Goal: Task Accomplishment & Management: Manage account settings

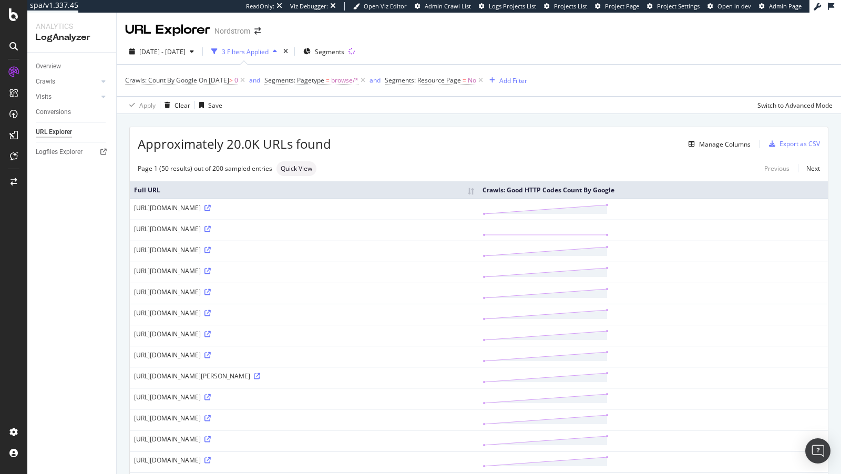
scroll to position [209, 0]
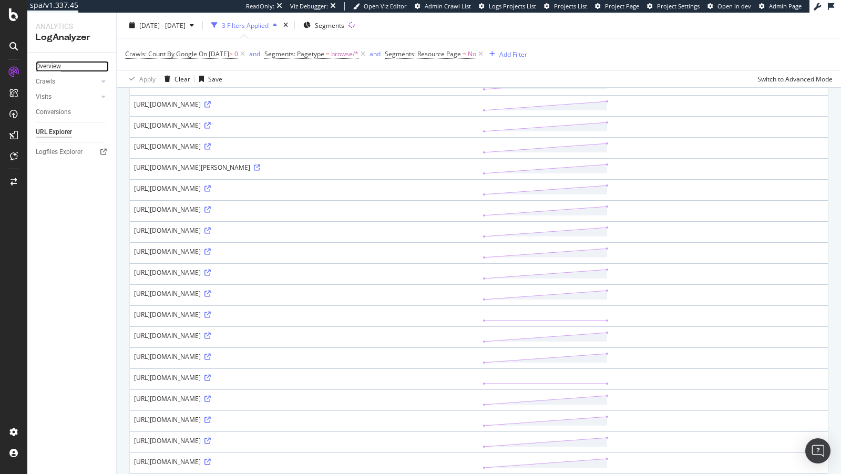
click at [38, 64] on div "Overview" at bounding box center [48, 66] width 25 height 11
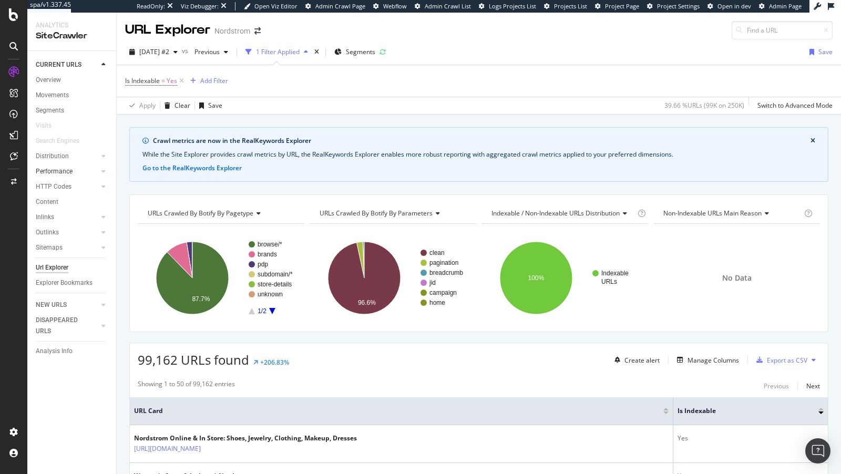
scroll to position [624, 0]
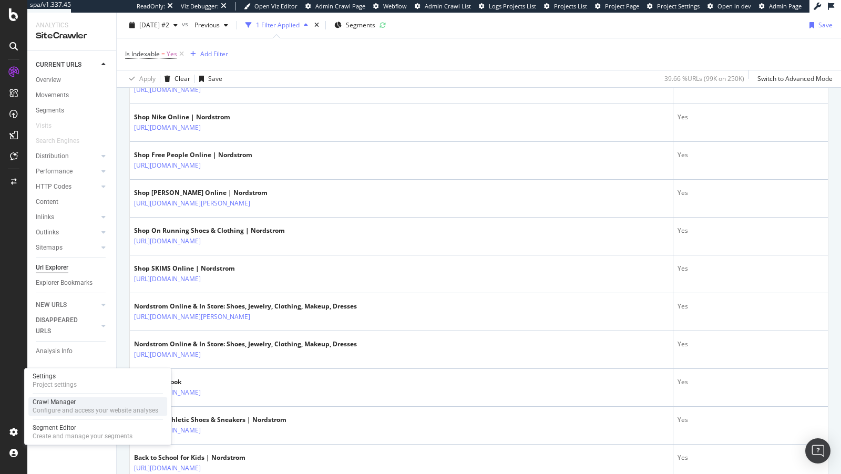
click at [75, 410] on div "Configure and access your website analyses" at bounding box center [96, 410] width 126 height 8
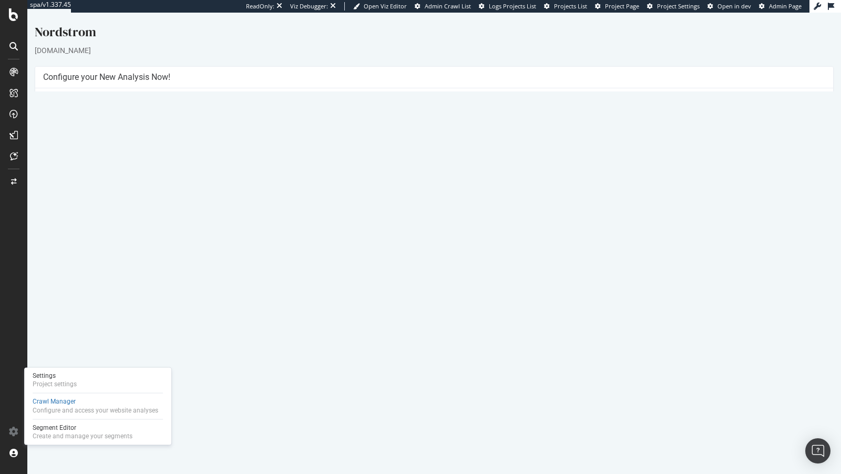
click at [91, 354] on link "2025 Sep. 26th report" at bounding box center [71, 358] width 40 height 9
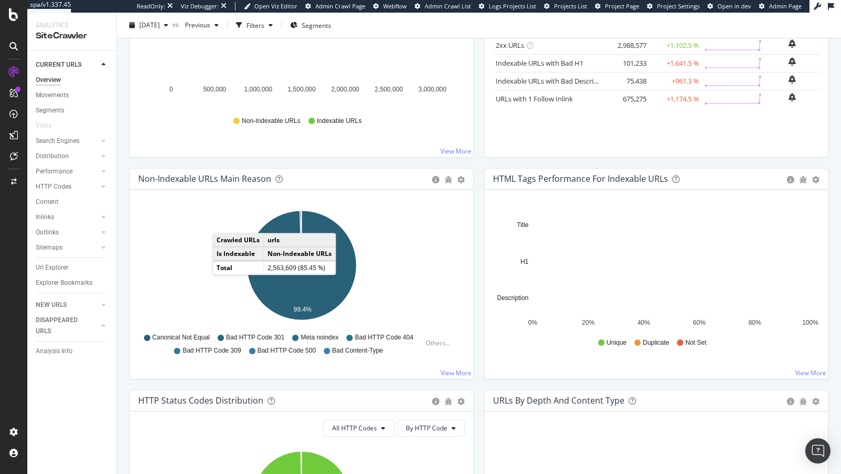
scroll to position [240, 0]
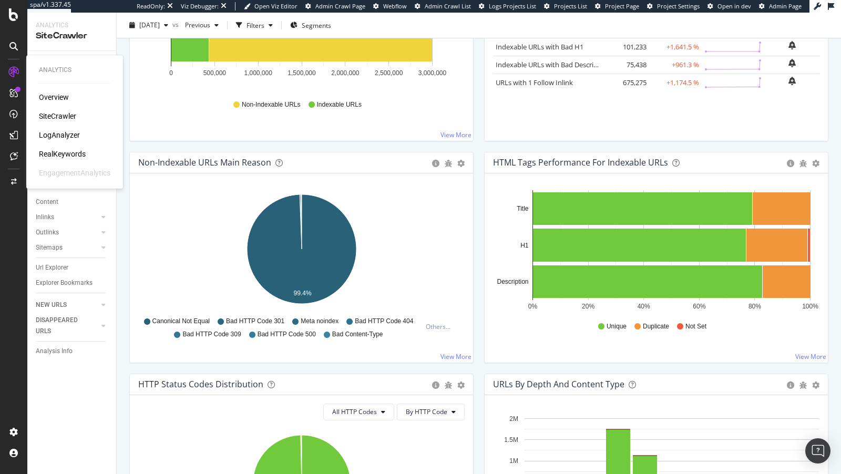
click at [64, 149] on div "RealKeywords" at bounding box center [62, 154] width 47 height 11
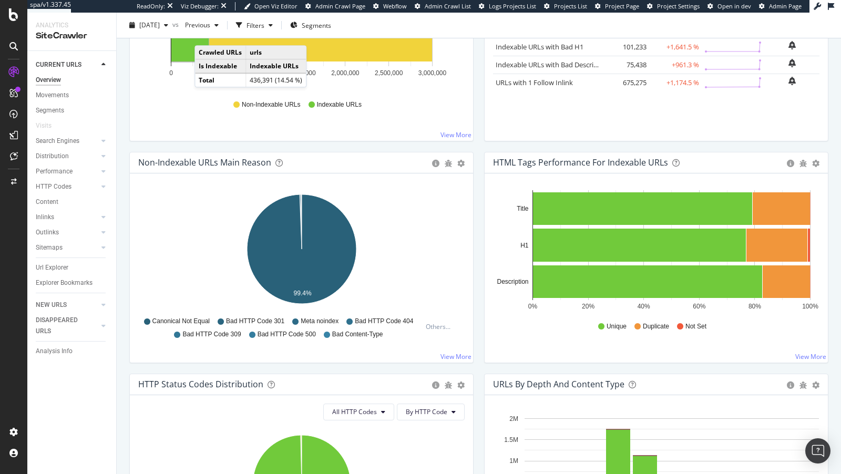
drag, startPoint x: 60, startPoint y: 141, endPoint x: 212, endPoint y: 134, distance: 152.1
click at [60, 141] on div "Search Engines" at bounding box center [58, 141] width 44 height 11
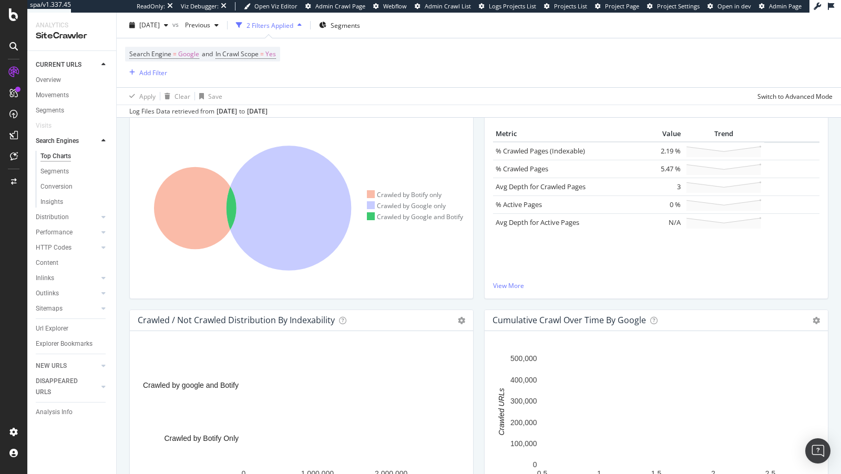
scroll to position [54, 0]
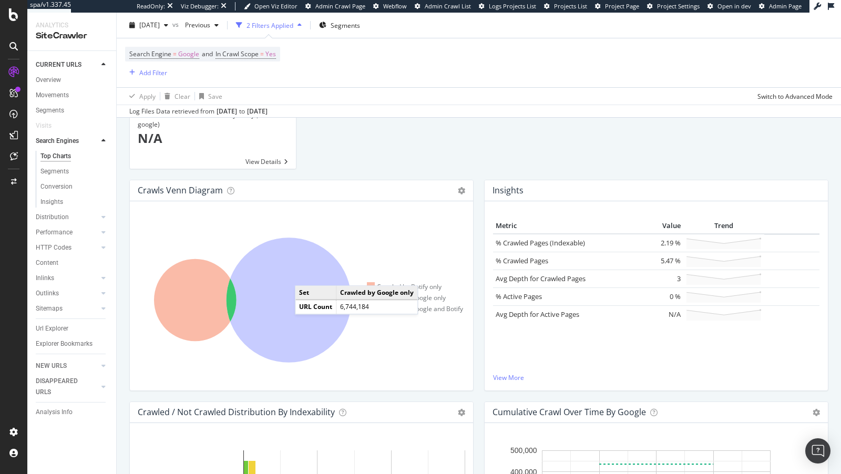
click at [305, 274] on icon at bounding box center [289, 300] width 125 height 125
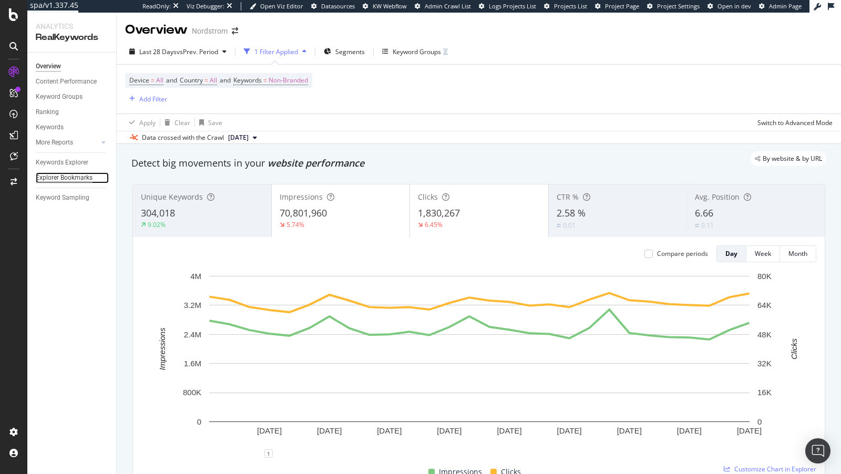
click at [69, 179] on div "Explorer Bookmarks" at bounding box center [64, 177] width 57 height 11
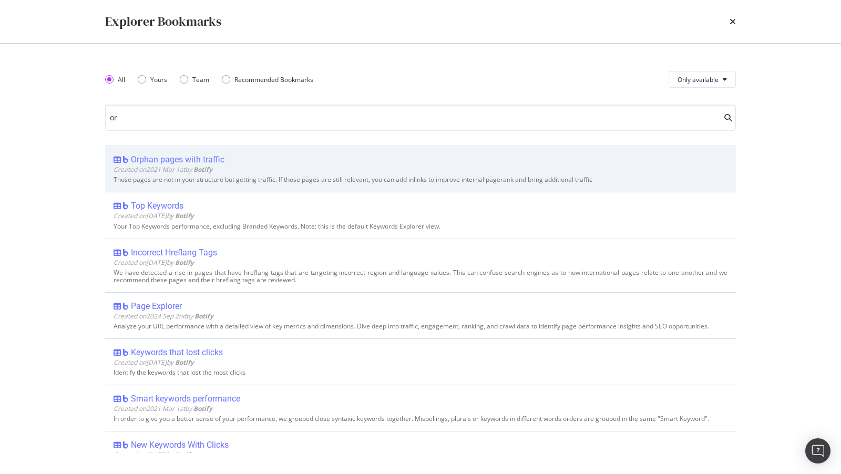
type input "or"
click at [165, 156] on div "Orphan pages with traffic" at bounding box center [178, 160] width 94 height 11
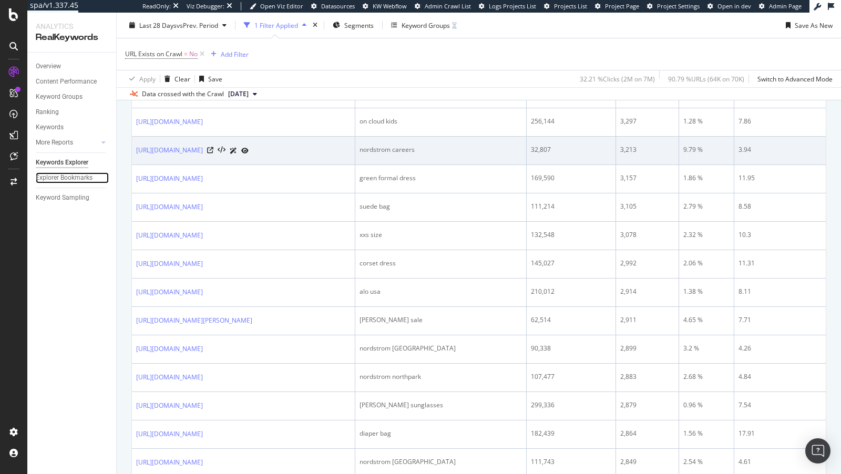
scroll to position [1155, 0]
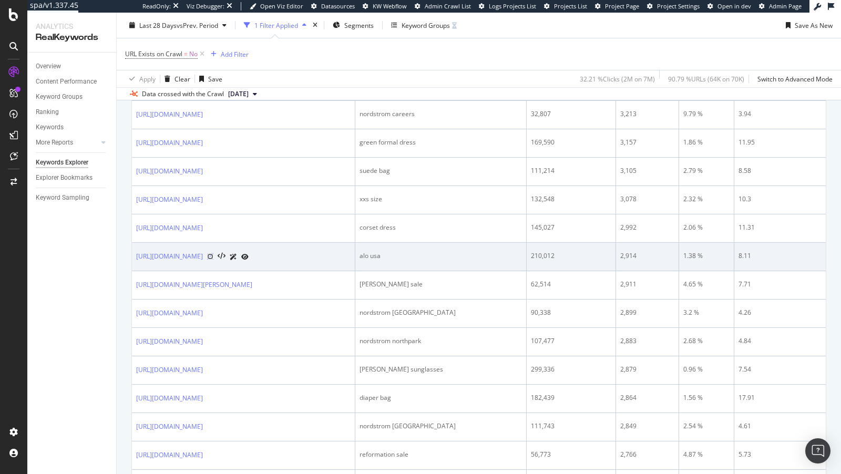
click at [213, 260] on icon at bounding box center [210, 256] width 6 height 6
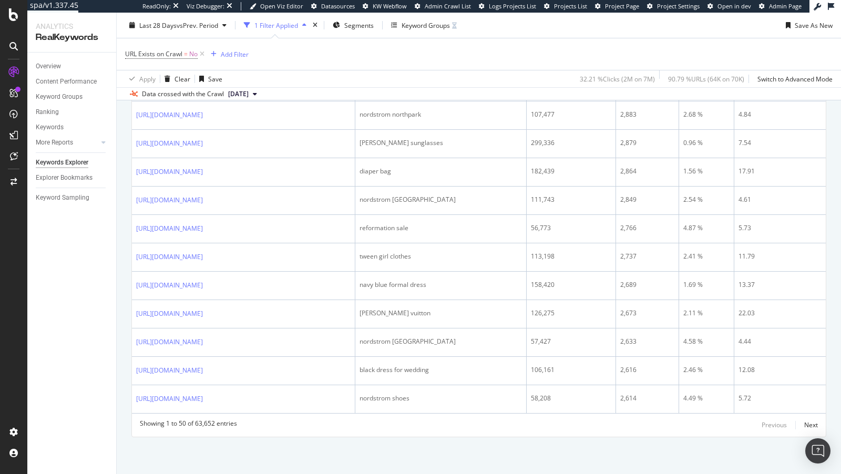
scroll to position [1483, 0]
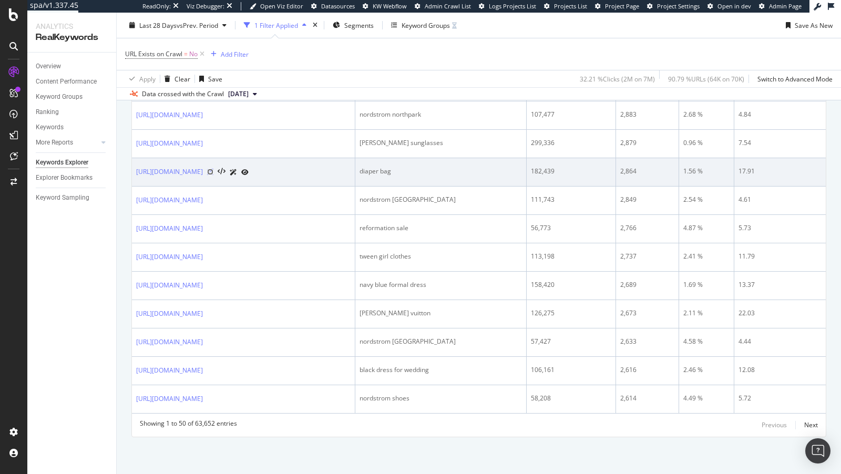
click at [213, 175] on icon at bounding box center [210, 172] width 6 height 6
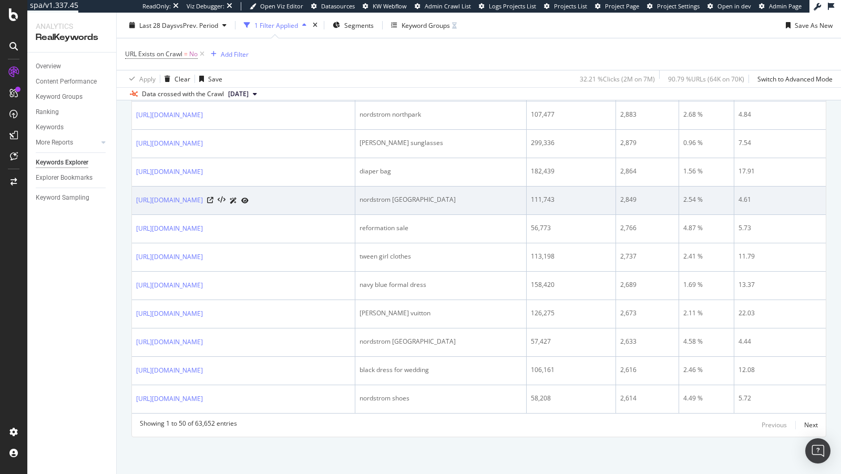
scroll to position [1570, 0]
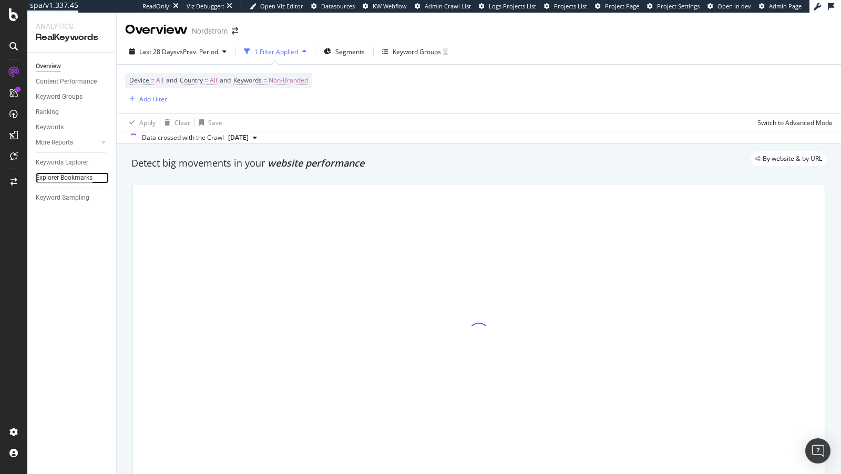
click at [71, 176] on div "Explorer Bookmarks" at bounding box center [64, 177] width 57 height 11
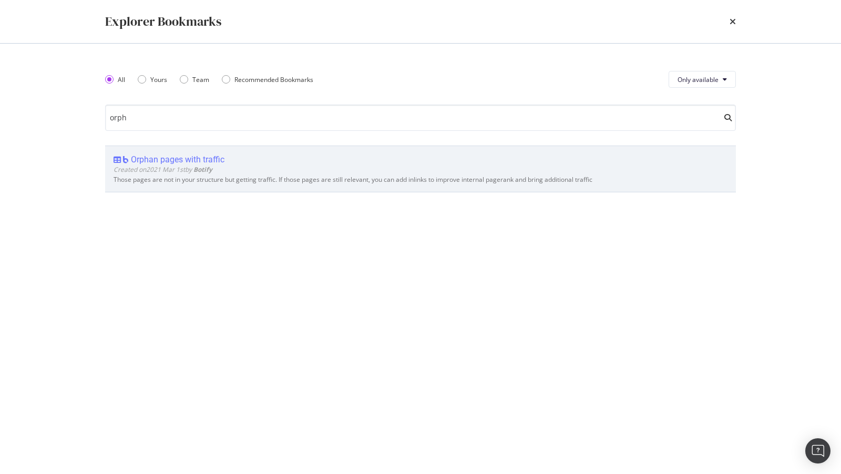
type input "orph"
click at [212, 161] on div "Orphan pages with traffic" at bounding box center [178, 160] width 94 height 11
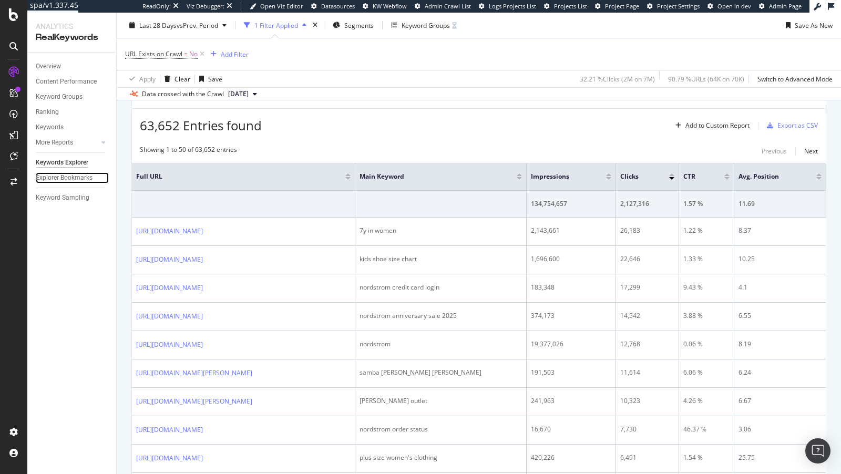
scroll to position [235, 0]
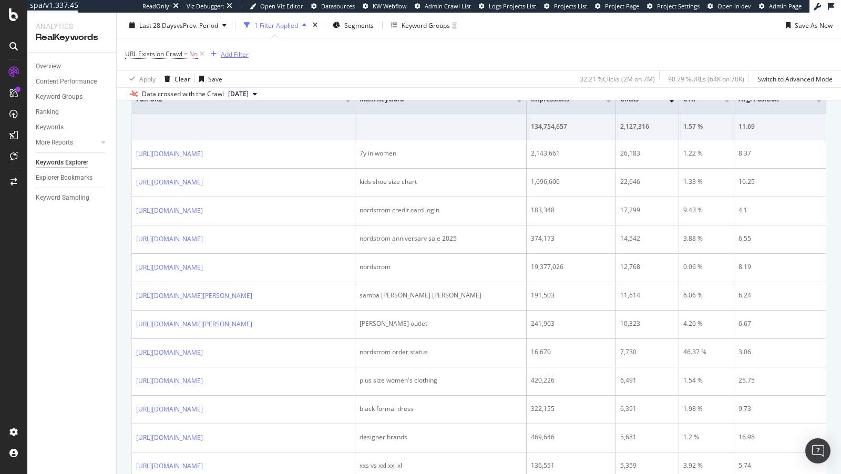
click at [232, 52] on div "Add Filter" at bounding box center [235, 53] width 28 height 9
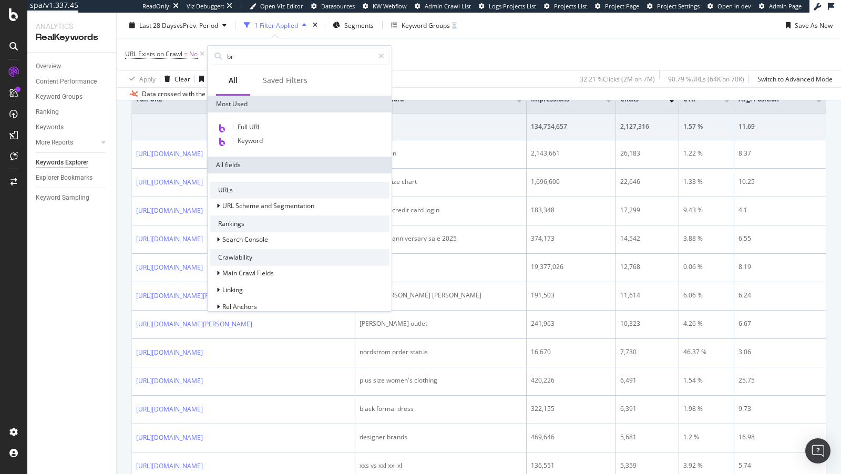
type input "b"
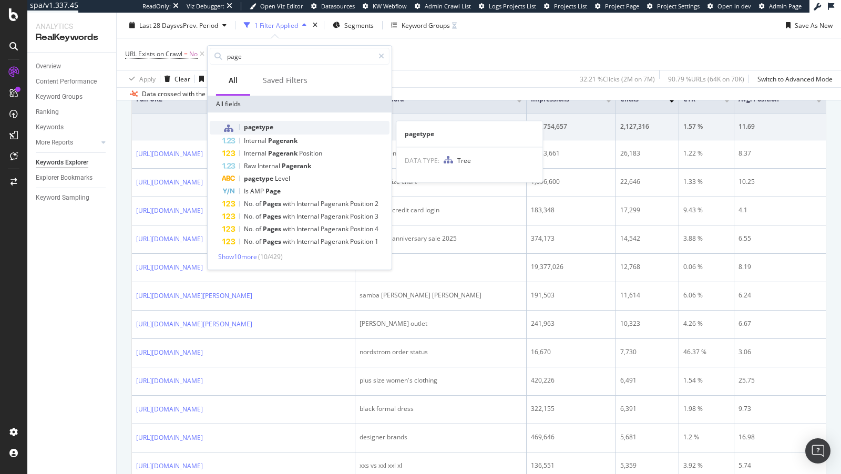
type input "page"
click at [281, 123] on div "pagetype" at bounding box center [305, 128] width 167 height 14
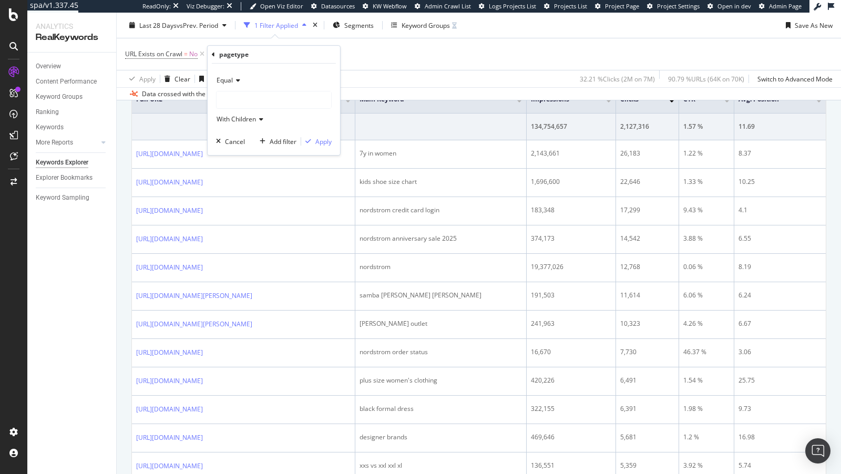
click at [232, 91] on div at bounding box center [274, 99] width 115 height 17
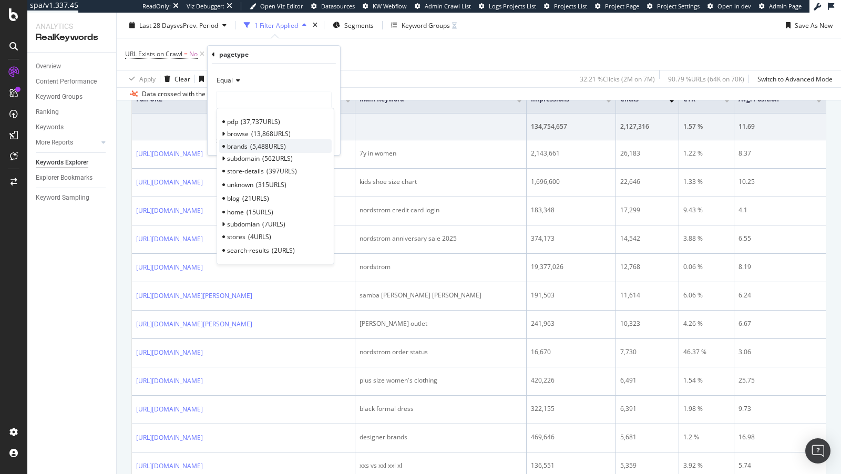
click at [258, 146] on span "5,488 URLS" at bounding box center [268, 146] width 36 height 9
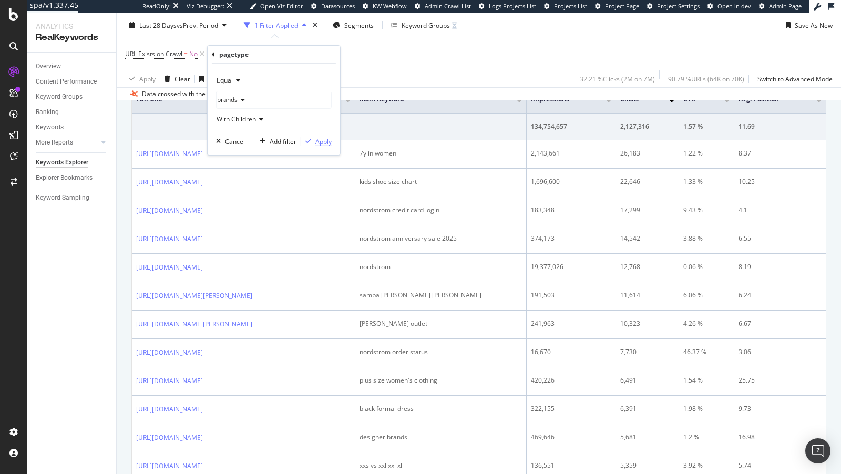
click at [321, 137] on div "Apply" at bounding box center [316, 141] width 30 height 9
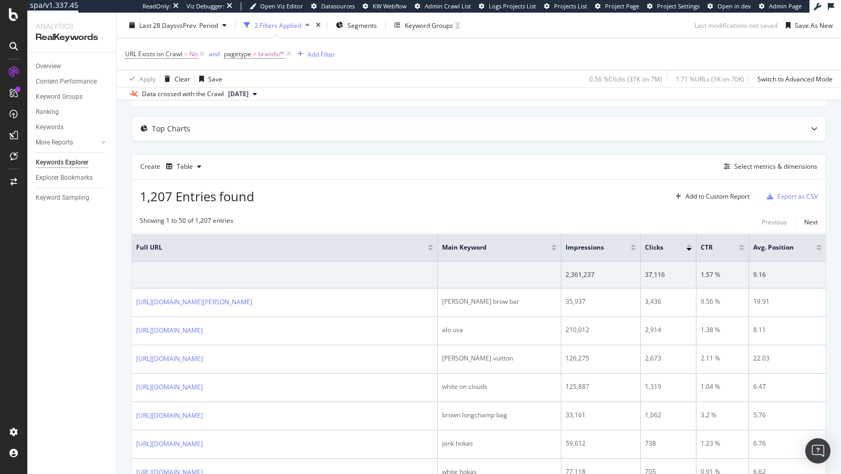
scroll to position [113, 0]
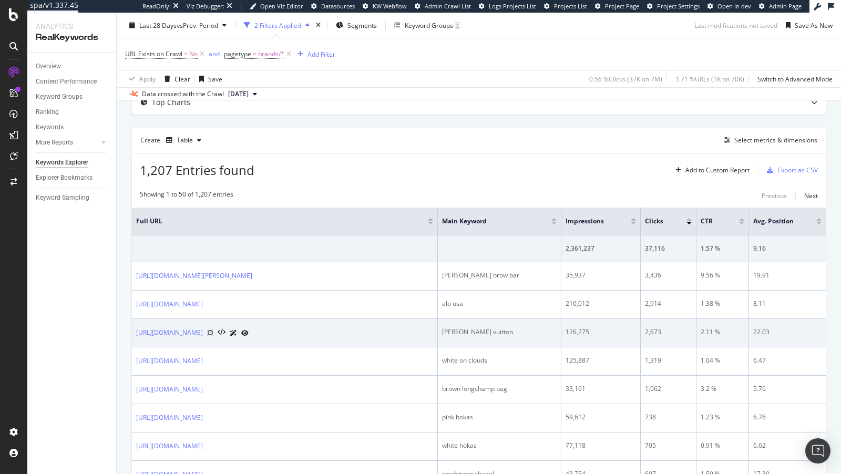
click at [213, 332] on icon at bounding box center [210, 333] width 6 height 6
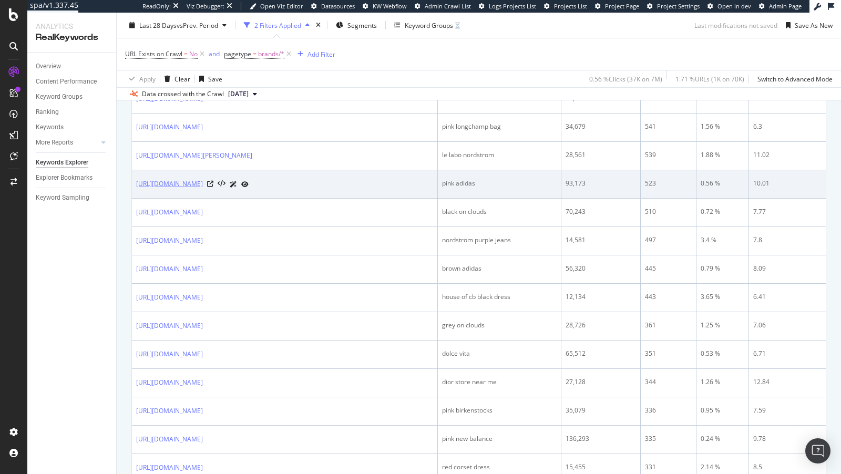
scroll to position [654, 0]
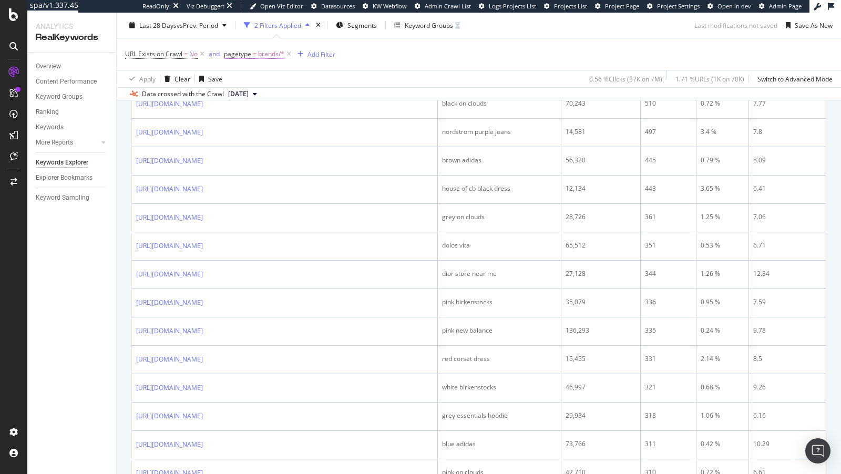
click at [249, 56] on span "pagetype" at bounding box center [237, 53] width 27 height 9
click at [258, 93] on div "brands" at bounding box center [291, 97] width 115 height 17
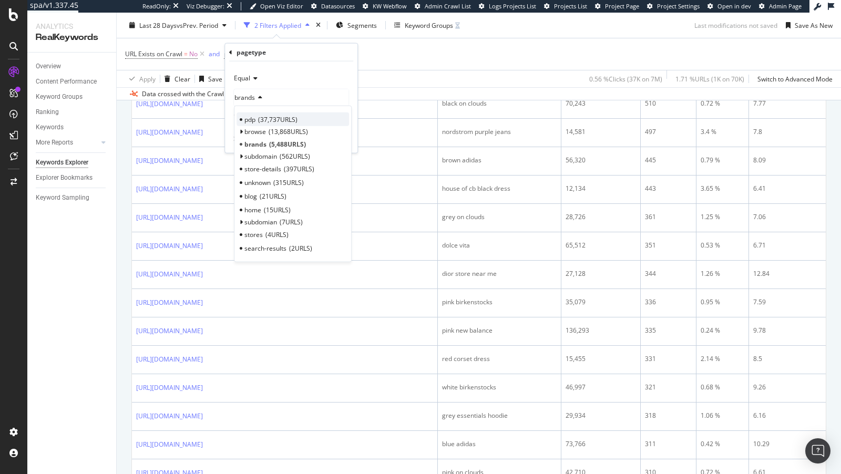
click at [262, 118] on span "37,737 URLS" at bounding box center [277, 119] width 39 height 9
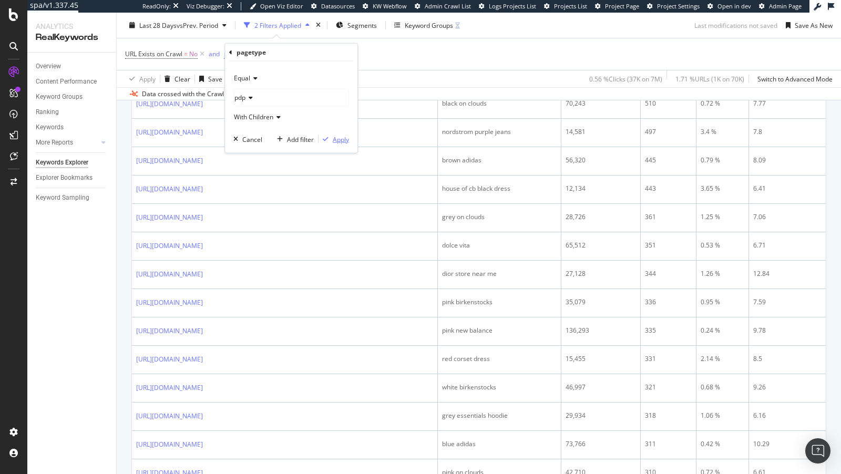
click at [343, 140] on div "Apply" at bounding box center [341, 139] width 16 height 9
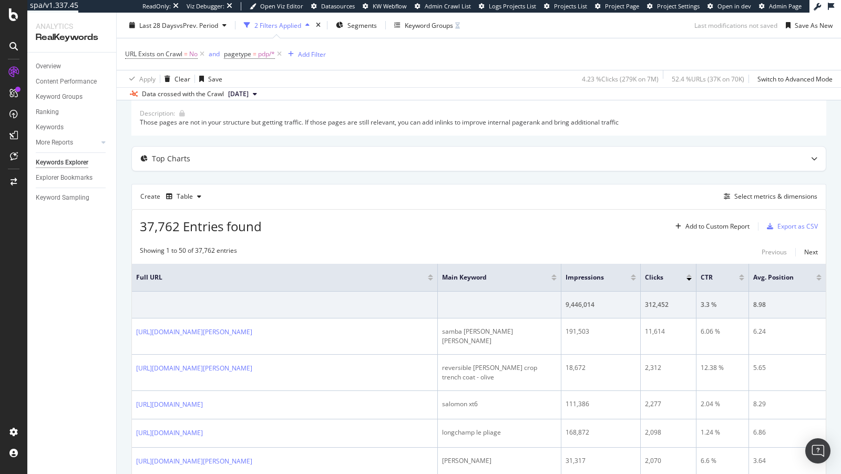
scroll to position [164, 0]
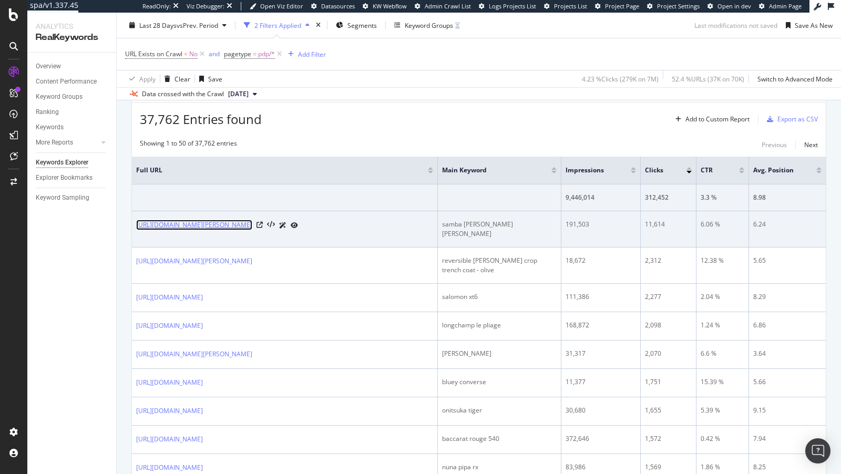
click at [252, 224] on link "https://www.nordstrom.com/s/adidas-samba-jane-sneaker-women/8119719" at bounding box center [194, 225] width 116 height 11
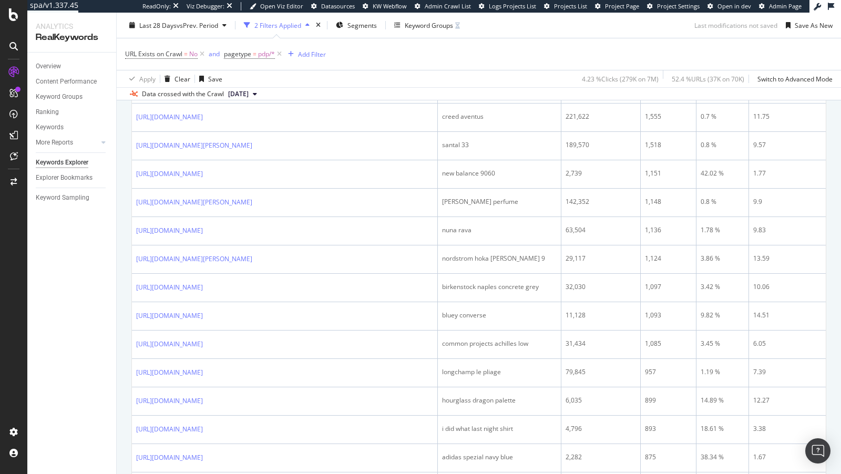
scroll to position [569, 0]
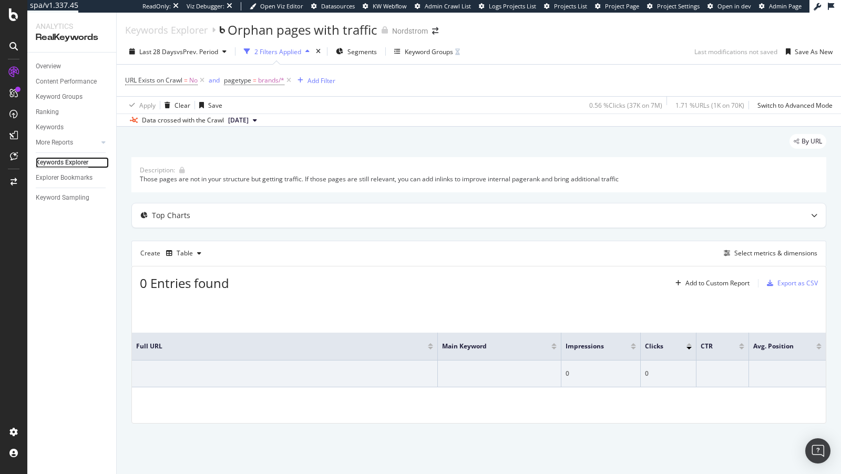
click at [65, 165] on div "Keywords Explorer" at bounding box center [62, 162] width 53 height 11
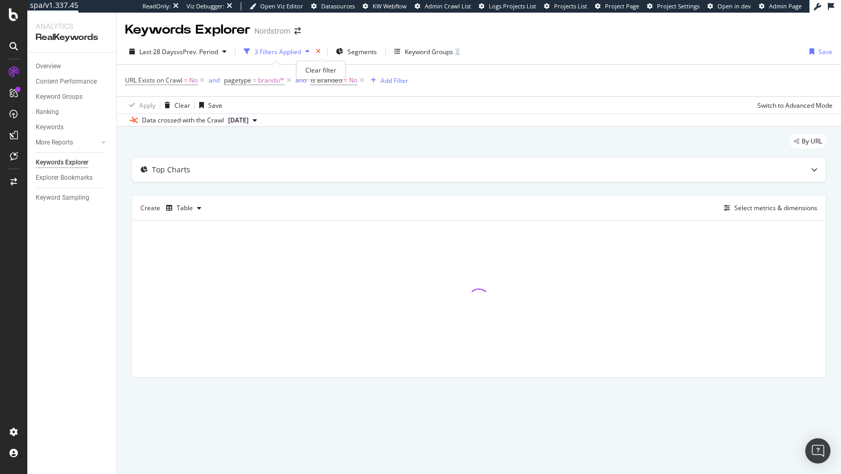
click at [319, 49] on icon "times" at bounding box center [318, 51] width 5 height 6
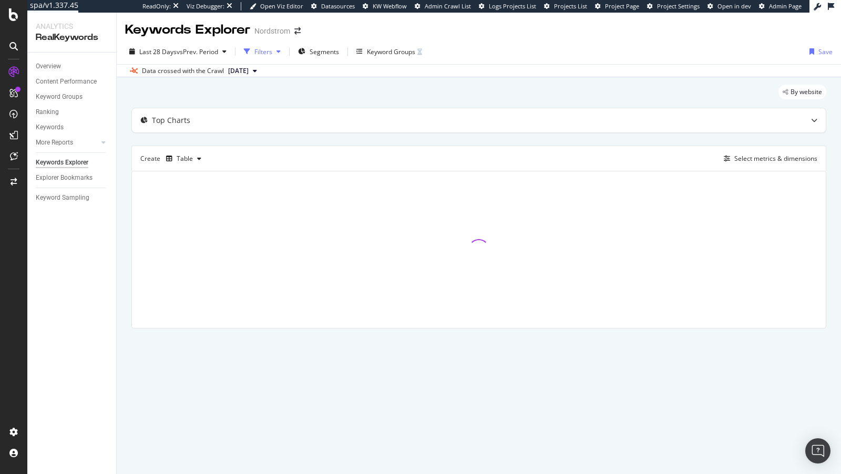
click at [281, 53] on icon "button" at bounding box center [279, 51] width 4 height 6
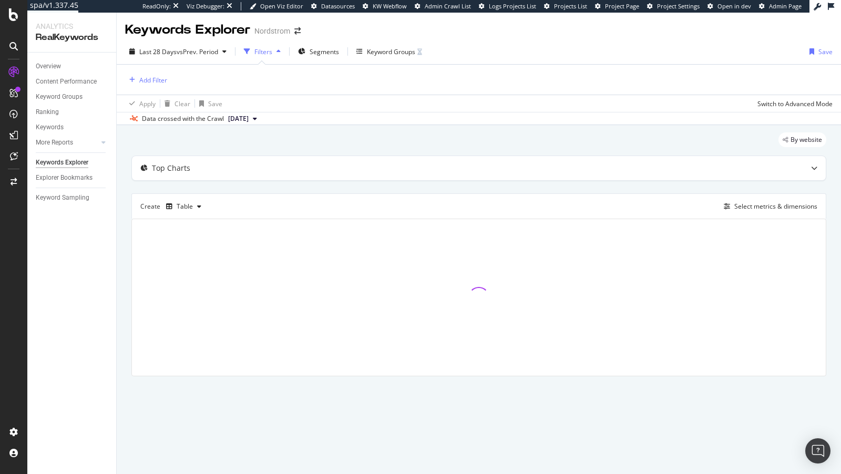
click at [253, 55] on div "button" at bounding box center [247, 51] width 15 height 15
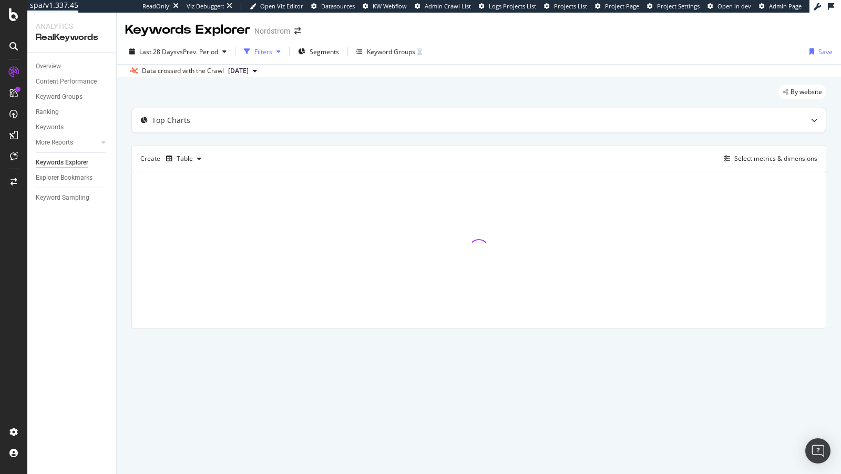
click at [253, 55] on div "button" at bounding box center [247, 51] width 15 height 15
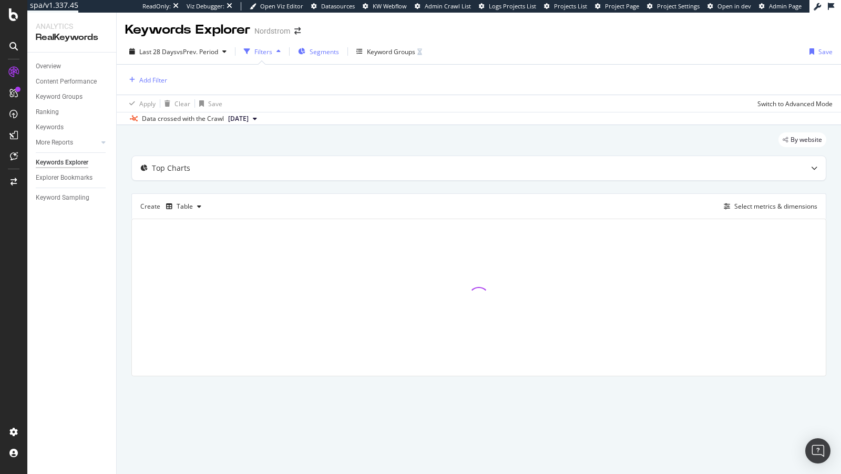
click at [331, 55] on span "Segments" at bounding box center [324, 51] width 29 height 9
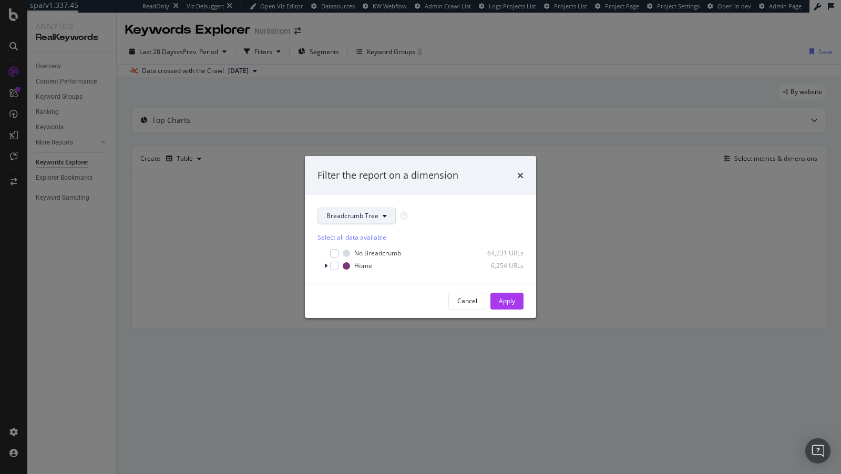
click at [358, 220] on span "Breadcrumb Tree" at bounding box center [352, 215] width 52 height 9
click at [352, 254] on span "pagetype" at bounding box center [360, 253] width 68 height 9
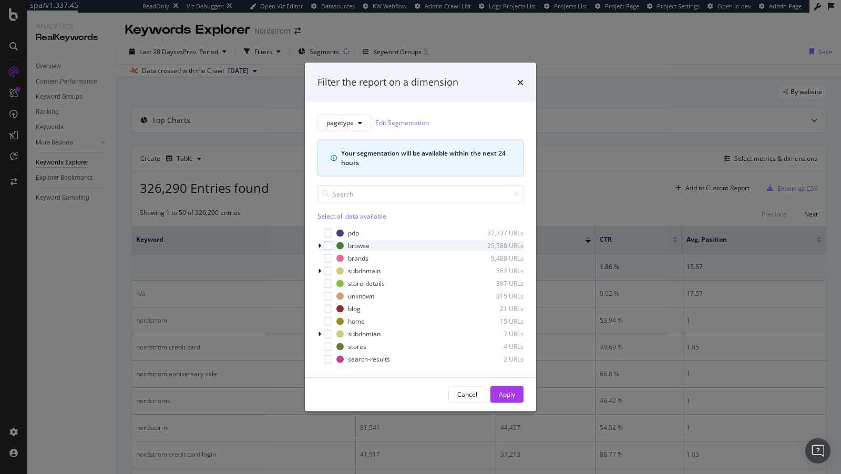
click at [319, 245] on icon "modal" at bounding box center [319, 245] width 3 height 6
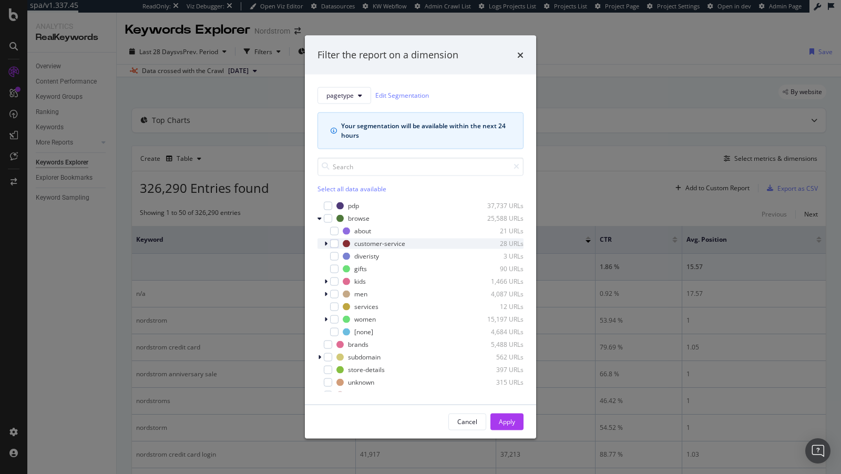
click at [324, 244] on icon "modal" at bounding box center [325, 243] width 3 height 6
click at [324, 244] on icon "modal" at bounding box center [326, 243] width 4 height 6
click at [319, 218] on icon "modal" at bounding box center [320, 218] width 4 height 6
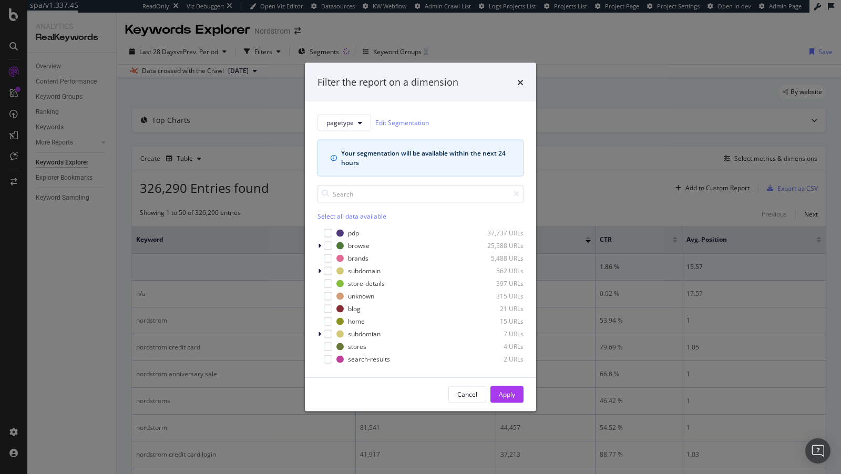
click at [257, 170] on div "Filter the report on a dimension pagetype Edit Segmentation Your segmentation w…" at bounding box center [420, 237] width 841 height 474
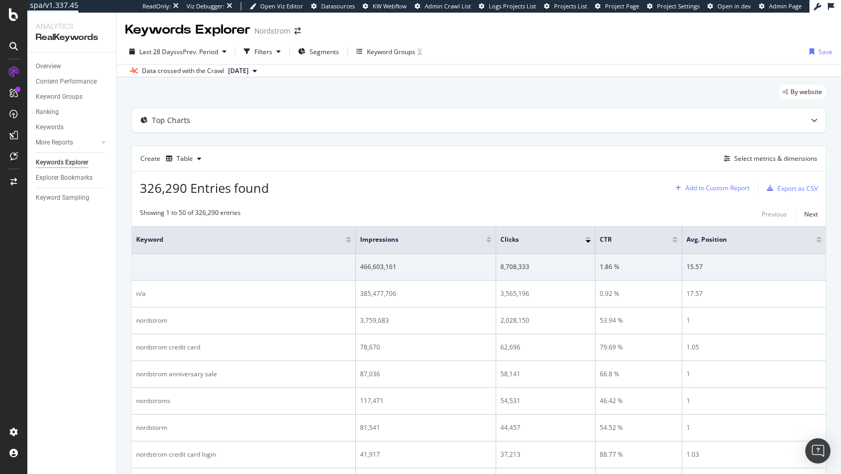
click at [722, 192] on div "Add to Custom Report" at bounding box center [710, 188] width 78 height 16
click at [766, 155] on div "Select metrics & dimensions" at bounding box center [775, 158] width 83 height 9
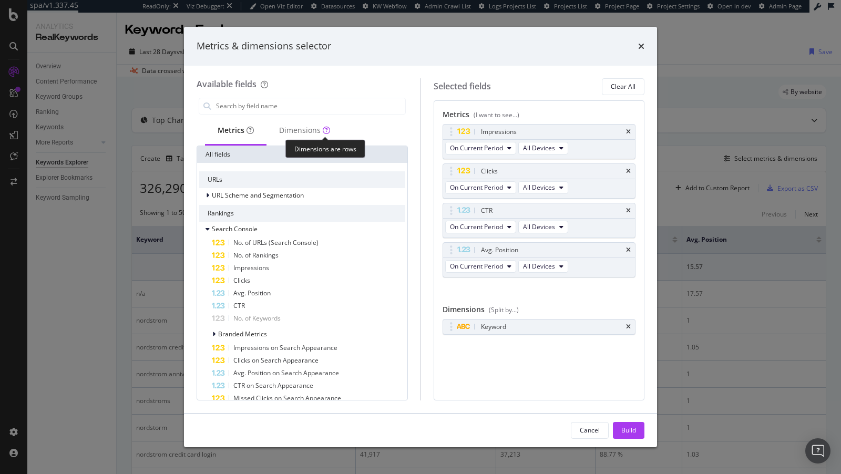
click at [298, 140] on div "Dimensions are rows" at bounding box center [325, 149] width 80 height 18
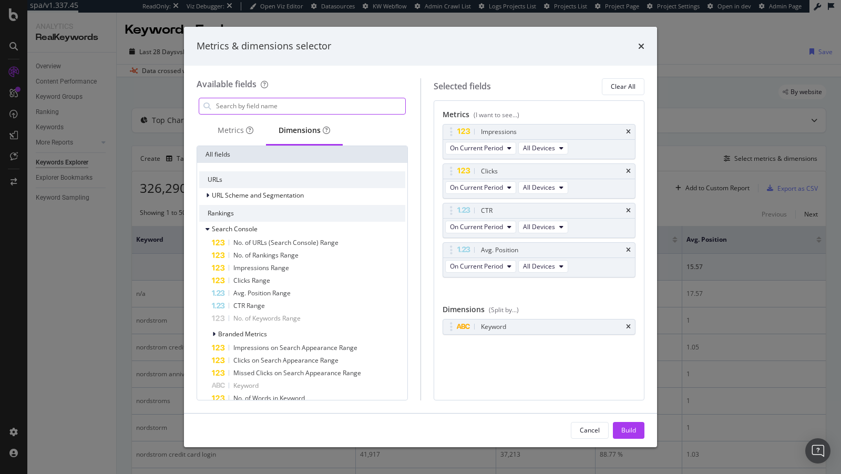
click at [244, 106] on input "modal" at bounding box center [310, 106] width 190 height 16
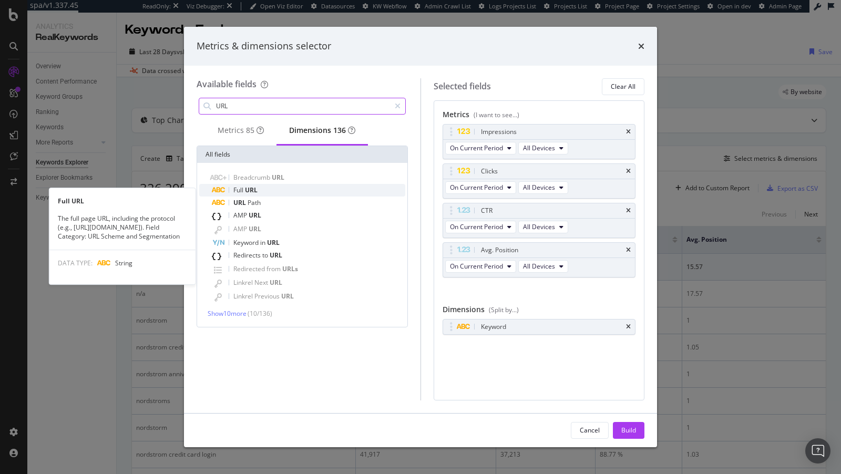
type input "URL"
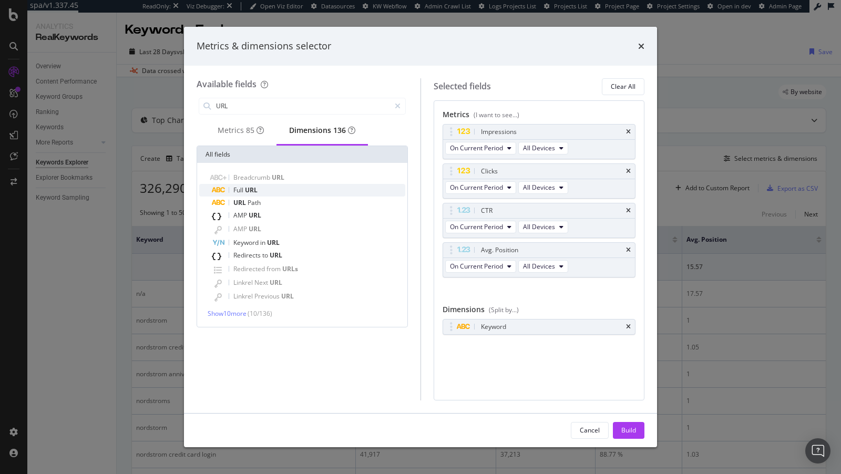
click at [273, 195] on div "Full URL" at bounding box center [308, 190] width 193 height 13
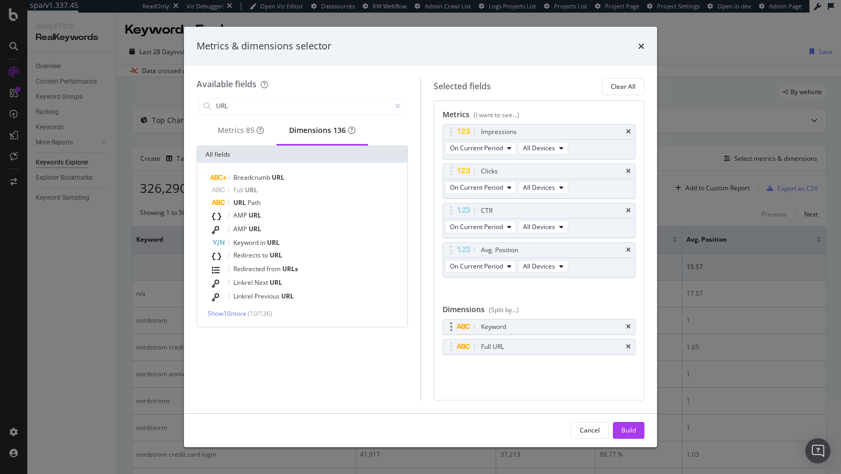
click at [625, 321] on div "Keyword" at bounding box center [539, 327] width 192 height 15
click at [632, 322] on div "Keyword" at bounding box center [539, 327] width 192 height 15
click at [628, 326] on icon "times" at bounding box center [628, 327] width 5 height 6
click at [630, 434] on div "Build" at bounding box center [628, 430] width 15 height 9
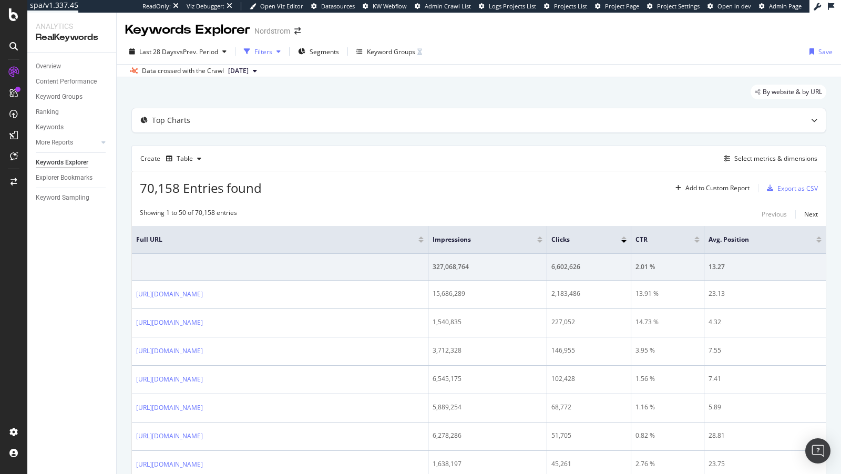
click at [262, 45] on div "Filters" at bounding box center [262, 52] width 45 height 16
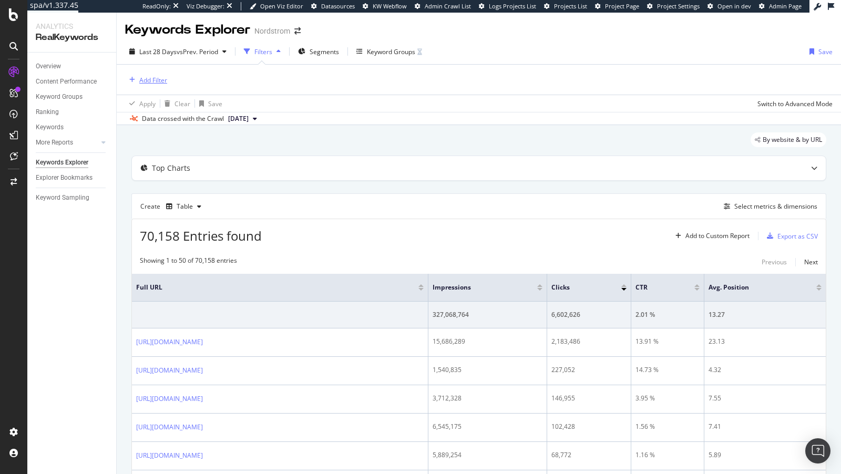
click at [143, 86] on button "Add Filter" at bounding box center [146, 80] width 42 height 13
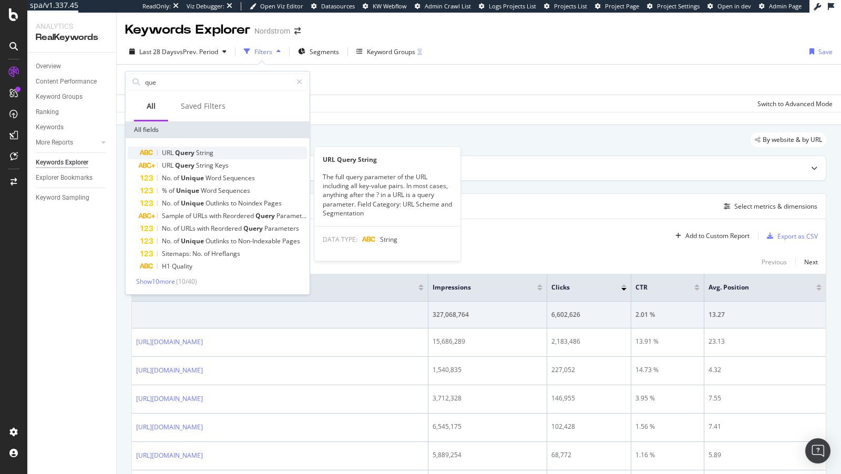
type input "que"
click at [205, 147] on div "URL Query String" at bounding box center [223, 153] width 167 height 13
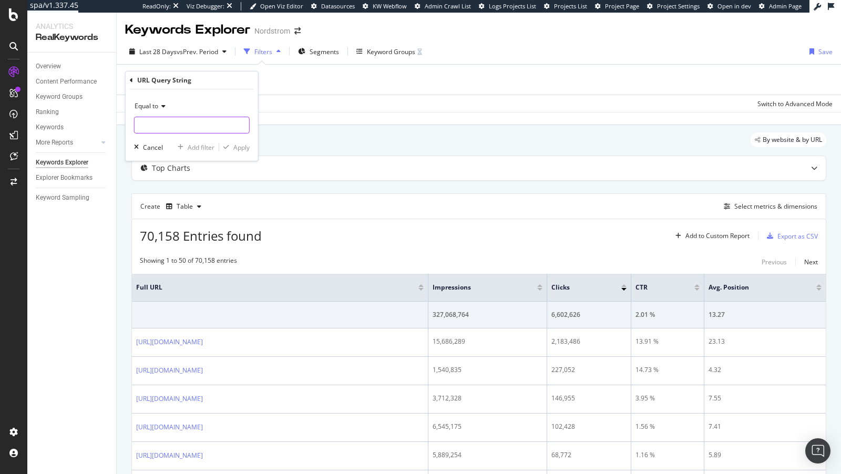
click at [177, 120] on input "text" at bounding box center [192, 125] width 115 height 17
type input "filter"
click at [239, 150] on div "Apply" at bounding box center [241, 147] width 16 height 9
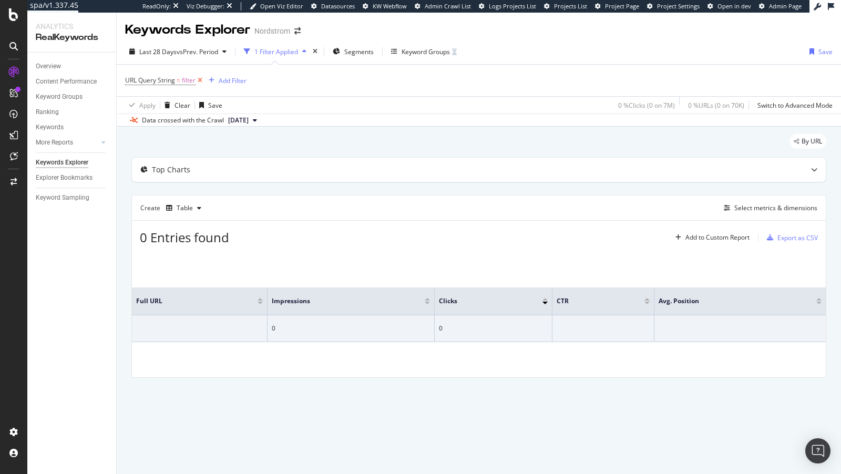
click at [201, 81] on icon at bounding box center [200, 80] width 9 height 11
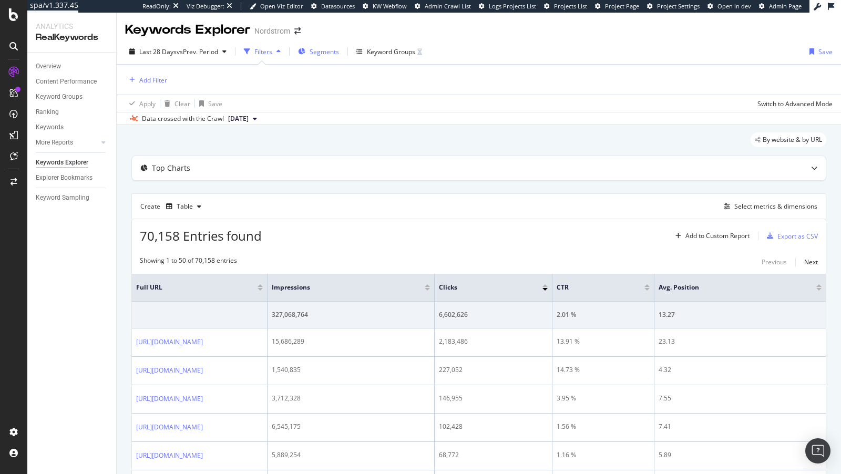
click at [311, 47] on span "Segments" at bounding box center [324, 51] width 29 height 9
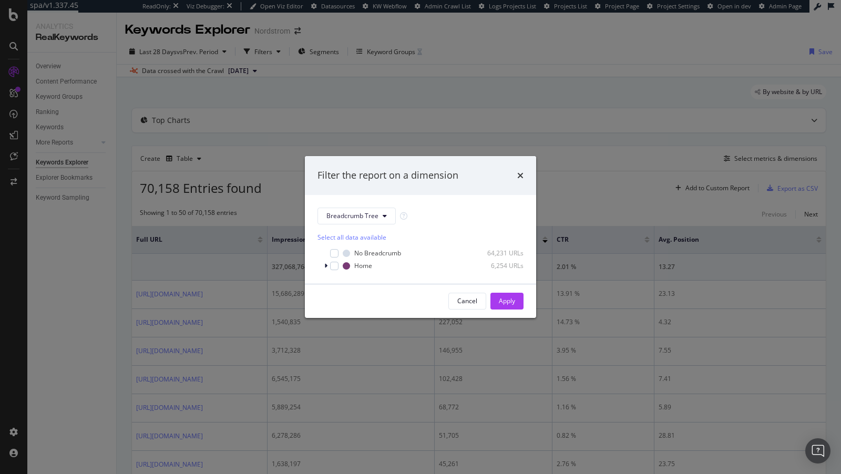
click at [392, 48] on div "Filter the report on a dimension Breadcrumb Tree Select all data available No B…" at bounding box center [420, 237] width 841 height 474
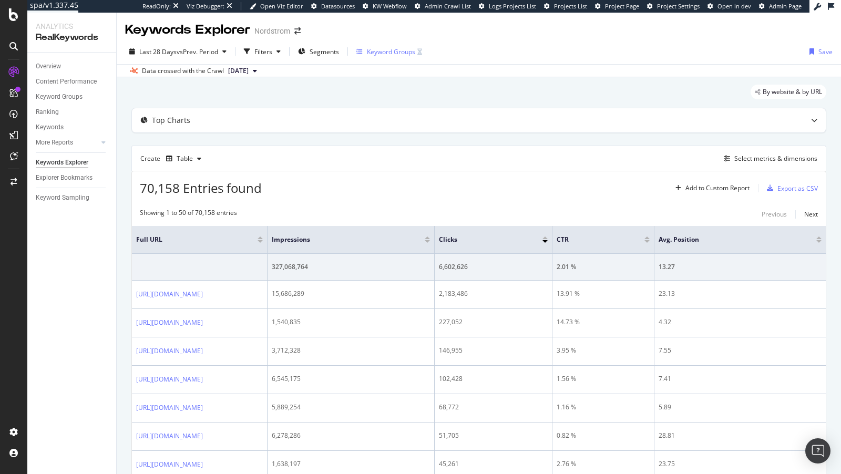
click at [372, 49] on div "Keyword Groups" at bounding box center [391, 51] width 48 height 9
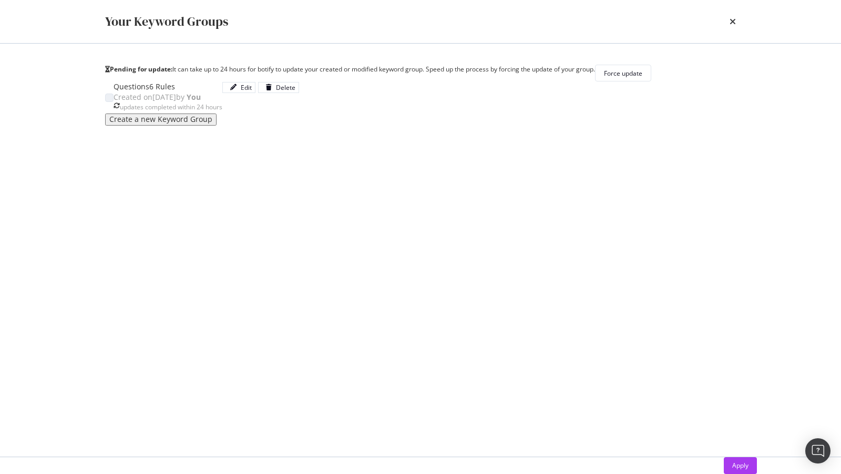
click at [731, 16] on div "times" at bounding box center [733, 22] width 6 height 18
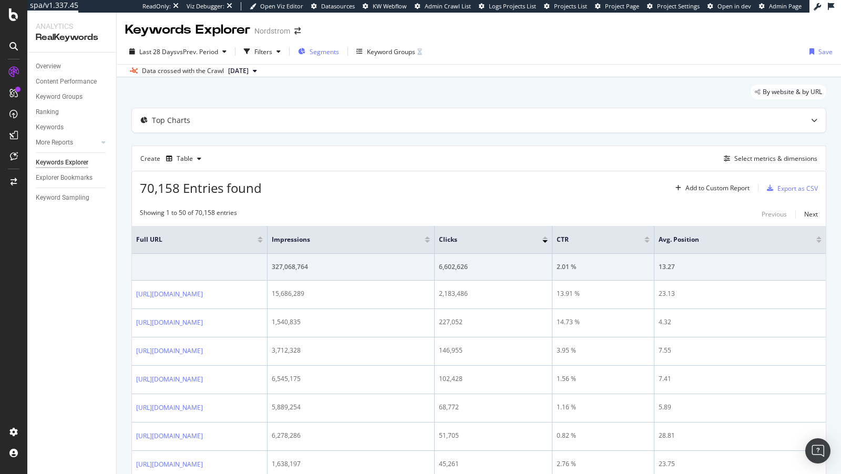
click at [326, 53] on span "Segments" at bounding box center [324, 51] width 29 height 9
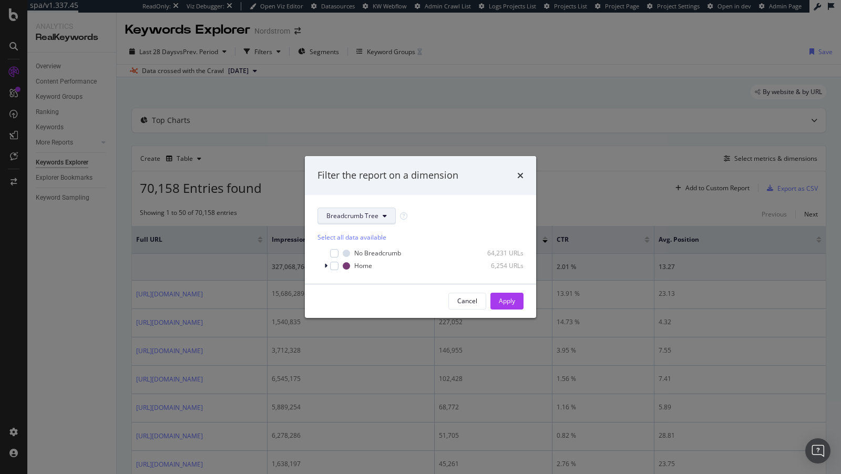
click at [393, 222] on button "Breadcrumb Tree" at bounding box center [357, 216] width 78 height 17
click at [370, 254] on span "pagetype" at bounding box center [360, 253] width 68 height 9
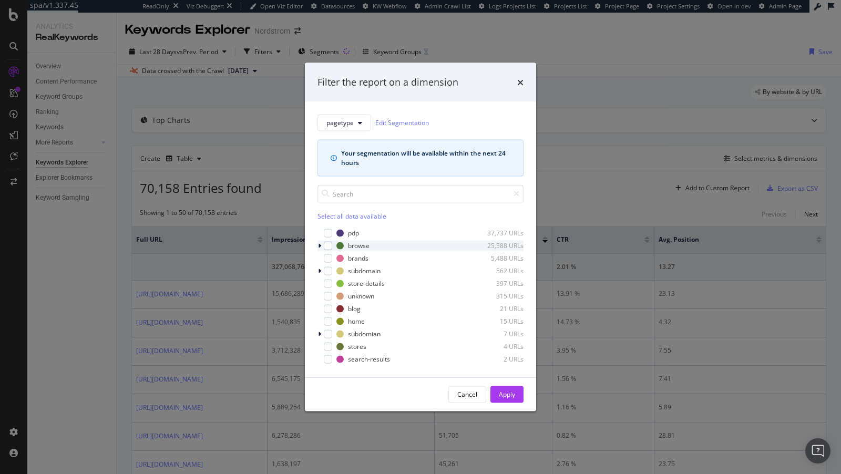
click at [320, 244] on icon "modal" at bounding box center [319, 245] width 3 height 6
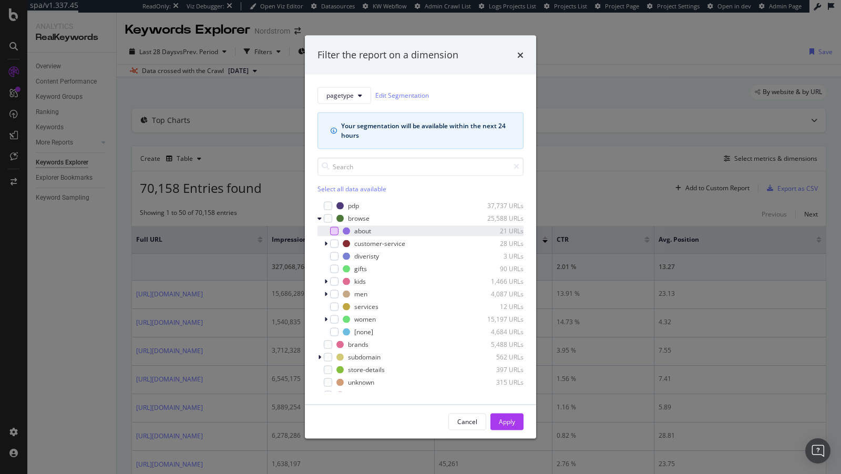
click at [333, 233] on div "modal" at bounding box center [334, 231] width 8 height 8
click at [333, 218] on div "browse 25,588 URLs" at bounding box center [421, 218] width 206 height 11
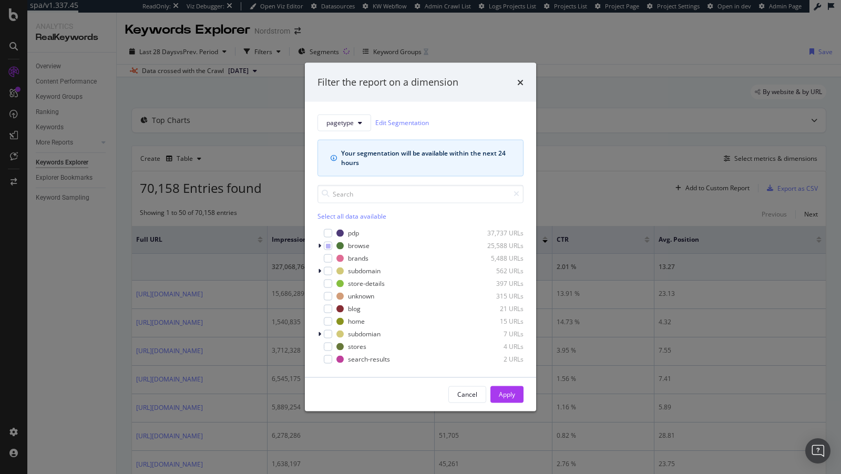
click at [328, 251] on div "pdp 37,737 URLs browse 25,588 URLs brands 5,488 URLs subdomain 562 URLs store-d…" at bounding box center [421, 296] width 206 height 137
click at [328, 244] on icon "modal" at bounding box center [328, 245] width 5 height 5
click at [508, 394] on div "Apply" at bounding box center [507, 394] width 16 height 9
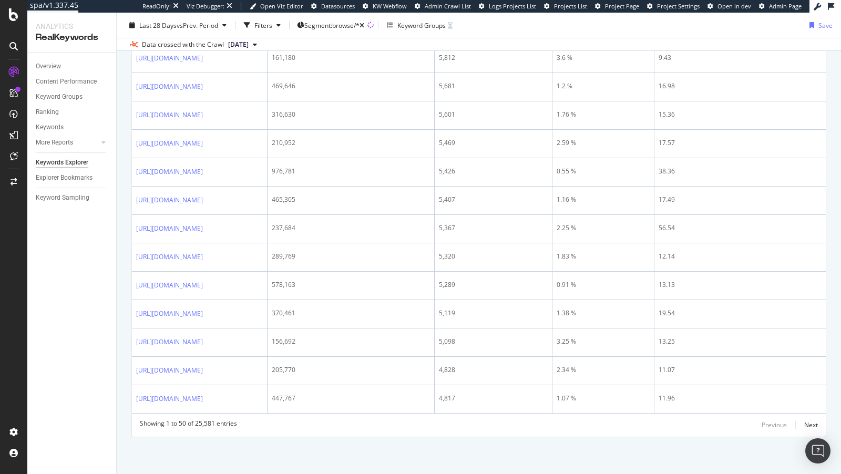
scroll to position [2266, 0]
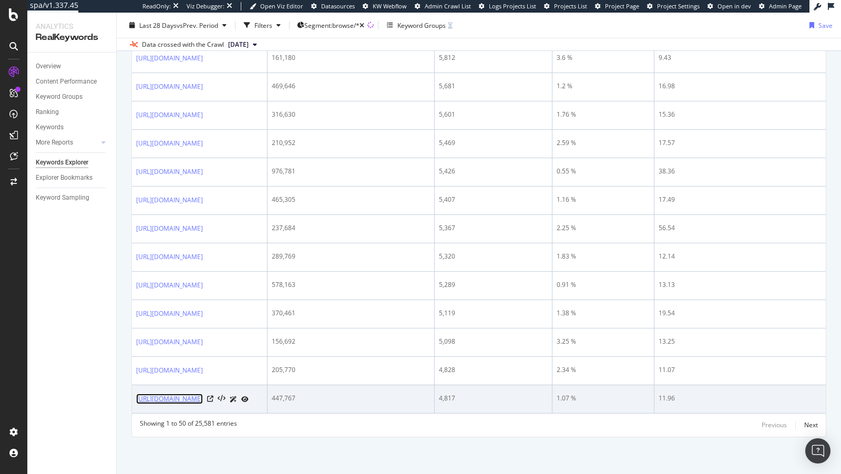
click at [200, 394] on link "https://www.nordstrom.com/browse/content/blog/what-is-cocktail-attire" at bounding box center [169, 399] width 67 height 11
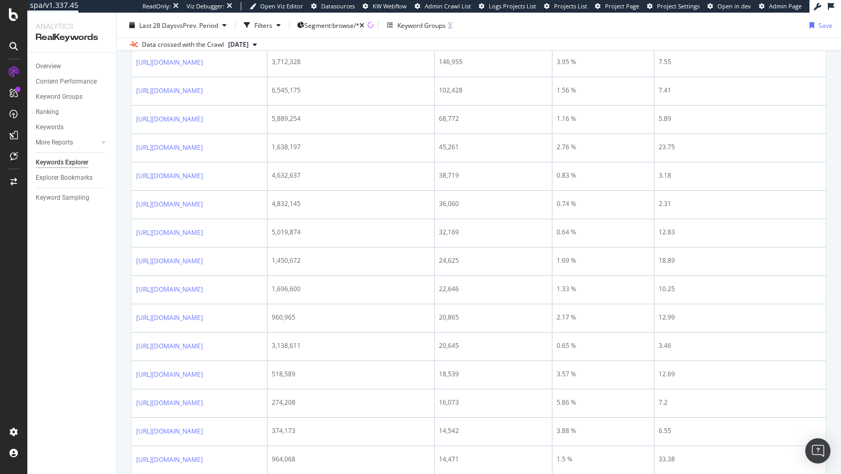
scroll to position [0, 0]
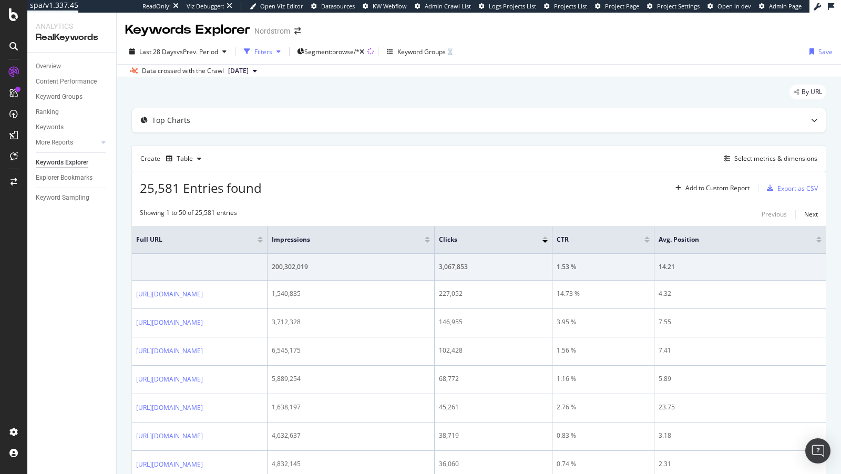
click at [268, 55] on div "Filters" at bounding box center [263, 51] width 18 height 9
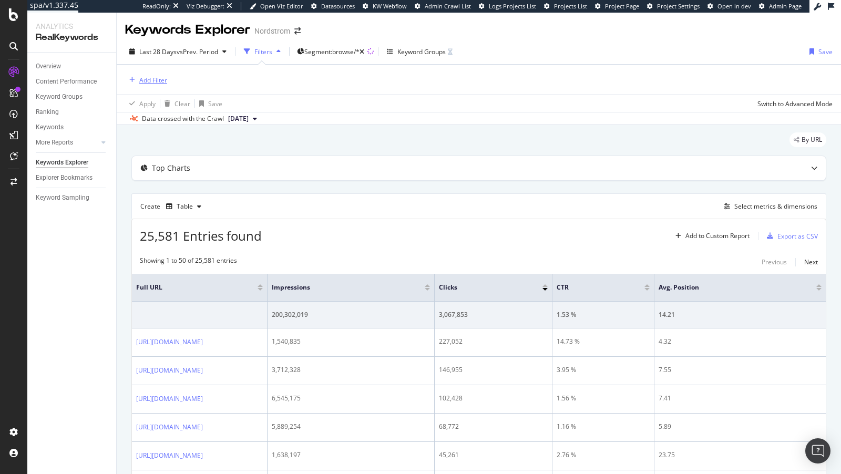
click at [149, 74] on button "Add Filter" at bounding box center [146, 80] width 42 height 13
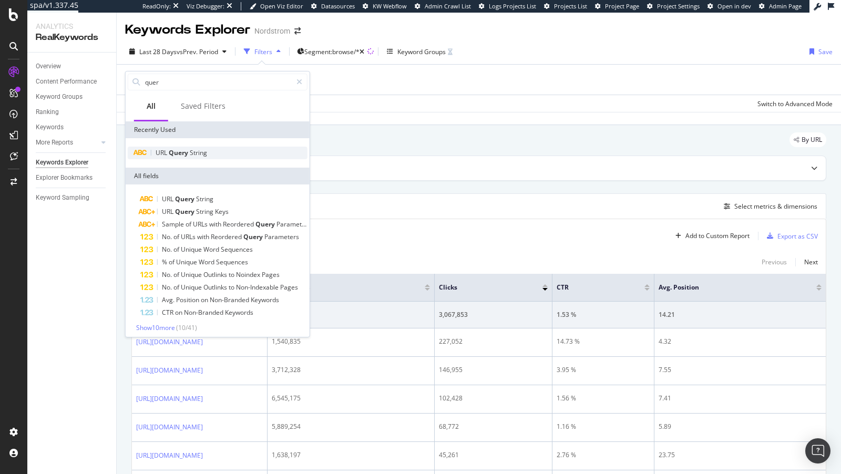
type input "quer"
click at [198, 152] on span "String" at bounding box center [198, 152] width 17 height 9
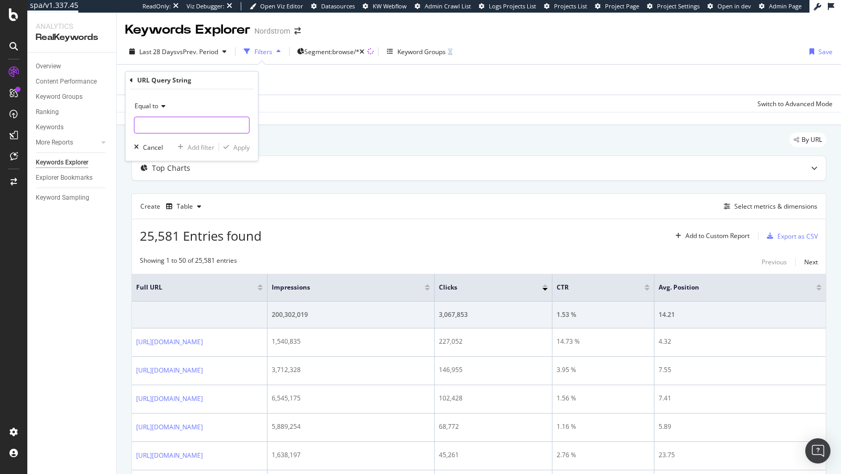
click at [178, 120] on input "text" at bounding box center [192, 125] width 115 height 17
click at [154, 108] on span "Equal to" at bounding box center [147, 105] width 24 height 9
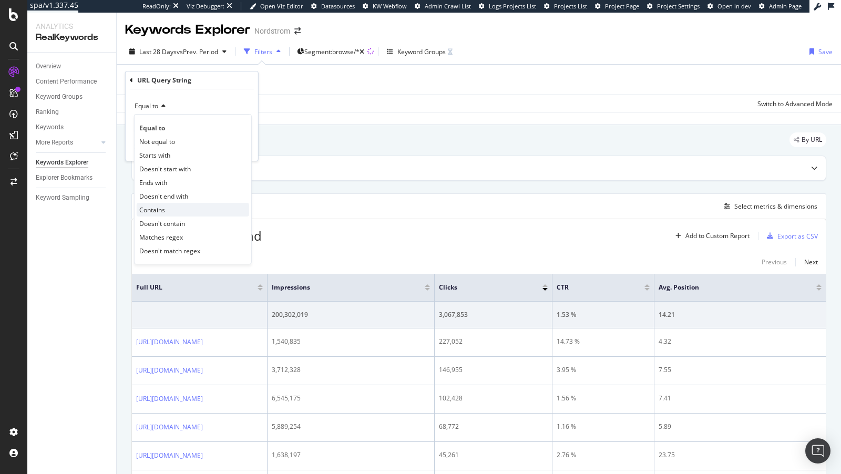
click at [183, 210] on div "Contains" at bounding box center [193, 210] width 113 height 14
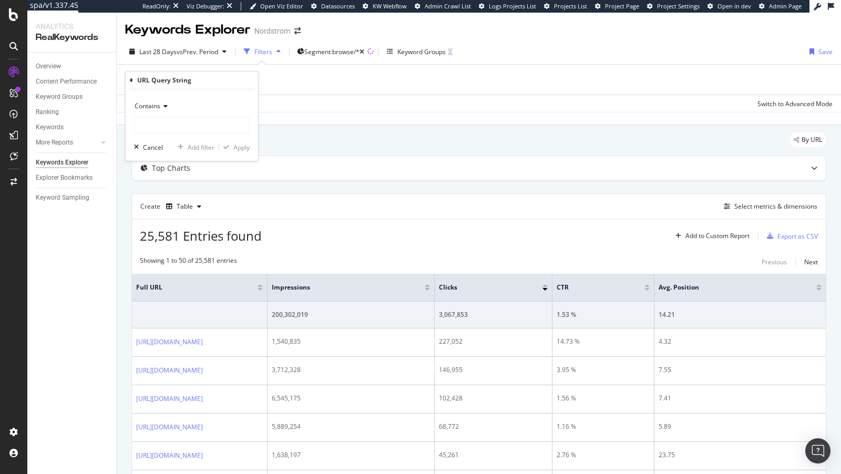
click at [134, 74] on div "URL Query String" at bounding box center [192, 81] width 124 height 18
click at [130, 79] on icon at bounding box center [131, 80] width 3 height 6
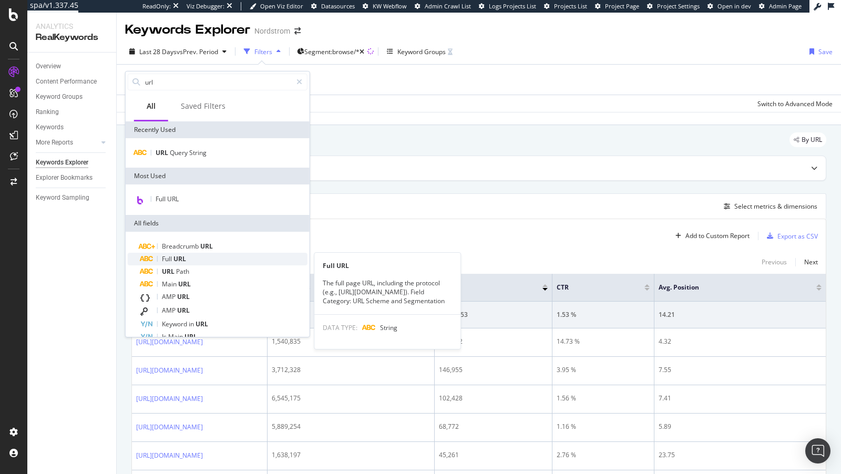
type input "url"
click at [185, 260] on span "URL" at bounding box center [179, 258] width 13 height 9
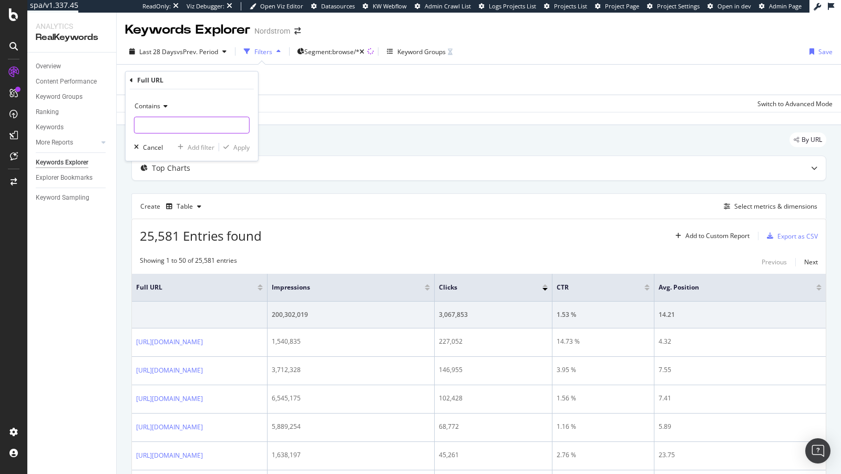
click at [164, 117] on input "text" at bounding box center [192, 125] width 115 height 17
type input "?"
click at [238, 142] on button "Apply" at bounding box center [234, 147] width 30 height 11
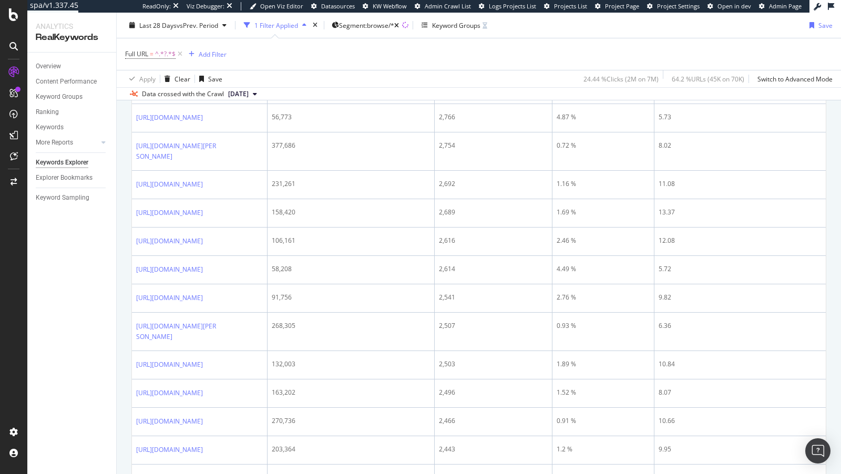
scroll to position [953, 0]
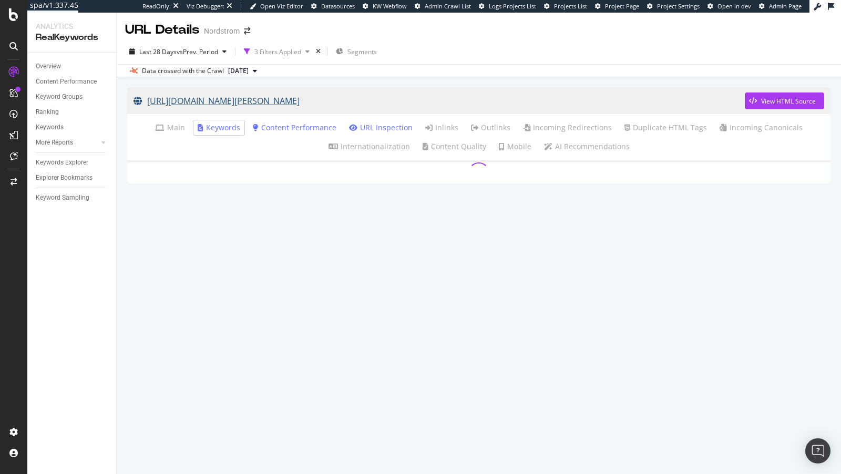
click at [303, 106] on link "[URL][DOMAIN_NAME][PERSON_NAME]" at bounding box center [439, 101] width 611 height 26
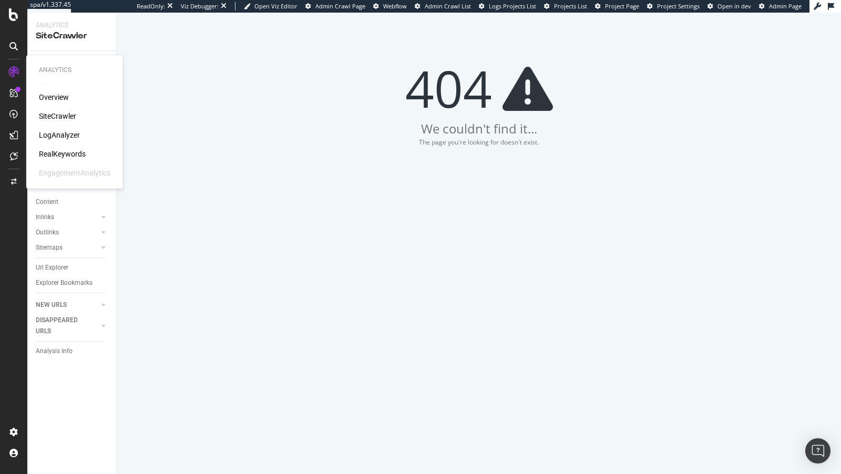
click at [62, 136] on div "LogAnalyzer" at bounding box center [59, 135] width 41 height 11
click at [58, 140] on div "Search Engines" at bounding box center [58, 141] width 44 height 11
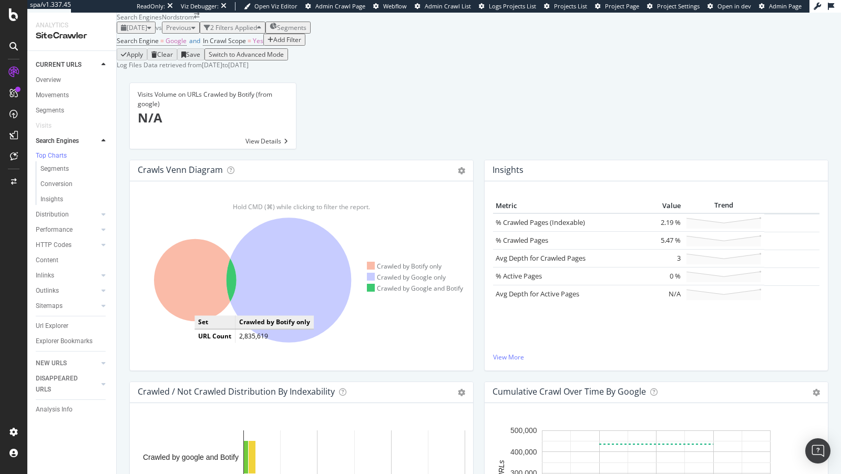
click at [205, 321] on icon at bounding box center [195, 280] width 83 height 83
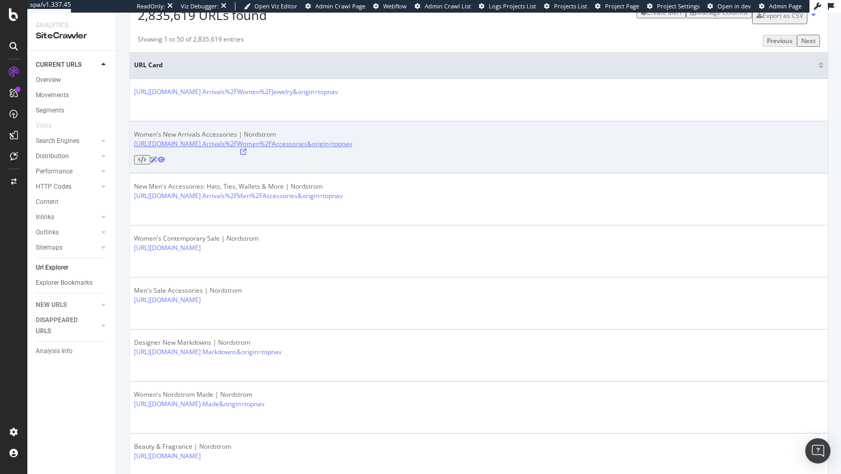
scroll to position [37, 0]
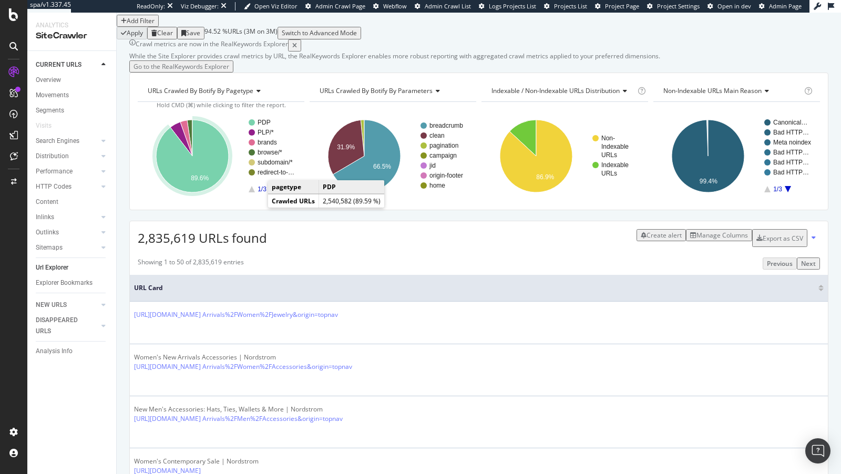
click at [259, 126] on text "PDP" at bounding box center [264, 122] width 13 height 7
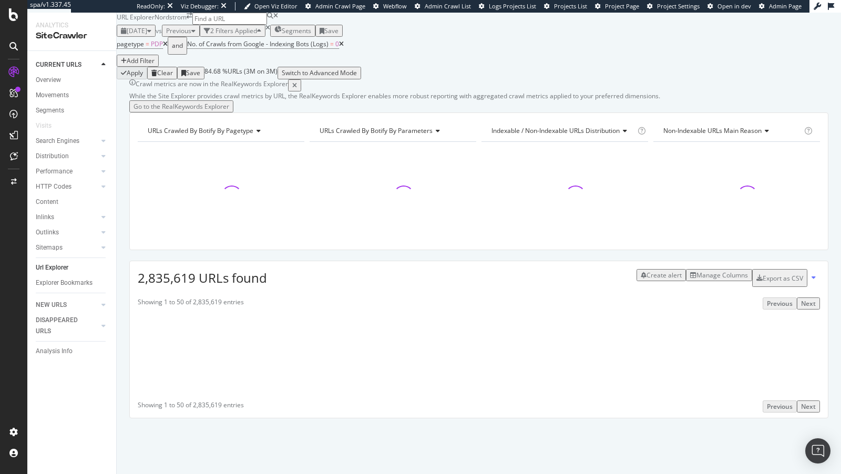
click at [344, 47] on icon at bounding box center [341, 44] width 5 height 6
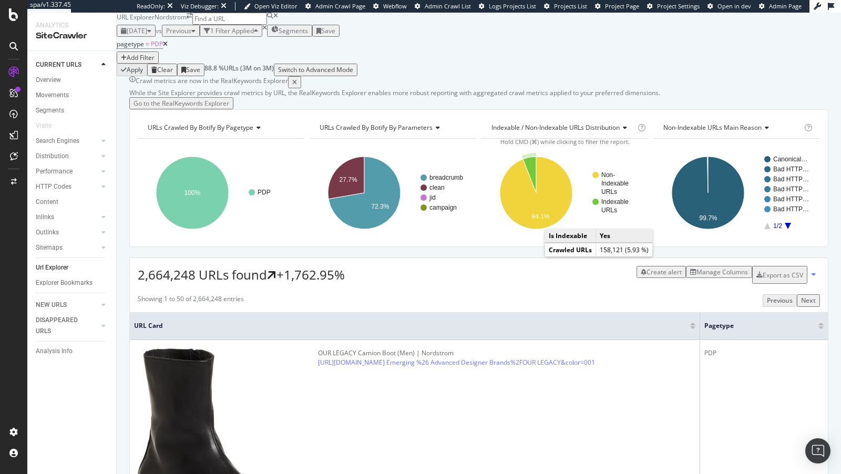
click at [533, 193] on icon "A chart." at bounding box center [529, 175] width 13 height 36
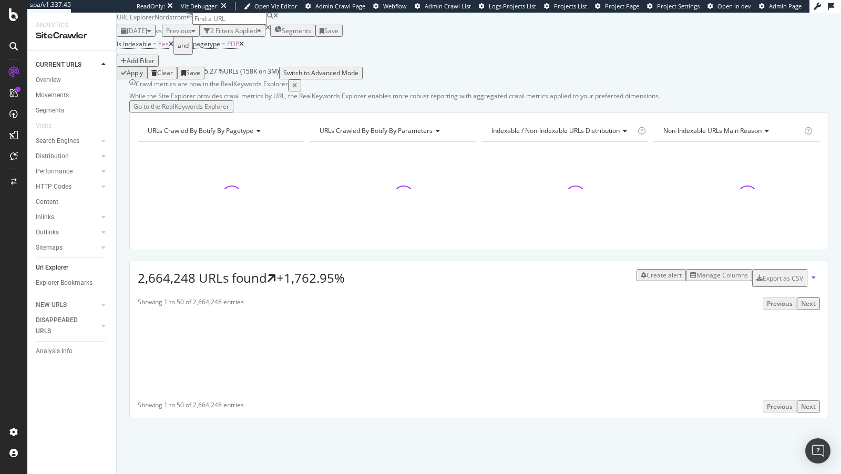
click at [392, 135] on span "URLs Crawled By Botify By parameters" at bounding box center [376, 130] width 113 height 9
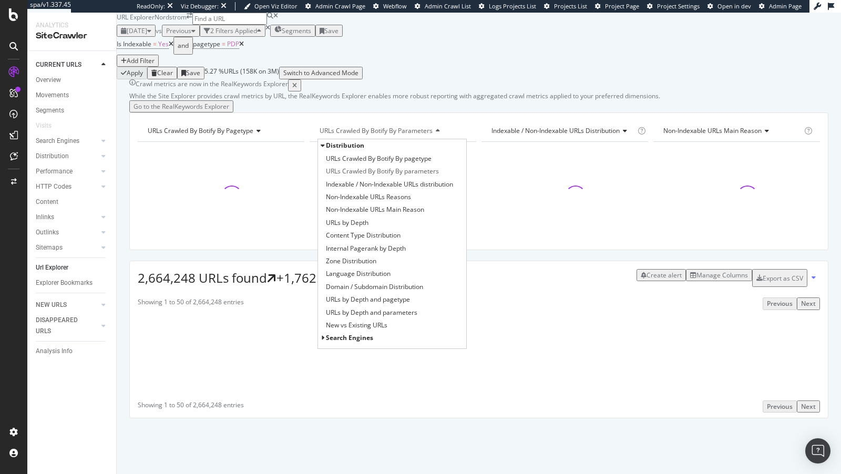
click at [335, 150] on span "Distribution" at bounding box center [345, 145] width 38 height 9
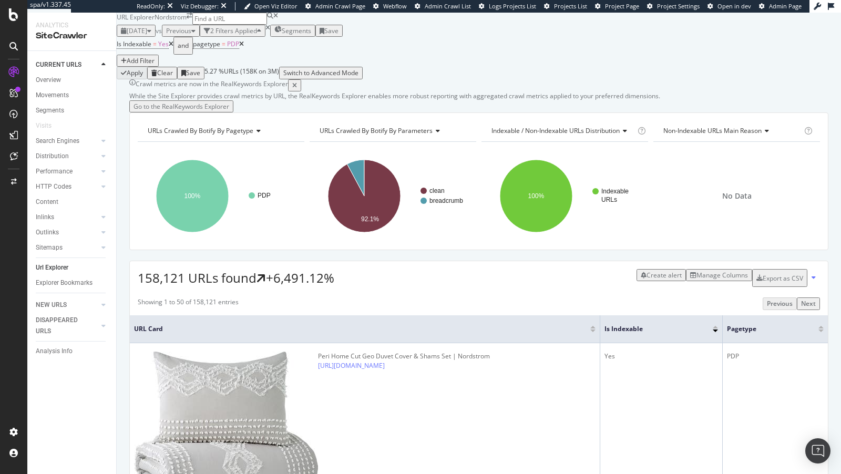
click at [367, 135] on span "URLs Crawled By Botify By parameters" at bounding box center [376, 130] width 113 height 9
click at [155, 65] on div "Add Filter" at bounding box center [141, 60] width 28 height 9
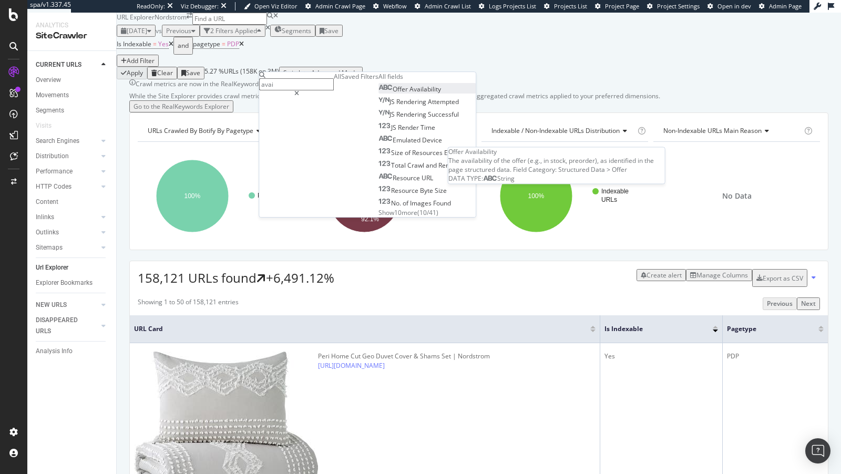
type input "avai"
click at [410, 94] on span "Availability" at bounding box center [426, 89] width 32 height 9
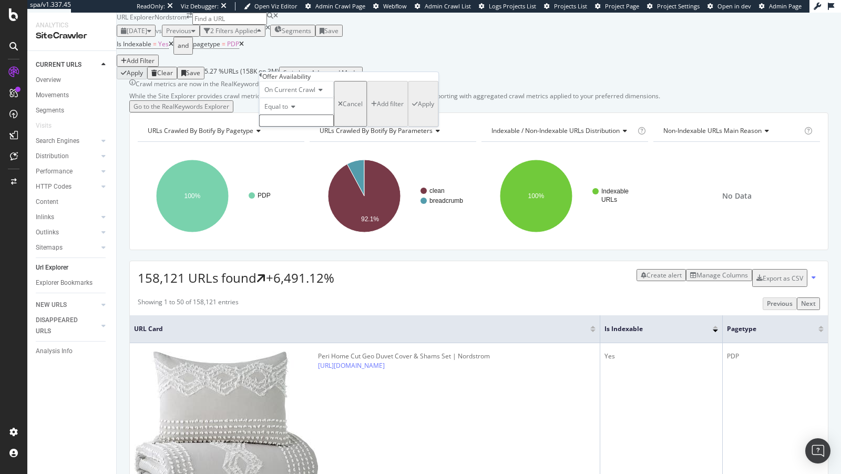
click at [297, 127] on input "text" at bounding box center [296, 121] width 75 height 12
click at [293, 148] on span "OutOfStock" at bounding box center [277, 143] width 30 height 9
type input "OutOfStock"
click at [418, 111] on div "Apply" at bounding box center [426, 107] width 16 height 9
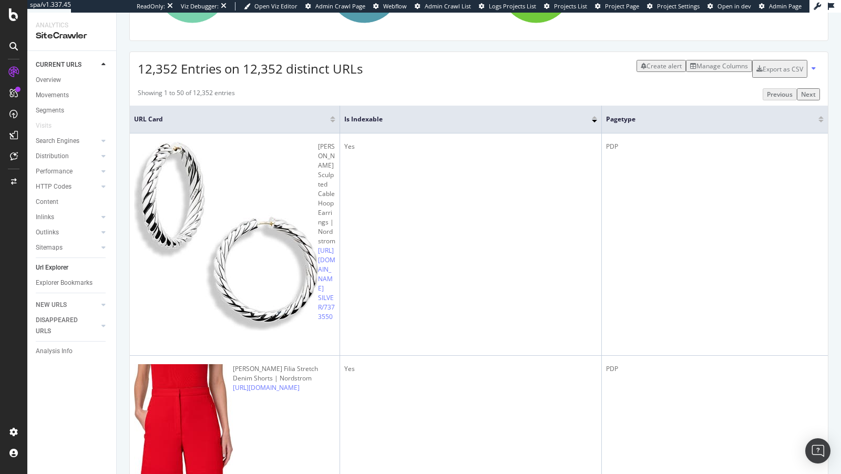
scroll to position [224, 0]
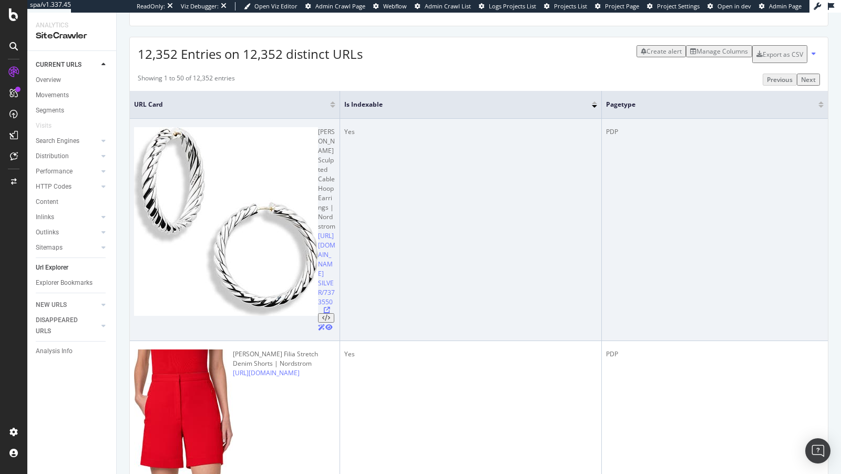
click at [324, 307] on icon at bounding box center [327, 310] width 6 height 6
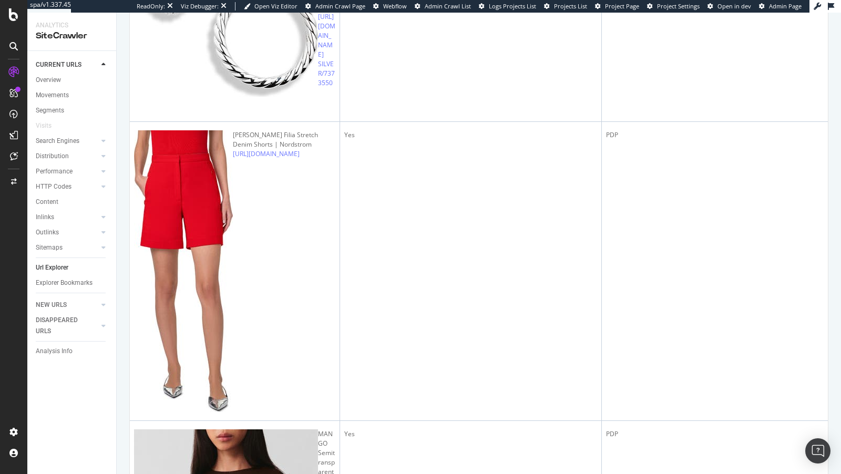
scroll to position [443, 0]
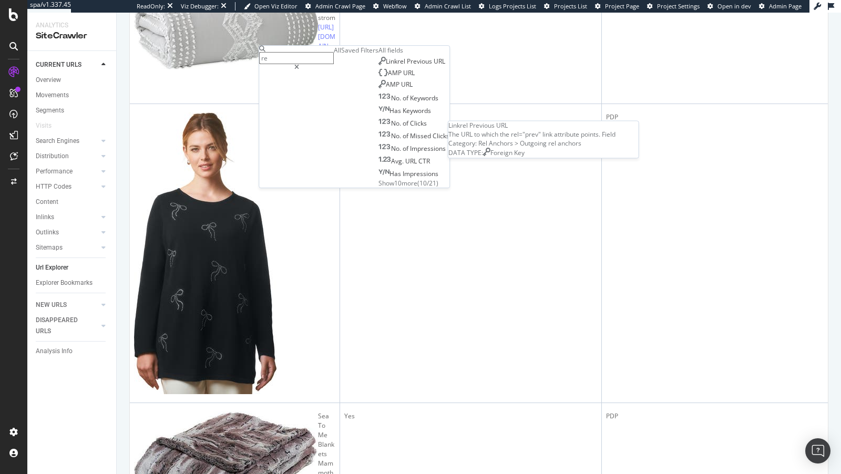
type input "r"
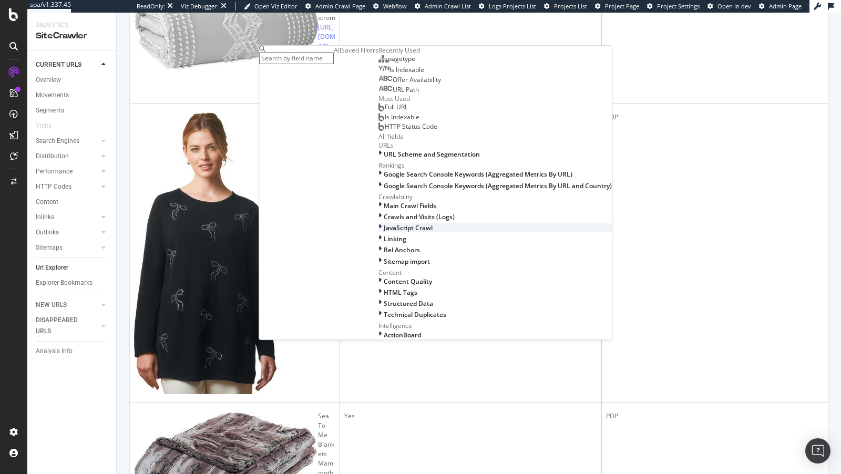
scroll to position [301, 0]
click at [384, 299] on span "Structured Data" at bounding box center [408, 303] width 49 height 9
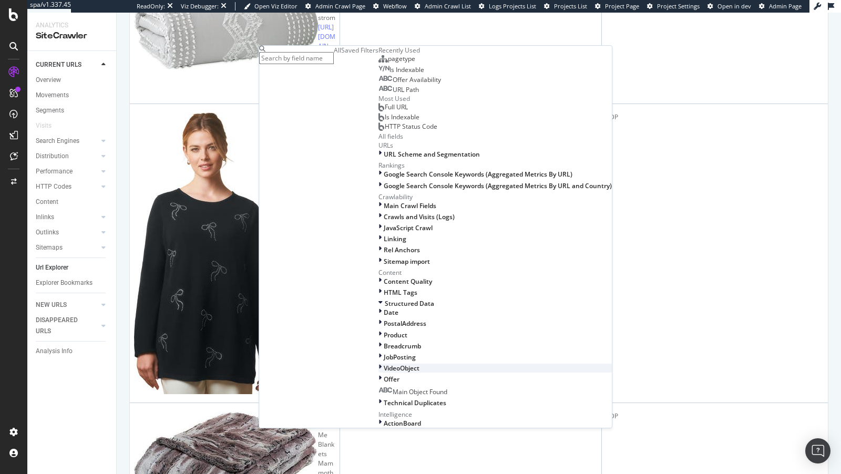
scroll to position [372, 0]
click at [384, 331] on span "Product" at bounding box center [396, 335] width 24 height 9
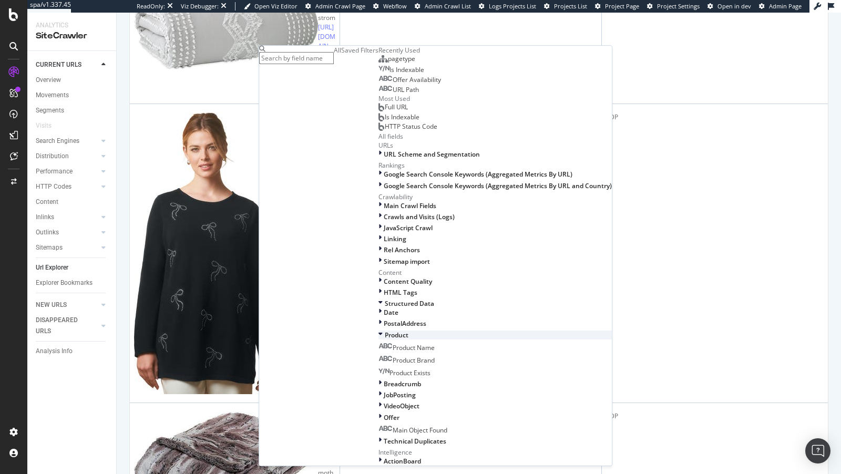
click at [385, 331] on span "Product" at bounding box center [397, 335] width 24 height 9
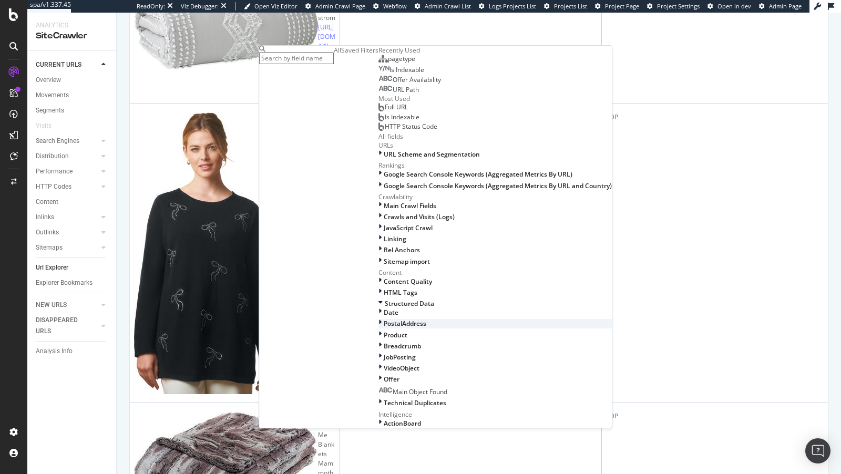
click at [379, 319] on div "PostalAddress" at bounding box center [495, 323] width 233 height 9
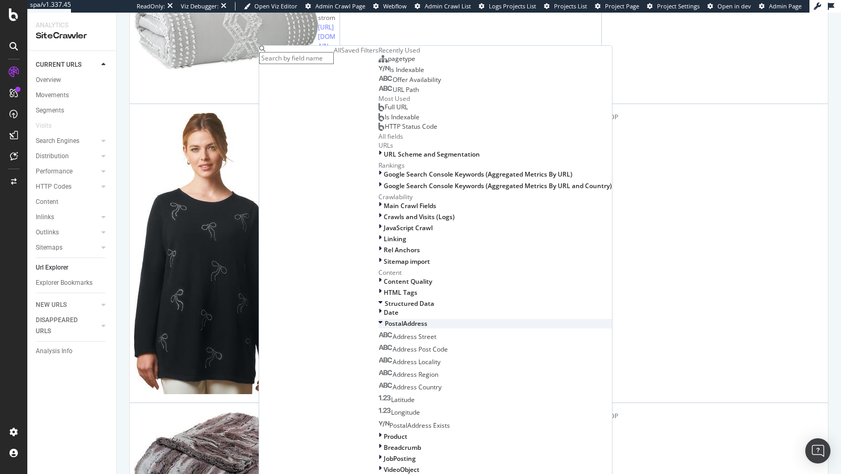
click at [379, 319] on div "PostalAddress" at bounding box center [495, 323] width 233 height 9
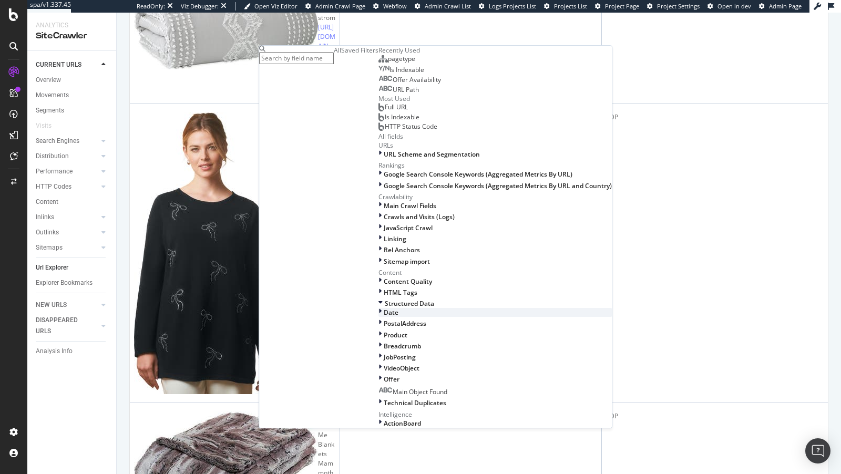
click at [379, 308] on div "Date" at bounding box center [495, 312] width 233 height 9
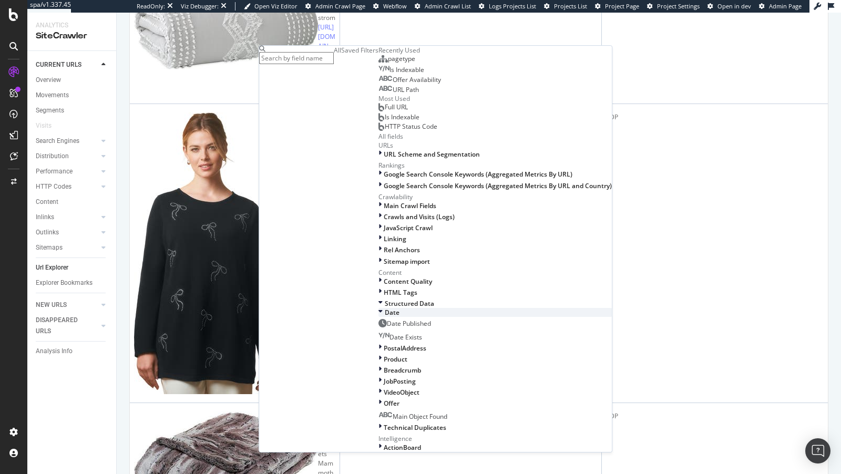
click at [379, 308] on div "Date" at bounding box center [495, 312] width 233 height 9
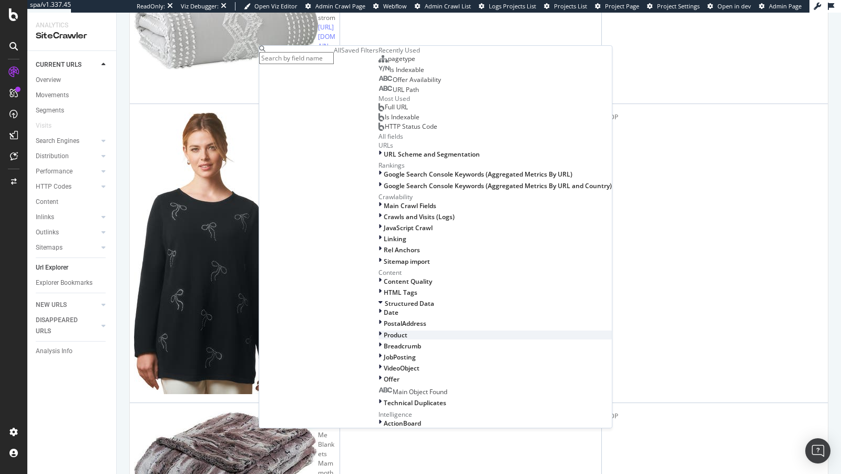
scroll to position [416, 0]
click at [384, 399] on span "Technical Duplicates" at bounding box center [415, 403] width 63 height 9
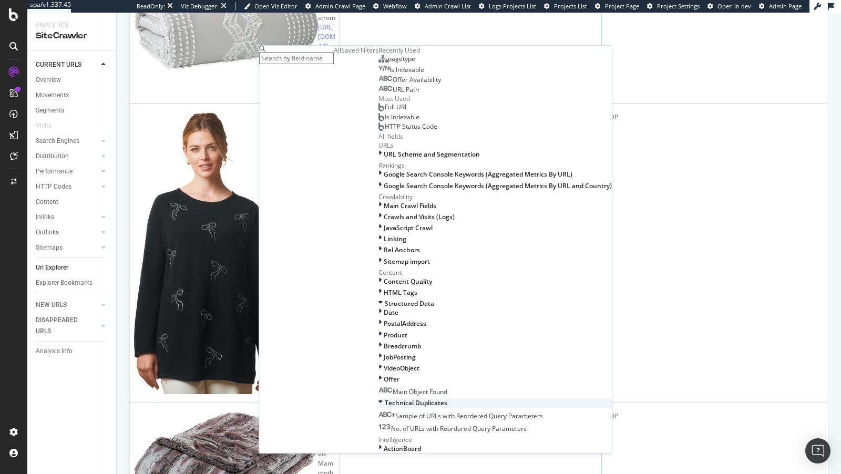
click at [385, 399] on span "Technical Duplicates" at bounding box center [416, 403] width 63 height 9
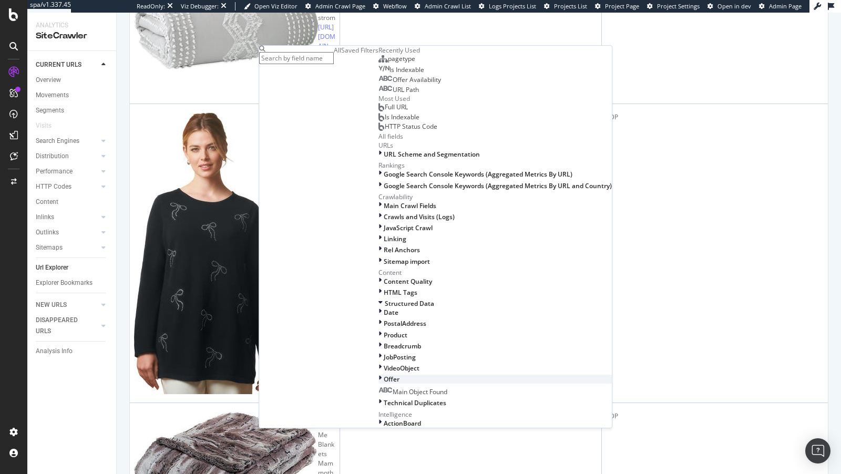
click at [379, 375] on icon at bounding box center [380, 379] width 3 height 9
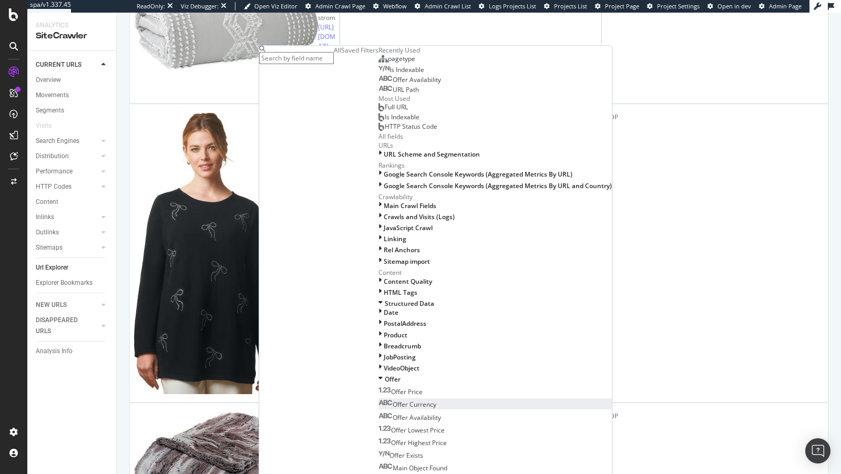
scroll to position [497, 0]
click at [379, 375] on icon at bounding box center [381, 379] width 4 height 9
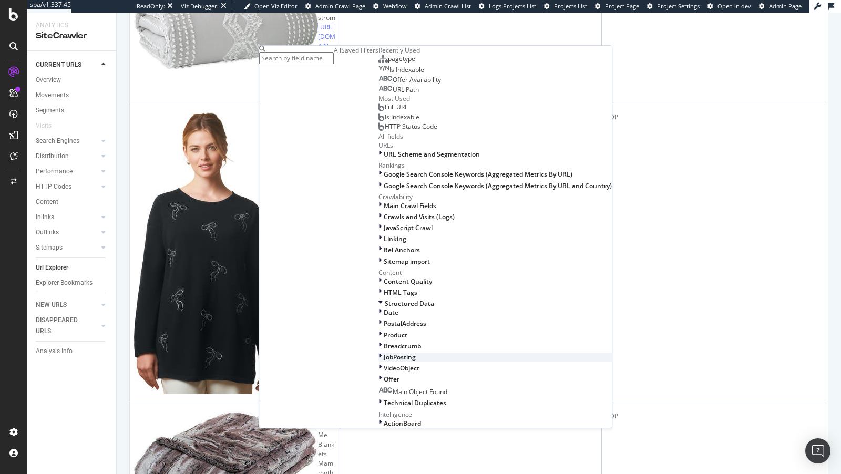
click at [379, 353] on icon at bounding box center [380, 357] width 3 height 9
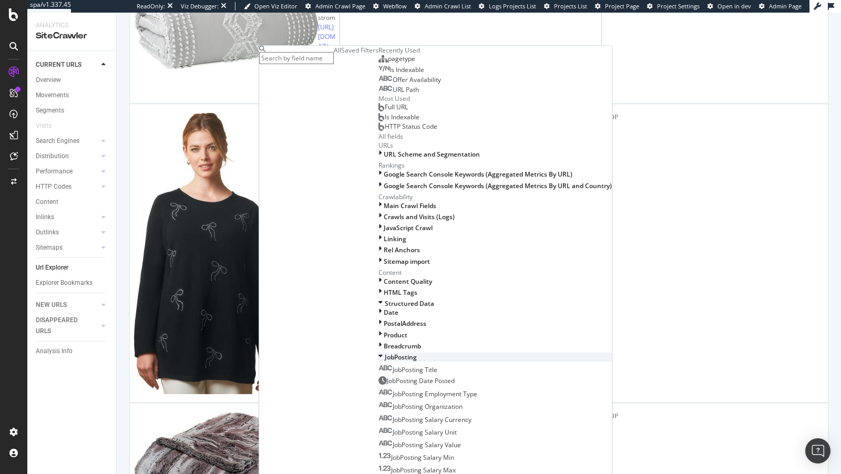
scroll to position [497, 0]
click at [385, 353] on span "JobPosting" at bounding box center [401, 357] width 32 height 9
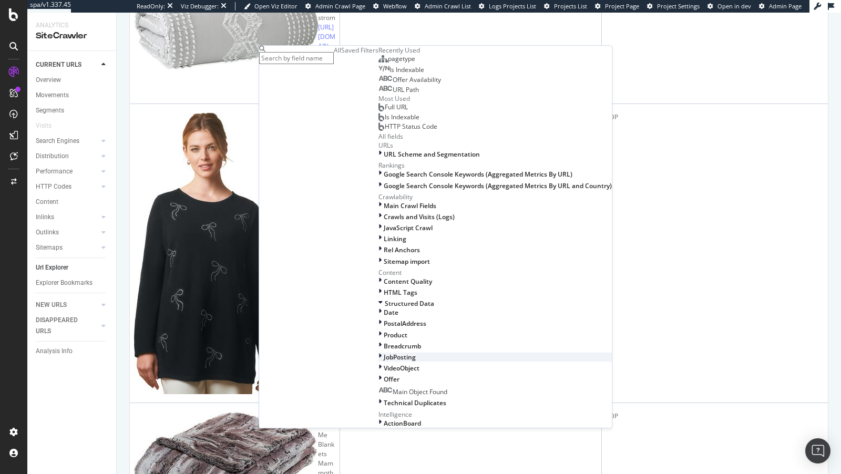
scroll to position [430, 0]
click at [384, 331] on span "Product" at bounding box center [396, 335] width 24 height 9
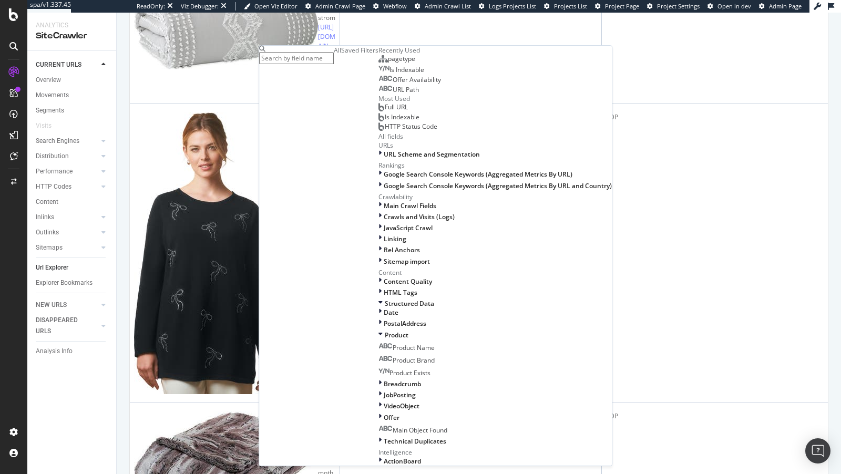
scroll to position [358, 0]
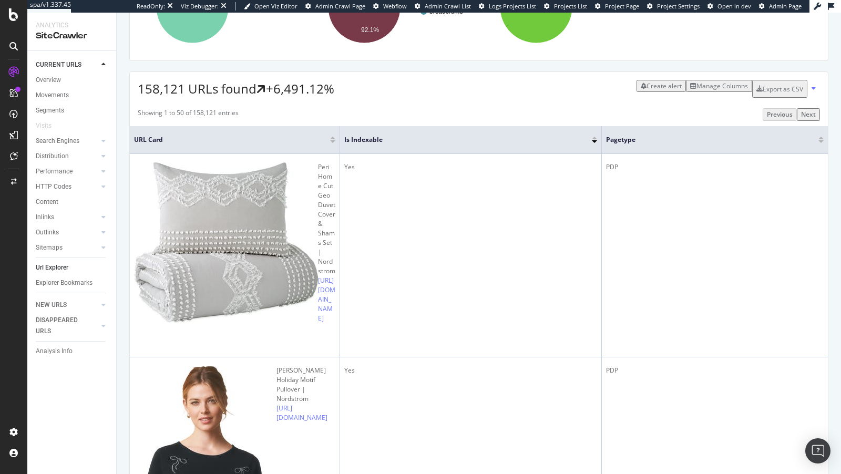
scroll to position [260, 0]
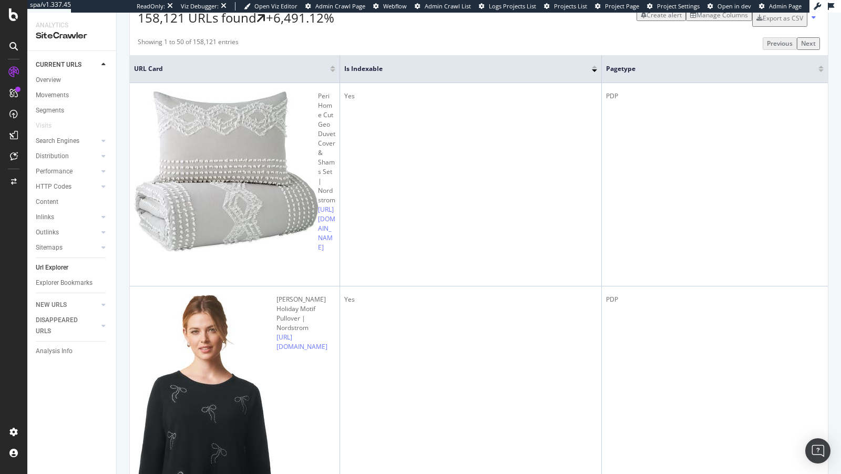
click at [708, 19] on div "Manage Columns" at bounding box center [723, 15] width 52 height 9
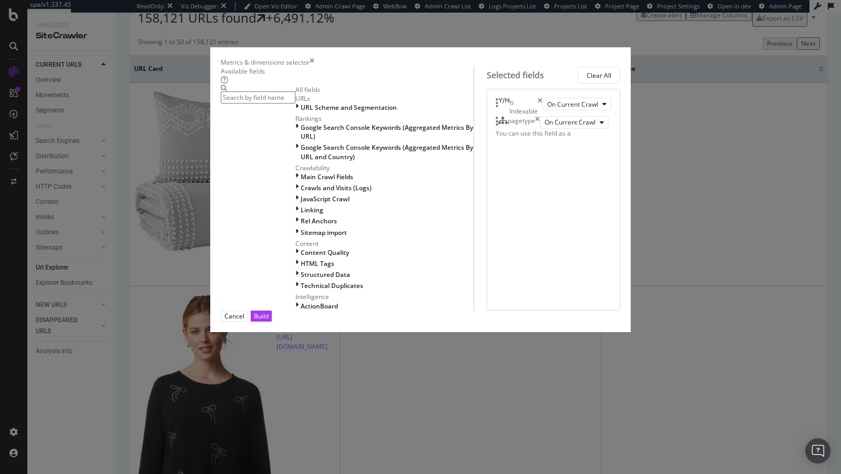
click at [295, 100] on input "modal" at bounding box center [258, 97] width 75 height 12
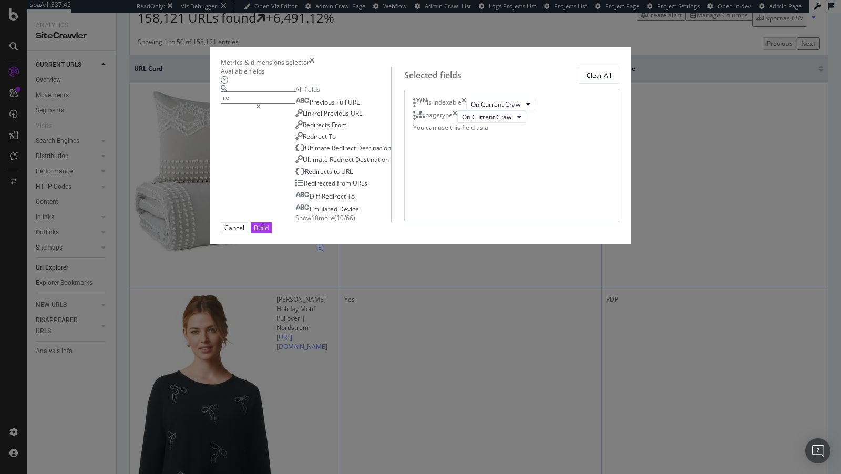
type input "r"
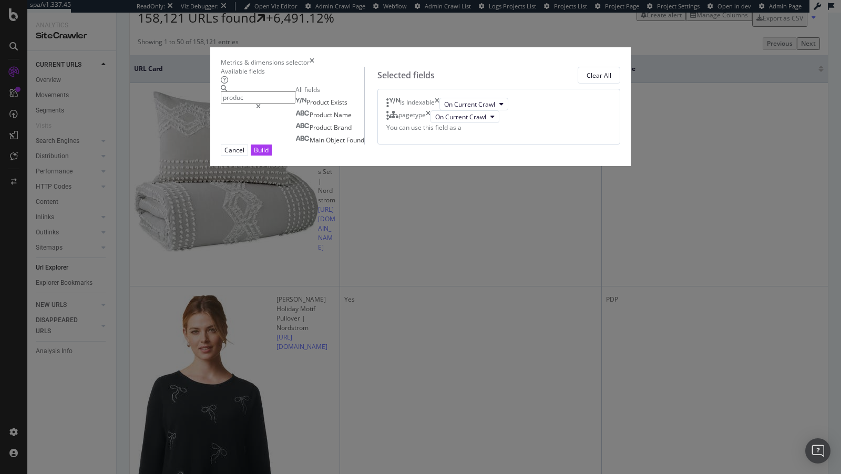
type input "produc"
click at [295, 107] on div "modal" at bounding box center [258, 107] width 75 height 6
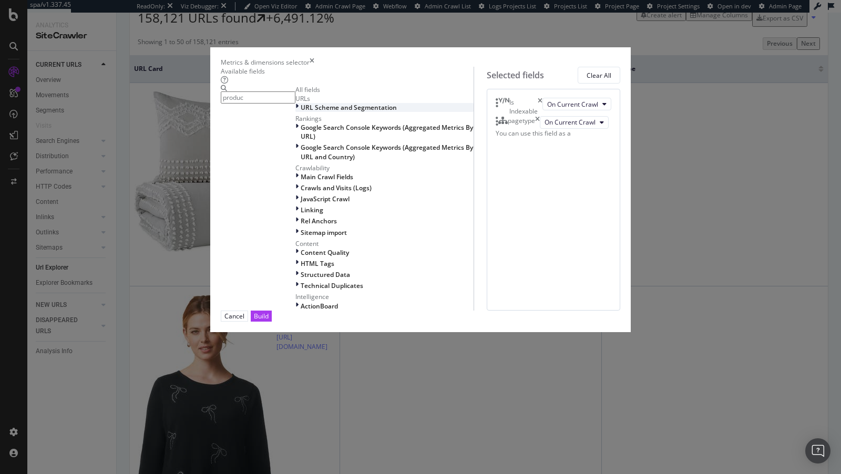
scroll to position [70, 0]
click at [301, 279] on span "Structured Data" at bounding box center [325, 274] width 49 height 9
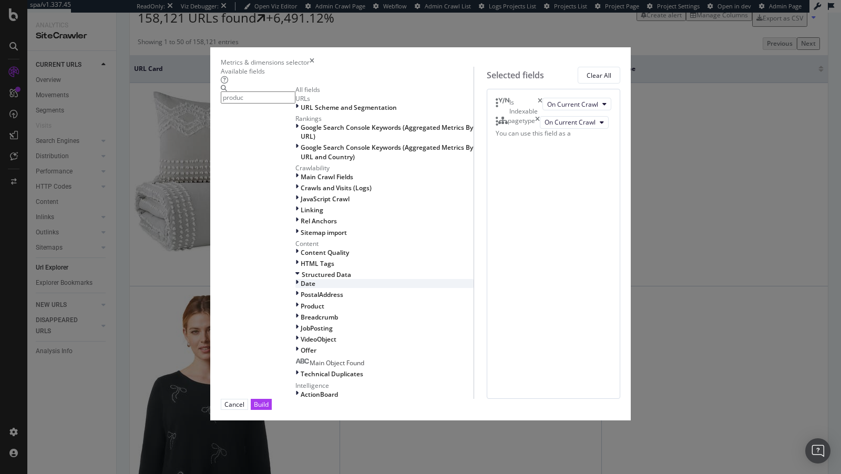
scroll to position [156, 0]
click at [295, 314] on div "Breadcrumb" at bounding box center [384, 317] width 178 height 9
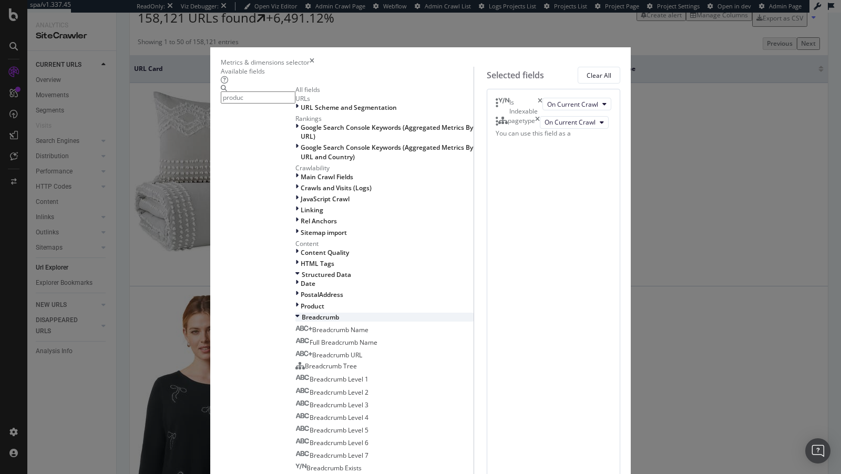
click at [295, 314] on div "Breadcrumb" at bounding box center [384, 317] width 178 height 9
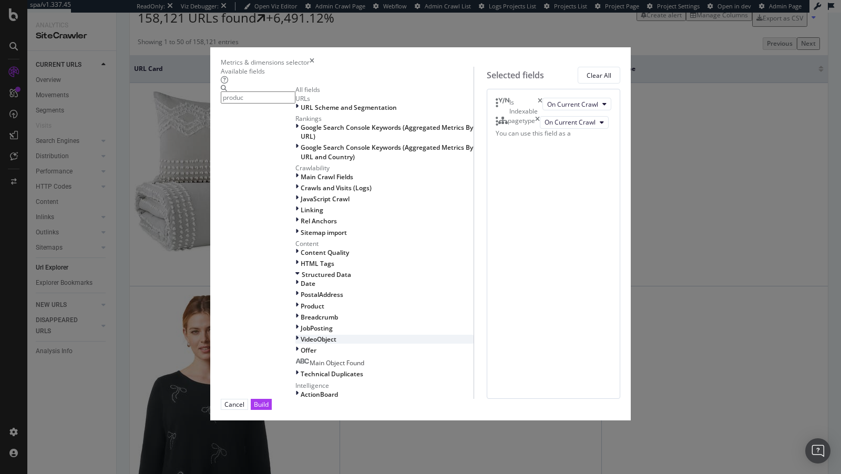
click at [295, 344] on icon "modal" at bounding box center [296, 339] width 3 height 9
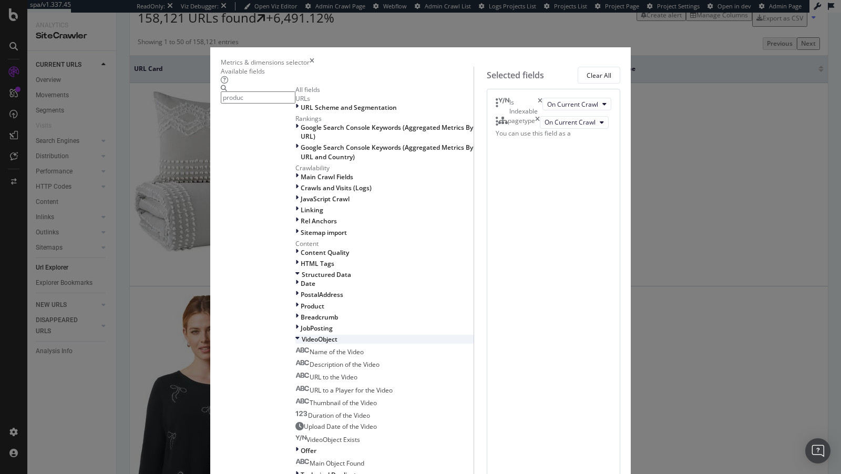
scroll to position [256, 0]
click at [295, 446] on icon "modal" at bounding box center [296, 450] width 3 height 9
click at [314, 58] on icon "times" at bounding box center [312, 62] width 5 height 9
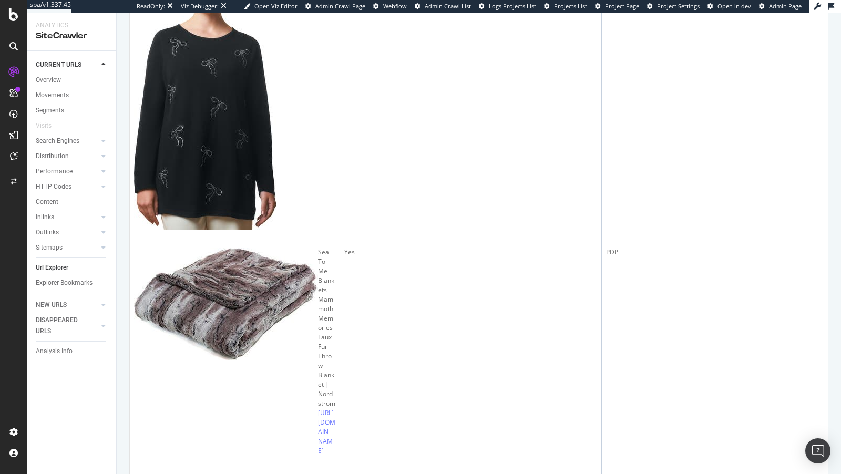
scroll to position [726, 0]
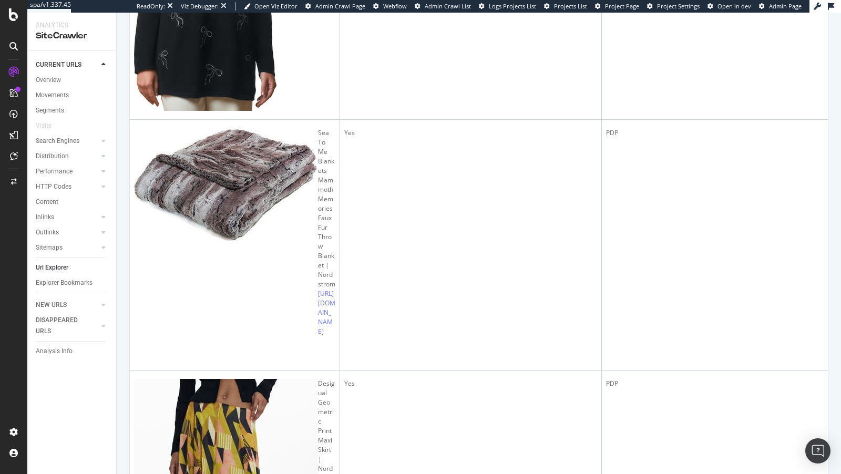
copy link "https://www.nordstrom.com/s/ff-diamonds-54mm-gradient-square-sunglasses/8114367"
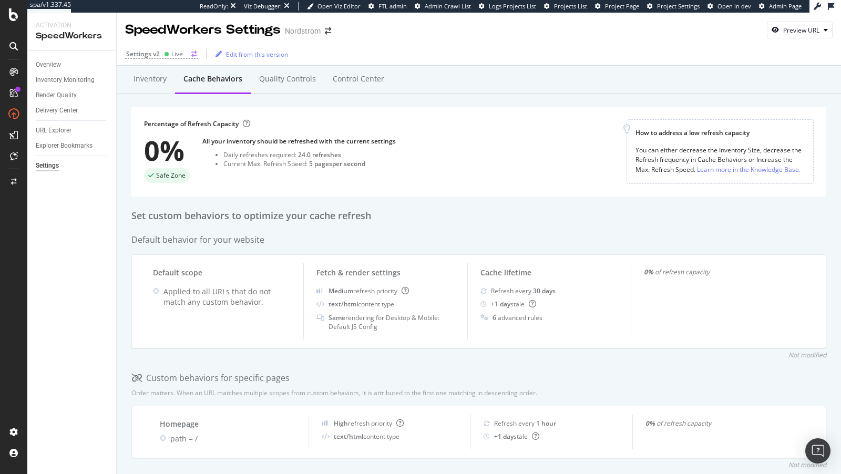
click at [167, 50] on div "Live" at bounding box center [173, 53] width 19 height 9
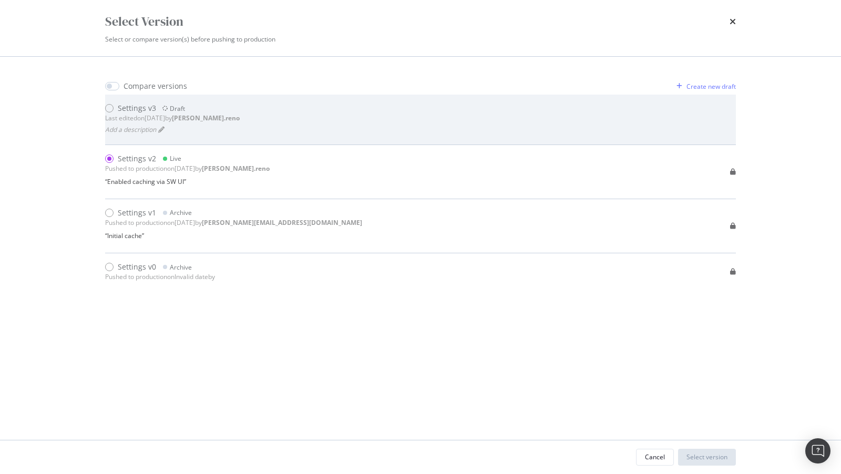
click at [244, 120] on div "Settings v3 Draft Last edited on [DATE] by [PERSON_NAME].reno Add a description" at bounding box center [420, 119] width 631 height 33
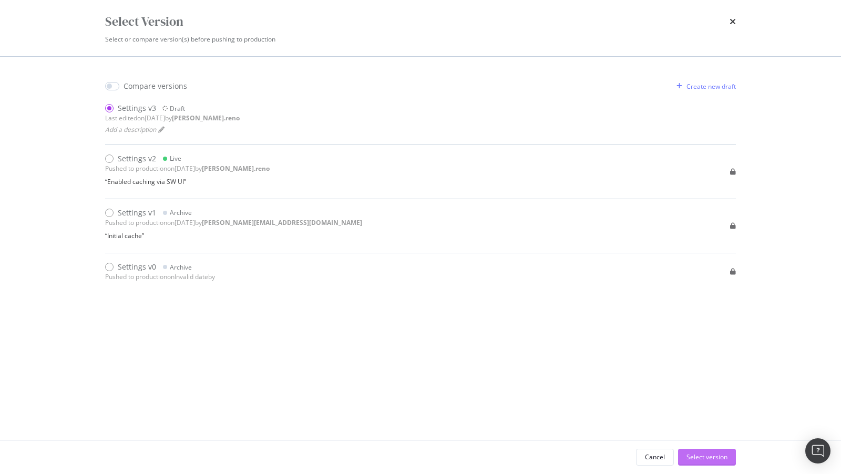
click at [701, 462] on div "Select version" at bounding box center [707, 457] width 41 height 9
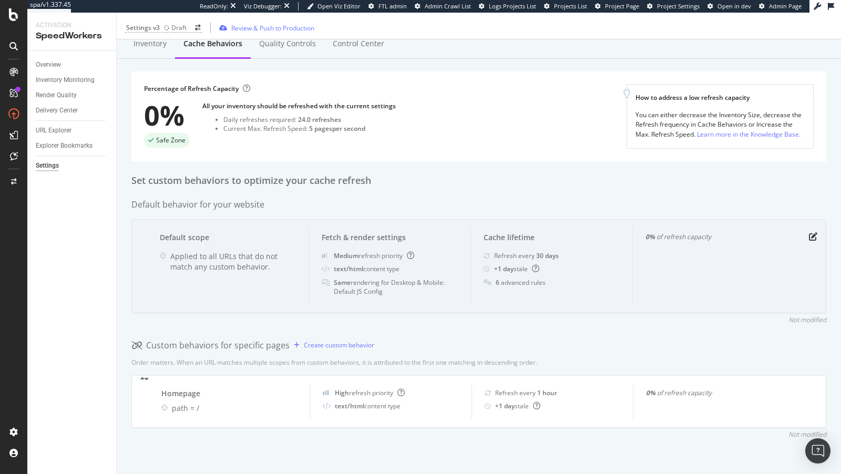
scroll to position [29, 0]
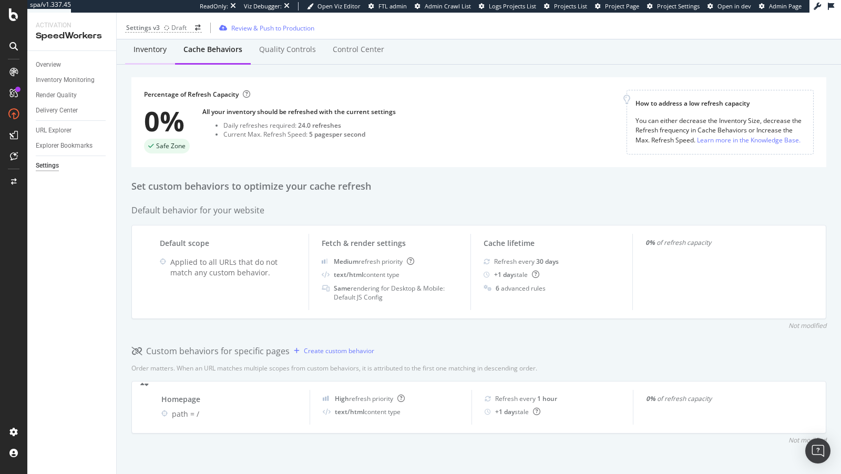
click at [155, 46] on div "Inventory" at bounding box center [150, 49] width 33 height 11
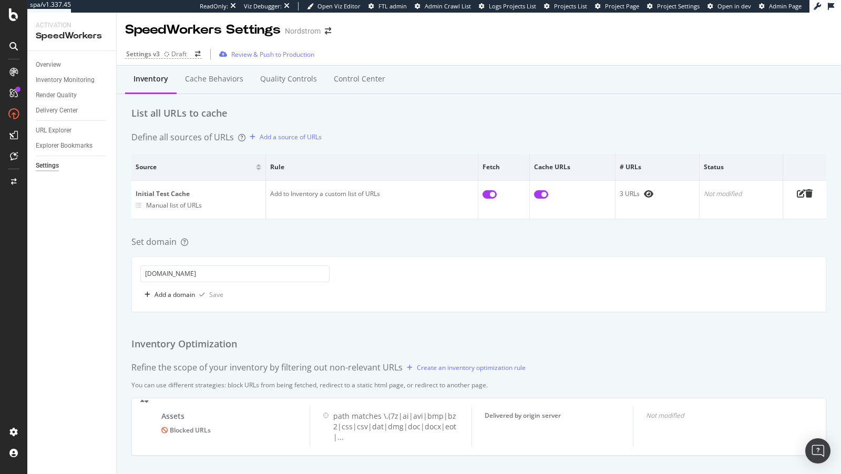
scroll to position [13, 0]
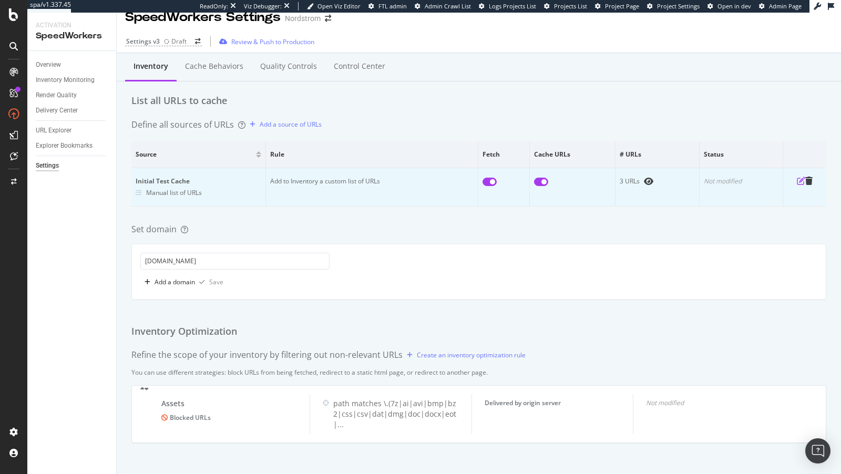
click at [797, 177] on icon "pen-to-square" at bounding box center [801, 181] width 8 height 8
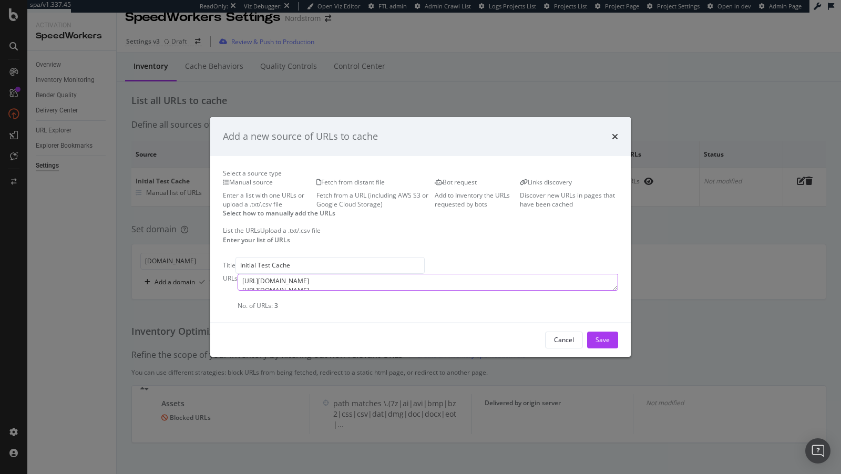
click at [484, 291] on textarea "https://www.nordstrom.com/ https://www.nordstrom.com/browse/women/womens-trends…" at bounding box center [428, 282] width 381 height 17
click at [479, 291] on textarea "https://www.nordstrom.com/ https://www.nordstrom.com/browse/women/womens-trends…" at bounding box center [428, 282] width 381 height 17
paste textarea "https://www.nordstrom.com/ https://www.nordstrom.com/browse/sale https://www.no…"
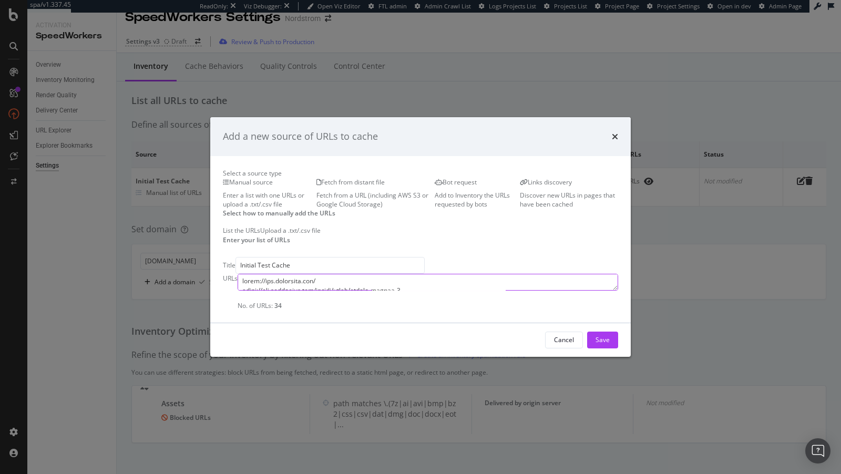
drag, startPoint x: 286, startPoint y: 287, endPoint x: 151, endPoint y: 287, distance: 135.1
click at [210, 287] on div "Select a source type Manual source Enter a list with one URLs or upload a .txt/…" at bounding box center [420, 239] width 421 height 167
click at [238, 291] on textarea "modal" at bounding box center [428, 282] width 381 height 17
click at [486, 291] on textarea "modal" at bounding box center [428, 282] width 381 height 17
drag, startPoint x: 468, startPoint y: 300, endPoint x: 91, endPoint y: 274, distance: 377.3
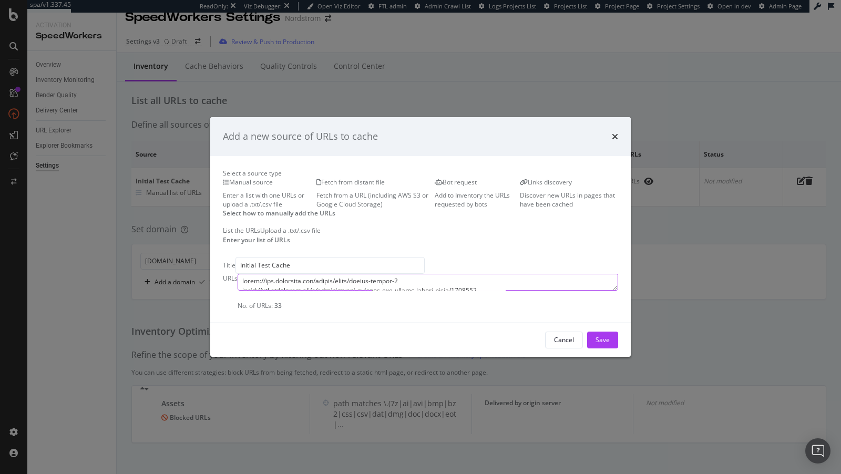
click at [91, 274] on div "Add a new source of URLs to cache Select a source type Manual source Enter a li…" at bounding box center [420, 237] width 841 height 474
click at [616, 291] on textarea "modal" at bounding box center [428, 282] width 381 height 17
paste textarea "https://www.nordstrom.com/browse/women/womens-trends-2 https://www.nordstrom.co…"
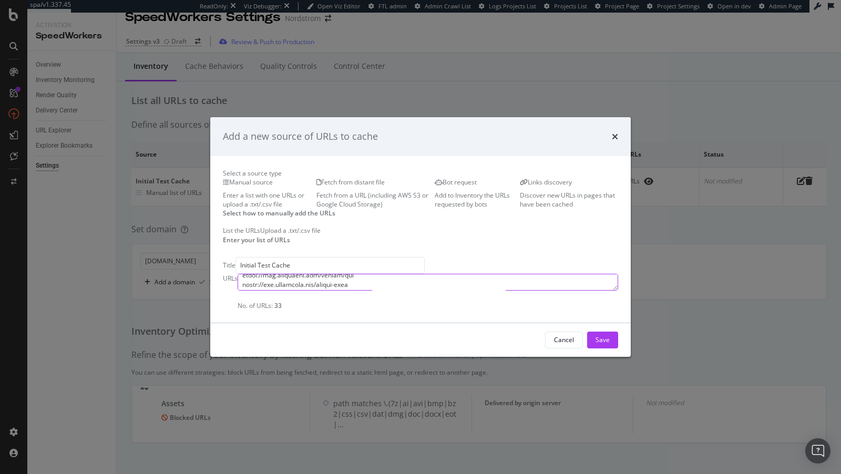
drag, startPoint x: 315, startPoint y: 293, endPoint x: 214, endPoint y: 292, distance: 101.5
click at [238, 291] on textarea "modal" at bounding box center [428, 282] width 381 height 17
click at [249, 291] on textarea "modal" at bounding box center [428, 282] width 381 height 17
click at [242, 291] on textarea "modal" at bounding box center [428, 282] width 381 height 17
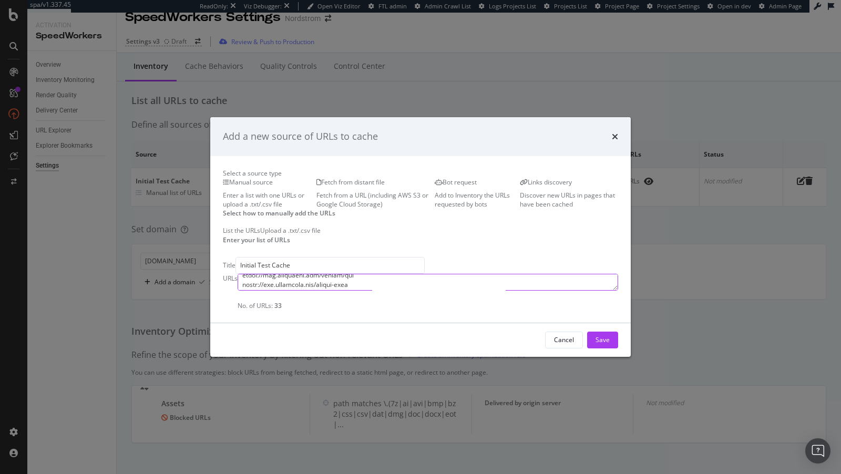
click at [242, 291] on textarea "modal" at bounding box center [428, 282] width 381 height 17
paste textarea "?page=2"
click at [325, 291] on textarea "modal" at bounding box center [428, 282] width 381 height 17
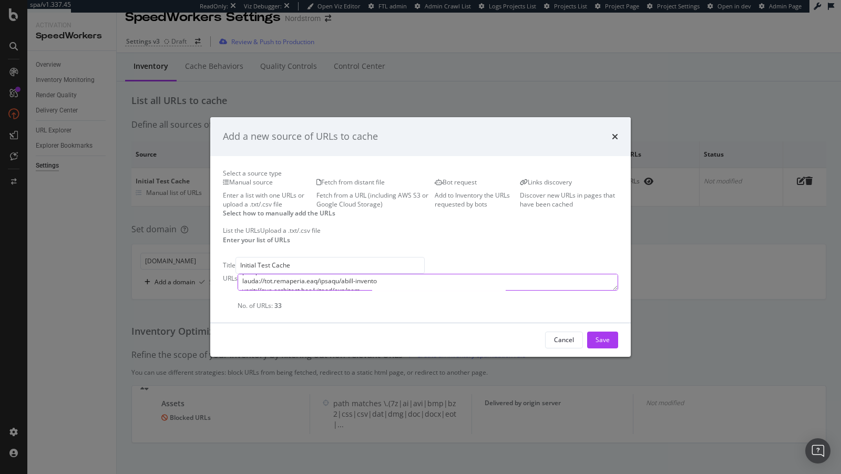
click at [325, 291] on textarea "modal" at bounding box center [428, 282] width 381 height 17
paste textarea "?page=3"
type textarea "[URL][DOMAIN_NAME] [URL][DOMAIN_NAME] [URL][DOMAIN_NAME] [URL][DOMAIN_NAME] [UR…"
click at [618, 349] on button "Save" at bounding box center [602, 340] width 31 height 17
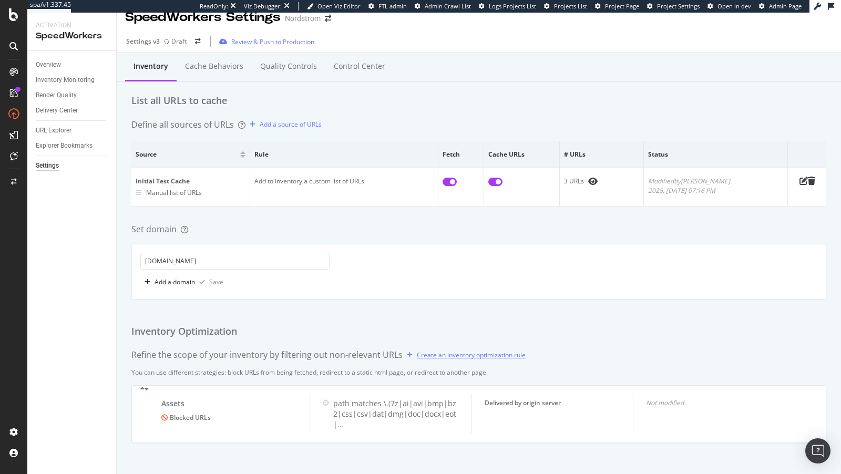
click at [486, 356] on div "Create an inventory optimization rule" at bounding box center [471, 355] width 109 height 9
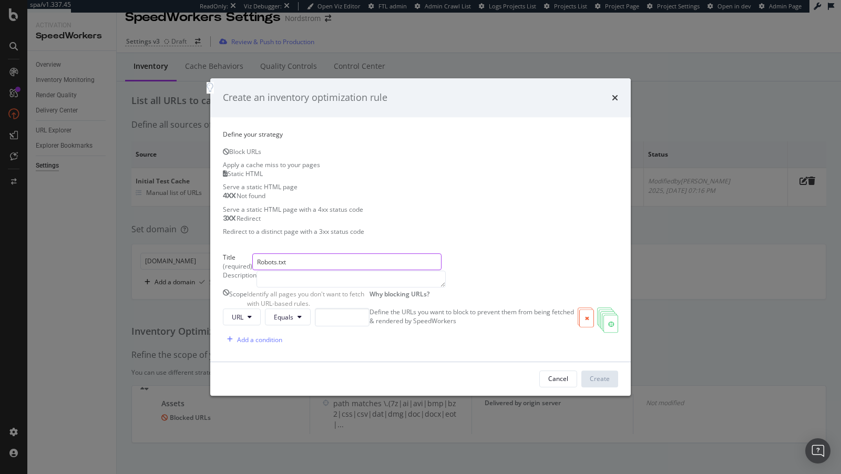
click at [253, 253] on input "Robots.txt" at bounding box center [346, 261] width 189 height 17
type input "Blocked Resources"
click at [223, 314] on button "URL" at bounding box center [242, 317] width 38 height 17
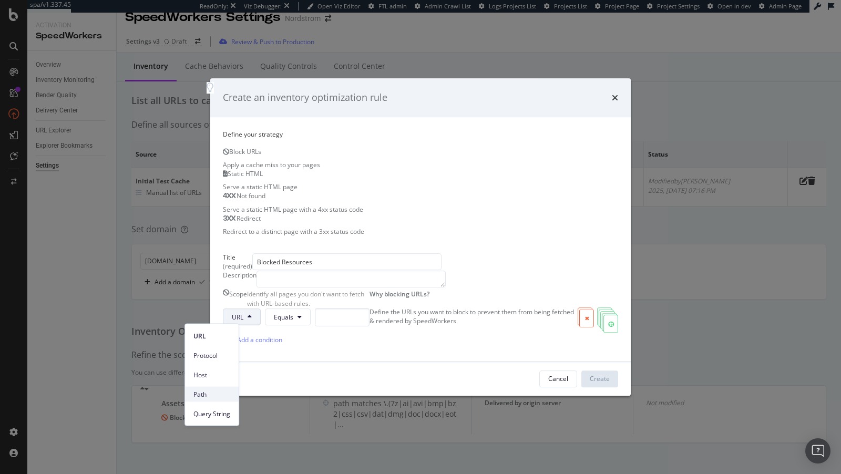
click at [211, 387] on div "Path" at bounding box center [212, 394] width 54 height 15
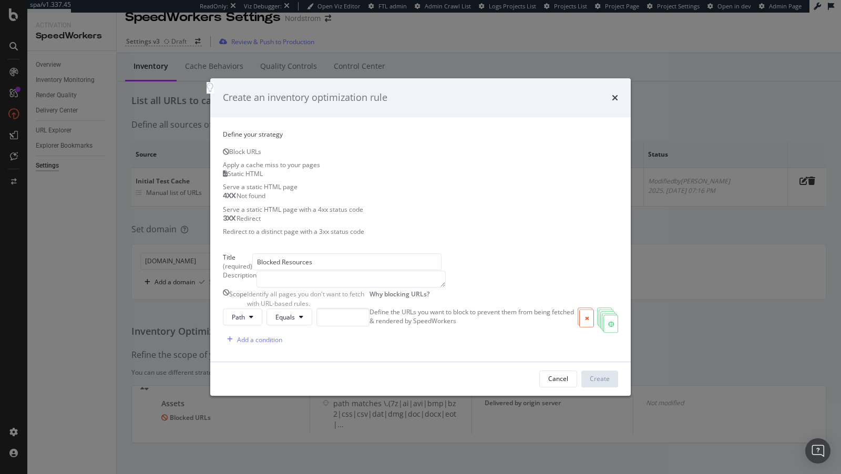
click at [262, 304] on div "Scope Identify all pages you don't want to fetch with URL-based rules. Path Equ…" at bounding box center [296, 319] width 147 height 59
click at [275, 315] on span "Equals" at bounding box center [284, 317] width 19 height 9
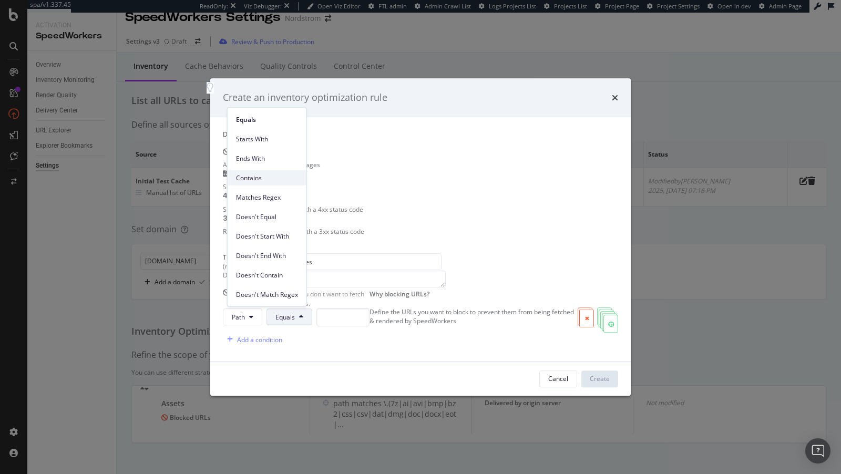
click at [258, 181] on span "Contains" at bounding box center [267, 177] width 62 height 9
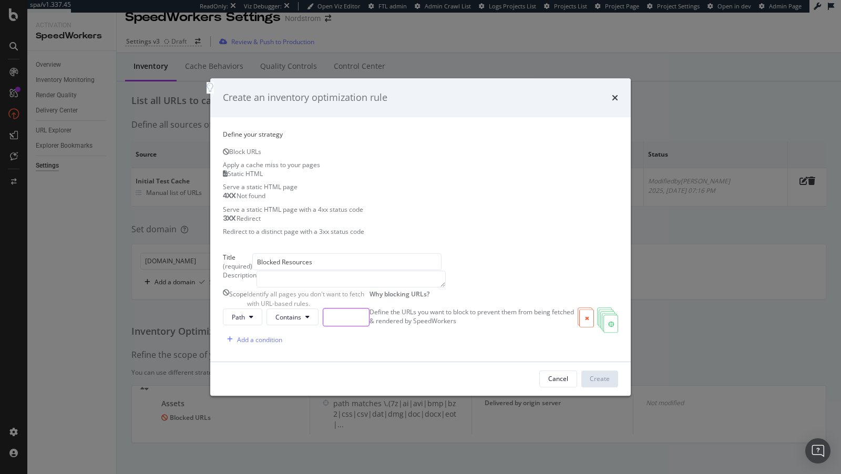
click at [323, 321] on input "modal" at bounding box center [346, 317] width 47 height 18
type input "/api/"
click at [631, 396] on div "Cancel Create" at bounding box center [420, 379] width 421 height 34
click at [618, 387] on button "Create" at bounding box center [599, 379] width 37 height 17
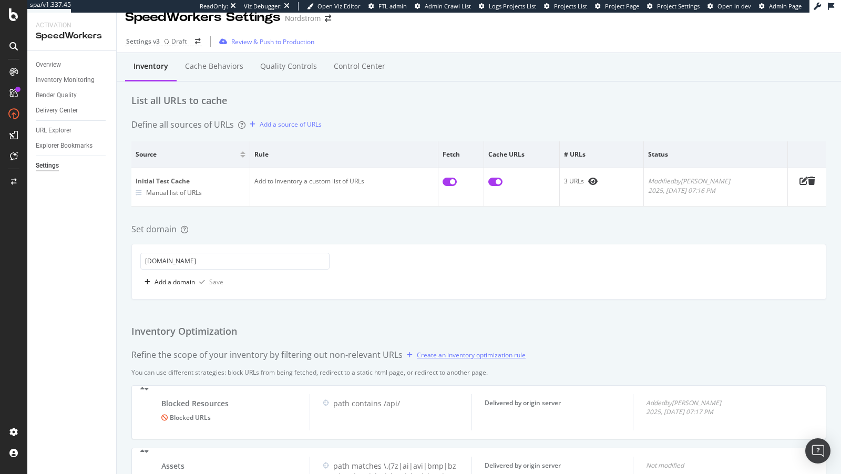
scroll to position [75, 0]
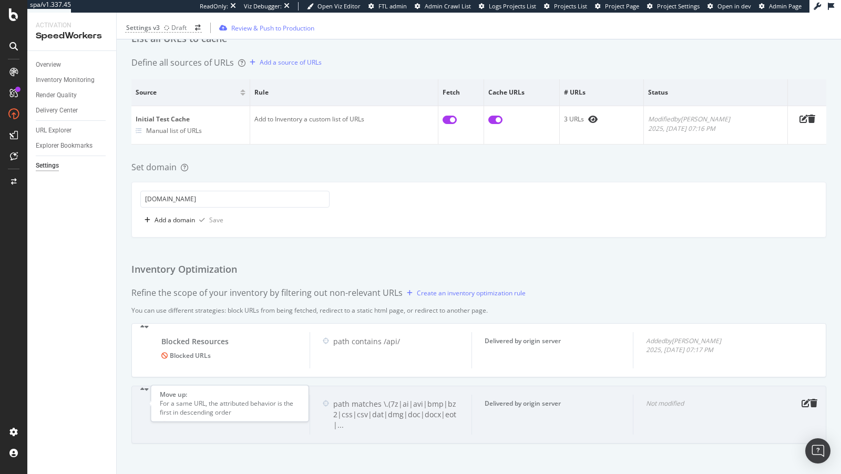
click at [145, 393] on icon "caret-up" at bounding box center [142, 389] width 4 height 6
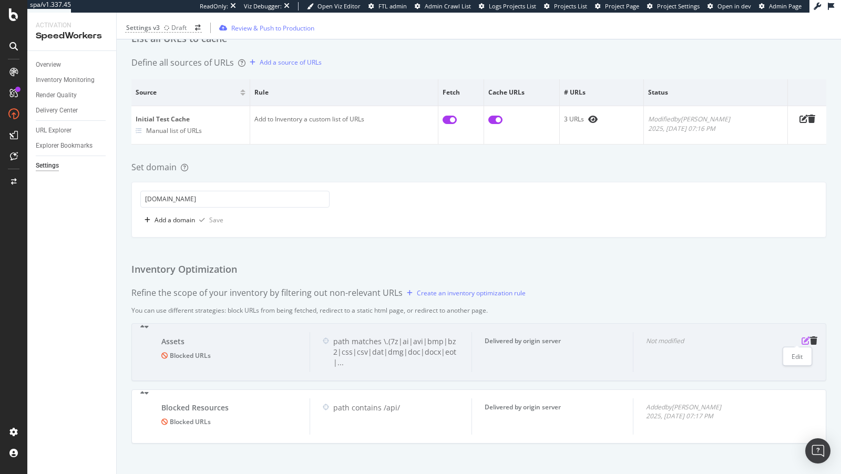
click at [802, 339] on icon "pen-to-square" at bounding box center [806, 340] width 8 height 8
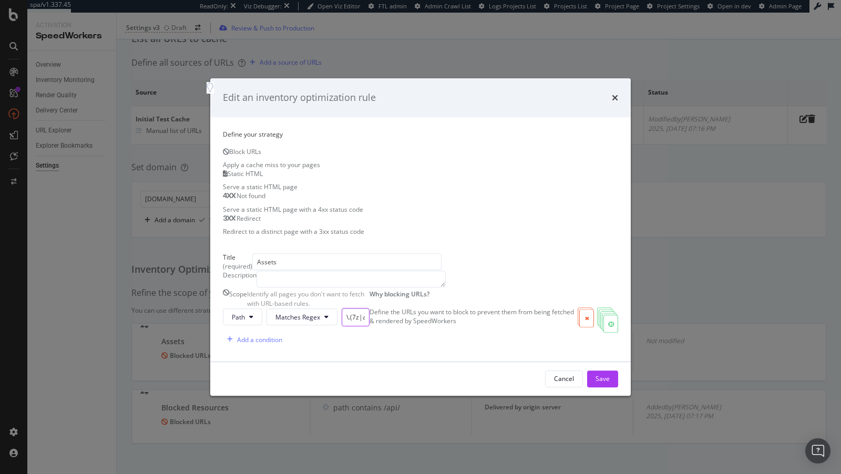
click at [342, 317] on input "\.(7z|ai|avi|bmp|bz2|css|csv|dat|dmg|doc|docx|eot|exe|flac|flv|gif|gz|ico|ief|i…" at bounding box center [356, 317] width 28 height 18
click at [618, 94] on icon "times" at bounding box center [615, 98] width 6 height 8
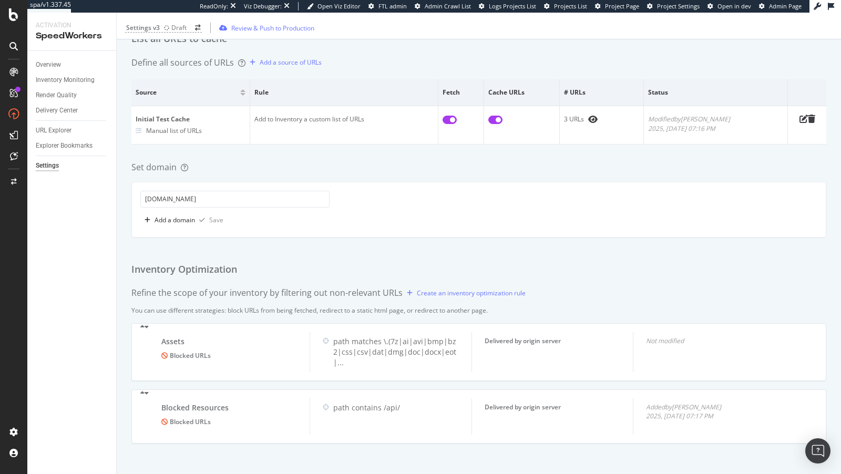
scroll to position [0, 0]
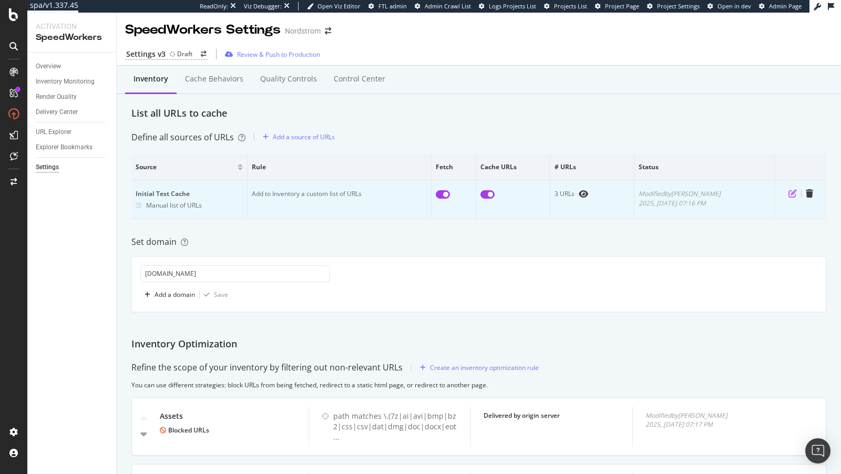
click at [790, 196] on icon "pen-to-square" at bounding box center [793, 193] width 8 height 8
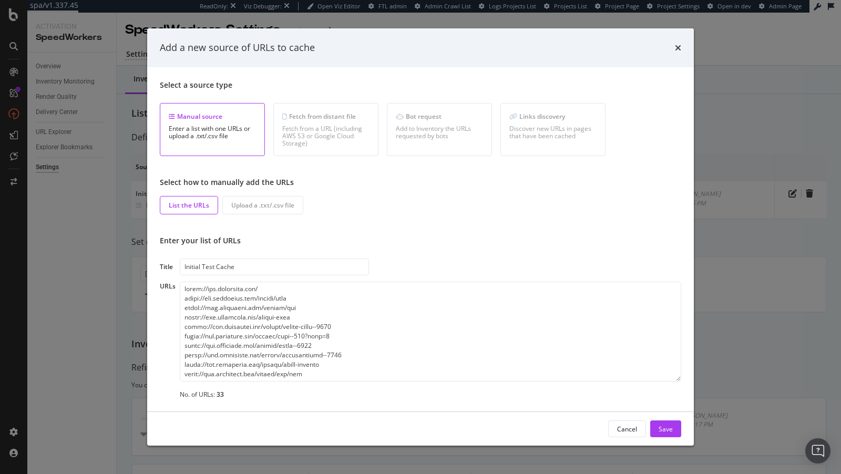
scroll to position [255, 0]
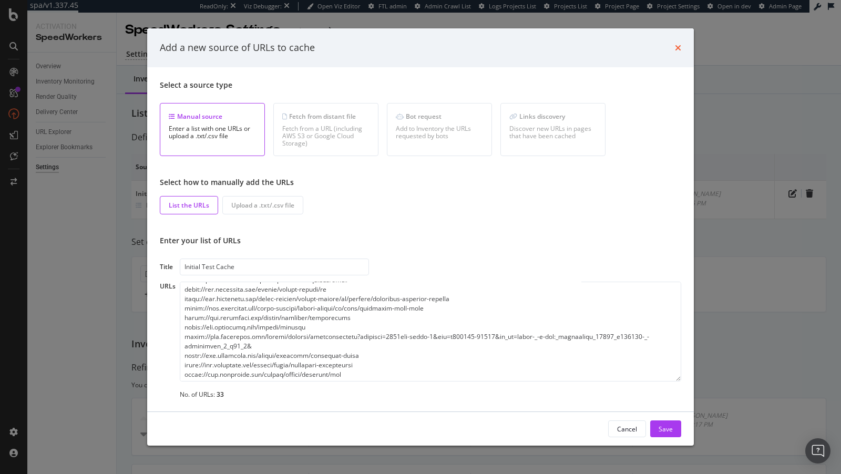
click at [680, 52] on icon "times" at bounding box center [678, 48] width 6 height 8
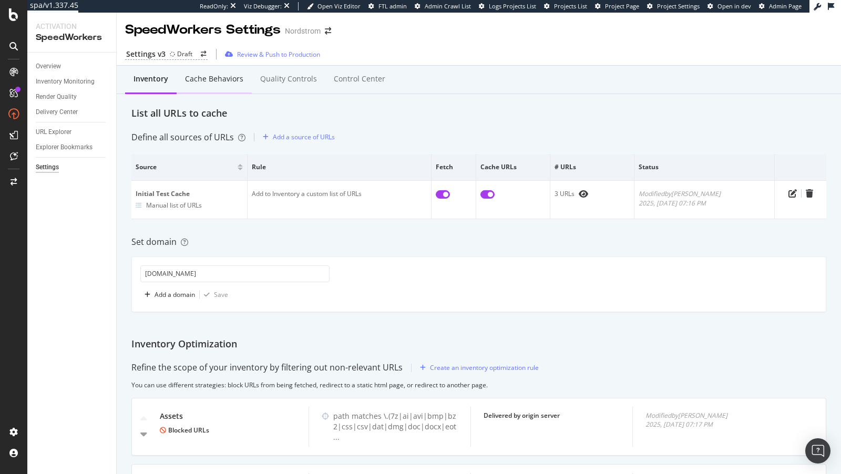
click at [208, 80] on div "Cache behaviors" at bounding box center [214, 79] width 58 height 11
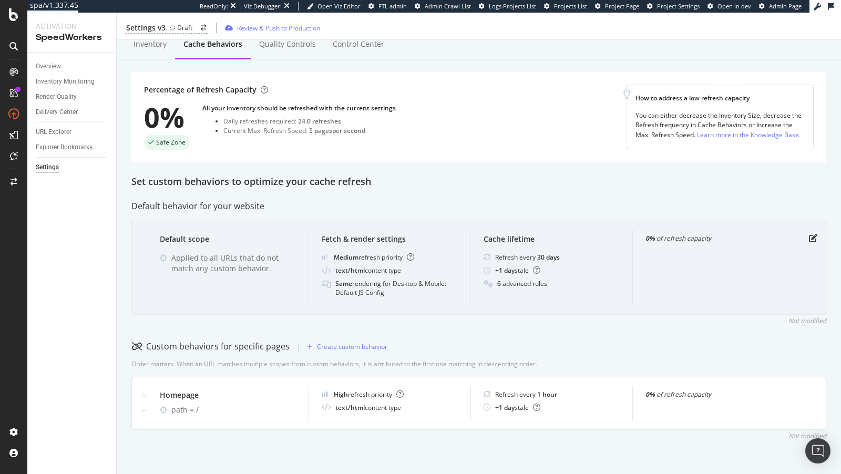
scroll to position [36, 0]
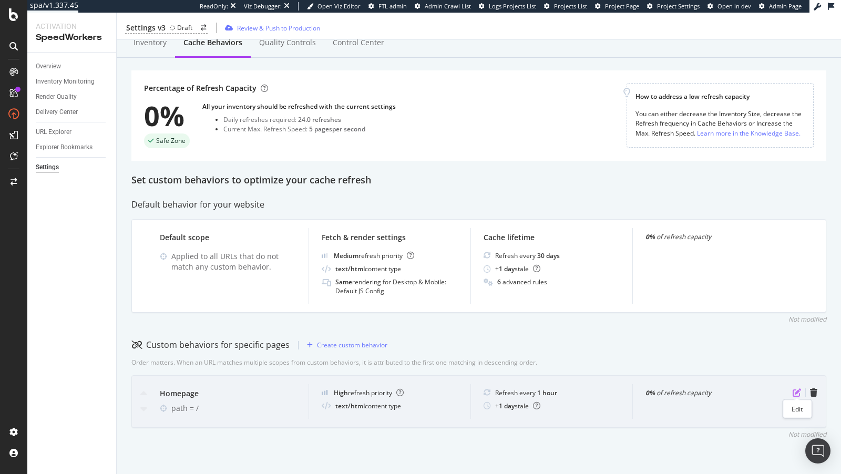
click at [798, 393] on icon "pen-to-square" at bounding box center [797, 393] width 8 height 8
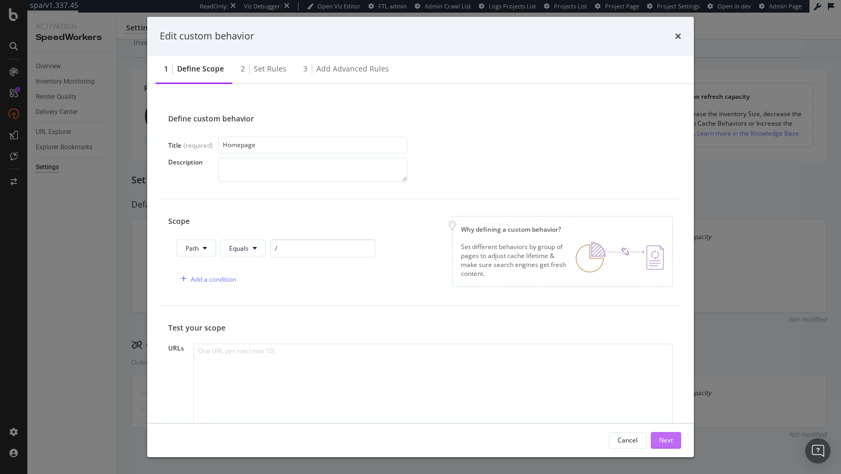
click at [658, 438] on button "Next" at bounding box center [666, 440] width 30 height 17
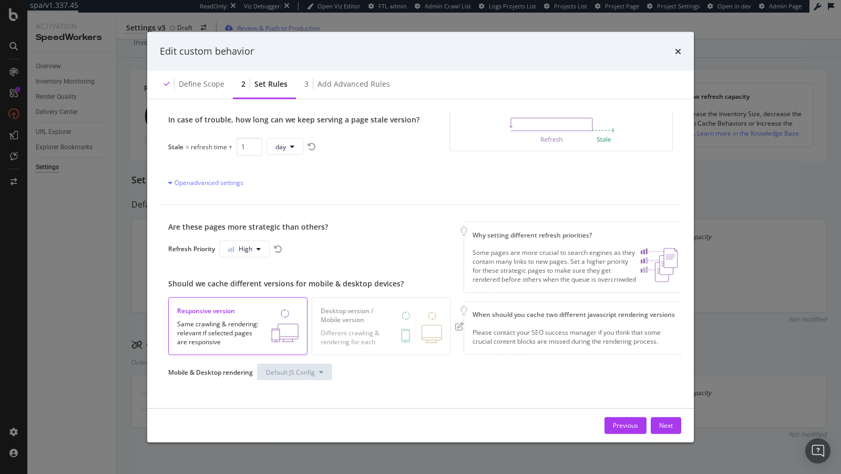
scroll to position [0, 0]
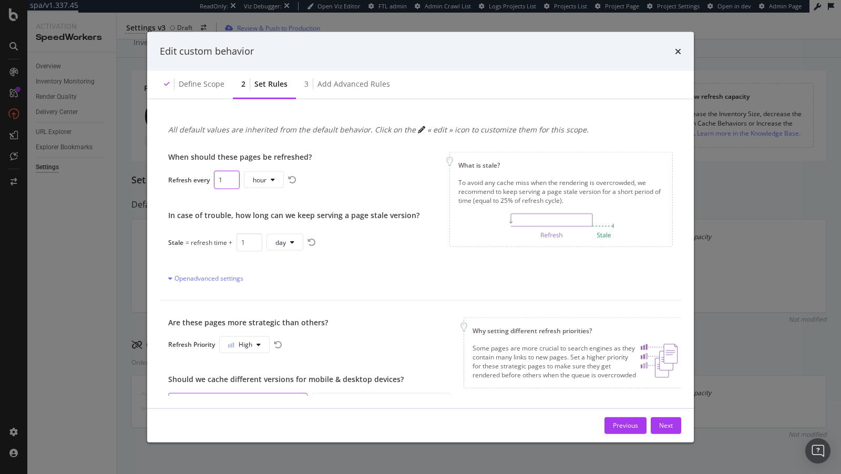
click at [220, 180] on input "1" at bounding box center [227, 179] width 26 height 18
type input "21"
click at [242, 242] on input "1" at bounding box center [250, 242] width 26 height 18
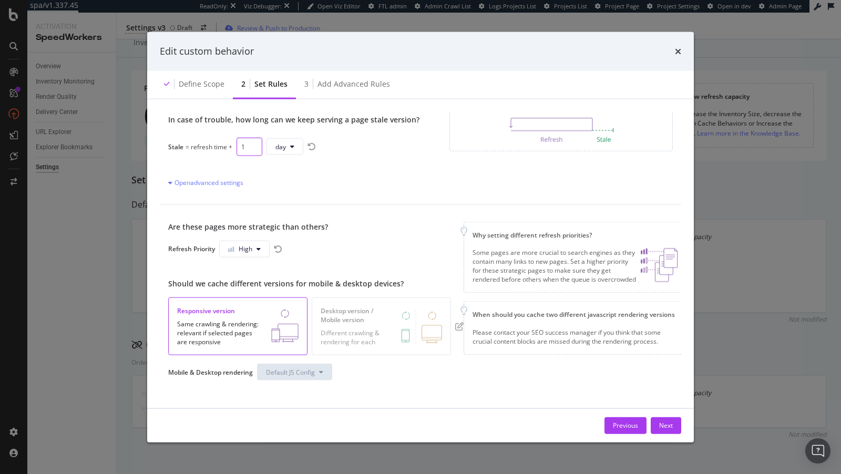
scroll to position [95, 0]
click at [458, 325] on icon "pen-to-square" at bounding box center [459, 327] width 8 height 8
click at [295, 372] on span "Default JS Config" at bounding box center [290, 372] width 49 height 9
click at [320, 429] on span "Default JS Config" at bounding box center [297, 430] width 61 height 9
click at [660, 421] on div "Next" at bounding box center [666, 425] width 14 height 9
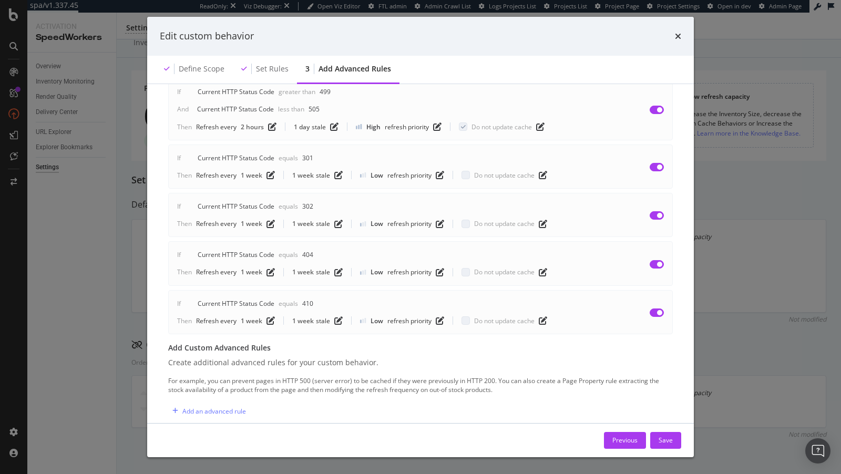
scroll to position [166, 0]
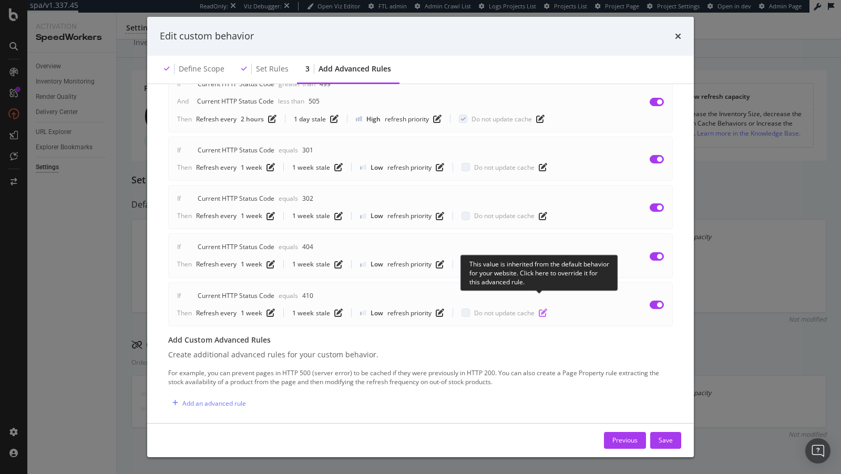
click at [544, 309] on icon "pen-to-square" at bounding box center [543, 313] width 8 height 8
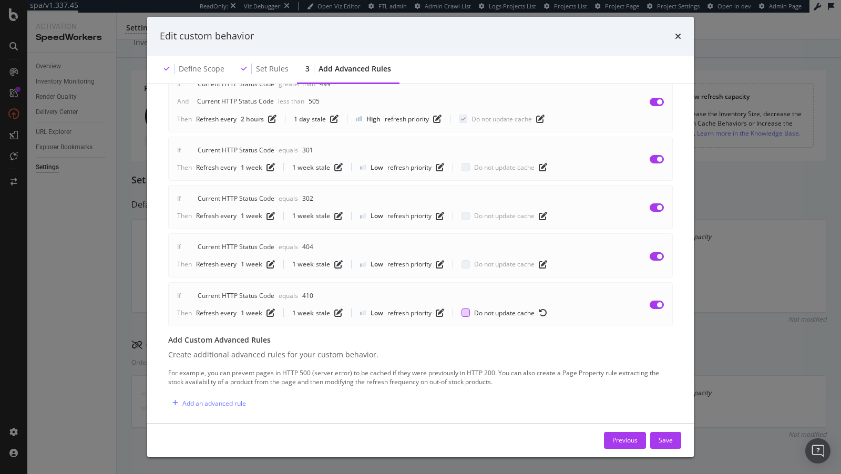
click at [466, 309] on div "modal" at bounding box center [466, 313] width 8 height 8
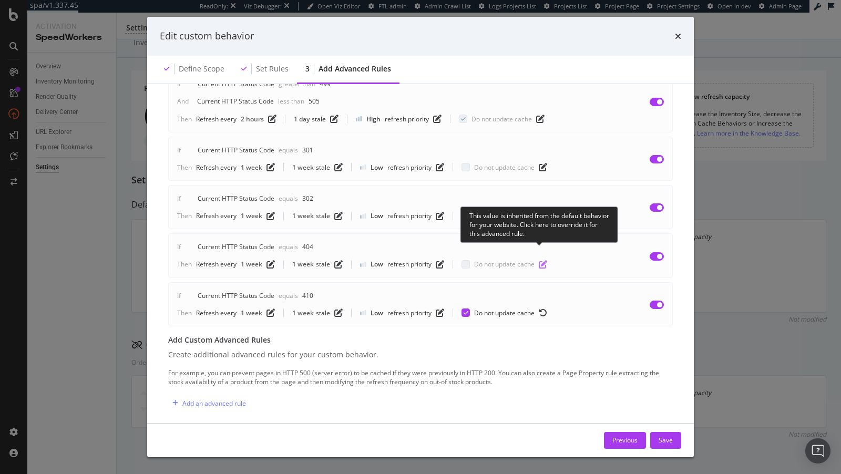
click at [539, 260] on icon "pen-to-square" at bounding box center [543, 264] width 8 height 8
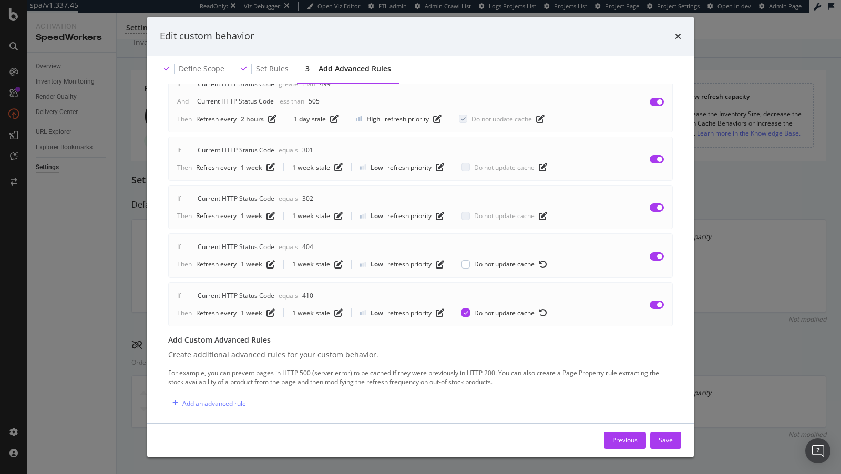
click at [463, 256] on div "If Current HTTP Status Code Equals 404 Then Refresh every 1 week 1 week stale L…" at bounding box center [420, 255] width 505 height 44
click at [465, 260] on div "modal" at bounding box center [466, 264] width 8 height 8
click at [539, 212] on icon "pen-to-square" at bounding box center [543, 216] width 8 height 8
click at [465, 212] on div "modal" at bounding box center [466, 216] width 8 height 8
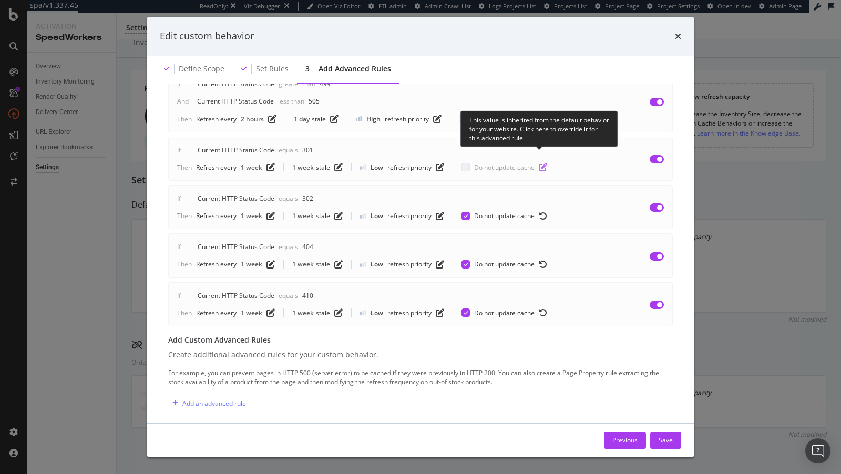
click at [540, 163] on icon "pen-to-square" at bounding box center [543, 167] width 8 height 8
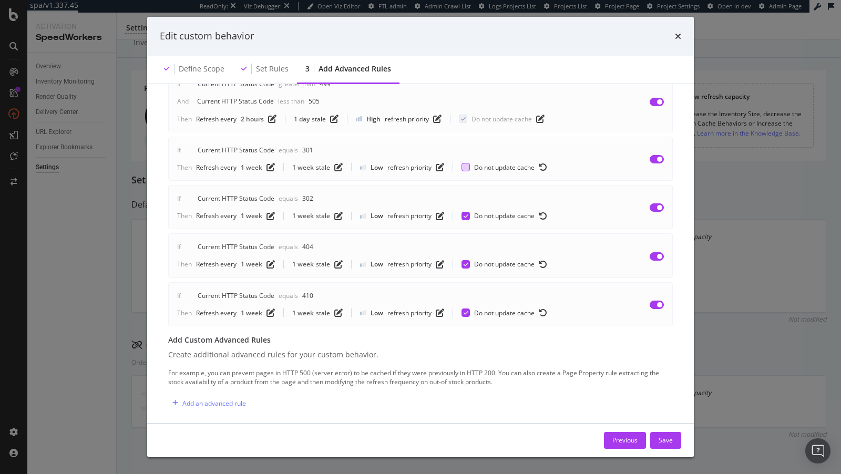
click at [467, 163] on div "modal" at bounding box center [466, 167] width 8 height 8
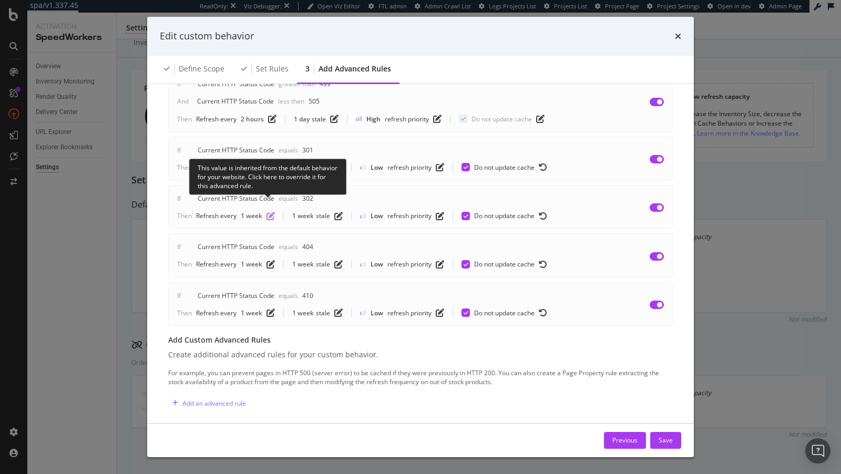
click at [267, 212] on icon "pen-to-square" at bounding box center [271, 216] width 8 height 8
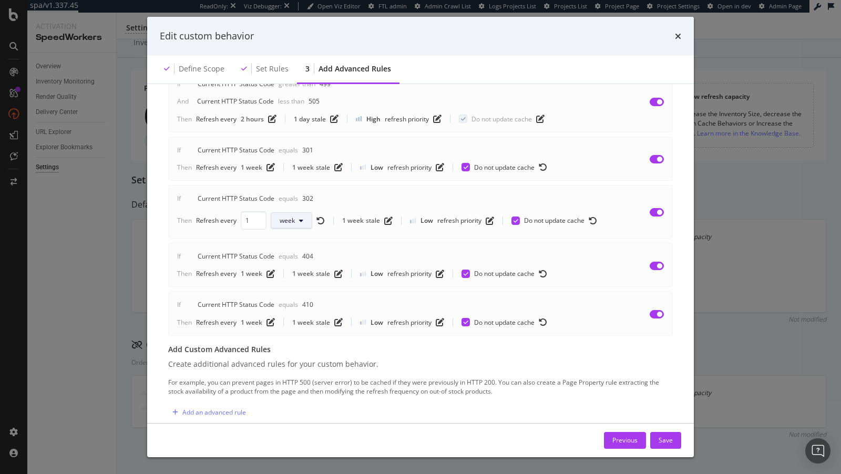
click at [283, 216] on span "week" at bounding box center [287, 220] width 15 height 9
click at [286, 260] on div "day" at bounding box center [288, 267] width 37 height 15
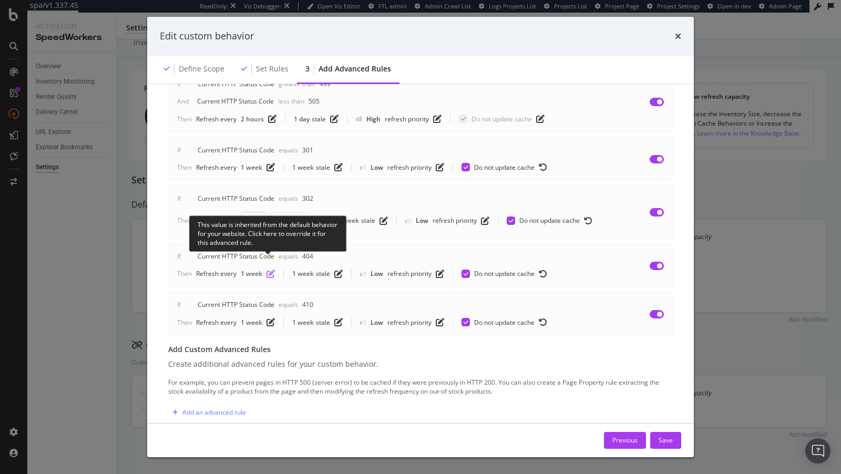
click at [269, 270] on icon "pen-to-square" at bounding box center [271, 274] width 8 height 8
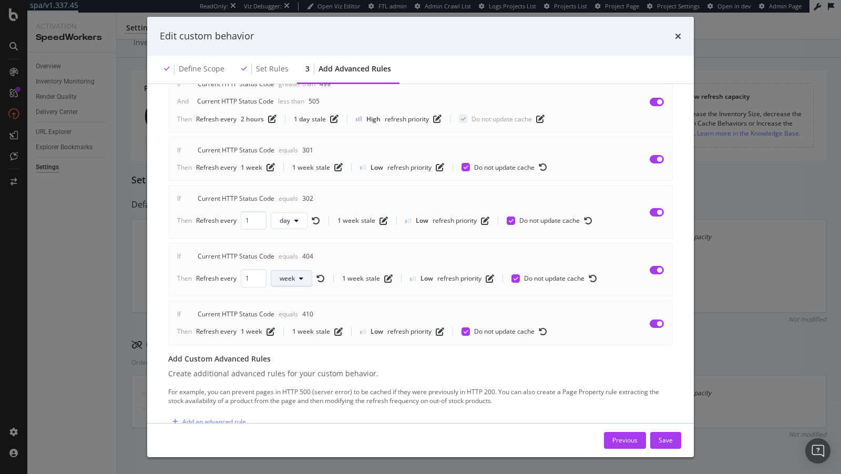
click at [282, 274] on span "week" at bounding box center [287, 278] width 15 height 9
click at [289, 329] on div "day" at bounding box center [288, 324] width 37 height 15
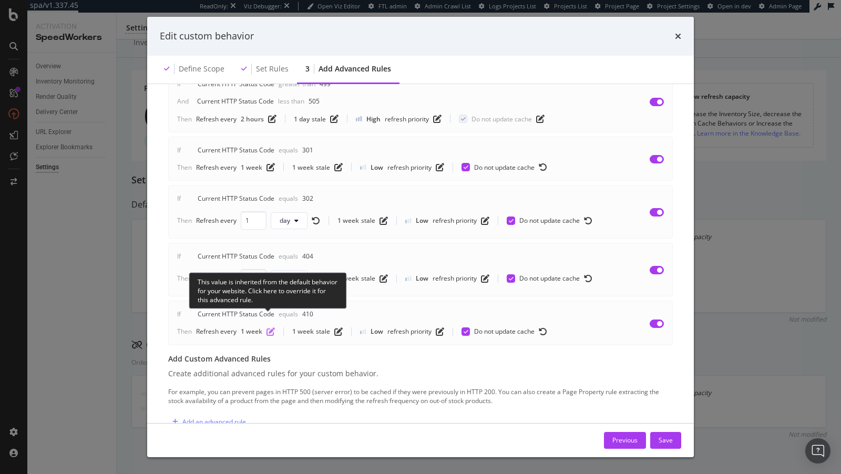
click at [268, 328] on icon "pen-to-square" at bounding box center [271, 332] width 8 height 8
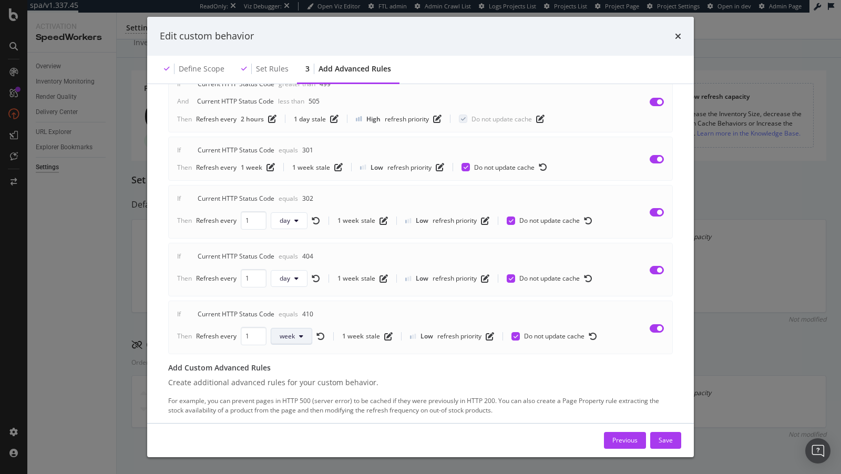
click at [286, 332] on span "week" at bounding box center [287, 336] width 15 height 9
click at [292, 381] on span "day" at bounding box center [289, 380] width 21 height 9
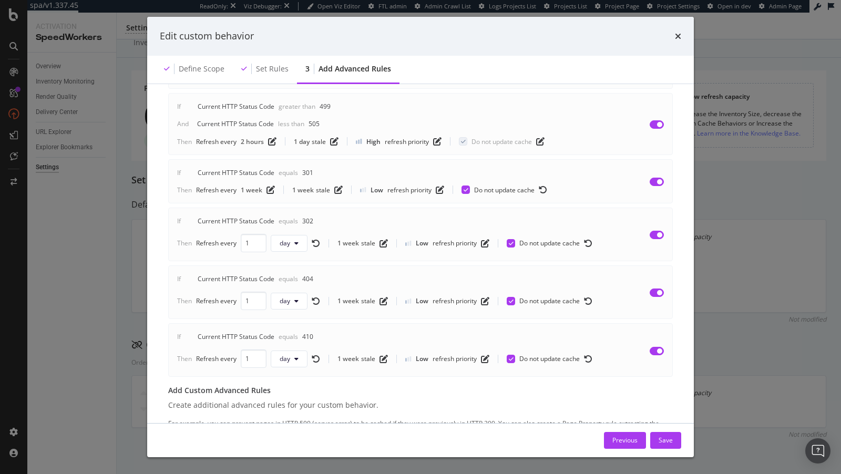
scroll to position [168, 0]
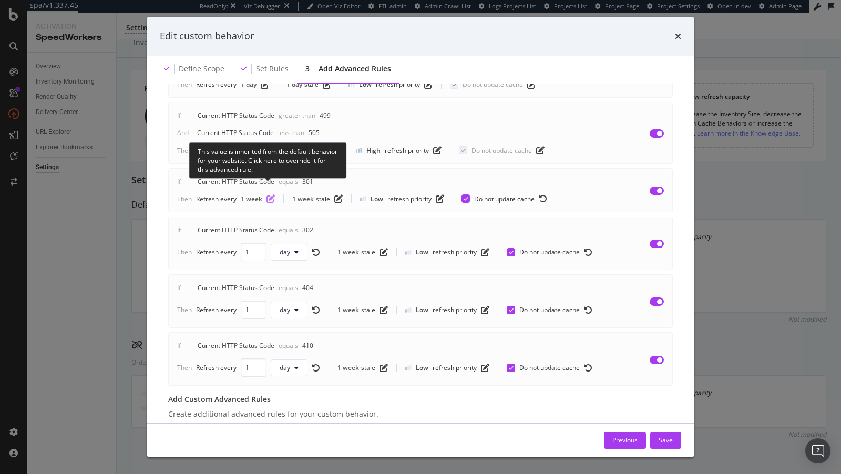
click at [273, 195] on icon "pen-to-square" at bounding box center [271, 199] width 8 height 8
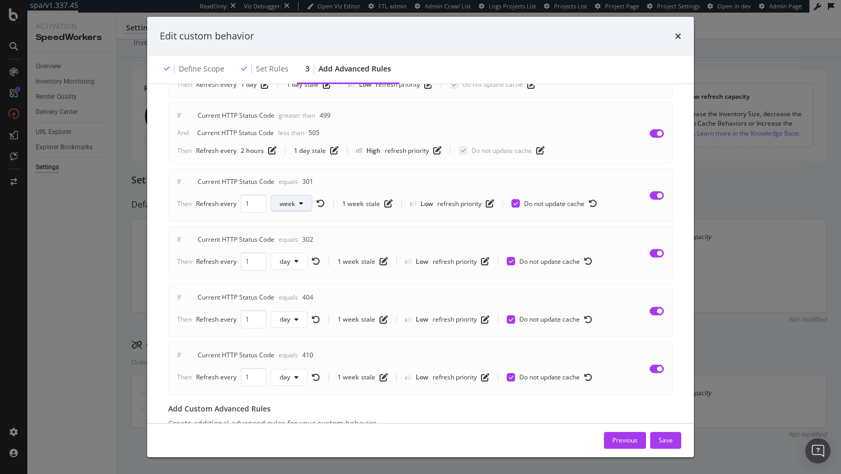
click at [282, 197] on button "week" at bounding box center [292, 203] width 42 height 17
click at [284, 254] on span "day" at bounding box center [289, 251] width 21 height 9
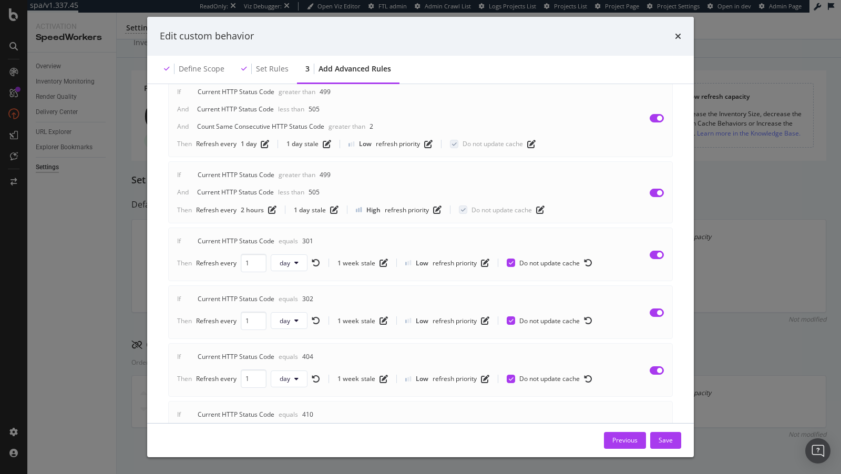
scroll to position [90, 0]
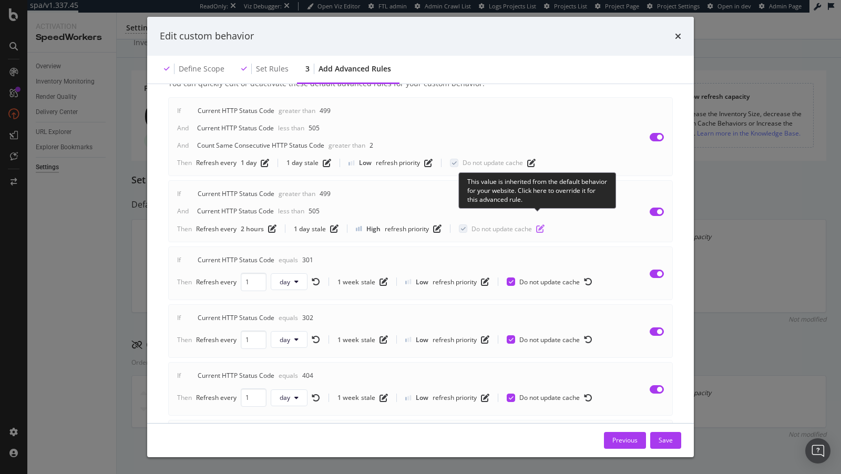
click at [543, 224] on icon "pen-to-square" at bounding box center [540, 228] width 8 height 8
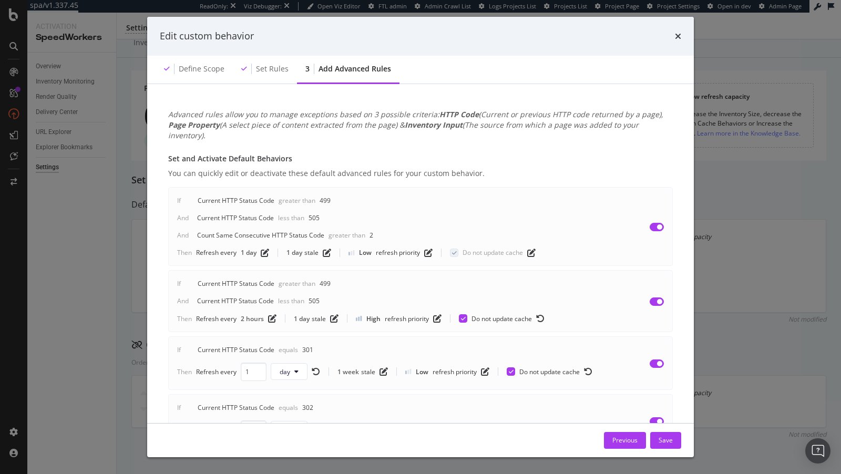
scroll to position [236, 0]
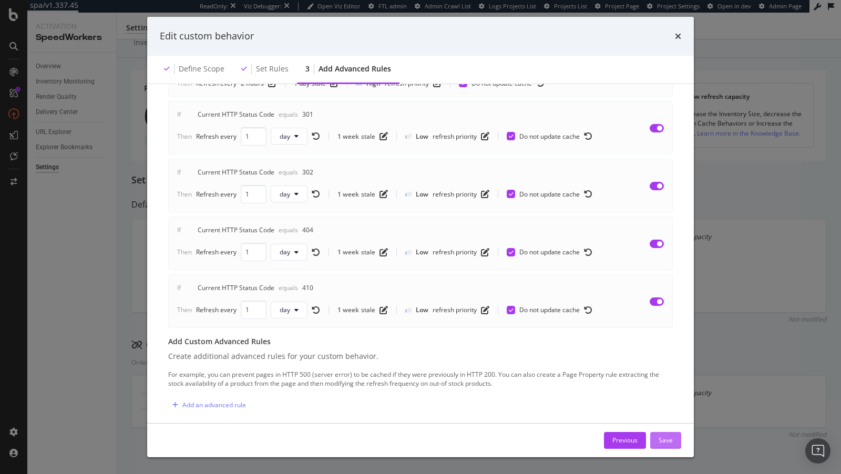
click at [671, 440] on div "Save" at bounding box center [666, 440] width 14 height 9
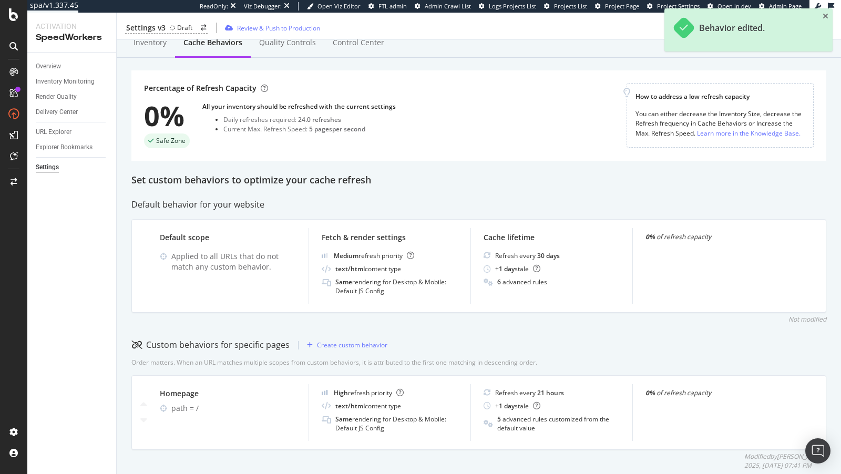
scroll to position [67, 0]
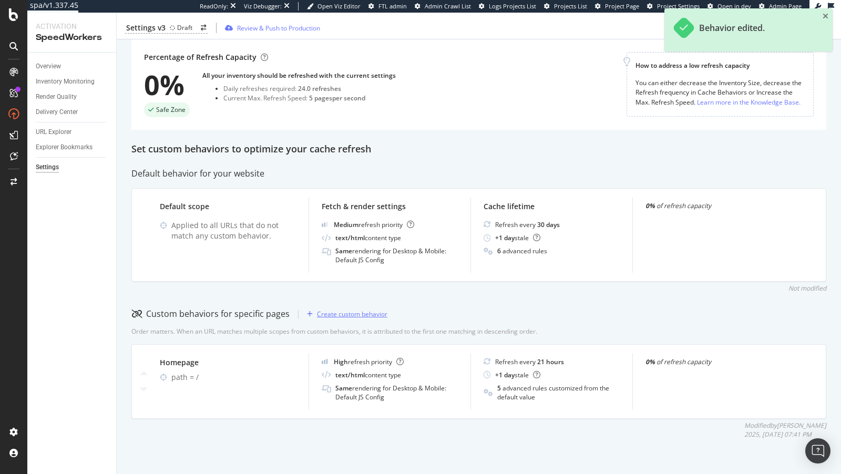
click at [310, 315] on icon "button" at bounding box center [310, 314] width 6 height 6
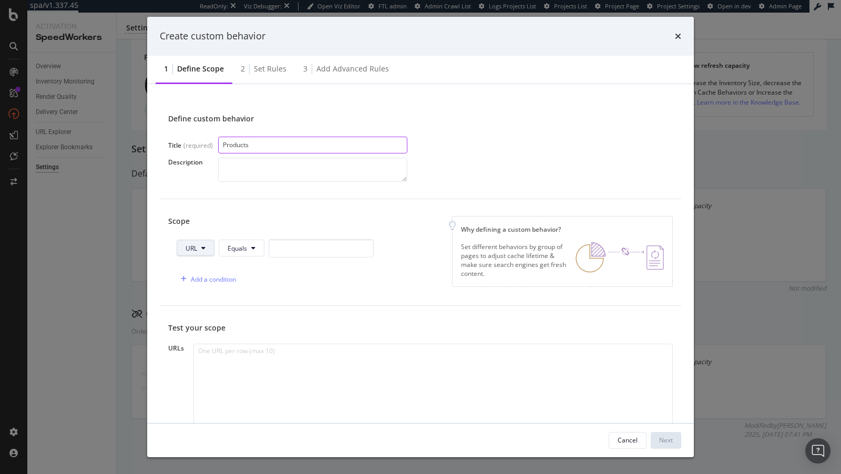
type input "Products"
click at [192, 251] on span "URL" at bounding box center [192, 248] width 12 height 9
click at [200, 331] on div "Path" at bounding box center [204, 326] width 54 height 15
click at [242, 241] on button "Equals" at bounding box center [243, 248] width 46 height 17
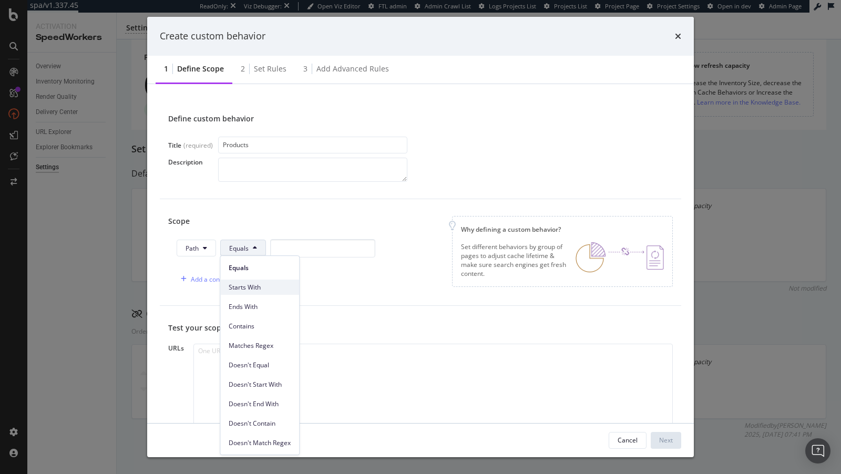
click at [246, 288] on span "Starts With" at bounding box center [260, 287] width 62 height 9
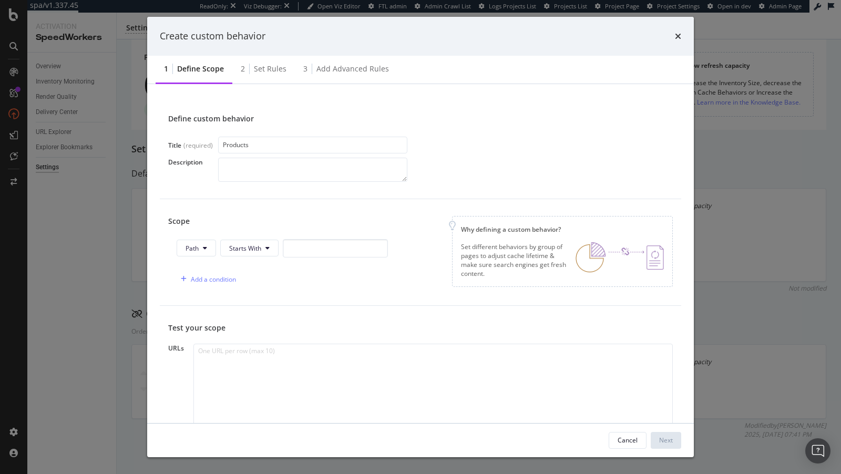
click at [293, 258] on div "Path Starts With" at bounding box center [282, 250] width 211 height 23
click at [311, 249] on input "modal" at bounding box center [335, 248] width 105 height 18
type input "/s/"
click at [664, 441] on div "Next" at bounding box center [666, 440] width 14 height 9
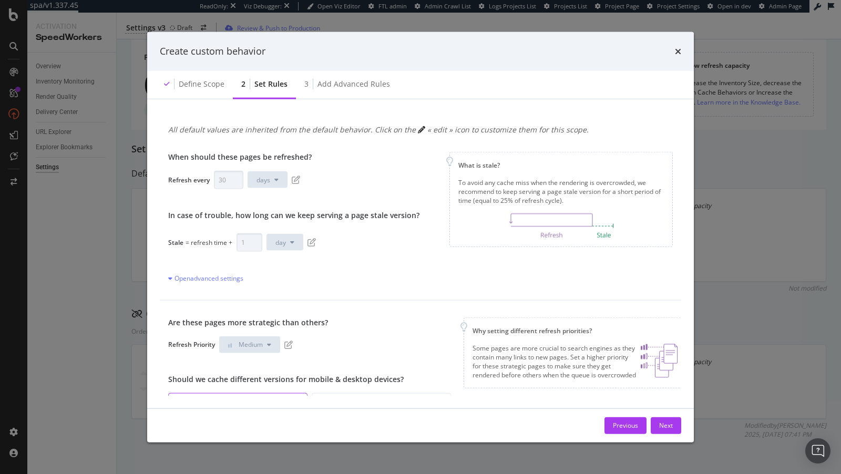
click at [293, 174] on div "Refresh every 30 days" at bounding box center [293, 179] width 251 height 18
click at [667, 428] on div "Next" at bounding box center [666, 425] width 14 height 9
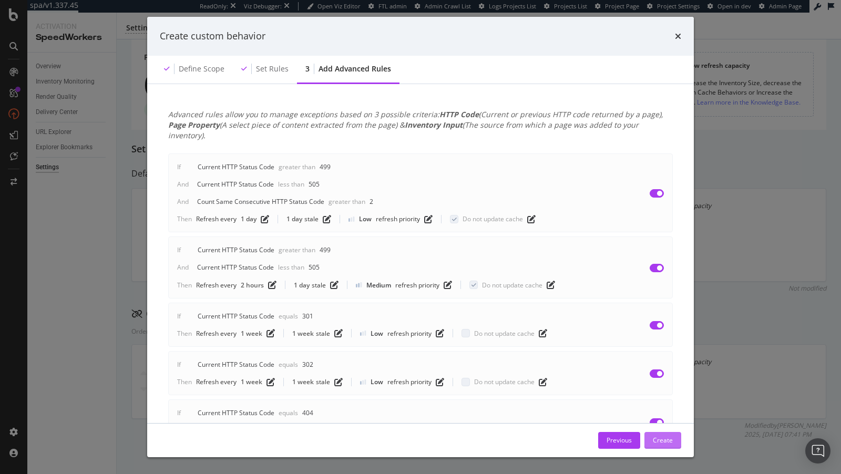
click at [671, 446] on div "Create" at bounding box center [663, 441] width 20 height 16
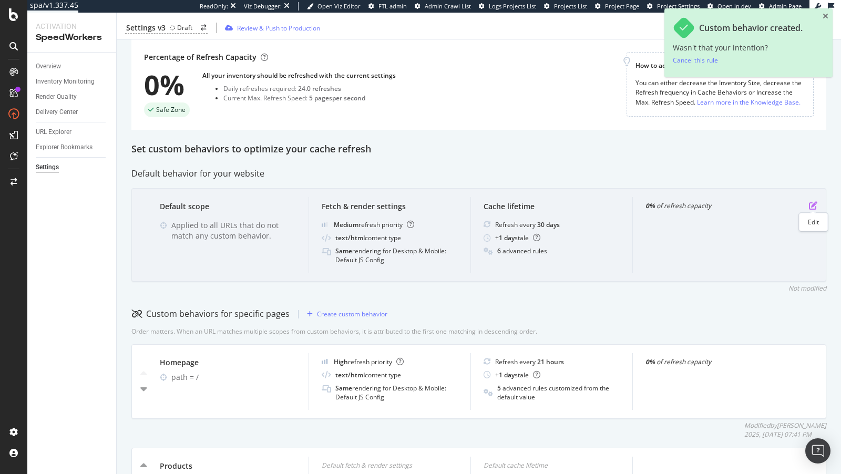
click at [815, 206] on icon "pen-to-square" at bounding box center [813, 205] width 8 height 8
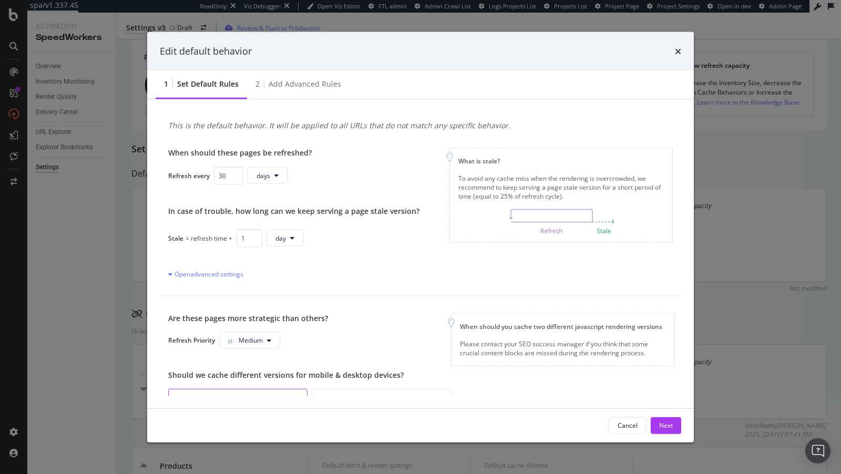
scroll to position [0, 0]
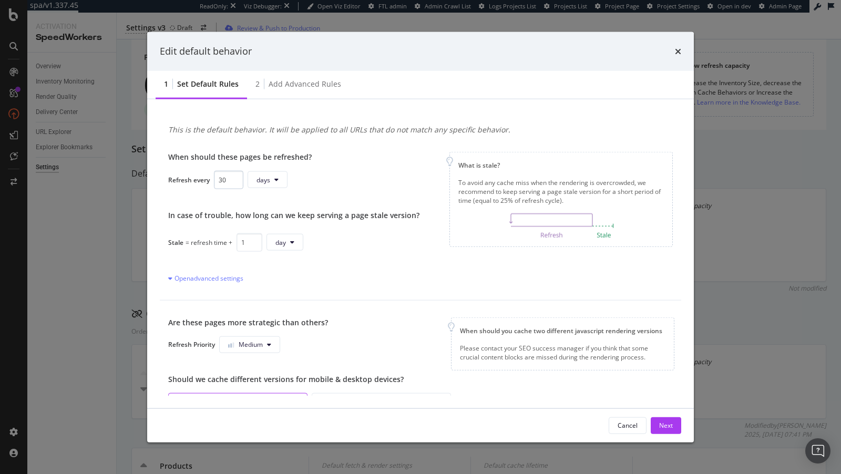
click at [222, 176] on input "30" at bounding box center [228, 179] width 29 height 18
click at [678, 427] on button "Next" at bounding box center [666, 425] width 30 height 17
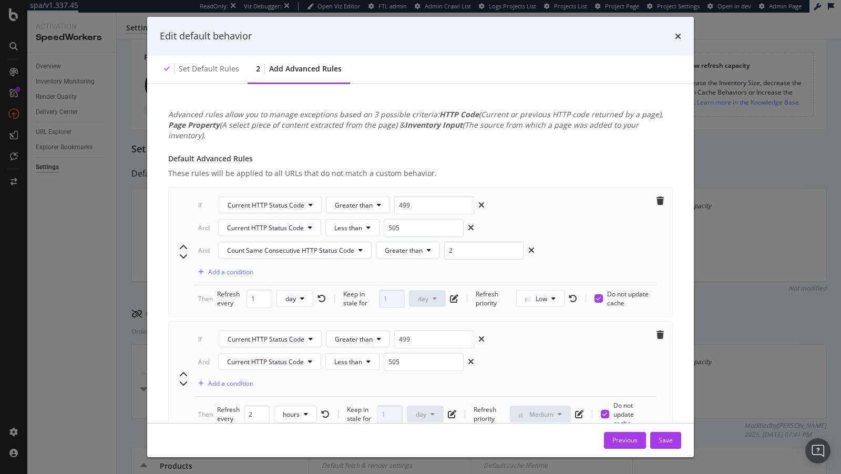
click at [672, 426] on div "Previous Save" at bounding box center [420, 441] width 547 height 34
click at [664, 433] on div "Save" at bounding box center [666, 441] width 14 height 16
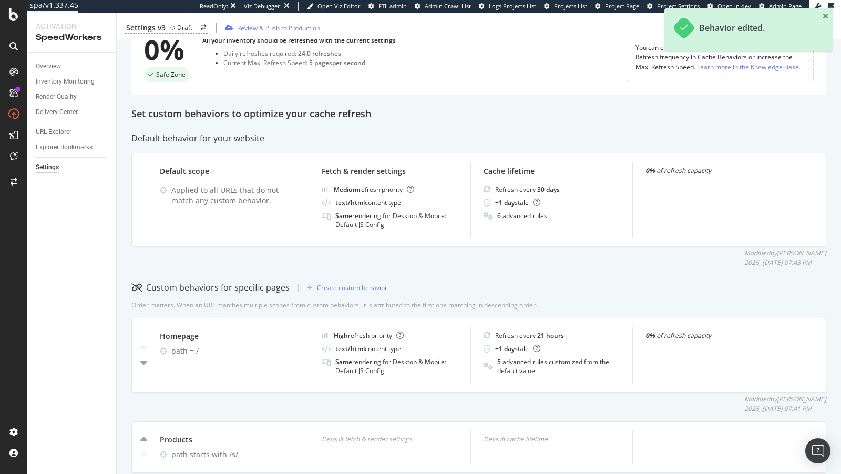
scroll to position [156, 0]
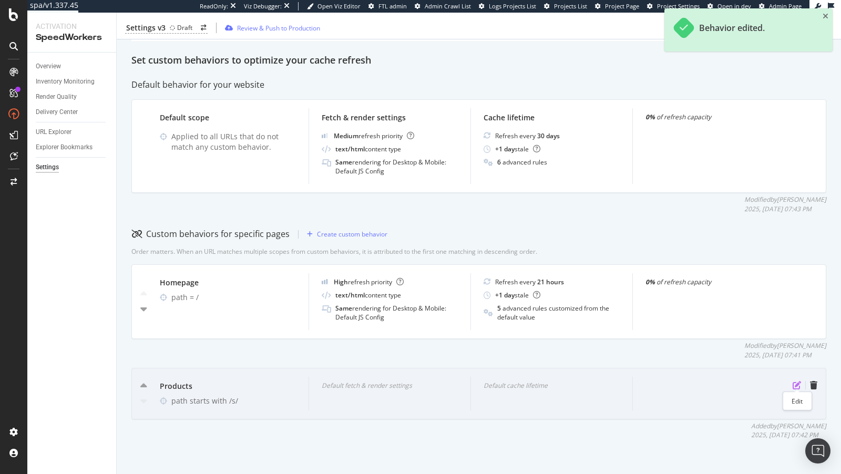
click at [795, 385] on icon "pen-to-square" at bounding box center [797, 385] width 8 height 8
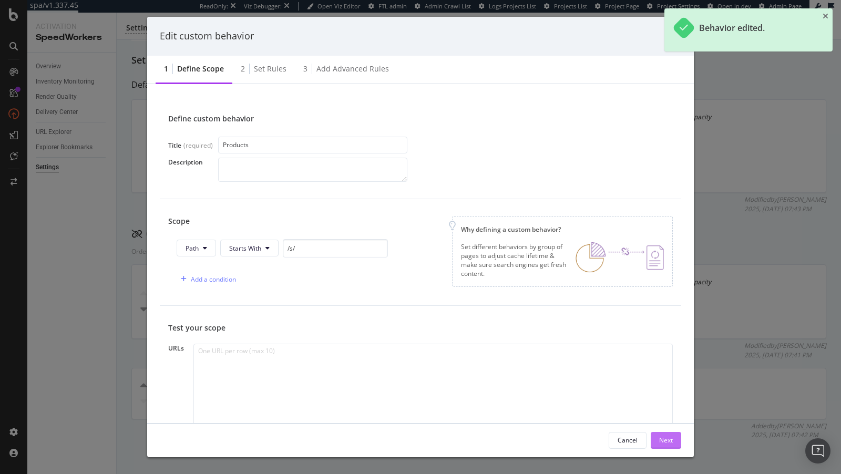
click at [665, 442] on div "Next" at bounding box center [666, 440] width 14 height 9
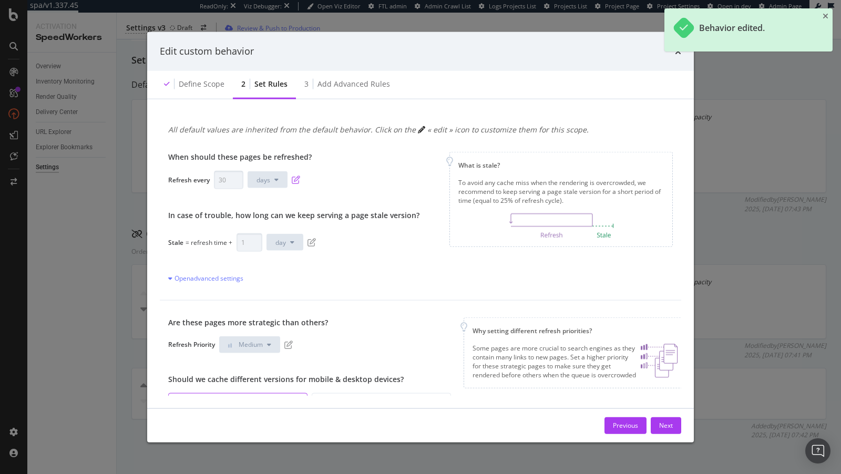
click at [292, 176] on icon "pen-to-square" at bounding box center [296, 180] width 8 height 8
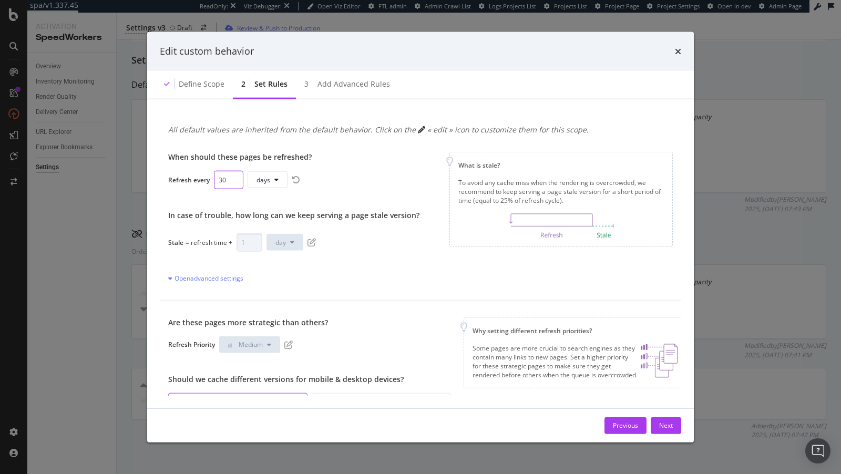
click at [223, 181] on input "30" at bounding box center [228, 179] width 29 height 18
type input "1"
click at [267, 186] on button "day" at bounding box center [262, 179] width 37 height 17
click at [263, 260] on span "week" at bounding box center [262, 258] width 21 height 9
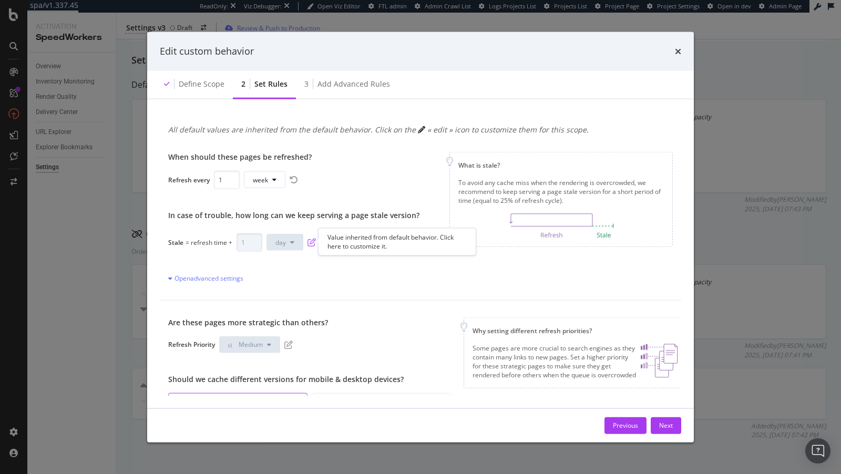
click at [312, 241] on icon "pen-to-square" at bounding box center [312, 242] width 8 height 8
click at [285, 341] on icon "pen-to-square" at bounding box center [288, 344] width 8 height 8
click at [261, 338] on button "Medium" at bounding box center [249, 344] width 61 height 17
click at [239, 401] on span "High" at bounding box center [241, 403] width 25 height 9
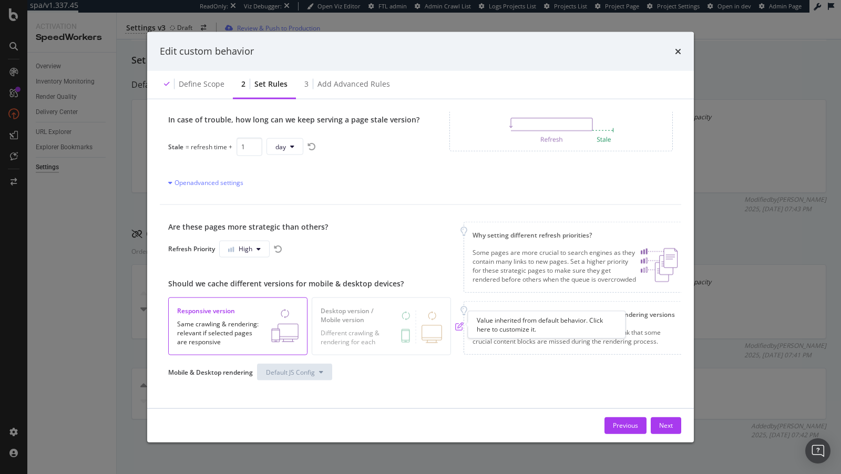
click at [460, 326] on icon "pen-to-square" at bounding box center [459, 326] width 8 height 8
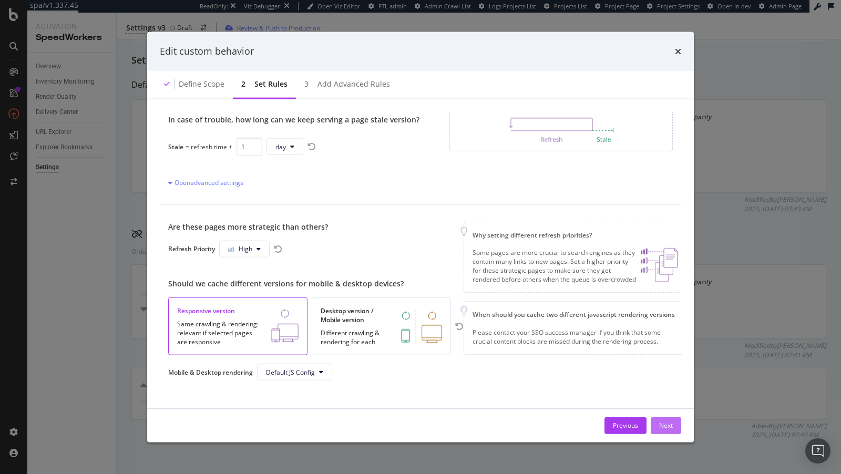
click at [662, 420] on div "Next" at bounding box center [666, 425] width 14 height 16
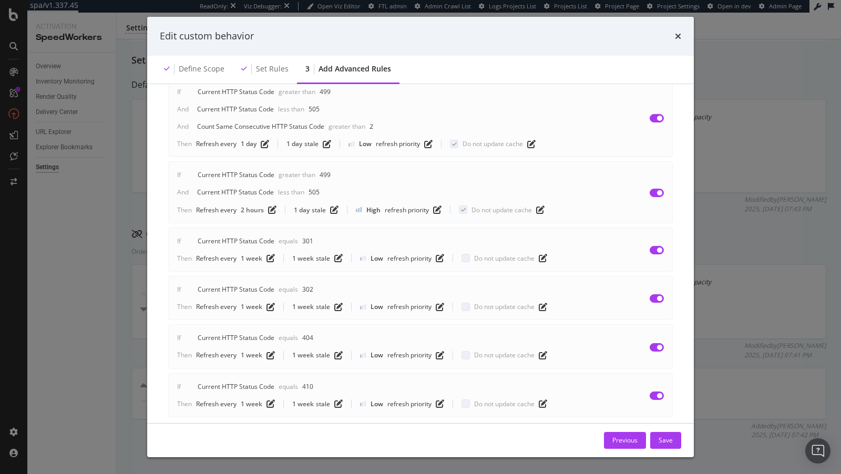
scroll to position [166, 0]
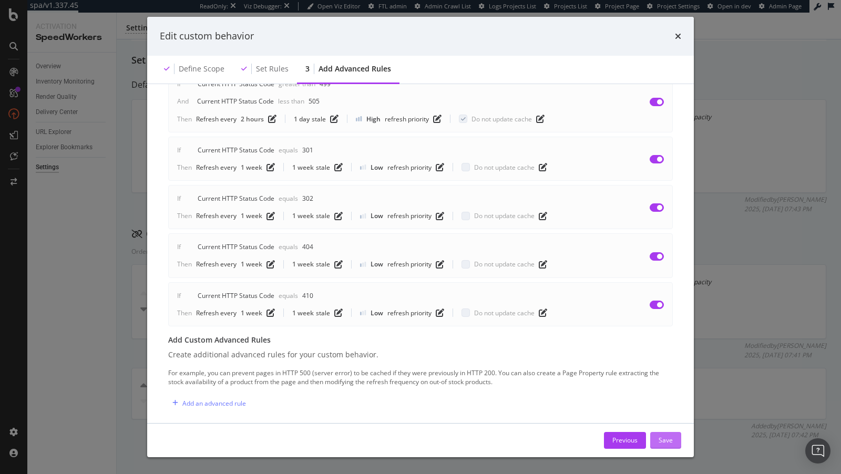
click at [672, 440] on div "Save" at bounding box center [666, 440] width 14 height 9
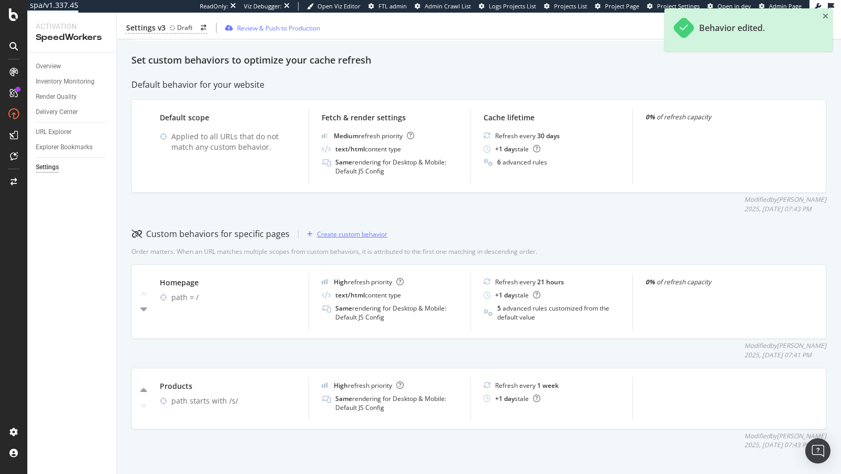
click at [348, 233] on div "Create custom behavior" at bounding box center [352, 234] width 70 height 9
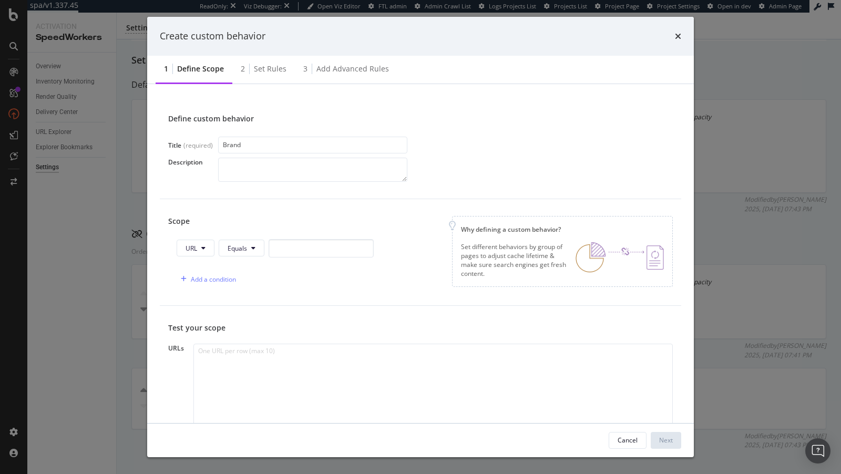
type input "Brand"
click at [190, 250] on span "URL" at bounding box center [192, 248] width 12 height 9
click at [200, 326] on span "Path" at bounding box center [204, 326] width 37 height 9
click at [246, 251] on span "Equals" at bounding box center [238, 248] width 19 height 9
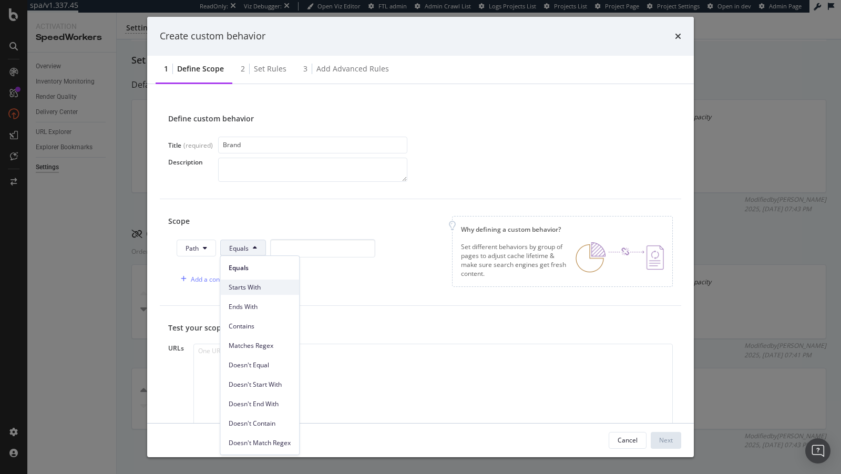
click at [262, 291] on span "Starts With" at bounding box center [260, 287] width 62 height 9
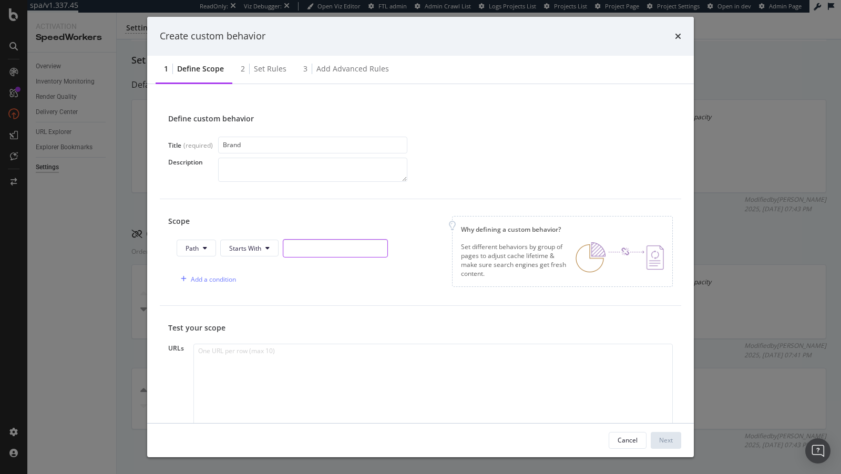
click at [315, 251] on input "modal" at bounding box center [335, 248] width 105 height 18
type input "/brands"
click at [249, 145] on input "Brand" at bounding box center [312, 145] width 189 height 17
type input "Brands"
click at [659, 432] on div "Cancel Next" at bounding box center [420, 441] width 547 height 34
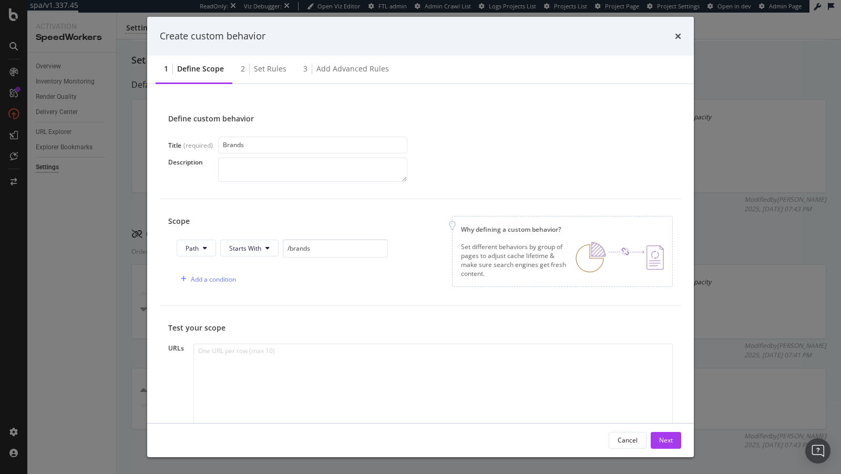
click at [661, 431] on div "Cancel Next" at bounding box center [420, 441] width 547 height 34
click at [657, 446] on button "Next" at bounding box center [666, 440] width 30 height 17
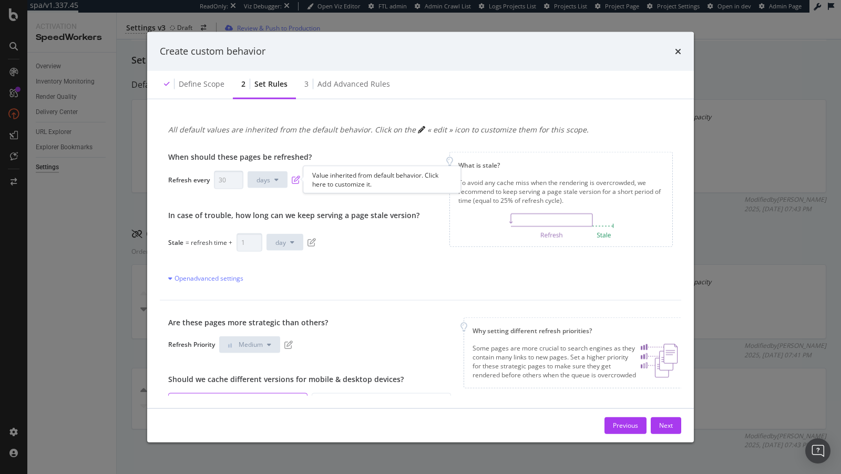
click at [295, 176] on icon "pen-to-square" at bounding box center [296, 180] width 8 height 8
click at [255, 180] on button "days" at bounding box center [268, 179] width 40 height 17
click at [264, 256] on span "weeks" at bounding box center [268, 258] width 24 height 9
click at [215, 177] on input "30" at bounding box center [228, 179] width 29 height 18
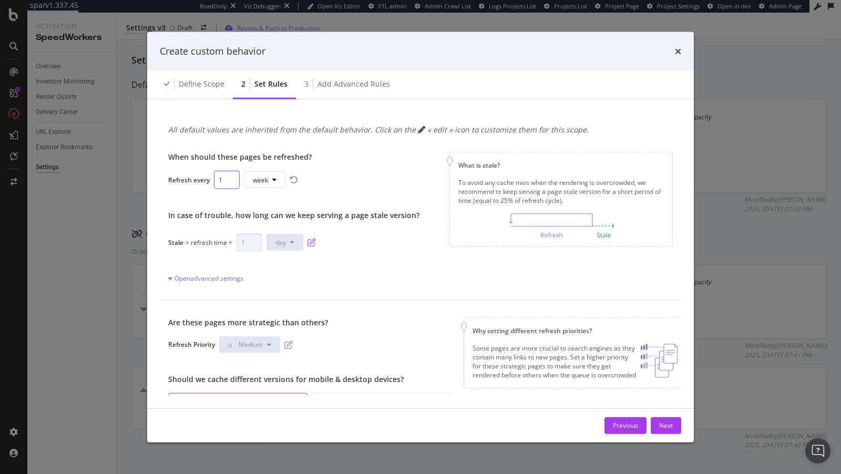
type input "1"
click at [308, 241] on icon "pen-to-square" at bounding box center [312, 242] width 8 height 8
click at [237, 243] on input "1" at bounding box center [250, 242] width 26 height 18
click at [275, 245] on span "day" at bounding box center [280, 242] width 11 height 9
click at [289, 319] on span "week" at bounding box center [284, 320] width 21 height 9
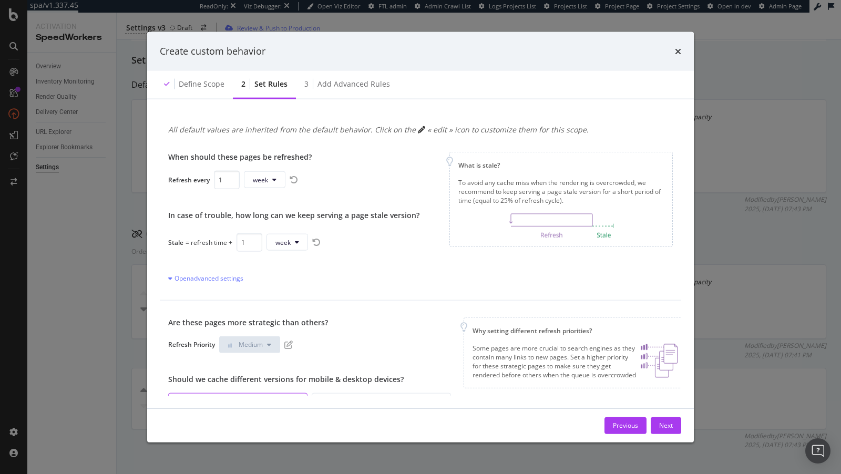
click at [285, 349] on div "Refresh Priority Medium" at bounding box center [315, 344] width 295 height 17
click at [289, 345] on icon "pen-to-square" at bounding box center [288, 344] width 8 height 8
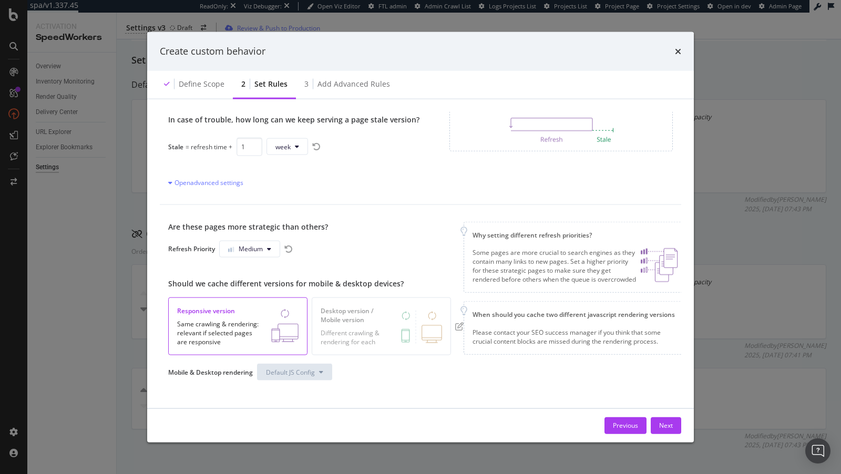
click at [317, 367] on button "Default JS Config" at bounding box center [294, 372] width 75 height 17
click at [458, 328] on icon "pen-to-square" at bounding box center [459, 326] width 8 height 8
click at [671, 417] on button "Next" at bounding box center [666, 425] width 30 height 17
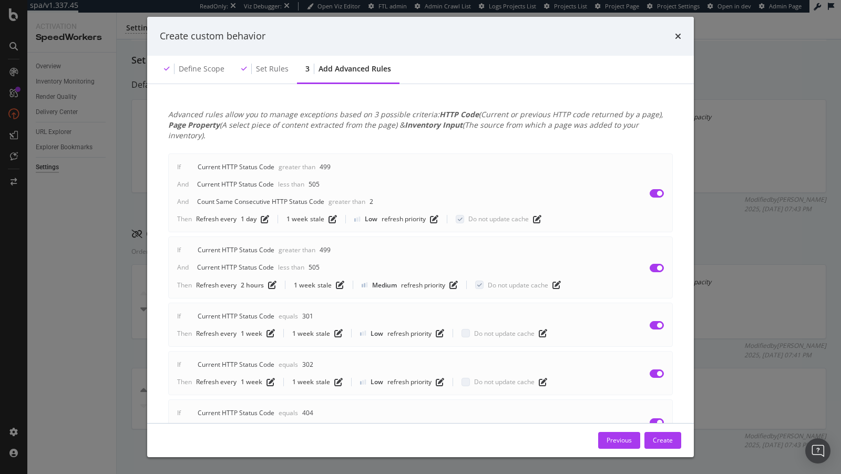
scroll to position [166, 0]
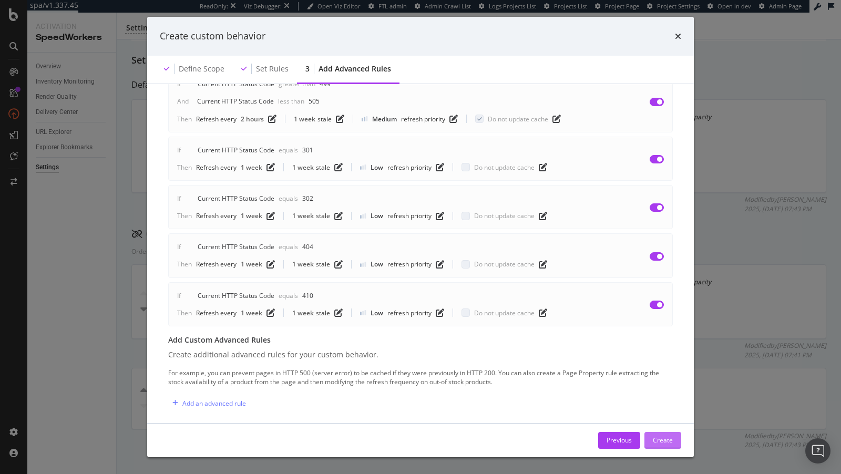
click at [667, 444] on div "Create" at bounding box center [663, 440] width 20 height 9
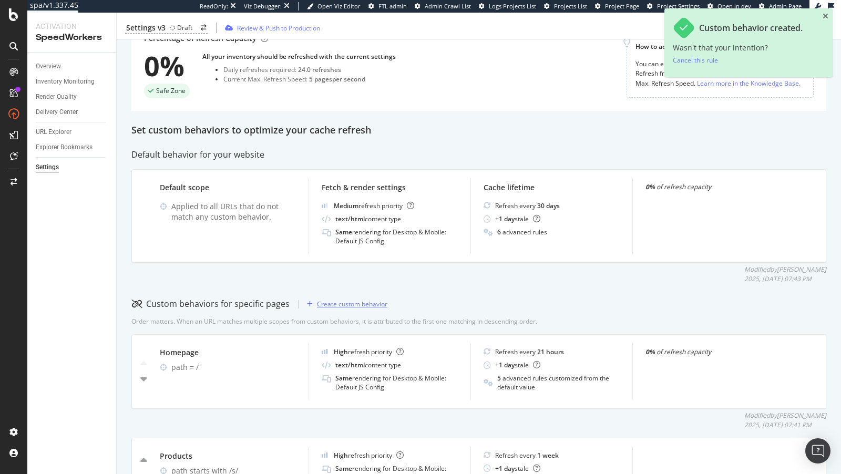
scroll to position [256, 0]
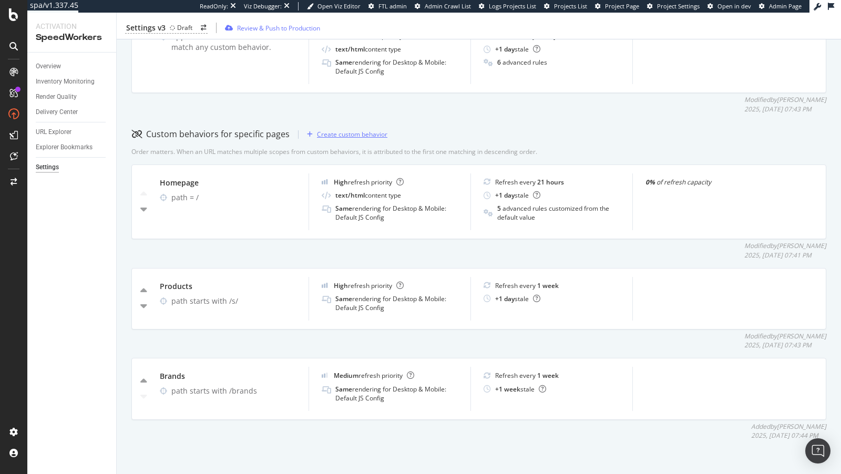
click at [338, 132] on div "Create custom behavior" at bounding box center [352, 134] width 70 height 9
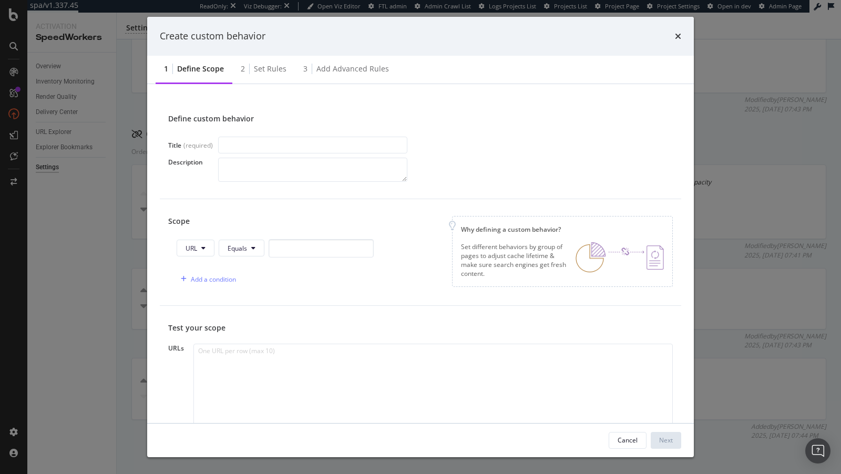
type input "P"
type input "Categories"
click at [201, 247] on button "URL" at bounding box center [196, 248] width 38 height 17
click at [198, 330] on span "Path" at bounding box center [204, 326] width 37 height 9
click at [237, 245] on span "Equals" at bounding box center [238, 248] width 19 height 9
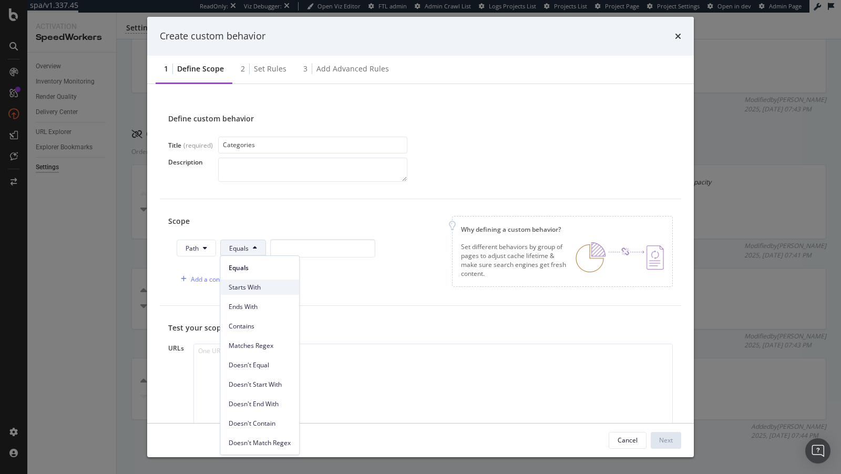
click at [250, 291] on span "Starts With" at bounding box center [260, 287] width 62 height 9
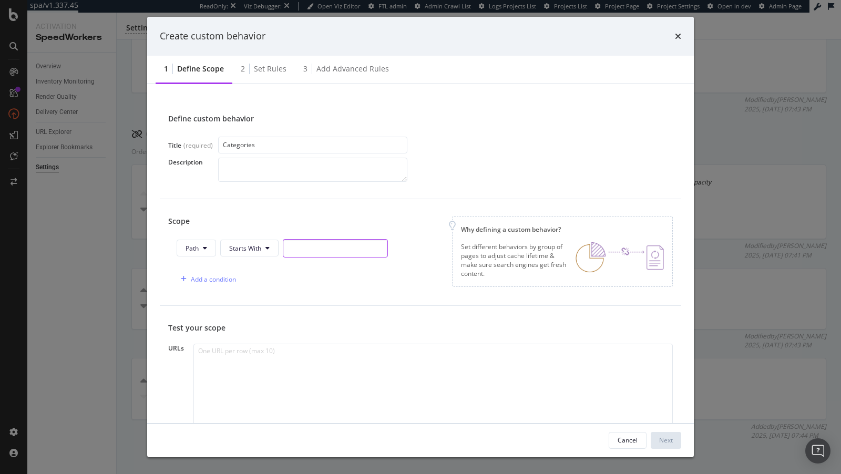
click at [315, 245] on input "modal" at bounding box center [335, 248] width 105 height 18
click at [288, 249] on input ".browse/" at bounding box center [335, 248] width 105 height 18
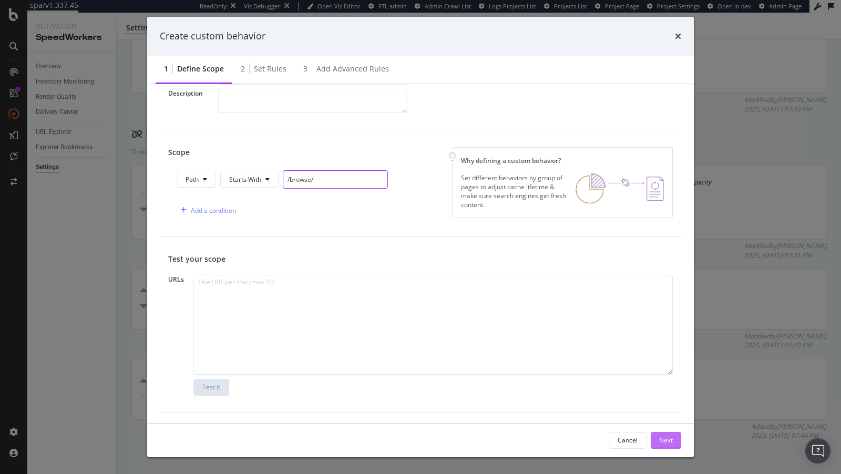
type input "/browse/"
click at [667, 438] on div "Next" at bounding box center [666, 440] width 14 height 9
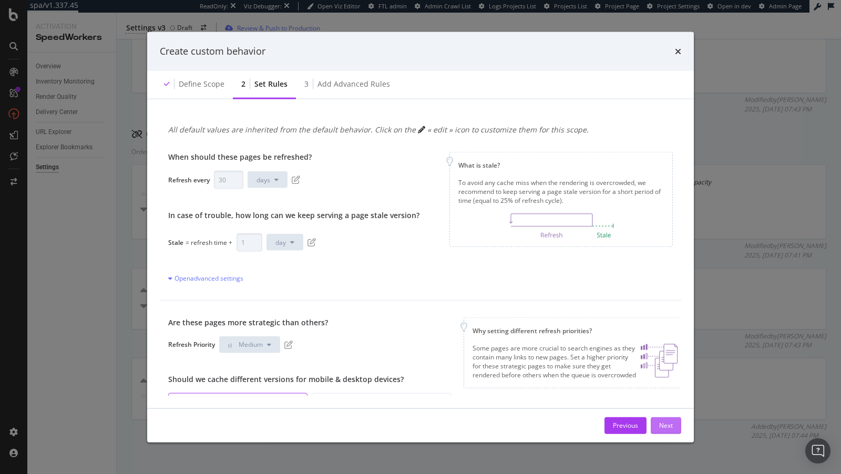
scroll to position [0, 0]
click at [297, 177] on icon "pen-to-square" at bounding box center [296, 180] width 8 height 8
click at [252, 183] on button "days" at bounding box center [268, 179] width 40 height 17
click at [273, 258] on span "weeks" at bounding box center [268, 258] width 24 height 9
click at [223, 176] on input "30" at bounding box center [228, 179] width 29 height 18
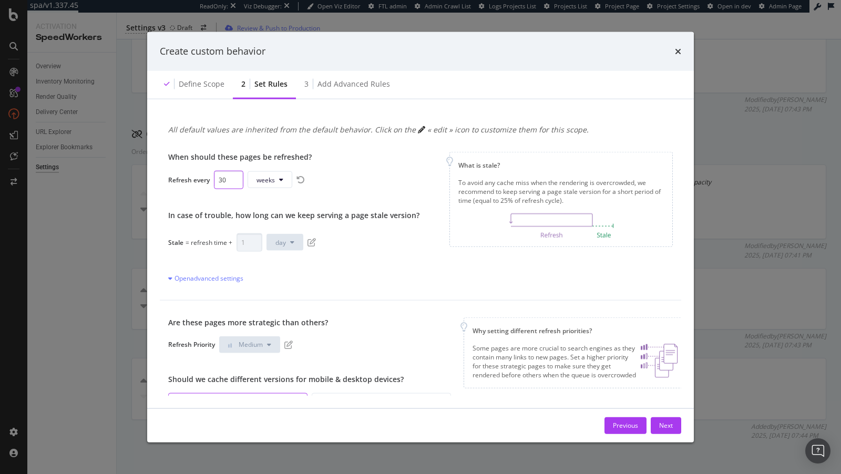
click at [223, 176] on input "30" at bounding box center [228, 179] width 29 height 18
type input "1"
click at [267, 177] on span "week" at bounding box center [260, 179] width 15 height 9
click at [267, 234] on span "day" at bounding box center [262, 238] width 21 height 9
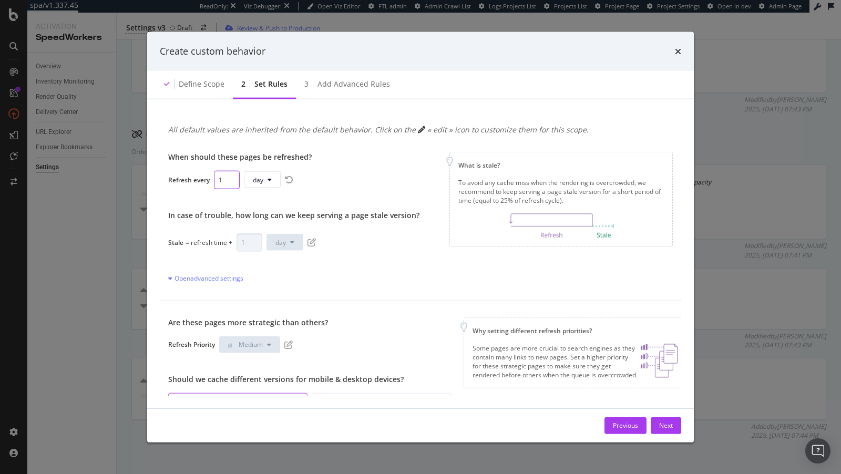
click at [226, 179] on input "1" at bounding box center [227, 179] width 26 height 18
click at [259, 181] on span "day" at bounding box center [258, 179] width 11 height 9
click at [263, 256] on span "week" at bounding box center [262, 258] width 21 height 9
click at [291, 341] on icon "pen-to-square" at bounding box center [288, 344] width 8 height 8
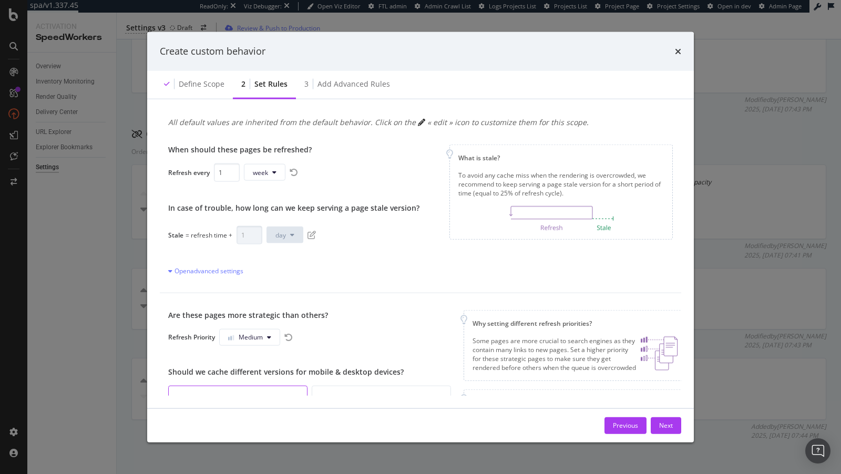
scroll to position [3, 0]
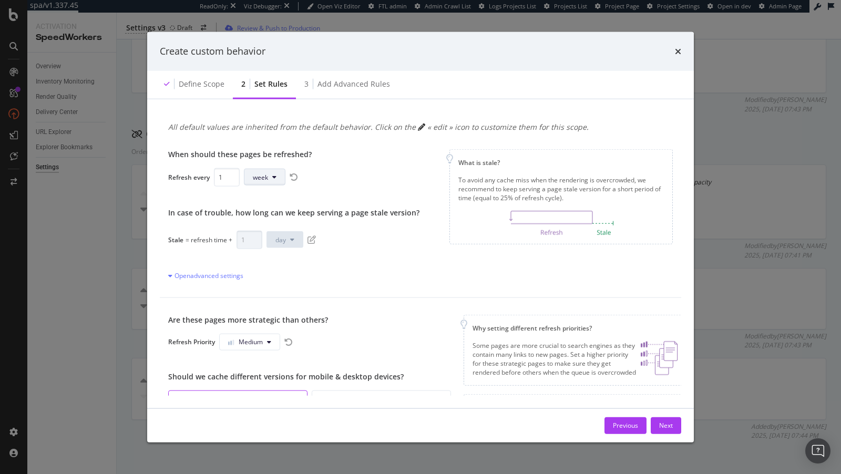
click at [273, 177] on icon "modal" at bounding box center [274, 177] width 4 height 6
click at [269, 236] on span "day" at bounding box center [262, 235] width 21 height 9
click at [268, 173] on button "day" at bounding box center [262, 177] width 37 height 17
click at [264, 257] on span "week" at bounding box center [262, 255] width 21 height 9
click at [315, 242] on div "Stale = refresh time + 1 day" at bounding box center [293, 239] width 251 height 18
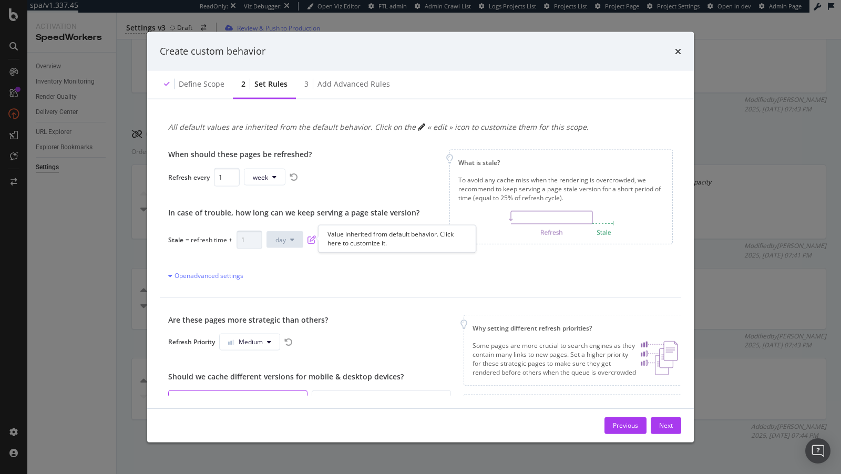
click at [310, 240] on icon "pen-to-square" at bounding box center [312, 240] width 8 height 8
click at [279, 232] on button "day" at bounding box center [285, 239] width 37 height 17
click at [243, 241] on input "1" at bounding box center [250, 239] width 26 height 18
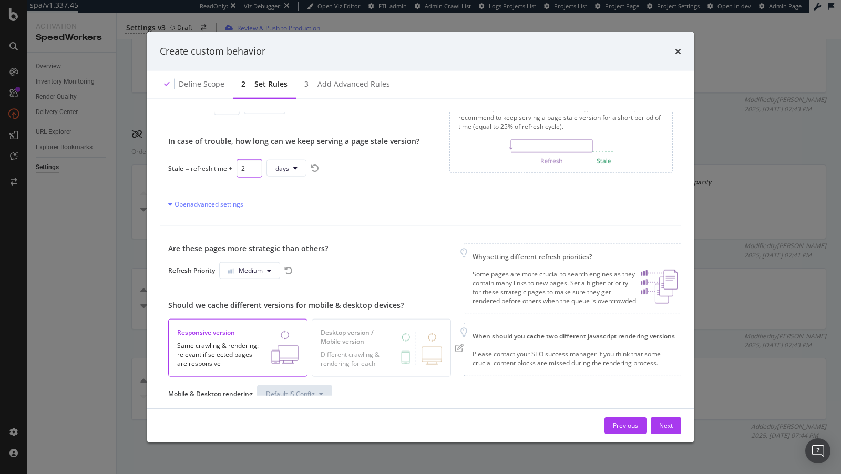
scroll to position [96, 0]
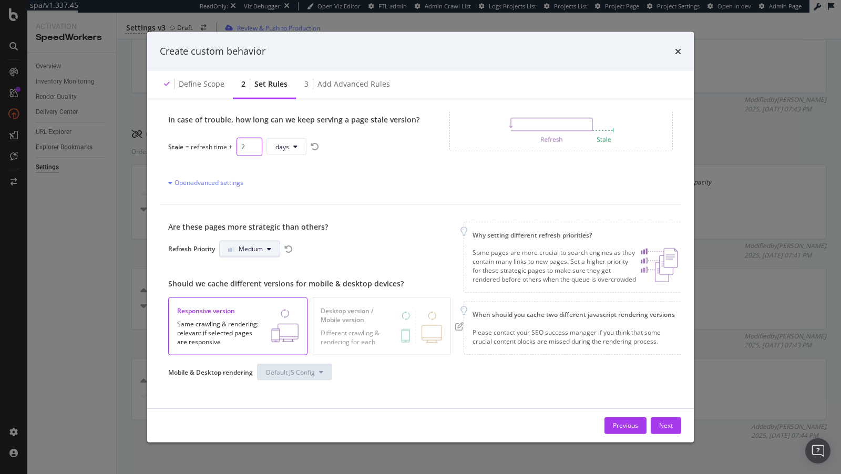
type input "2"
click at [266, 251] on button "Medium" at bounding box center [249, 248] width 61 height 17
click at [245, 311] on span "High" at bounding box center [241, 306] width 25 height 9
click at [461, 326] on icon "pen-to-square" at bounding box center [459, 326] width 8 height 8
click at [661, 428] on div "Next" at bounding box center [666, 425] width 14 height 9
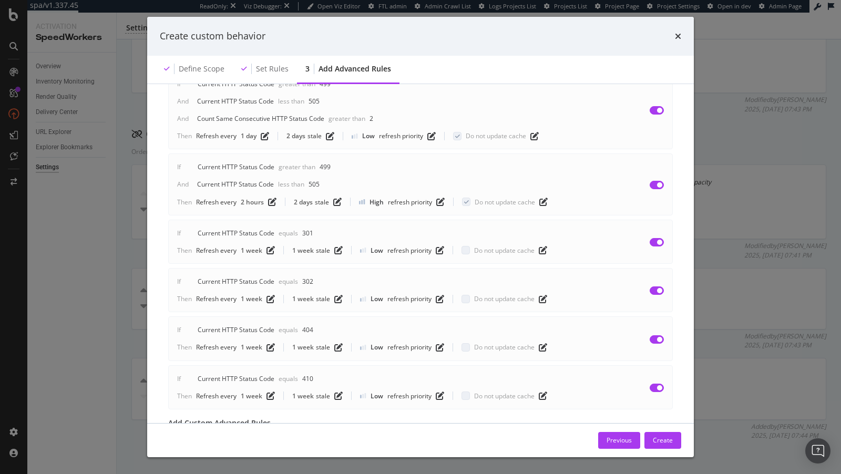
scroll to position [0, 0]
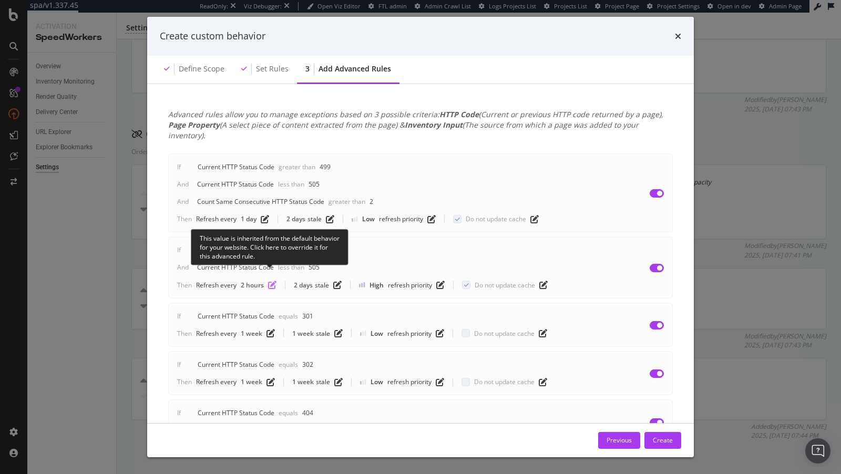
click at [272, 281] on icon "pen-to-square" at bounding box center [272, 285] width 8 height 8
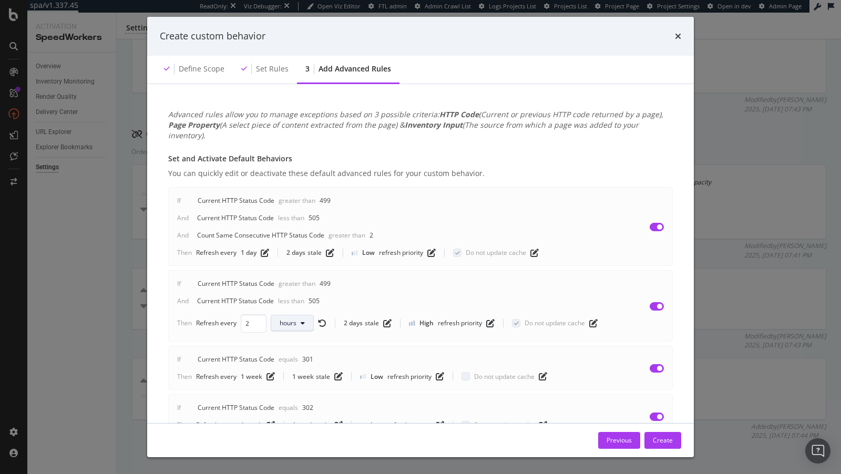
click at [285, 319] on span "hours" at bounding box center [288, 323] width 17 height 9
click at [286, 370] on span "days" at bounding box center [291, 371] width 24 height 9
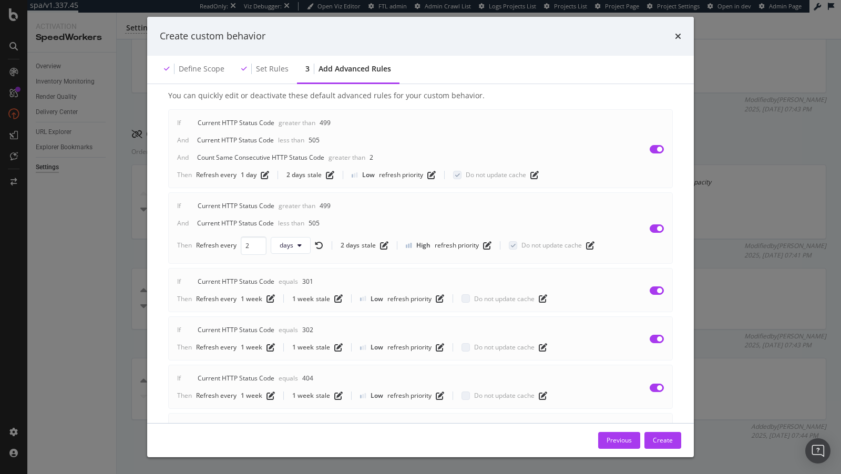
scroll to position [83, 0]
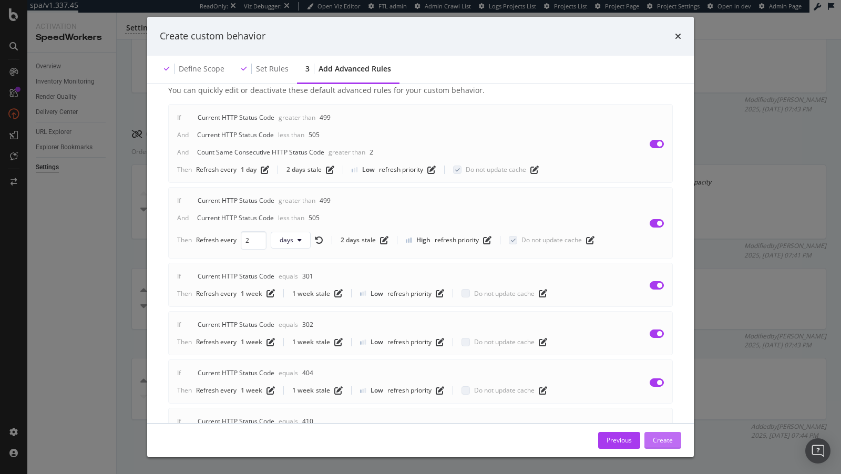
click at [669, 447] on div "Create" at bounding box center [663, 441] width 20 height 16
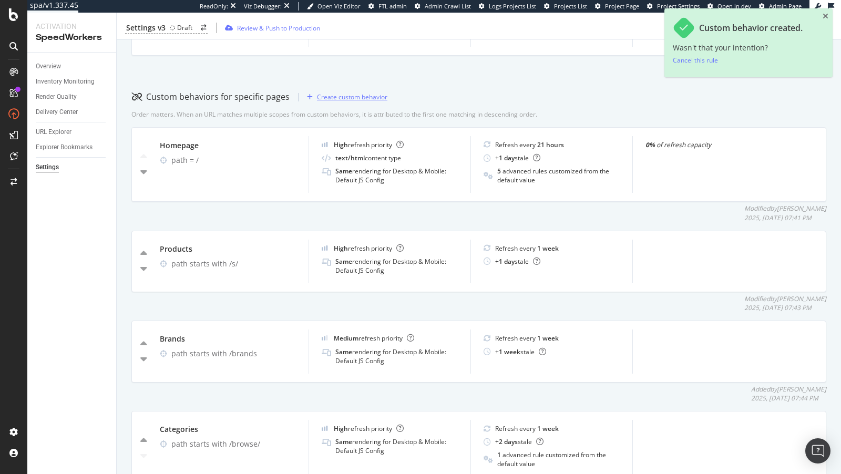
scroll to position [359, 0]
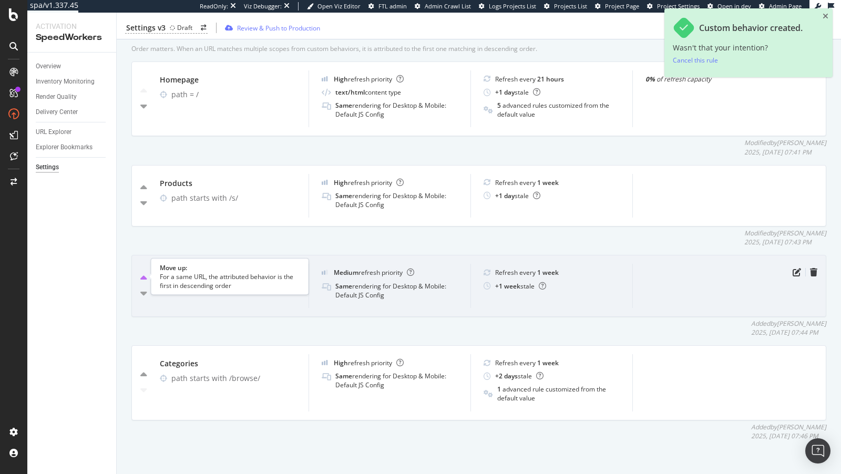
click at [144, 276] on icon "caret-up" at bounding box center [143, 278] width 7 height 11
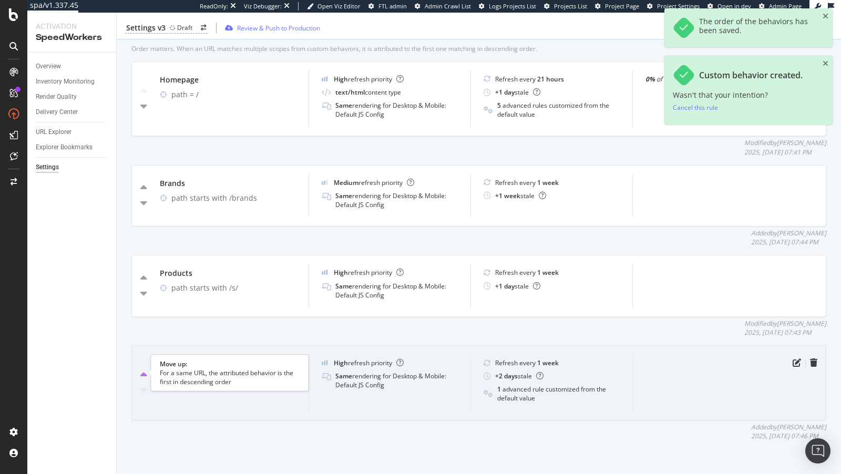
click at [143, 370] on icon "caret-up" at bounding box center [143, 375] width 7 height 11
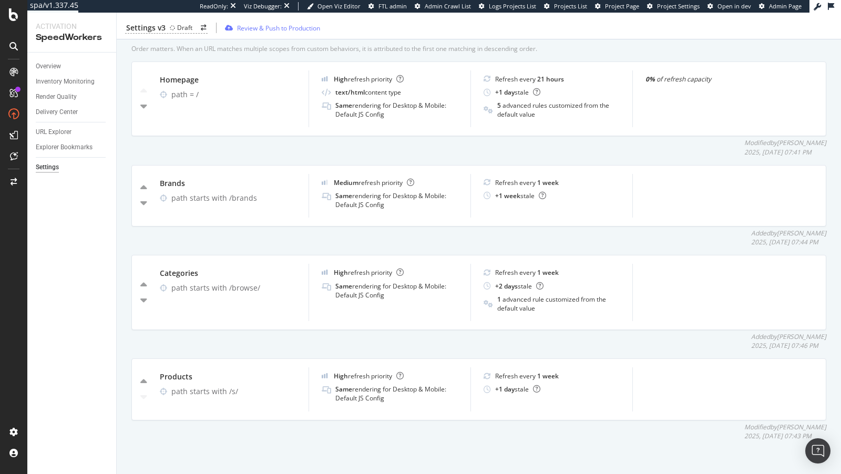
scroll to position [0, 0]
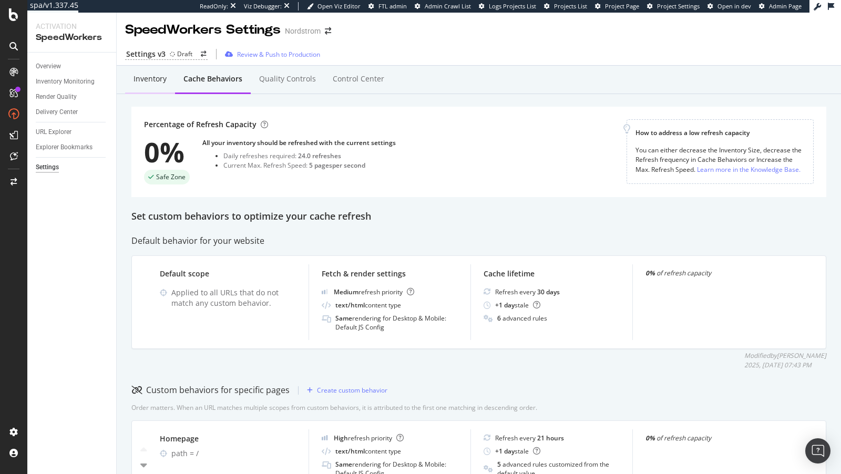
click at [159, 80] on div "Inventory" at bounding box center [150, 79] width 33 height 11
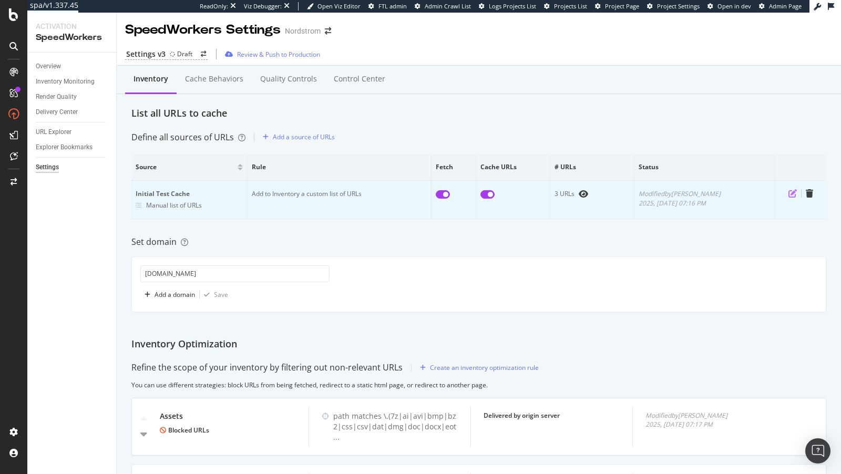
click at [792, 191] on icon "pen-to-square" at bounding box center [793, 193] width 8 height 8
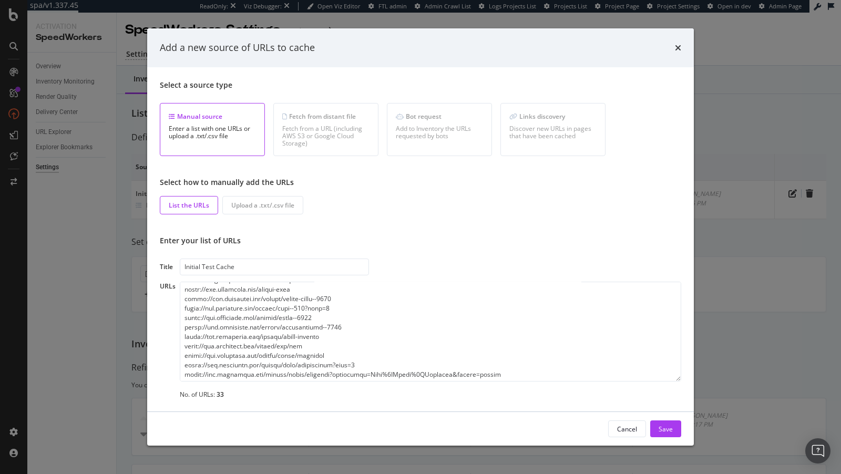
scroll to position [26, 0]
click at [340, 342] on textarea "modal" at bounding box center [431, 332] width 502 height 100
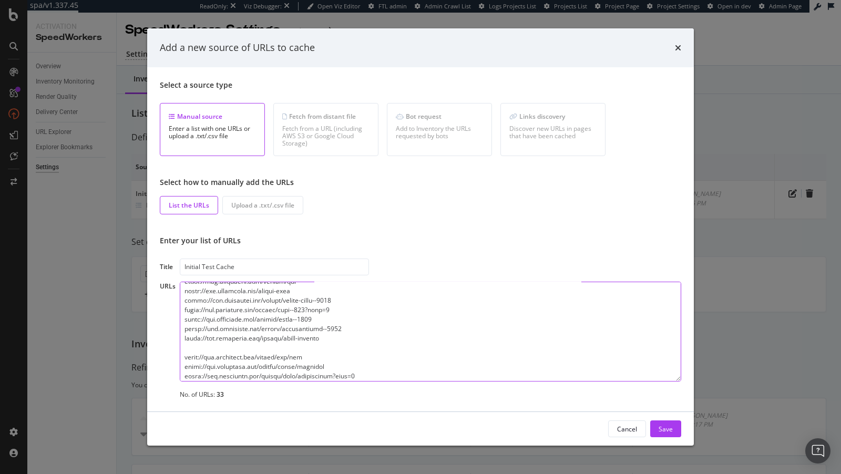
paste textarea "https://www.nordstrom.com/browse/men"
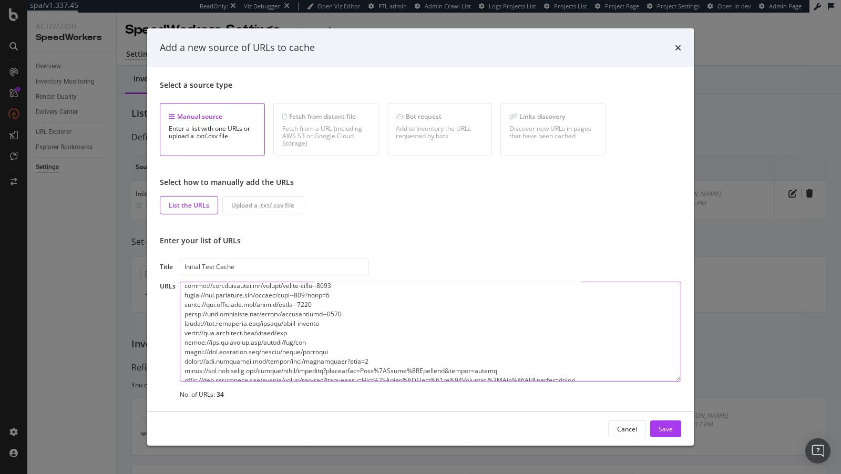
scroll to position [46, 0]
click at [298, 327] on textarea "modal" at bounding box center [431, 332] width 502 height 100
click at [309, 329] on textarea "modal" at bounding box center [431, 332] width 502 height 100
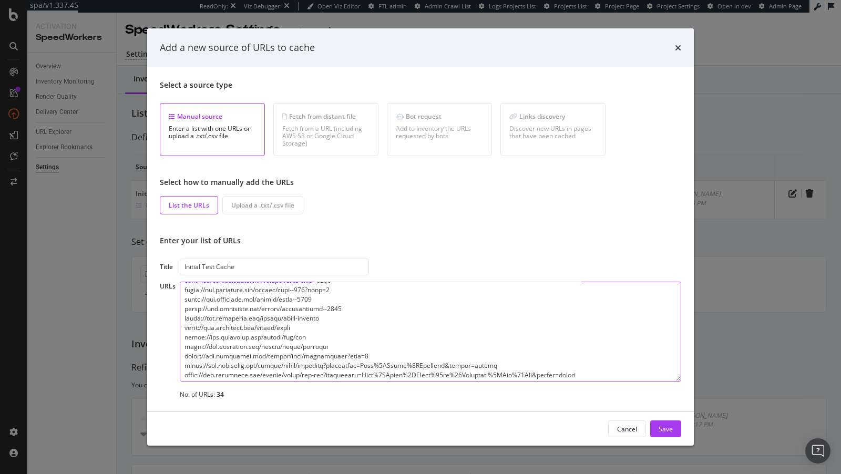
click at [309, 329] on textarea "modal" at bounding box center [431, 332] width 502 height 100
type textarea "https://www.nordstrom.com/ https://www.nordstrom.com/browse/sale https://www.no…"
click at [671, 430] on div "Save" at bounding box center [666, 428] width 14 height 9
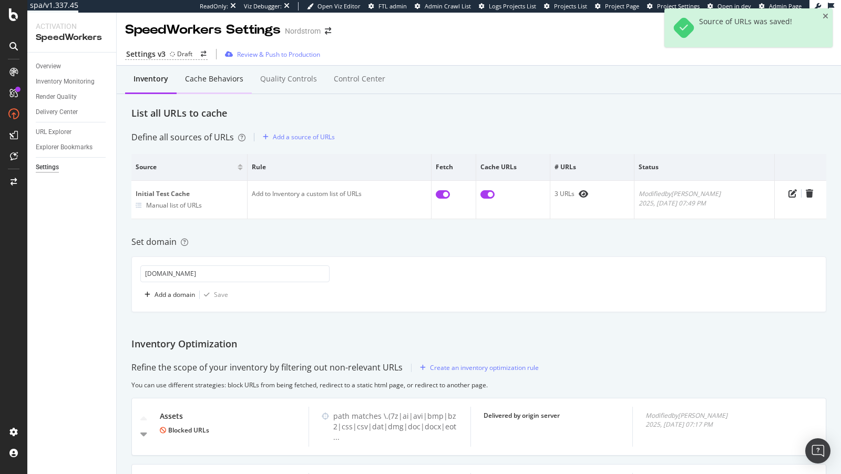
click at [221, 79] on div "Cache behaviors" at bounding box center [214, 79] width 58 height 11
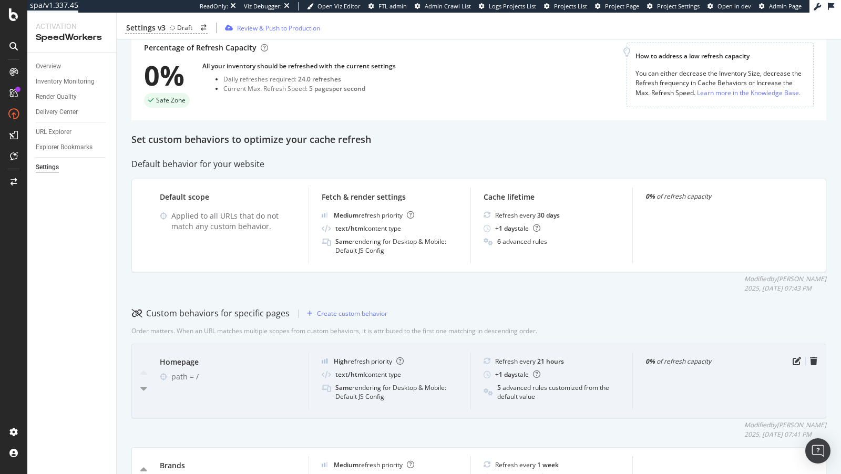
scroll to position [30, 0]
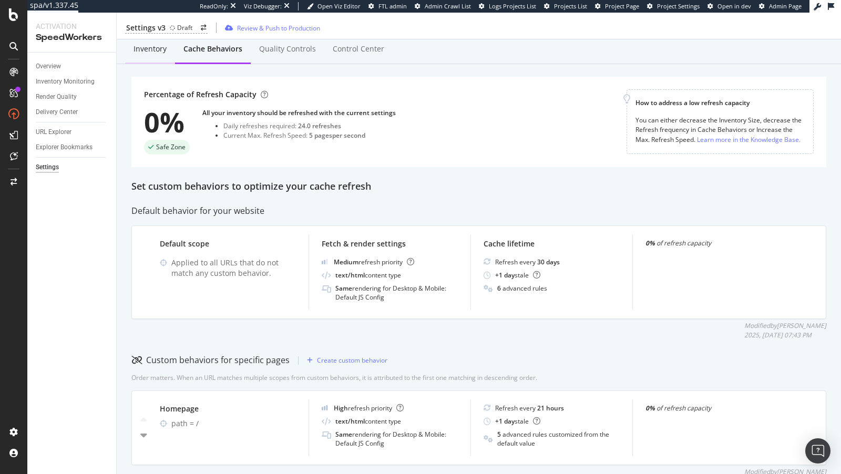
click at [152, 52] on div "Inventory" at bounding box center [150, 49] width 33 height 11
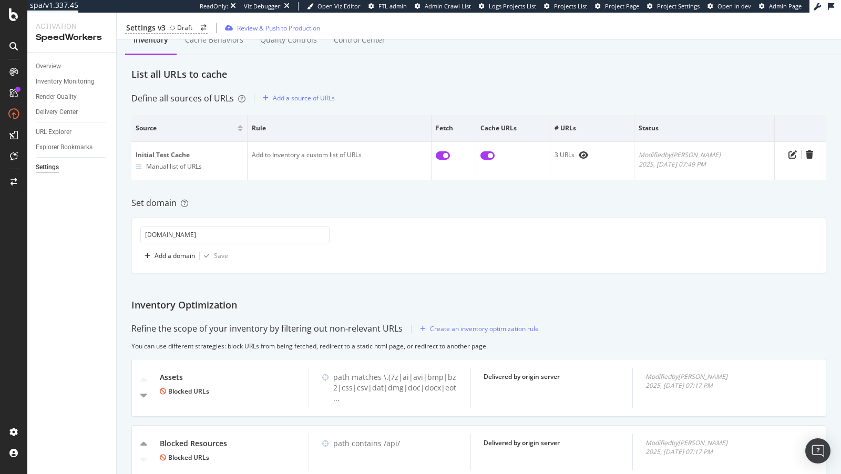
scroll to position [64, 0]
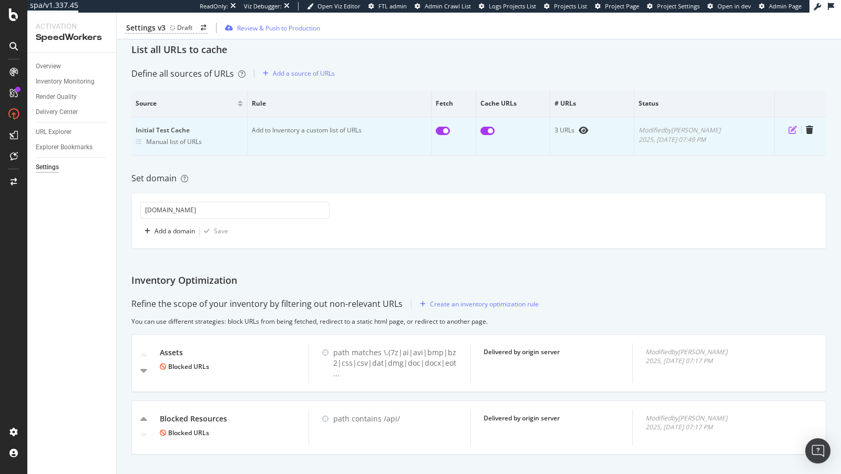
click at [792, 132] on icon "pen-to-square" at bounding box center [793, 130] width 8 height 8
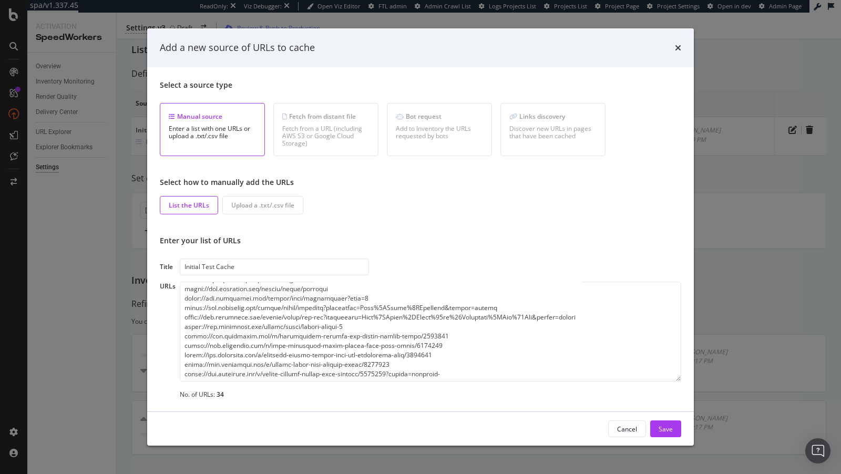
scroll to position [98, 0]
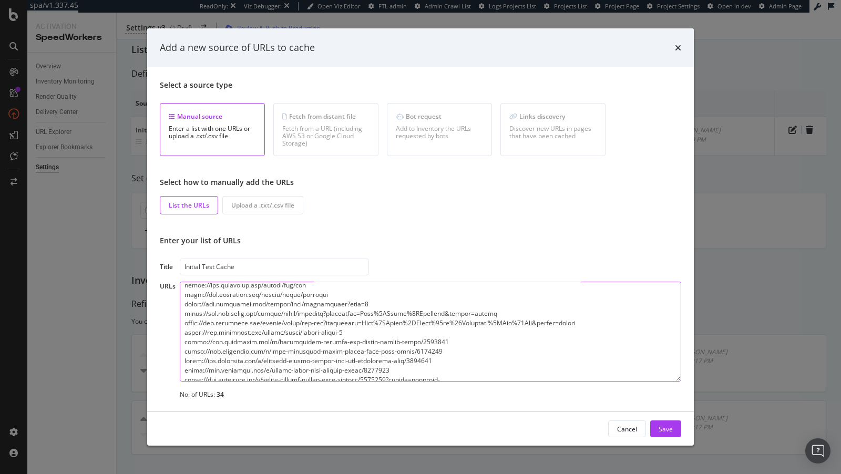
click at [379, 331] on textarea "modal" at bounding box center [431, 332] width 502 height 100
paste textarea "https://www.nordstrom.com/browse/men/shoes/sandals?filterByBrand=olukai"
type textarea "https://www.nordstrom.com/ https://www.nordstrom.com/browse/sale https://www.no…"
click at [668, 428] on div "Save" at bounding box center [666, 428] width 14 height 9
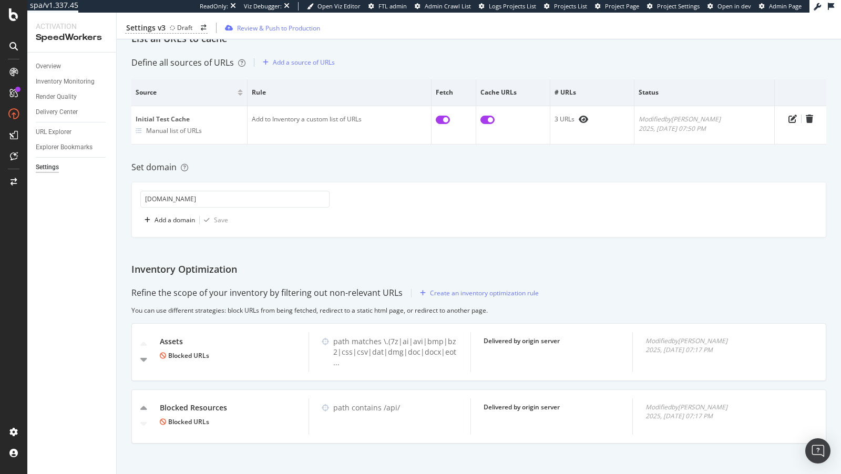
scroll to position [0, 0]
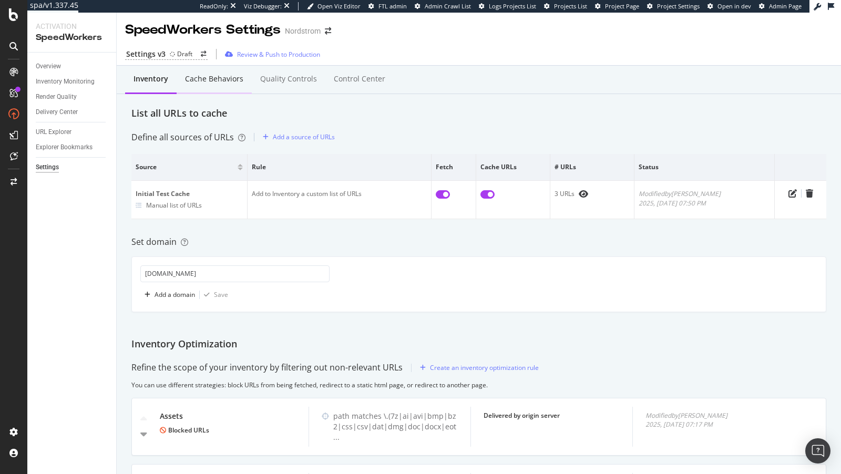
click at [221, 79] on div "Cache behaviors" at bounding box center [214, 79] width 58 height 11
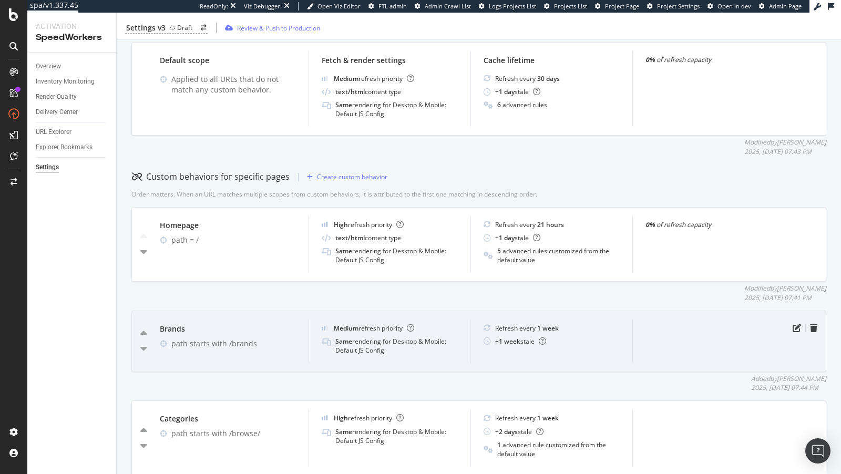
scroll to position [175, 0]
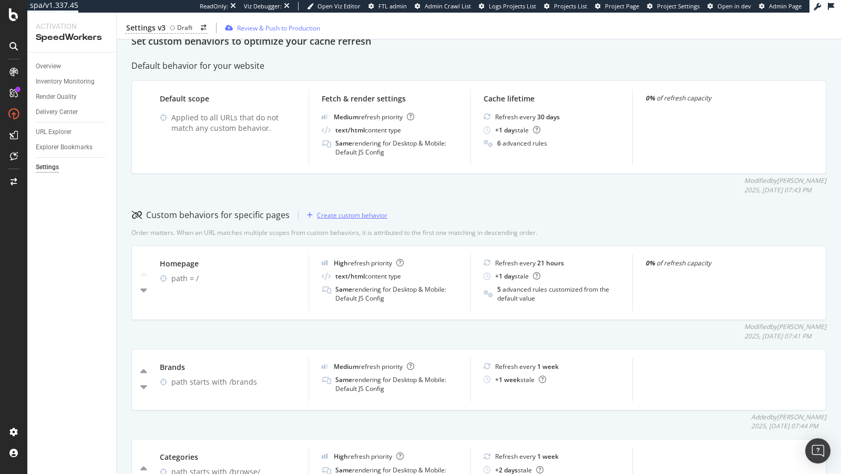
click at [343, 209] on div "Create custom behavior" at bounding box center [345, 216] width 85 height 16
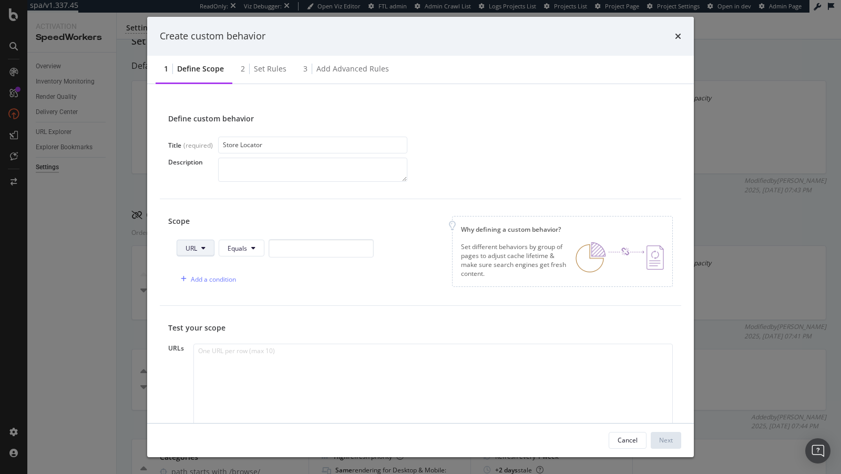
type input "Store Locator"
click at [205, 252] on button "URL" at bounding box center [196, 248] width 38 height 17
click at [216, 323] on span "Path" at bounding box center [204, 326] width 37 height 9
click at [246, 244] on span "Equals" at bounding box center [238, 248] width 19 height 9
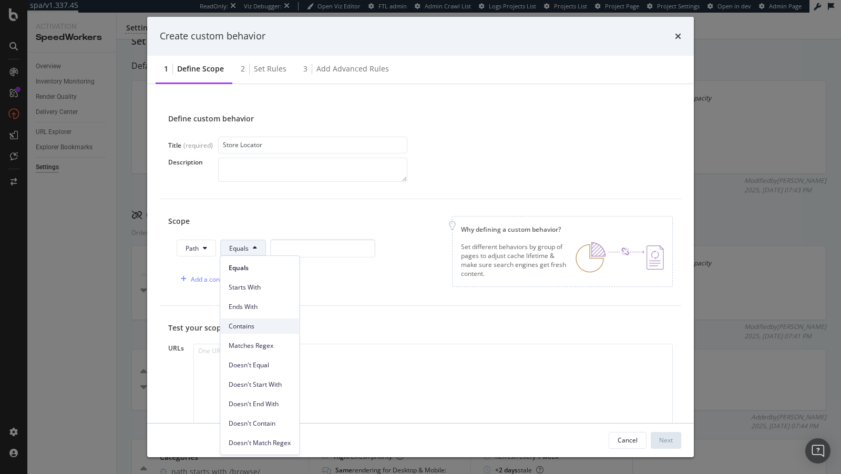
click at [250, 320] on div "Contains" at bounding box center [259, 326] width 79 height 15
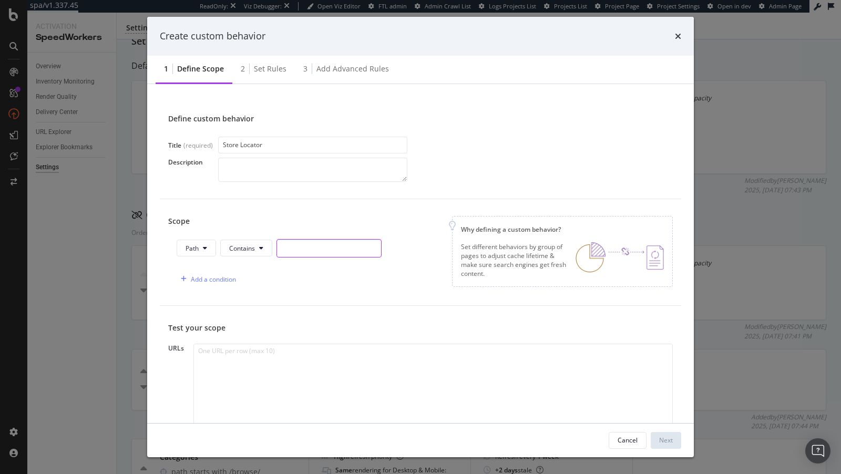
click at [288, 250] on input "modal" at bounding box center [329, 248] width 105 height 18
type input "s"
click at [254, 254] on button "Contains" at bounding box center [246, 248] width 52 height 17
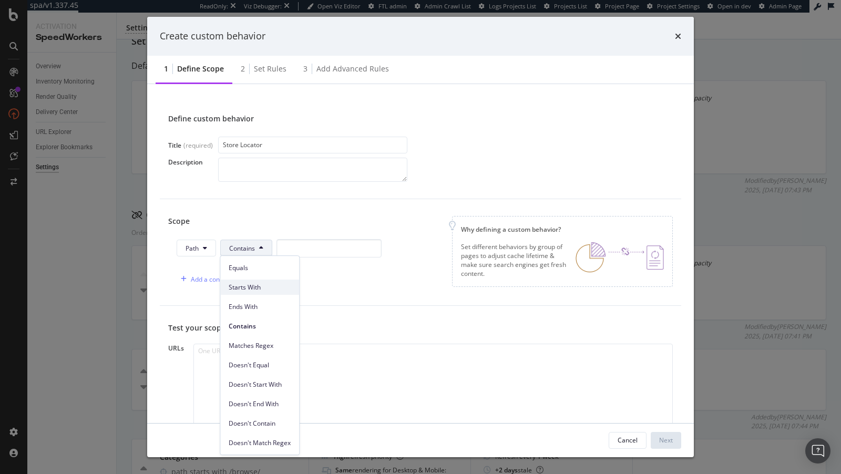
click at [252, 284] on span "Starts With" at bounding box center [260, 287] width 62 height 9
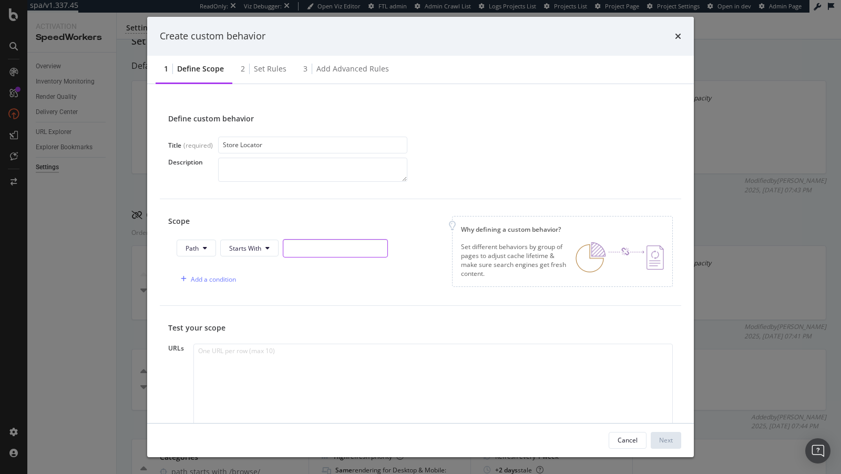
click at [309, 256] on input "modal" at bounding box center [335, 248] width 105 height 18
type input "s"
type input "/store"
click at [666, 442] on div "Next" at bounding box center [666, 440] width 14 height 9
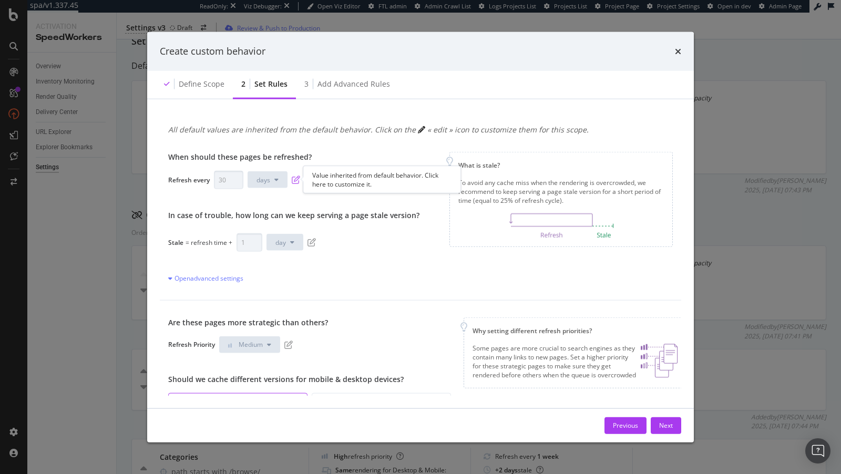
click at [293, 178] on icon "pen-to-square" at bounding box center [296, 180] width 8 height 8
click at [224, 179] on input "30" at bounding box center [228, 179] width 29 height 18
click at [219, 180] on input "30" at bounding box center [228, 179] width 29 height 18
type input "1"
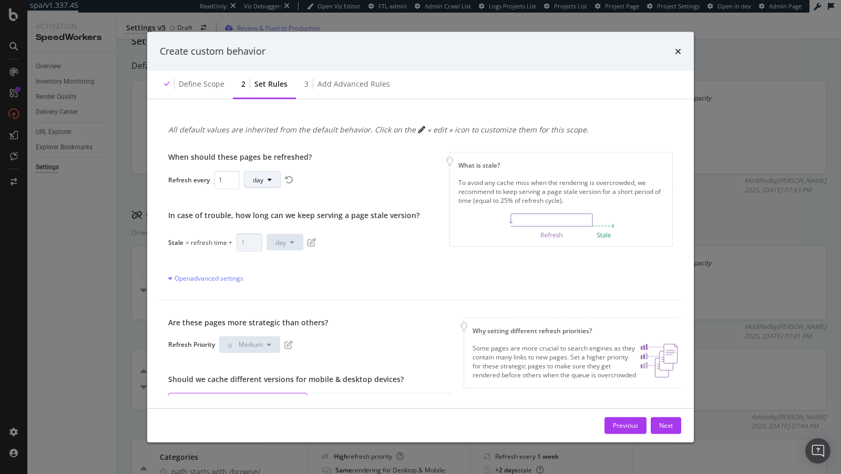
click at [262, 180] on span "day" at bounding box center [258, 179] width 11 height 9
click at [267, 254] on span "week" at bounding box center [262, 258] width 21 height 9
click at [310, 242] on icon "pen-to-square" at bounding box center [312, 242] width 8 height 8
click at [286, 344] on icon "pen-to-square" at bounding box center [288, 344] width 8 height 8
click at [266, 343] on button "Medium" at bounding box center [249, 344] width 61 height 17
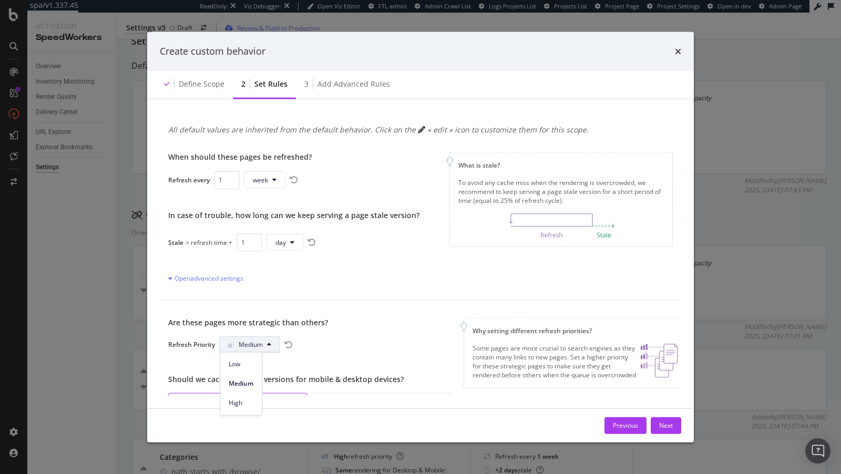
click at [416, 303] on div "Are these pages more strategic than others? Refresh Priority Medium Should we c…" at bounding box center [421, 396] width 522 height 193
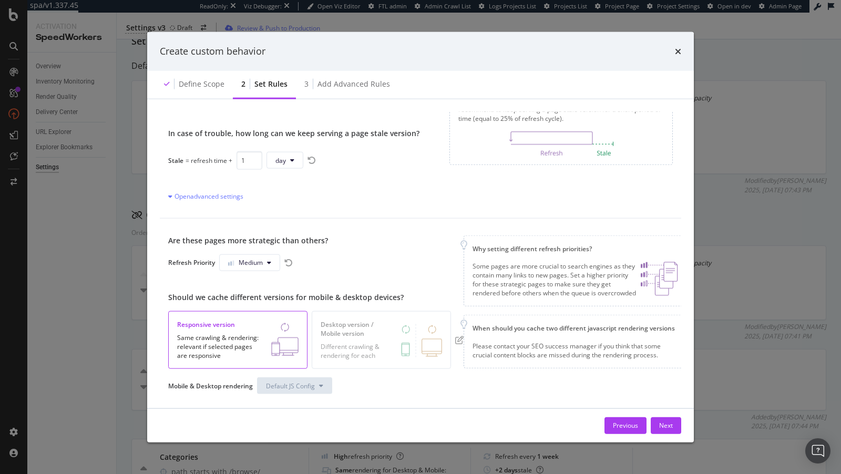
scroll to position [96, 0]
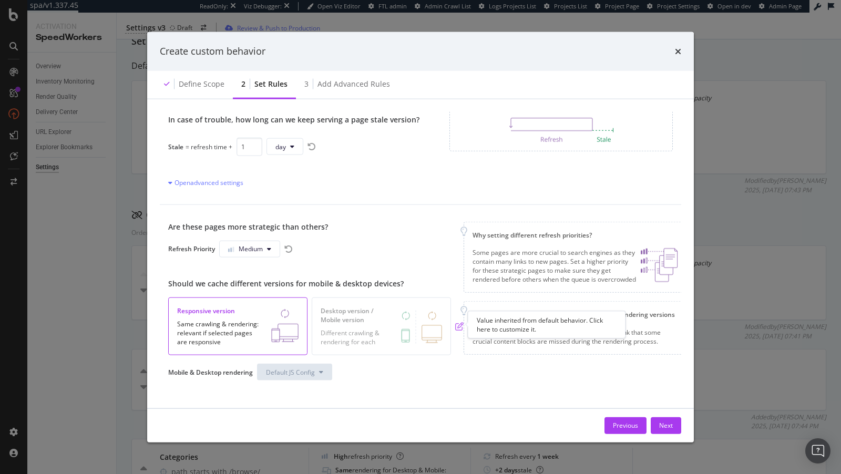
click at [456, 325] on icon "pen-to-square" at bounding box center [459, 326] width 8 height 8
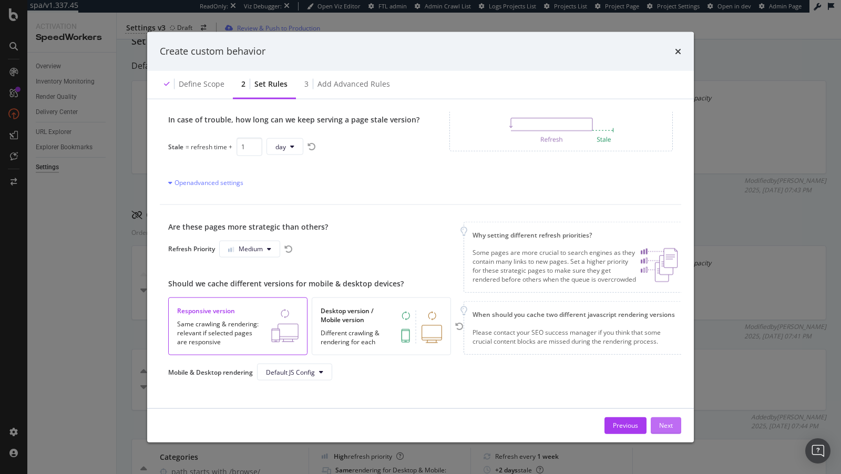
click at [669, 425] on div "Next" at bounding box center [666, 425] width 14 height 9
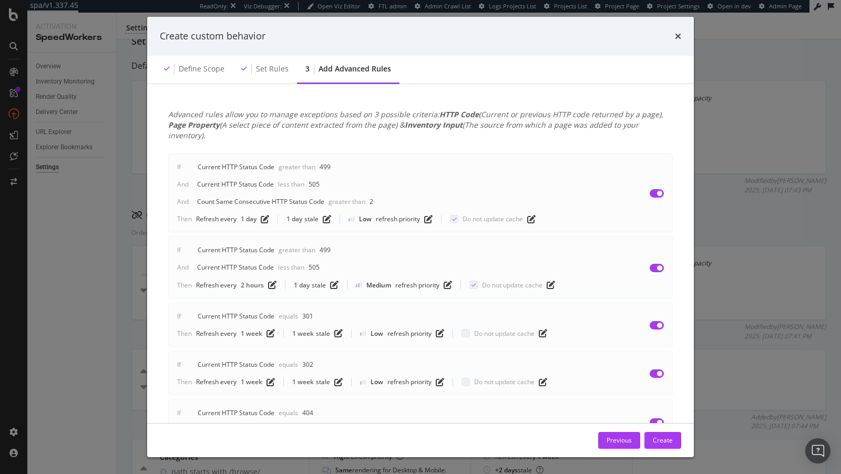
scroll to position [74, 0]
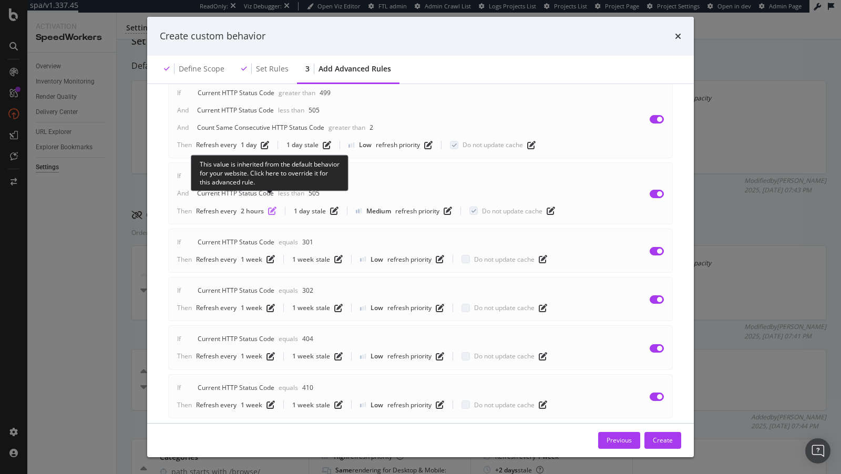
click at [275, 207] on icon "pen-to-square" at bounding box center [272, 211] width 8 height 8
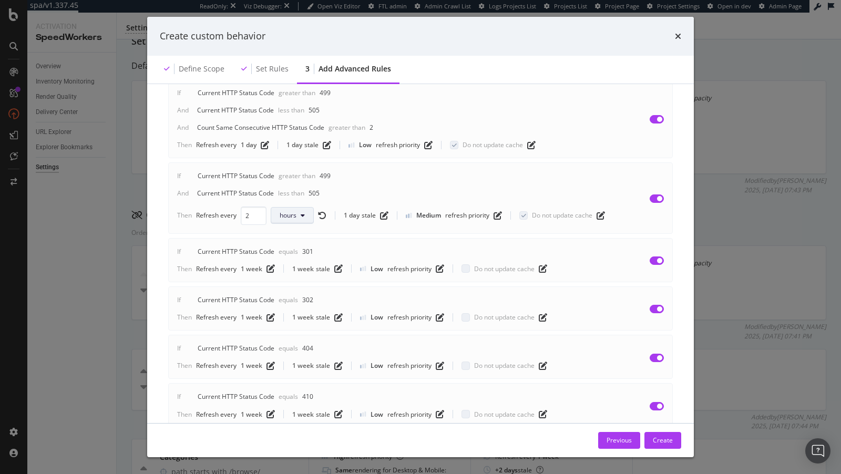
click at [278, 207] on button "hours" at bounding box center [292, 215] width 43 height 17
click at [295, 280] on span "weeks" at bounding box center [291, 282] width 24 height 9
click at [295, 211] on span "weeks" at bounding box center [289, 215] width 18 height 9
click at [293, 257] on div "days" at bounding box center [290, 263] width 40 height 15
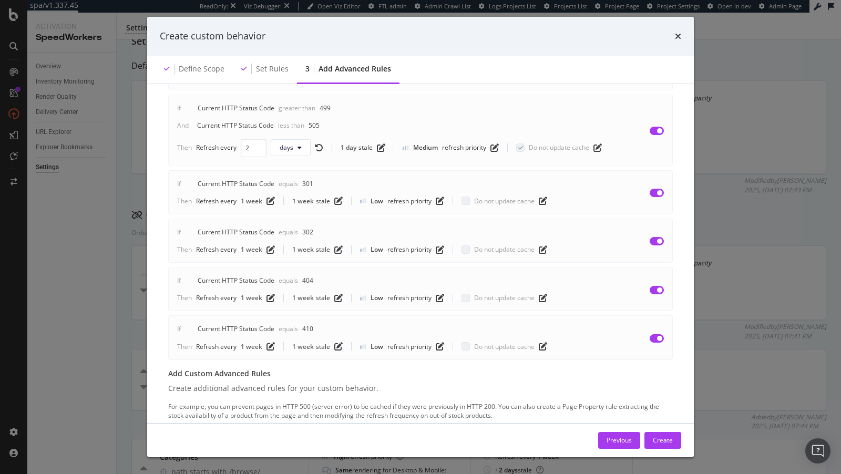
scroll to position [198, 0]
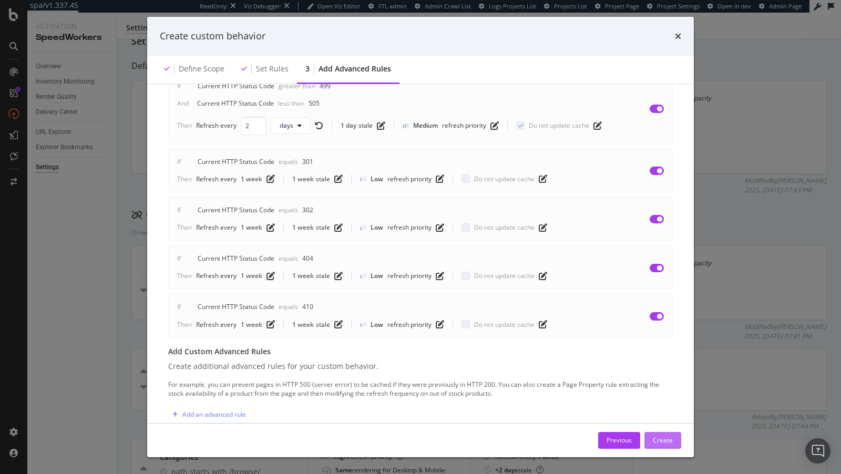
click at [662, 437] on div "Create" at bounding box center [663, 440] width 20 height 9
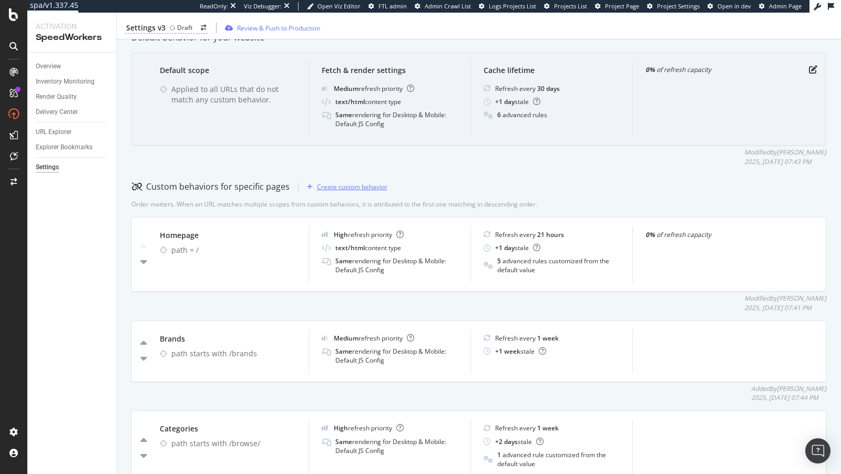
scroll to position [192, 0]
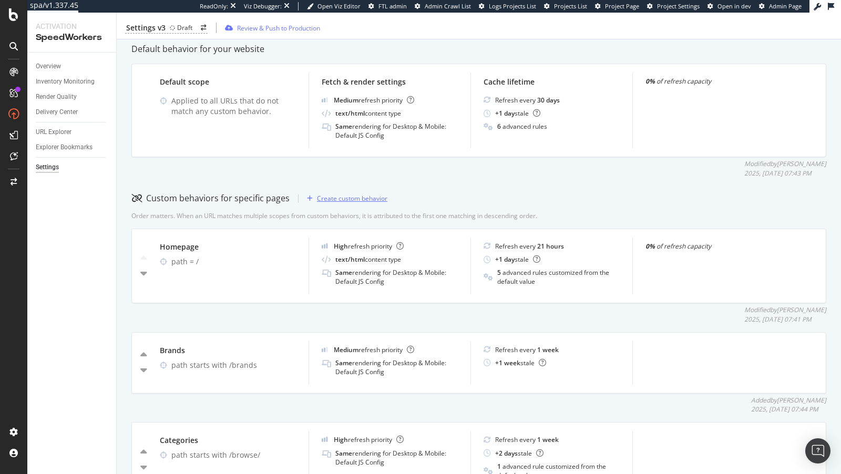
click at [334, 202] on div "Create custom behavior" at bounding box center [352, 198] width 70 height 9
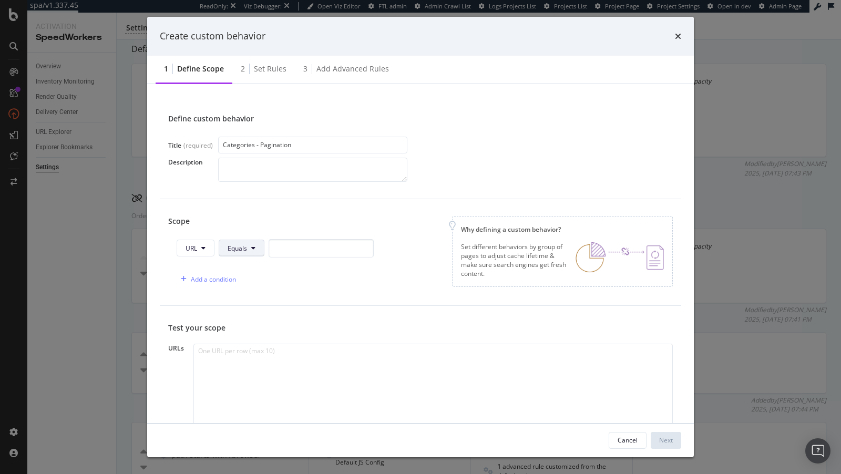
type input "Categories - Pagination"
click at [245, 249] on span "Equals" at bounding box center [237, 248] width 19 height 9
click at [192, 246] on span "URL" at bounding box center [192, 248] width 12 height 9
click at [210, 325] on span "Path" at bounding box center [204, 326] width 37 height 9
click at [261, 243] on button "Equals" at bounding box center [243, 248] width 46 height 17
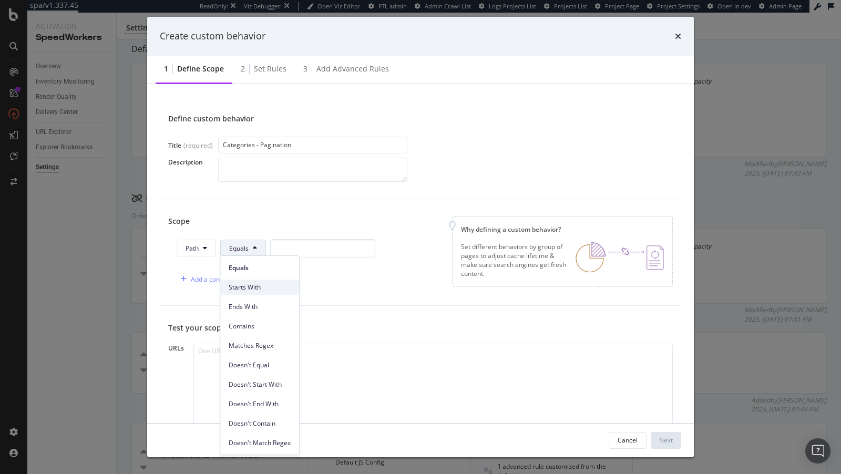
click at [262, 288] on span "Starts With" at bounding box center [260, 287] width 62 height 9
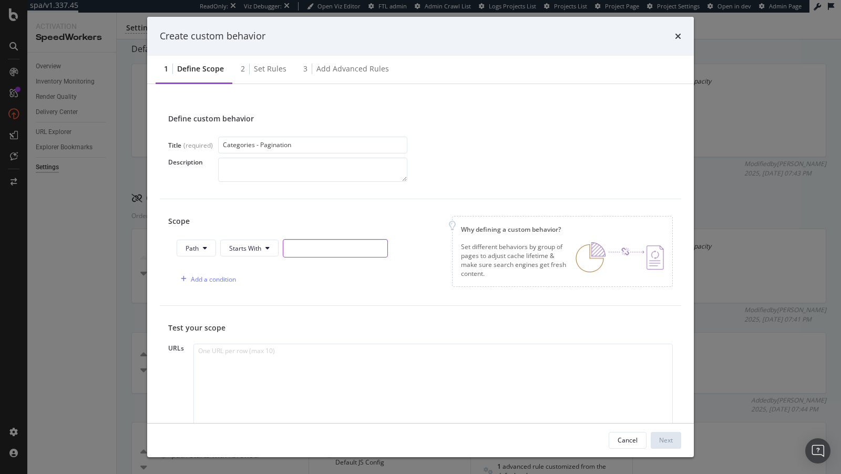
click at [300, 241] on input "modal" at bounding box center [335, 248] width 105 height 18
type input "/browse/"
click at [220, 273] on div "Add a condition" at bounding box center [206, 279] width 59 height 16
click at [210, 279] on span "URL" at bounding box center [207, 279] width 12 height 9
click at [226, 380] on span "Query String" at bounding box center [219, 376] width 37 height 9
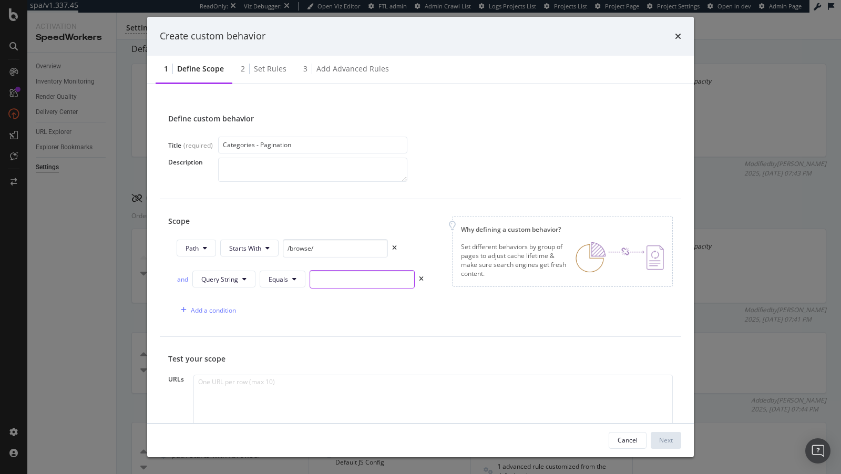
click at [323, 284] on input "modal" at bounding box center [362, 279] width 105 height 18
click at [294, 281] on icon "modal" at bounding box center [294, 279] width 4 height 6
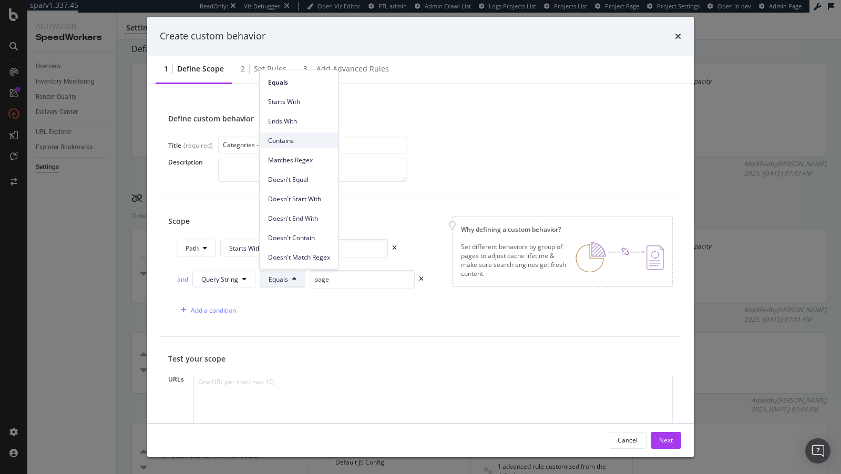
click at [289, 140] on span "Contains" at bounding box center [299, 140] width 62 height 9
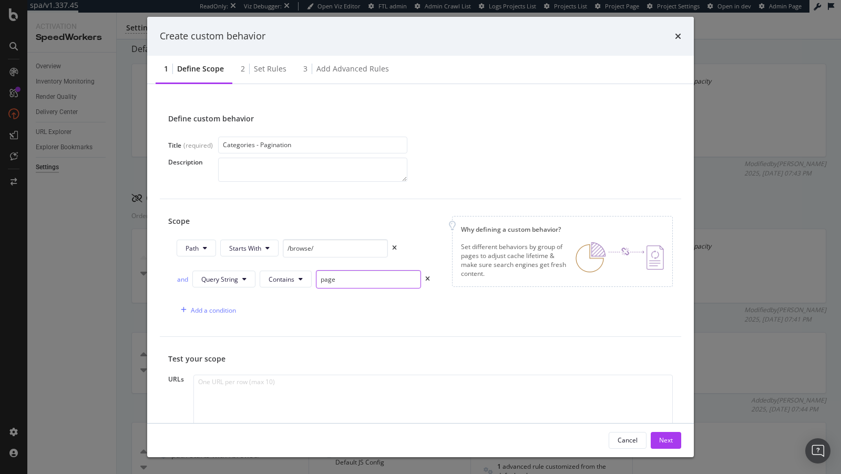
click at [365, 280] on input "page" at bounding box center [368, 279] width 105 height 18
type input "page="
click at [663, 438] on div "Next" at bounding box center [666, 440] width 14 height 9
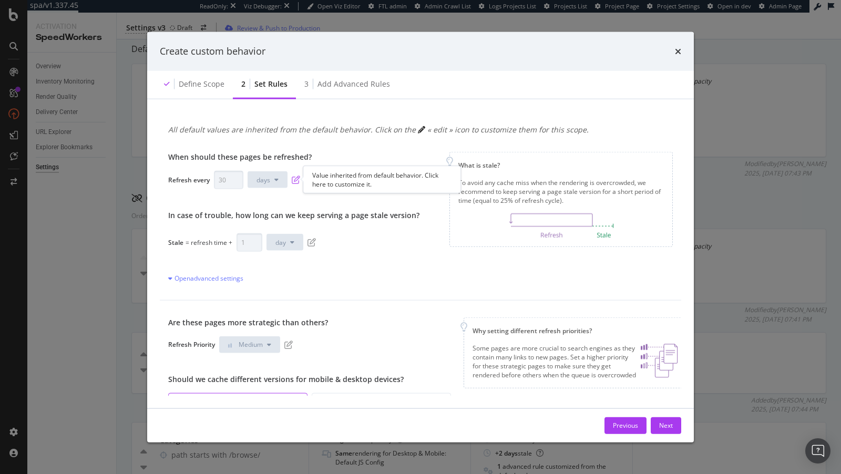
click at [293, 182] on icon "pen-to-square" at bounding box center [296, 180] width 8 height 8
click at [227, 180] on input "30" at bounding box center [228, 179] width 29 height 18
type input "1"
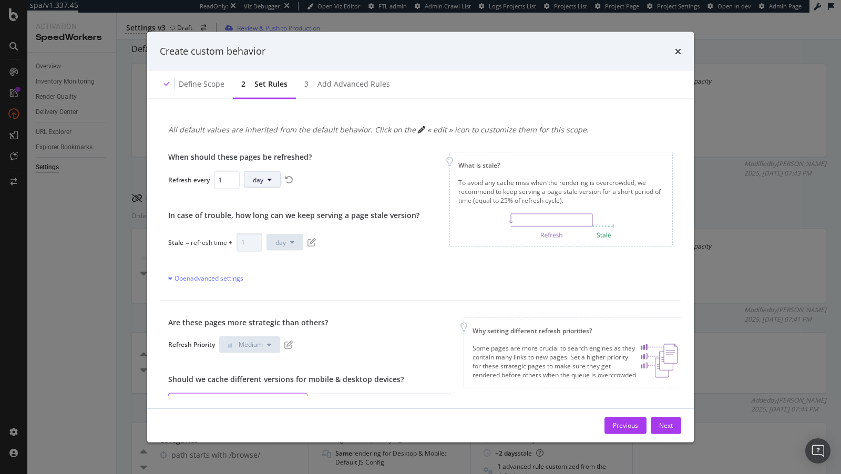
click at [272, 181] on button "day" at bounding box center [262, 179] width 37 height 17
click at [272, 254] on span "week" at bounding box center [262, 258] width 21 height 9
click at [310, 241] on icon "pen-to-square" at bounding box center [312, 242] width 8 height 8
click at [282, 238] on span "day" at bounding box center [280, 242] width 11 height 9
click at [354, 293] on div "When should these pages be refreshed? Refresh every 1 week In case of trouble, …" at bounding box center [421, 218] width 522 height 166
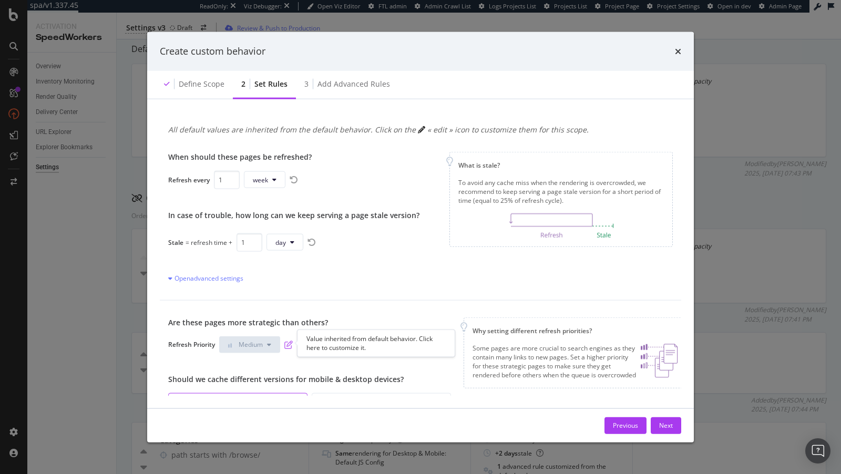
click at [288, 344] on icon "pen-to-square" at bounding box center [288, 344] width 8 height 8
click at [259, 349] on button "Medium" at bounding box center [249, 344] width 61 height 17
click at [242, 362] on span "Low" at bounding box center [241, 364] width 25 height 9
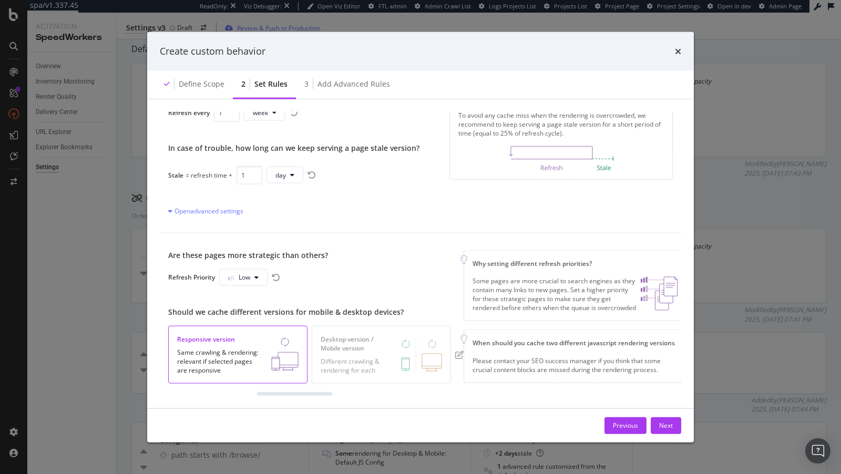
scroll to position [96, 0]
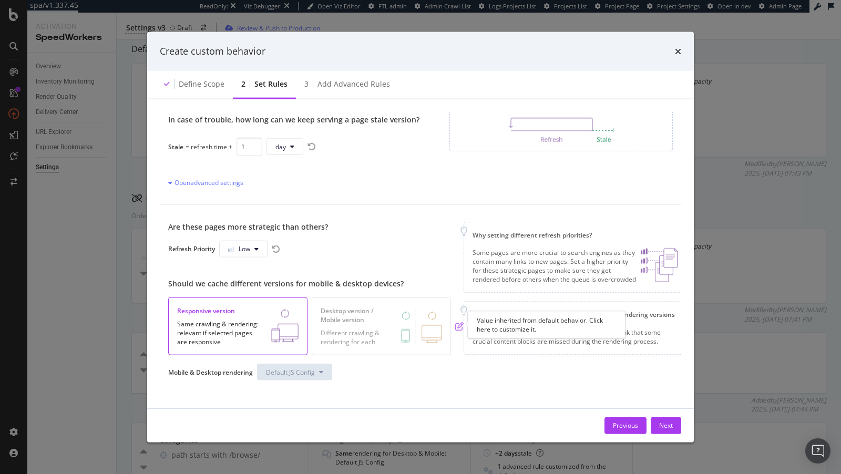
click at [456, 325] on icon "pen-to-square" at bounding box center [459, 326] width 8 height 8
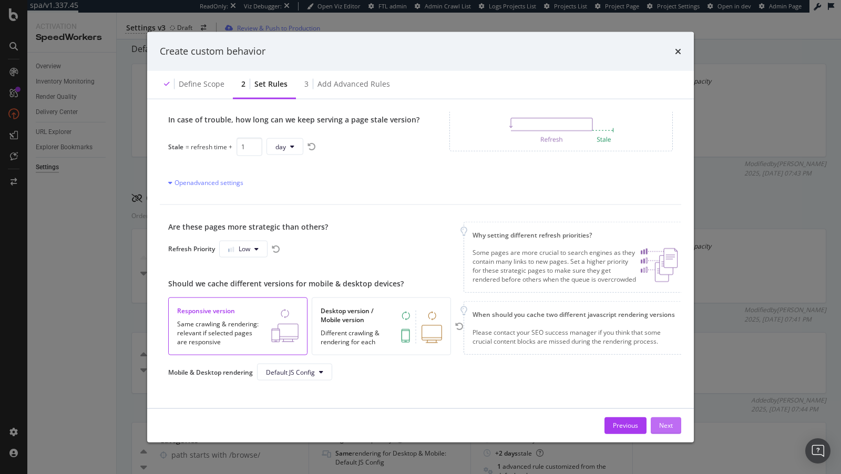
click at [680, 426] on button "Next" at bounding box center [666, 425] width 30 height 17
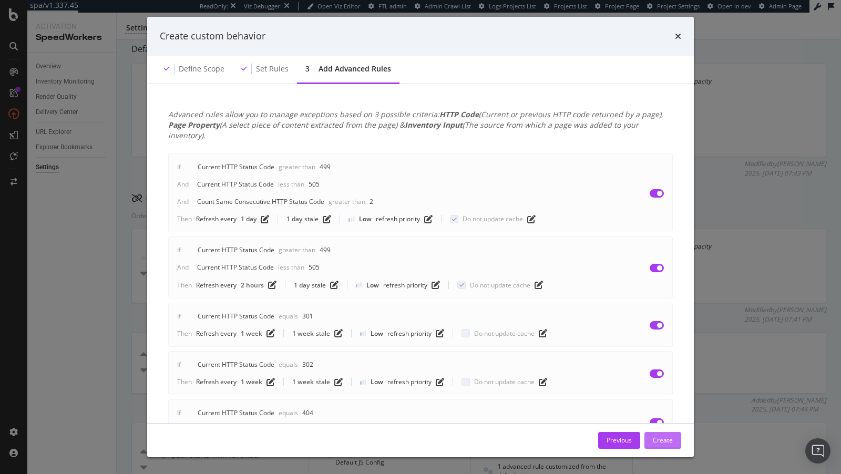
click at [655, 442] on div "Create" at bounding box center [663, 440] width 20 height 9
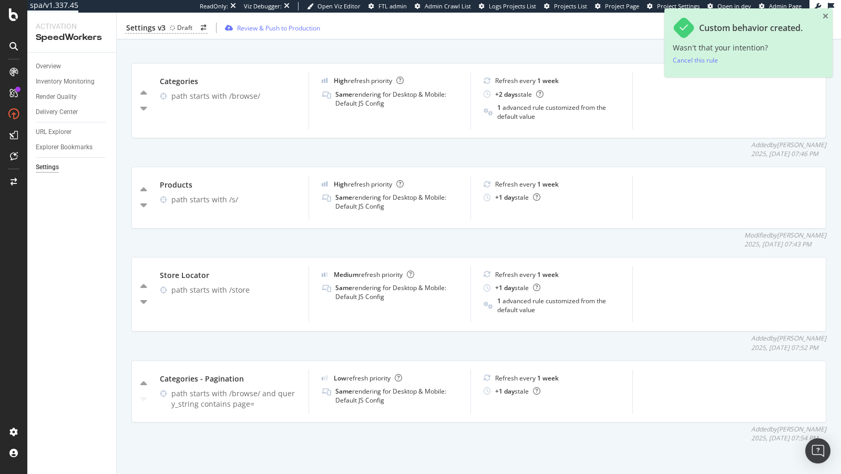
scroll to position [552, 0]
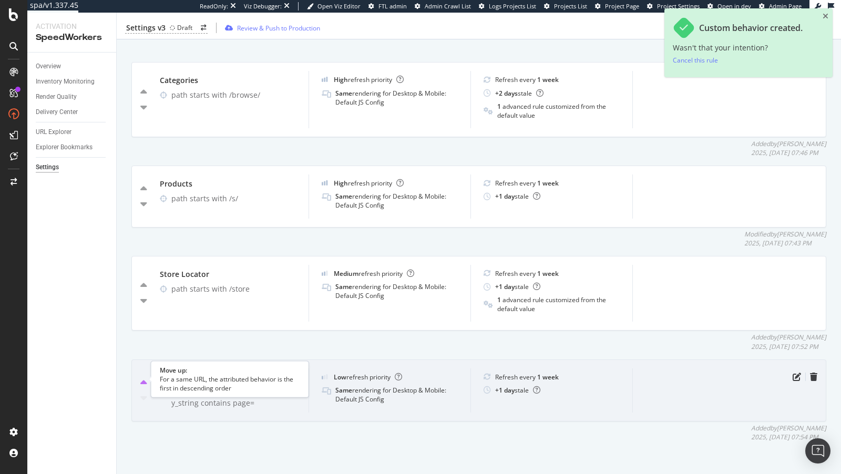
click at [144, 378] on icon "caret-up" at bounding box center [143, 383] width 7 height 11
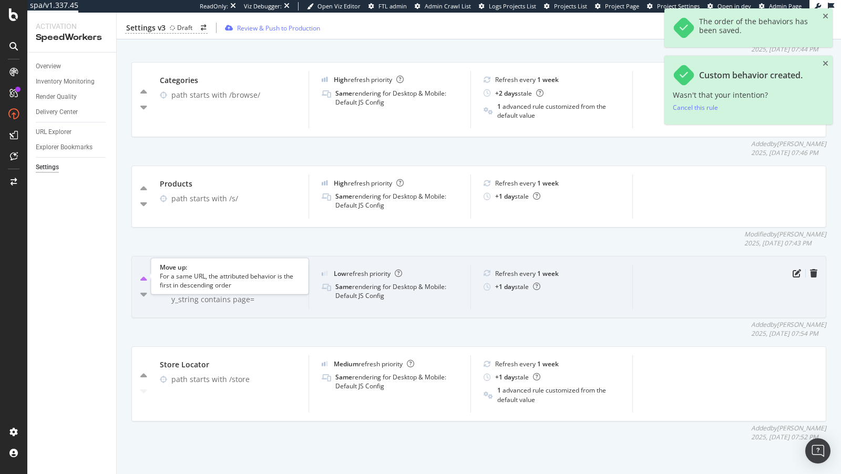
click at [140, 276] on icon "caret-up" at bounding box center [143, 279] width 7 height 11
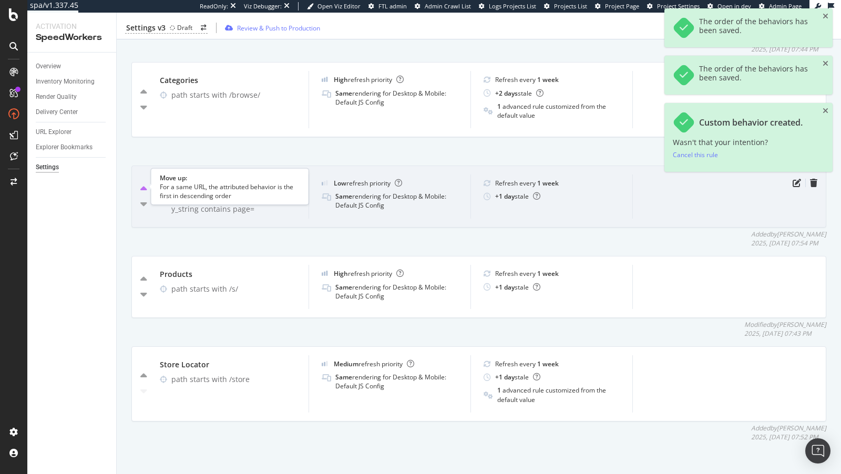
click at [145, 184] on icon "caret-up" at bounding box center [143, 189] width 7 height 11
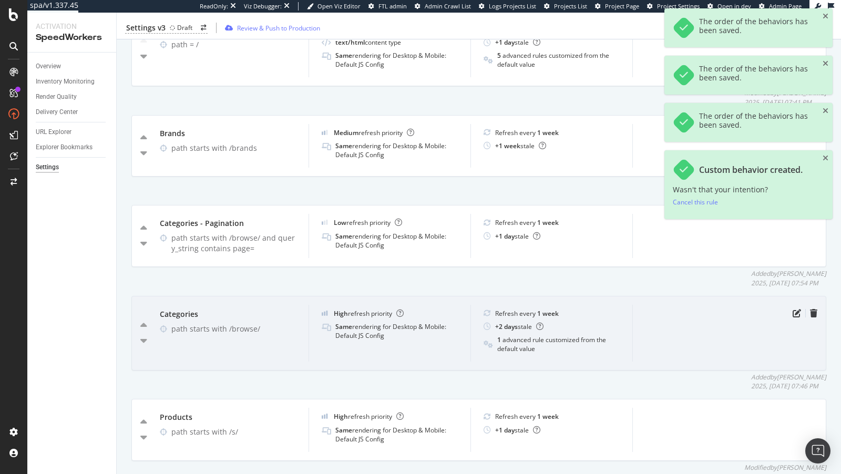
scroll to position [382, 0]
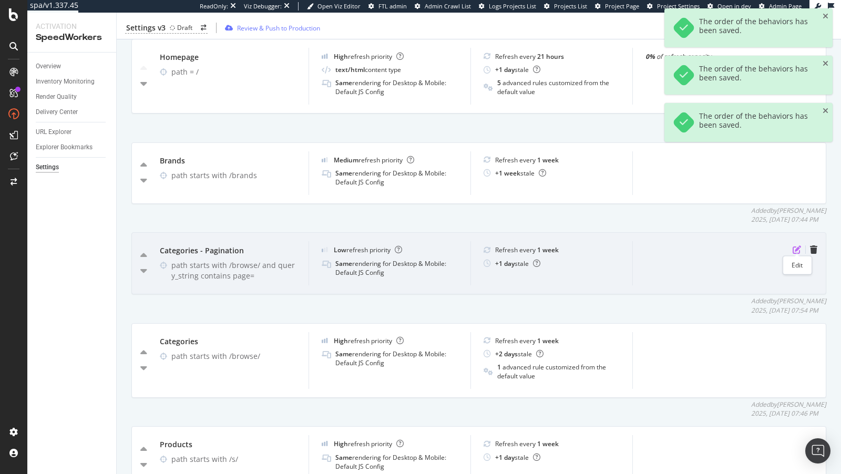
click at [793, 249] on icon "pen-to-square" at bounding box center [797, 250] width 8 height 8
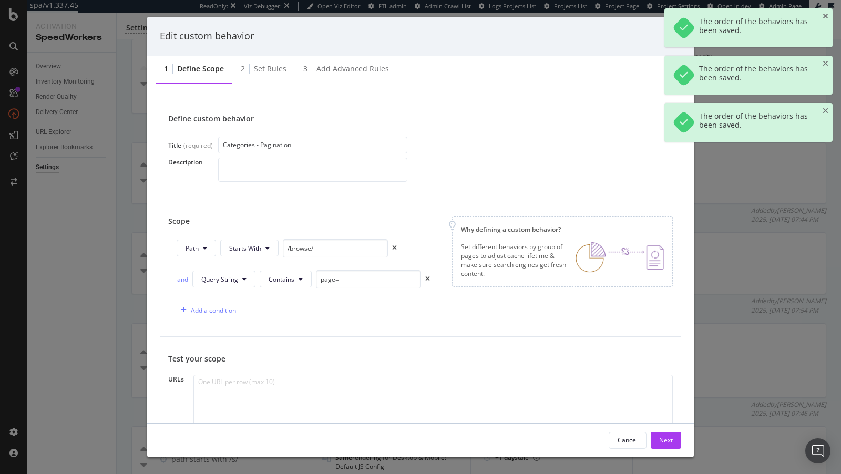
click at [240, 147] on input "Categories - Pagination" at bounding box center [312, 145] width 189 height 17
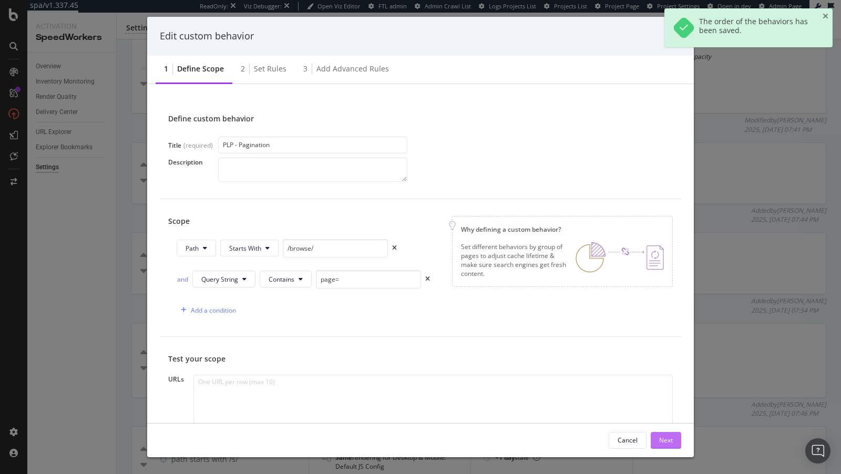
type input "PLP - Pagination"
click at [661, 436] on div "Next" at bounding box center [666, 440] width 14 height 9
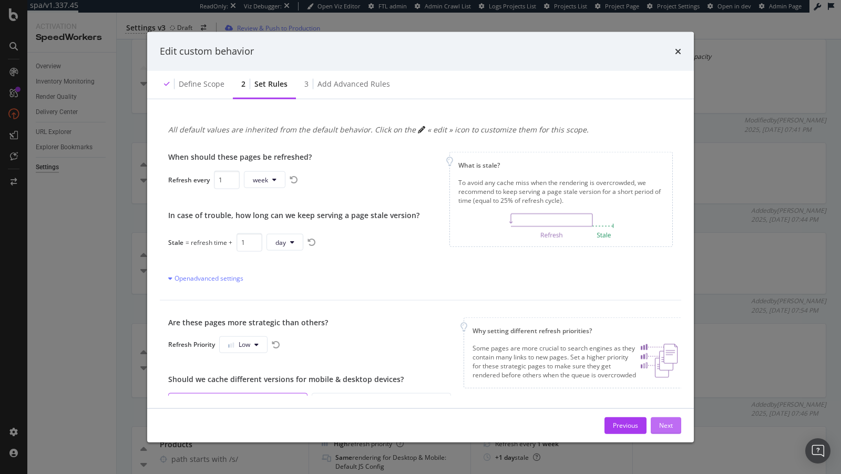
click at [669, 431] on div "Next" at bounding box center [666, 425] width 14 height 16
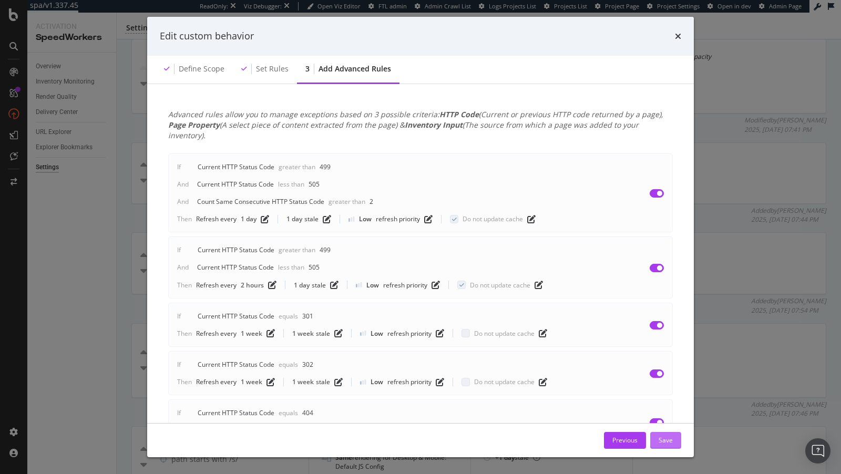
click at [671, 441] on div "Save" at bounding box center [666, 440] width 14 height 9
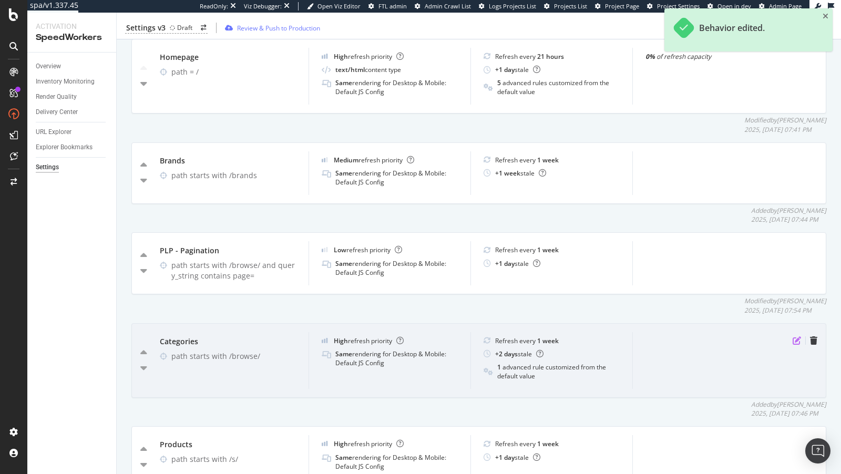
click at [794, 341] on icon "pen-to-square" at bounding box center [797, 340] width 8 height 8
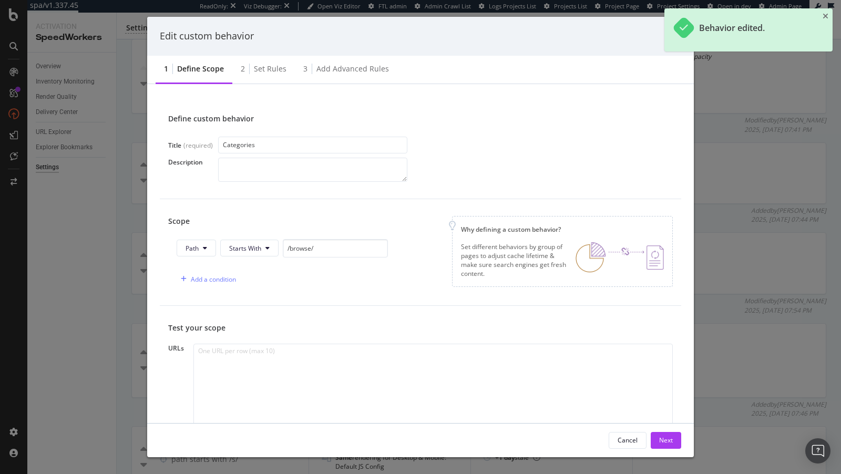
click at [244, 146] on input "Categories" at bounding box center [312, 145] width 189 height 17
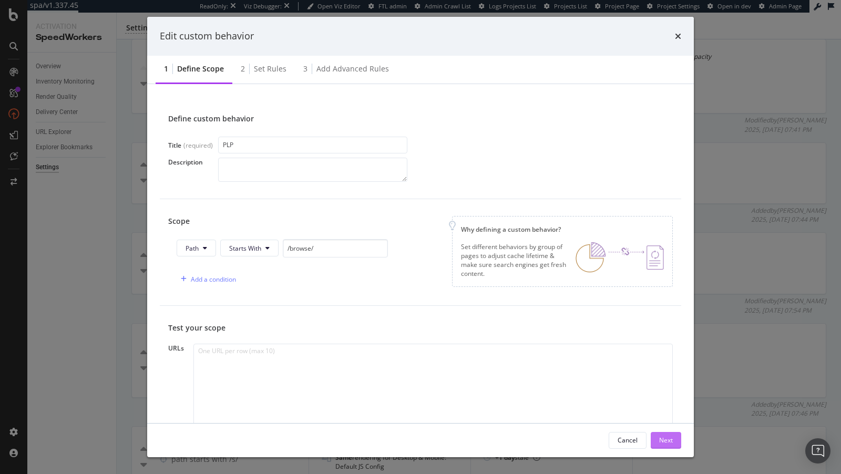
type input "PLP"
click at [669, 439] on div "Next" at bounding box center [666, 440] width 14 height 9
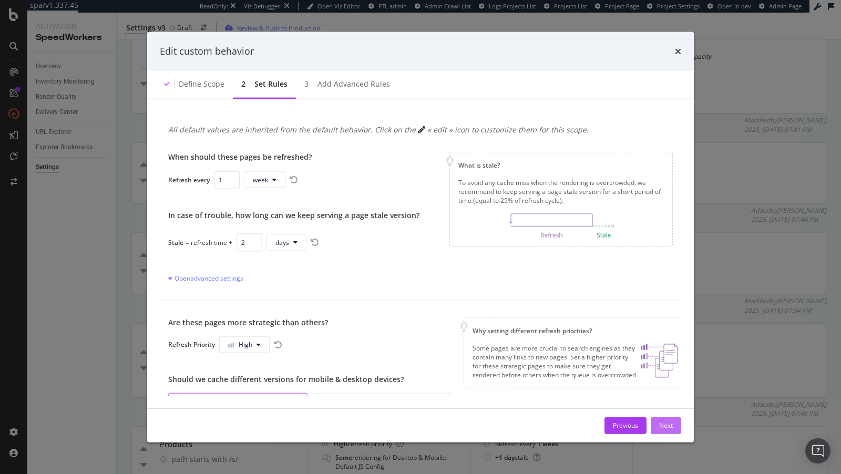
click at [665, 421] on div "Next" at bounding box center [666, 425] width 14 height 9
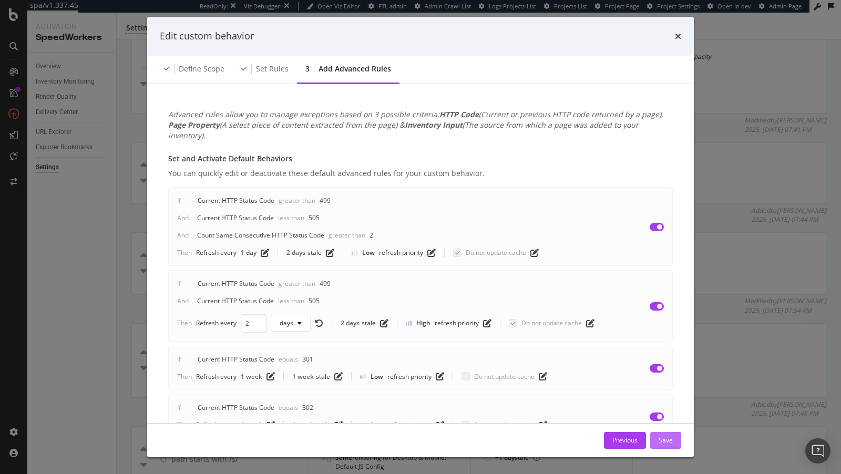
click at [672, 446] on div "Save" at bounding box center [666, 441] width 14 height 16
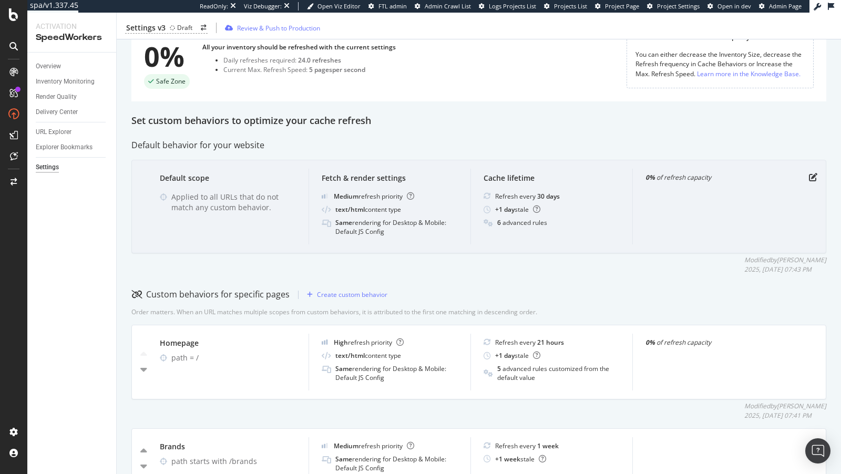
scroll to position [0, 0]
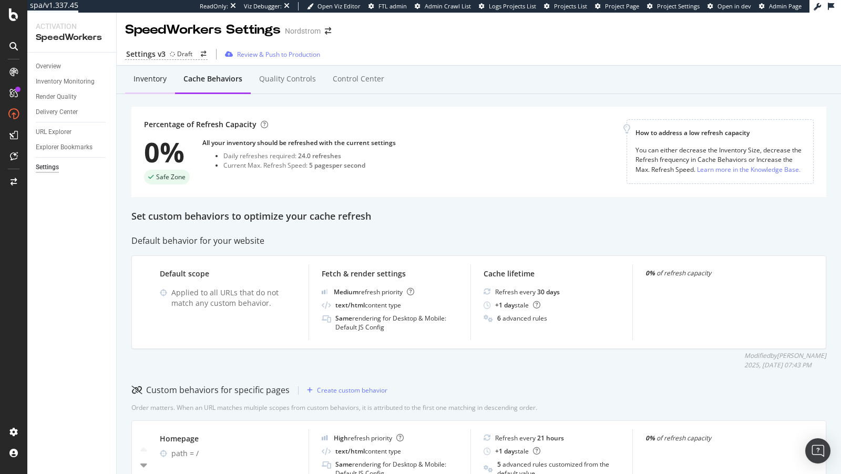
click at [151, 85] on div "Inventory" at bounding box center [150, 79] width 50 height 29
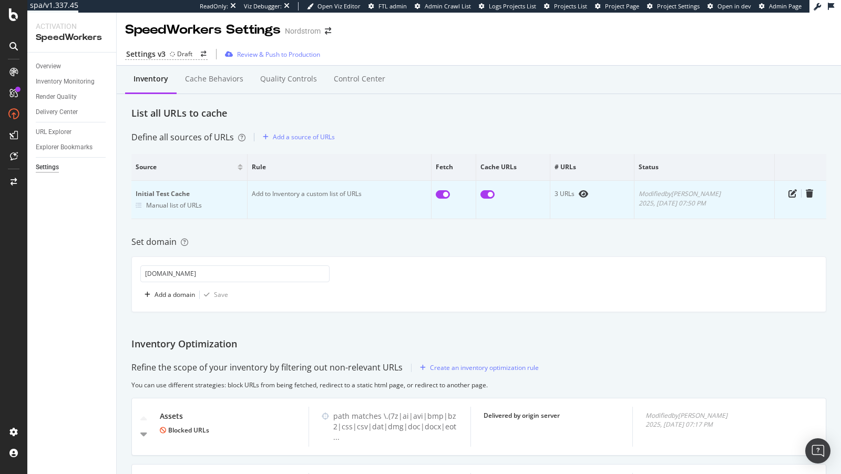
click at [793, 197] on td at bounding box center [801, 200] width 52 height 38
click at [792, 192] on icon "pen-to-square" at bounding box center [793, 193] width 8 height 8
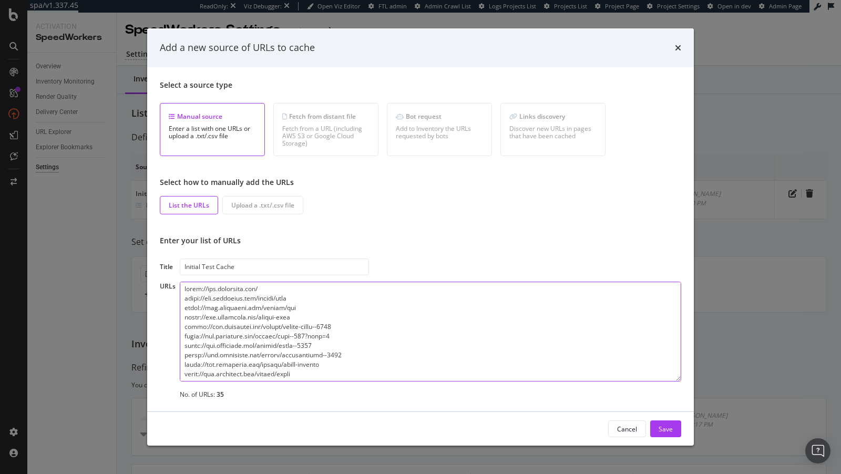
click at [390, 290] on textarea "modal" at bounding box center [431, 332] width 502 height 100
click at [80, 140] on div "Add a new source of URLs to cache Select a source type Manual source Enter a li…" at bounding box center [420, 237] width 841 height 474
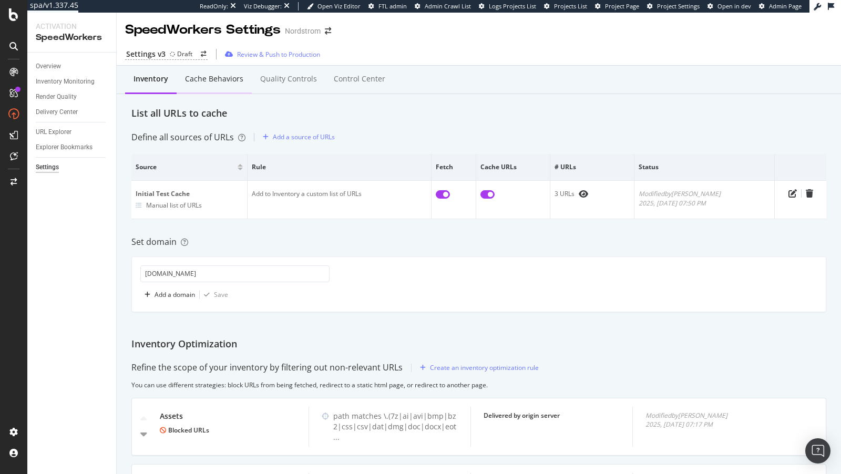
click at [211, 83] on div "Cache behaviors" at bounding box center [214, 79] width 58 height 11
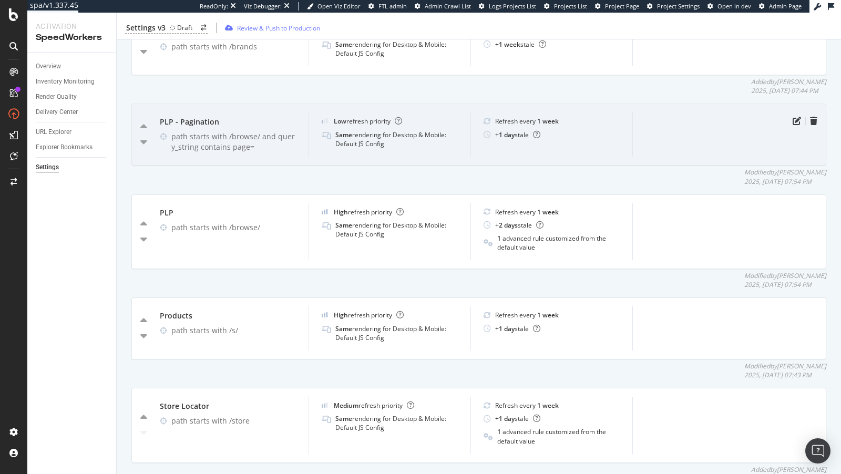
scroll to position [472, 0]
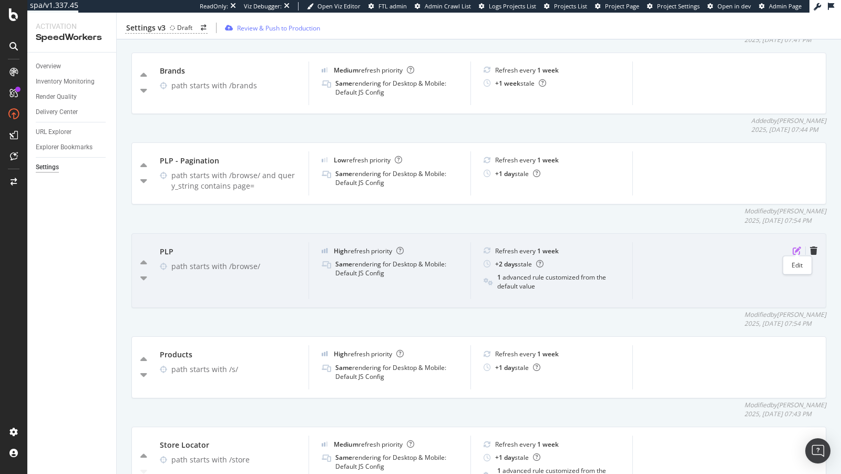
click at [794, 247] on icon "pen-to-square" at bounding box center [797, 251] width 8 height 8
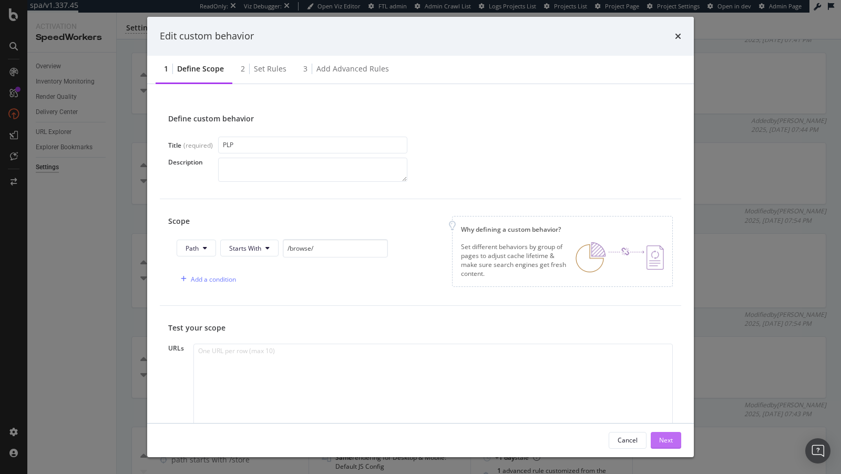
click at [662, 440] on div "Next" at bounding box center [666, 440] width 14 height 9
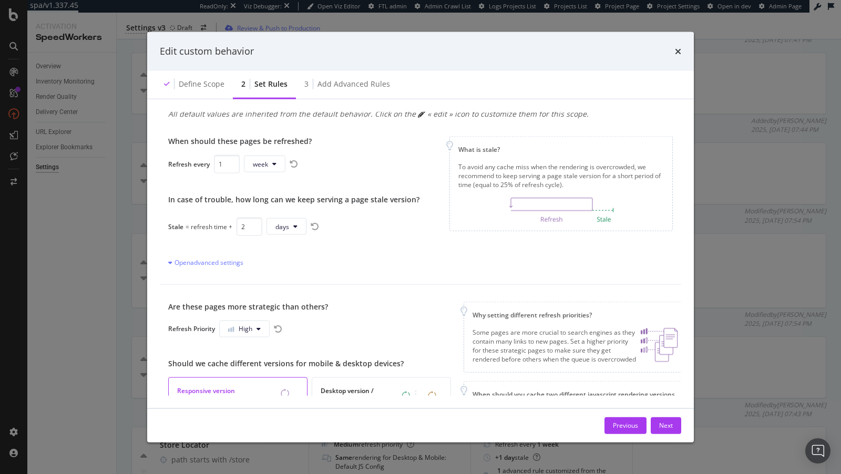
scroll to position [0, 0]
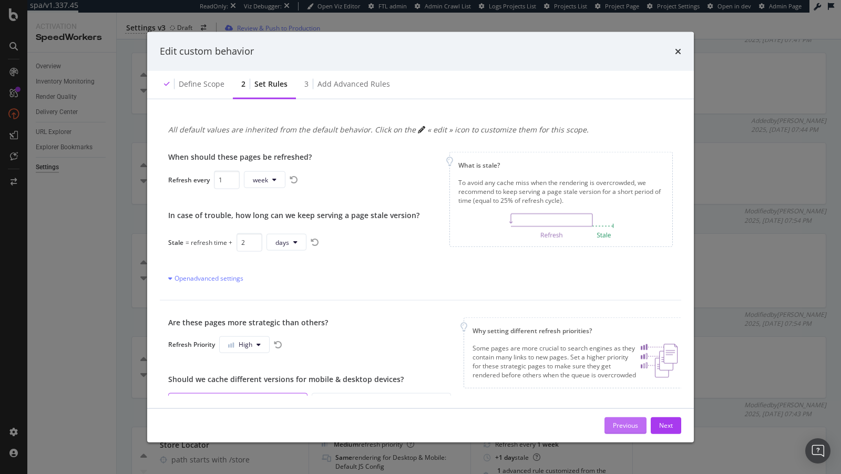
click at [625, 428] on div "Previous" at bounding box center [625, 425] width 25 height 9
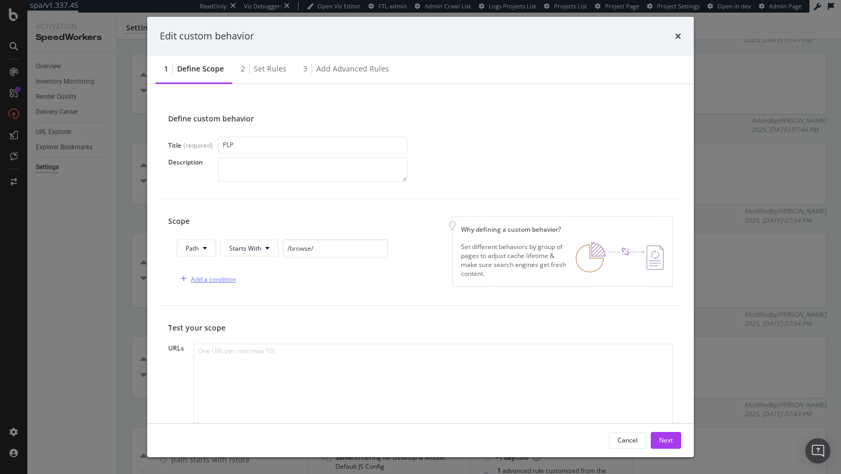
click at [222, 279] on div "Add a condition" at bounding box center [213, 279] width 45 height 9
click at [211, 277] on span "URL" at bounding box center [207, 279] width 12 height 9
click at [241, 252] on button "Starts With" at bounding box center [249, 248] width 58 height 17
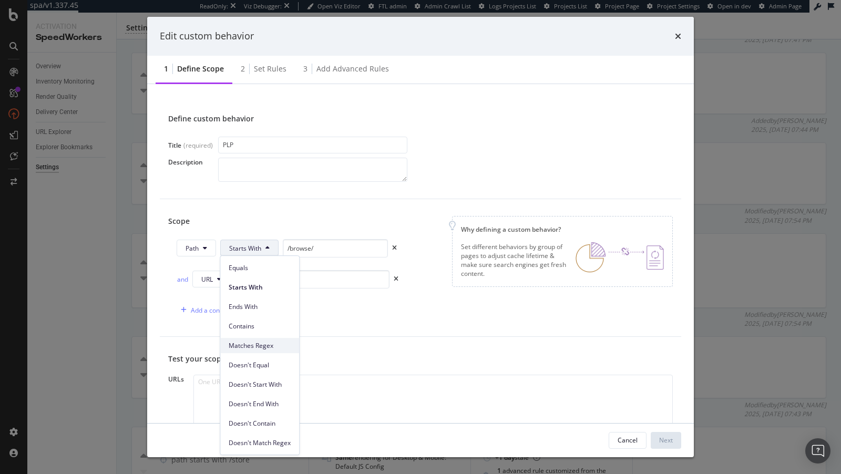
click at [260, 343] on span "Matches Regex" at bounding box center [260, 345] width 62 height 9
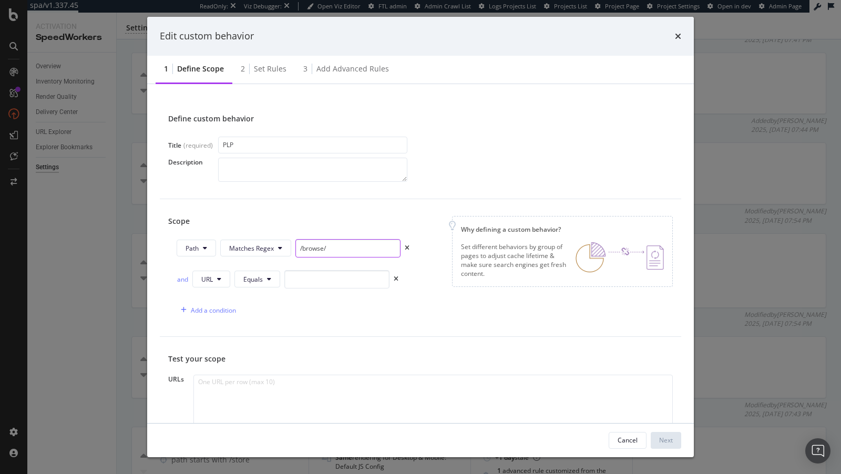
click at [340, 256] on input "/browse/" at bounding box center [347, 248] width 105 height 18
click at [394, 287] on icon "times" at bounding box center [396, 290] width 5 height 6
click at [358, 249] on input "/browse/(men" at bounding box center [347, 248] width 105 height 18
drag, startPoint x: 342, startPoint y: 249, endPoint x: 294, endPoint y: 248, distance: 47.9
click at [295, 248] on input "/browse/(men|women|kids|gifts|home)" at bounding box center [347, 248] width 105 height 18
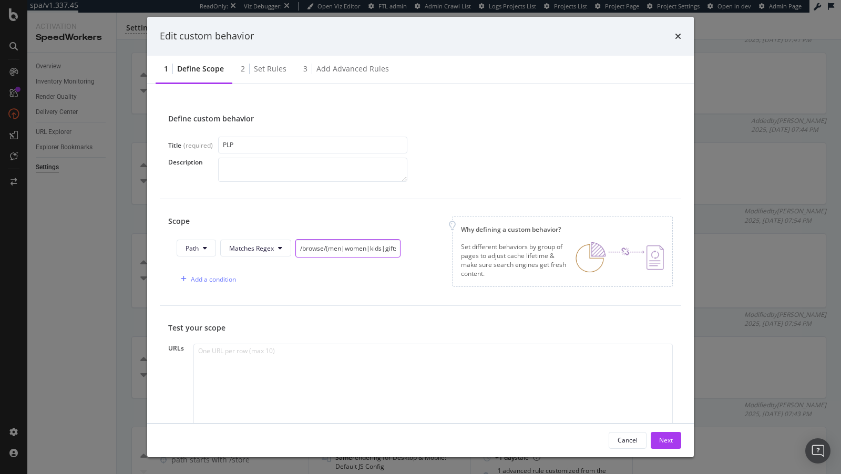
click at [331, 244] on input "/browse/(men|women|kids|gifts|home)" at bounding box center [347, 248] width 105 height 18
click at [328, 251] on input "/browse/(men|women|kids|gifts|home)" at bounding box center [347, 248] width 105 height 18
type input "/browse/(sale|men|women|kids|gifts|home)"
click at [343, 249] on input "/browse/(sale|men|women|kids|gifts|home)" at bounding box center [347, 248] width 105 height 18
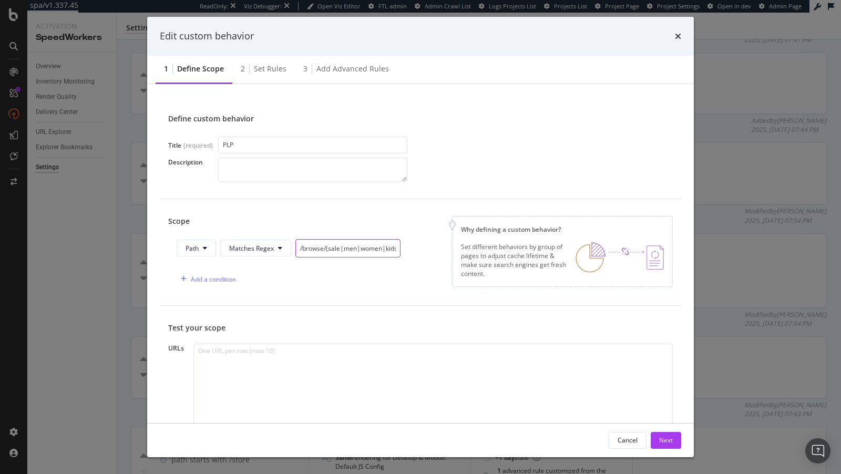
click at [343, 249] on input "/browse/(sale|men|women|kids|gifts|home)" at bounding box center [347, 248] width 105 height 18
click at [279, 358] on textarea "modal" at bounding box center [432, 394] width 479 height 100
paste textarea "beauty"
type textarea "beauty"
click at [348, 249] on input "/browse/(sale|men|women|kids|gifts|home)" at bounding box center [347, 248] width 105 height 18
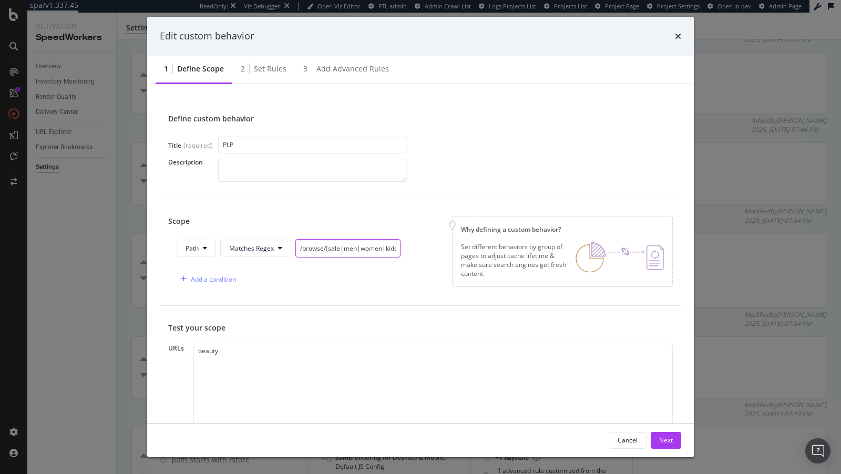
click at [348, 249] on input "/browse/(sale|men|women|kids|gifts|home)" at bounding box center [347, 248] width 105 height 18
click at [240, 377] on textarea "beauty" at bounding box center [432, 394] width 479 height 100
paste textarea "/browse/(sale|men|women|kids|gifts|home)"
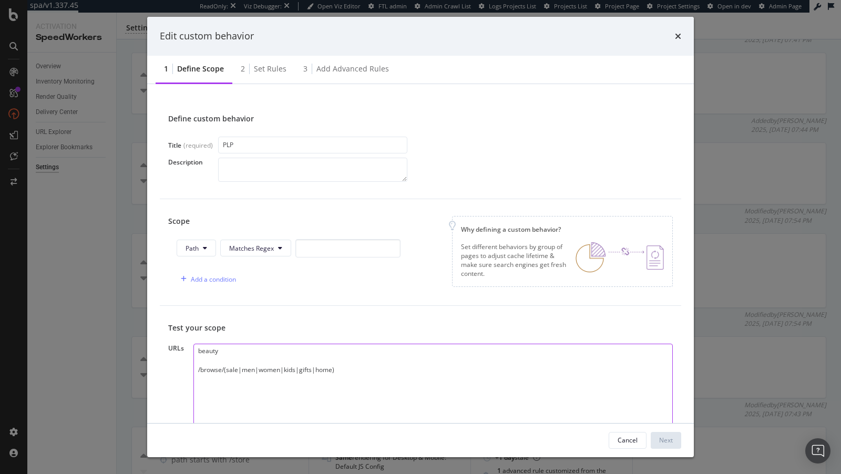
click at [198, 350] on textarea "beauty /browse/(sale|men|women|kids|gifts|home)" at bounding box center [432, 394] width 479 height 100
click at [283, 370] on textarea "/browse/(sale|men|women|kids|gifts|home)" at bounding box center [432, 394] width 479 height 100
paste textarea "beauty"
click at [245, 372] on textarea "/browse/(sale|men|women|beauty|kids|gifts|home)" at bounding box center [432, 394] width 479 height 100
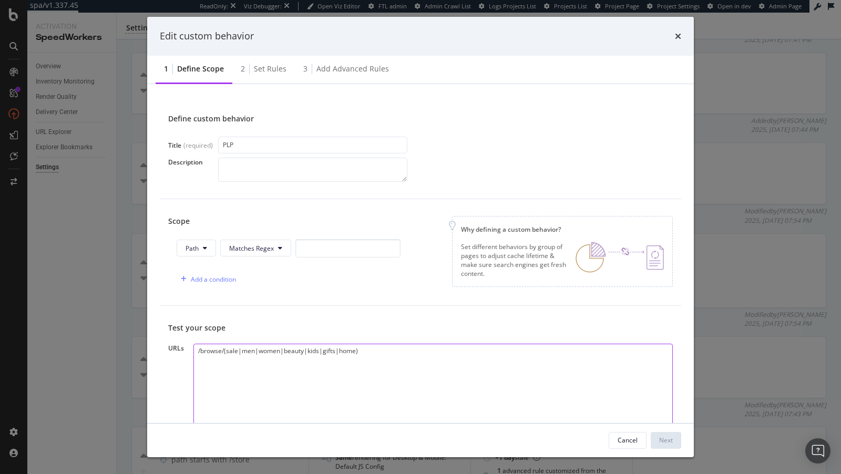
click at [245, 372] on textarea "/browse/(sale|men|women|beauty|kids|gifts|home)" at bounding box center [432, 394] width 479 height 100
click at [277, 368] on textarea "/browse/(sale|women|women|beauty|kids|gifts|home)" at bounding box center [432, 394] width 479 height 100
click at [318, 368] on textarea "/browse/(sale|women|men|beauty|kids|gifts|home)" at bounding box center [432, 394] width 479 height 100
click at [351, 371] on textarea "/browse/(sale|women|men|beauty|kids|designer|gifts|home)" at bounding box center [432, 394] width 479 height 100
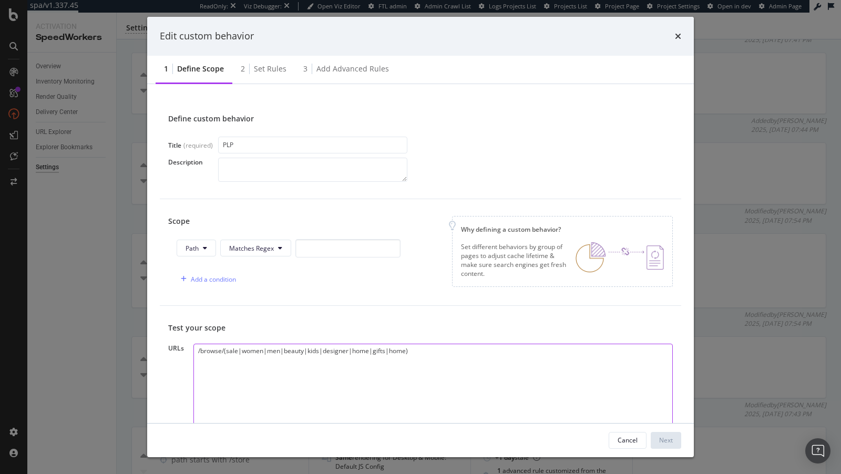
click at [397, 365] on textarea "/browse/(sale|women|men|beauty|kids|designer|home|gifts|home)" at bounding box center [432, 394] width 479 height 100
type textarea "/browse/(sale|women|men|beauty|kids|designer|home|gifts)"
drag, startPoint x: 410, startPoint y: 372, endPoint x: 139, endPoint y: 364, distance: 271.4
click at [139, 364] on div "Edit custom behavior 1 Define scope 2 Set rules 3 Add advanced rules Define cus…" at bounding box center [420, 237] width 841 height 474
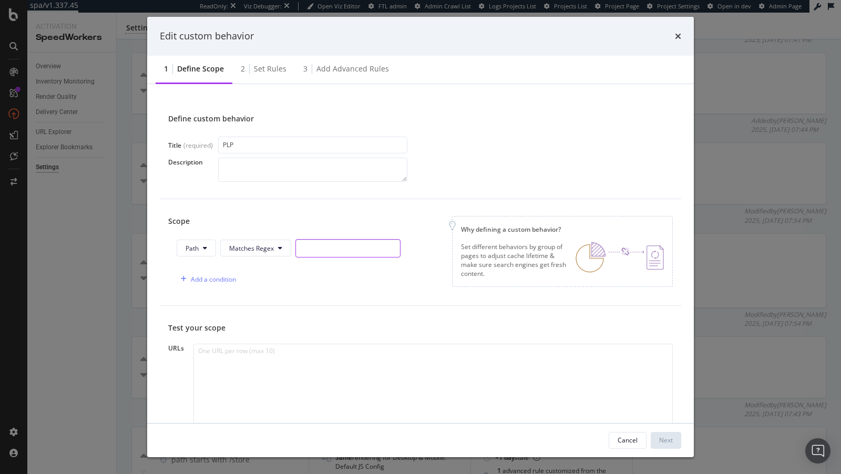
click at [311, 245] on input "modal" at bounding box center [347, 248] width 105 height 18
paste input "/browse/(sale|women|men|beauty|kids|designer|home|gifts)"
drag, startPoint x: 309, startPoint y: 248, endPoint x: 217, endPoint y: 247, distance: 91.5
click at [217, 247] on div "Path Matches Regex /browse/(sale|women|men|beauty|kids|designer|home|gifts)" at bounding box center [289, 248] width 224 height 18
click at [297, 248] on input "/browse/(sale|women|men|beauty|kids|designer|home|gifts)" at bounding box center [347, 248] width 105 height 18
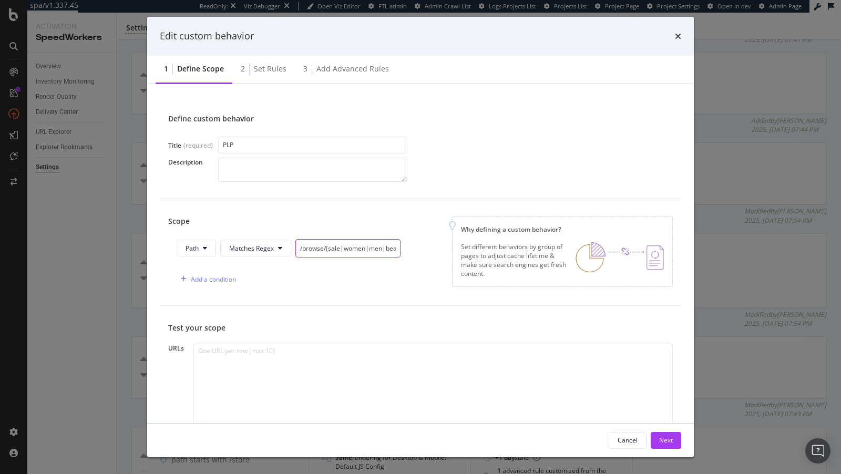
click at [297, 249] on input "/browse/(sale|women|men|beauty|kids|designer|home|gifts)" at bounding box center [347, 248] width 105 height 18
click at [324, 247] on input "^/browse/(sale|women|men|beauty|kids|designer|home|gifts)" at bounding box center [347, 248] width 105 height 18
type input "^/browse/(sale|women|men|beauty|kids|designer|home|gifts)"
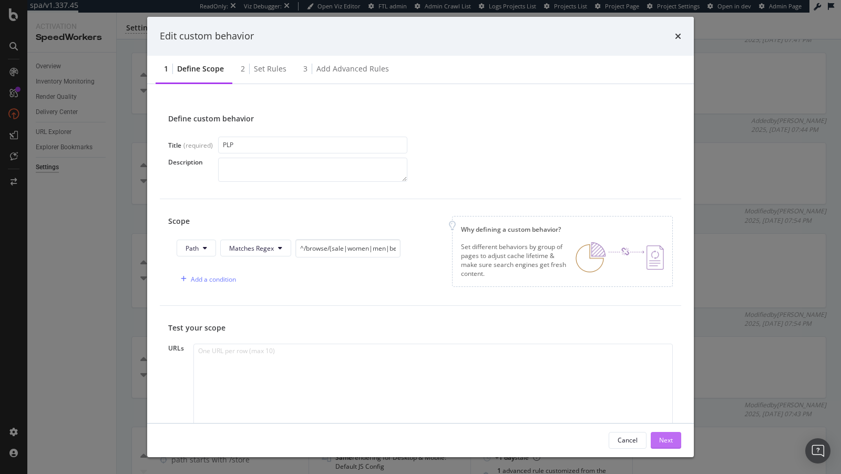
click at [660, 442] on div "Next" at bounding box center [666, 440] width 14 height 9
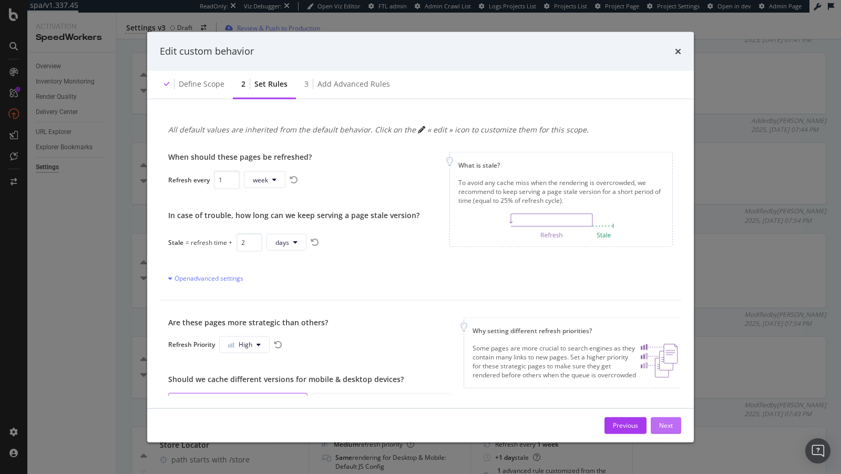
click at [662, 424] on div "Next" at bounding box center [666, 425] width 14 height 9
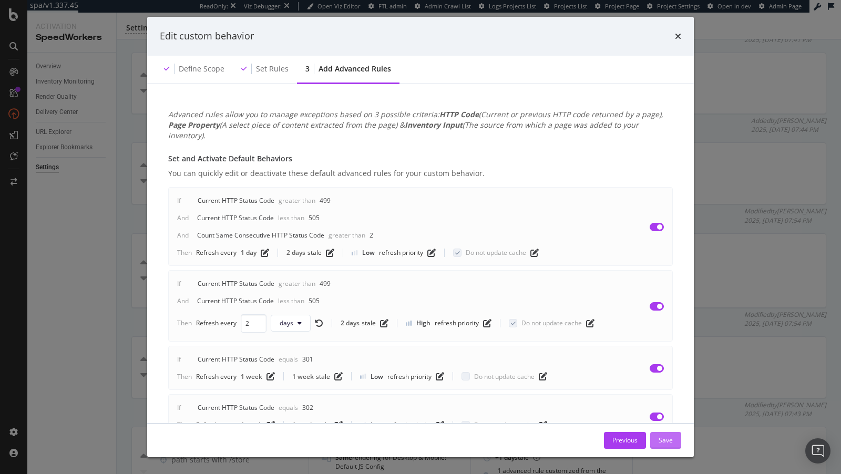
click at [663, 436] on div "Save" at bounding box center [666, 440] width 14 height 9
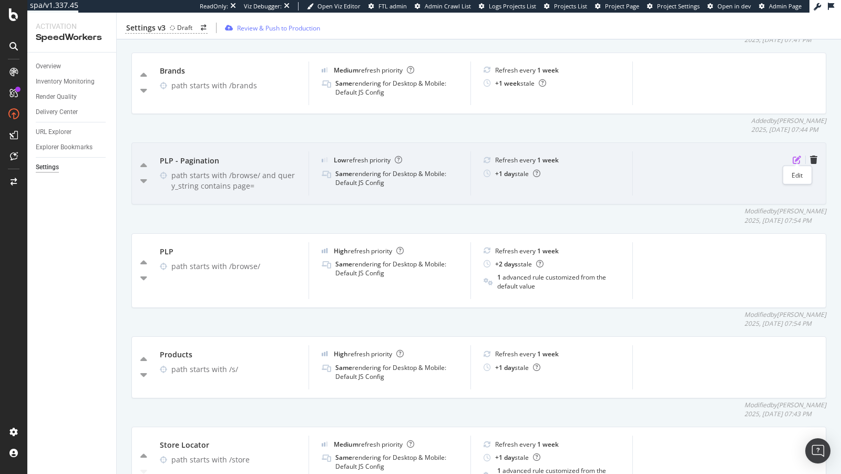
click at [801, 156] on icon "pen-to-square" at bounding box center [797, 160] width 8 height 8
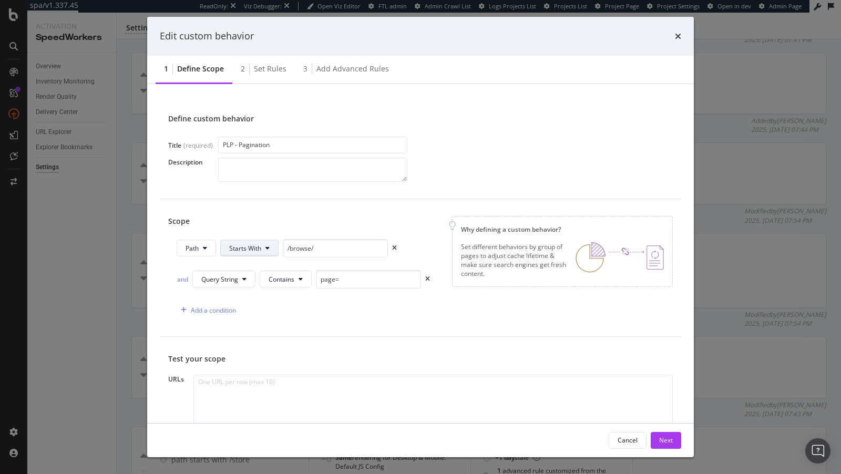
click at [247, 244] on span "Starts With" at bounding box center [245, 248] width 32 height 9
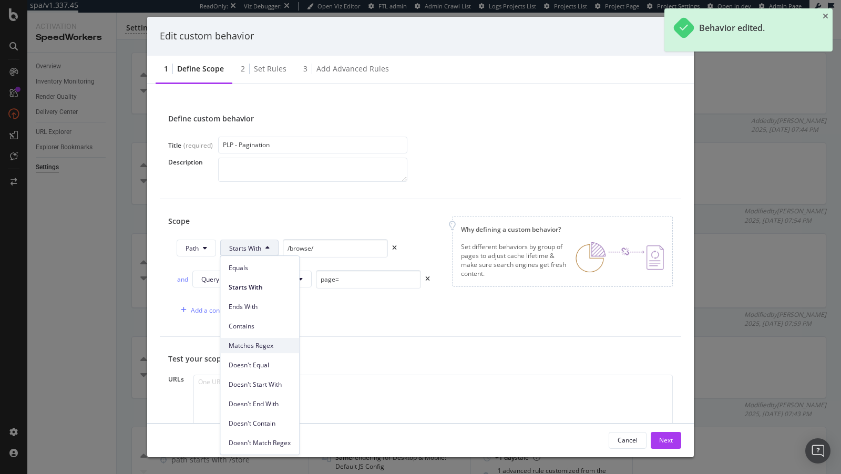
click at [275, 343] on span "Matches Regex" at bounding box center [260, 345] width 62 height 9
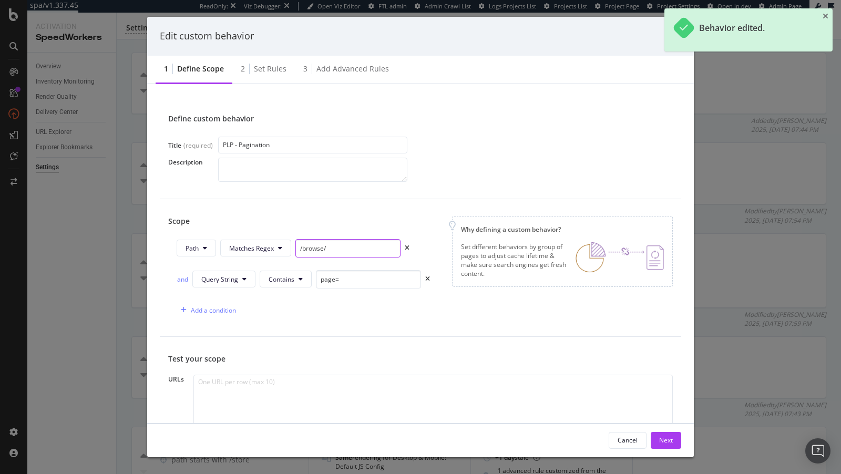
click at [312, 246] on input "/browse/" at bounding box center [347, 248] width 105 height 18
paste input "^/browse/(sale|women|men|beauty|kids|designer|home|gifts)"
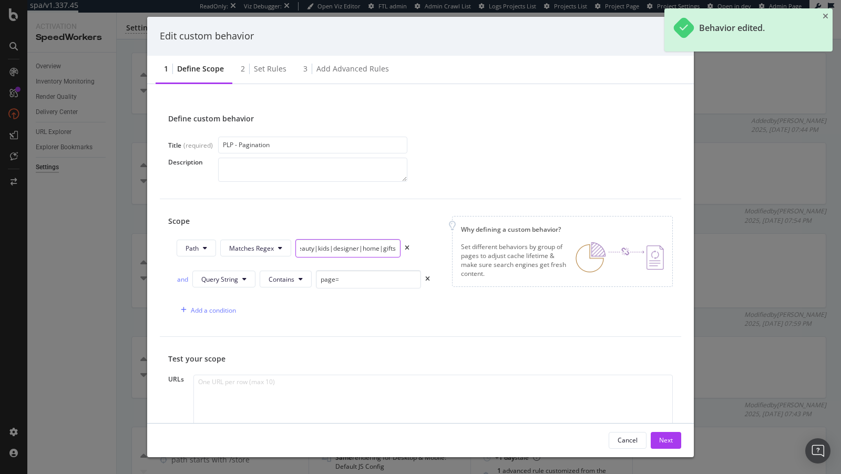
type input "^/browse/(sale|women|men|beauty|kids|designer|home|gifts)"
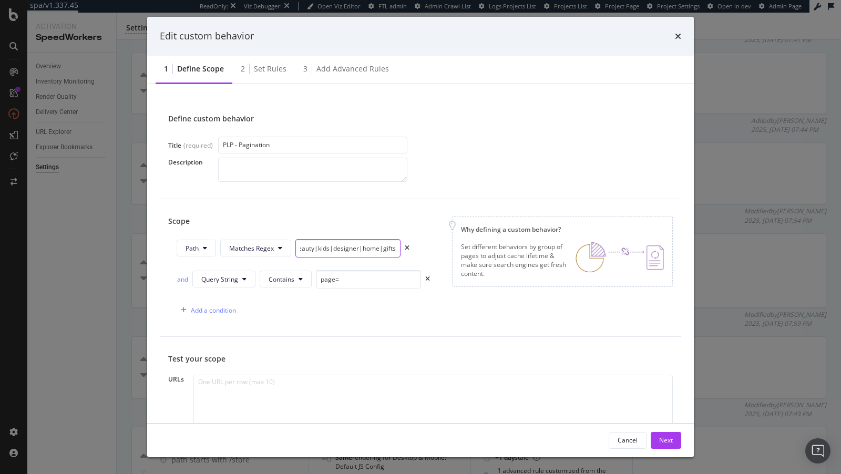
scroll to position [0, 0]
click at [670, 440] on div "Next" at bounding box center [666, 440] width 14 height 9
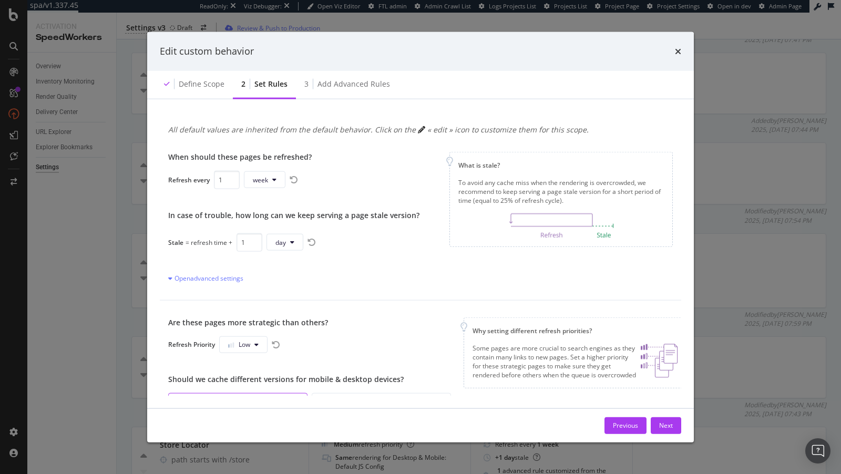
click at [668, 415] on div "Previous Next" at bounding box center [420, 426] width 547 height 34
click at [664, 421] on div "Next" at bounding box center [666, 425] width 14 height 9
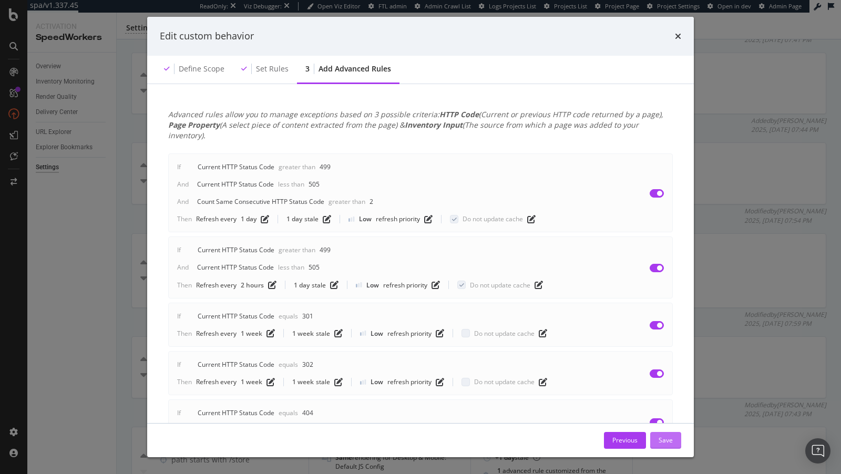
click at [669, 442] on div "Save" at bounding box center [666, 440] width 14 height 9
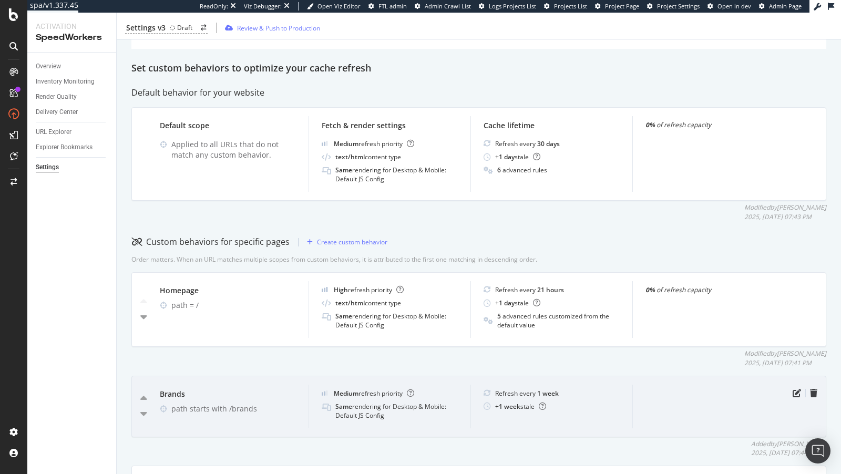
scroll to position [104, 0]
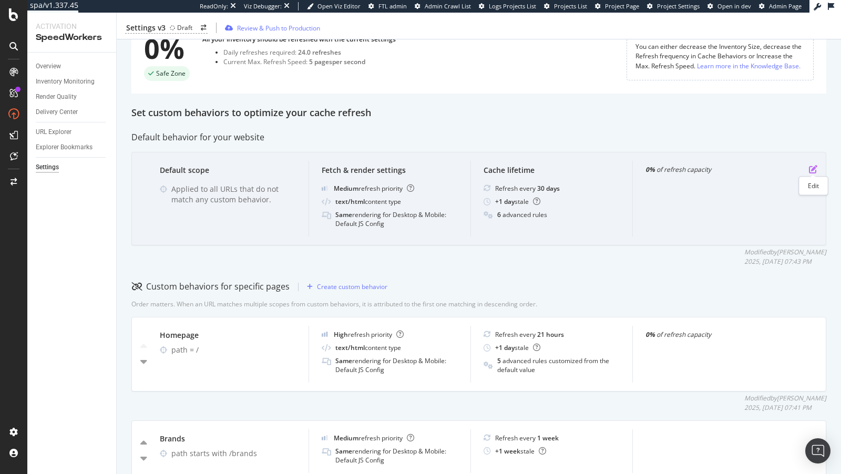
click at [815, 168] on icon "pen-to-square" at bounding box center [813, 169] width 8 height 8
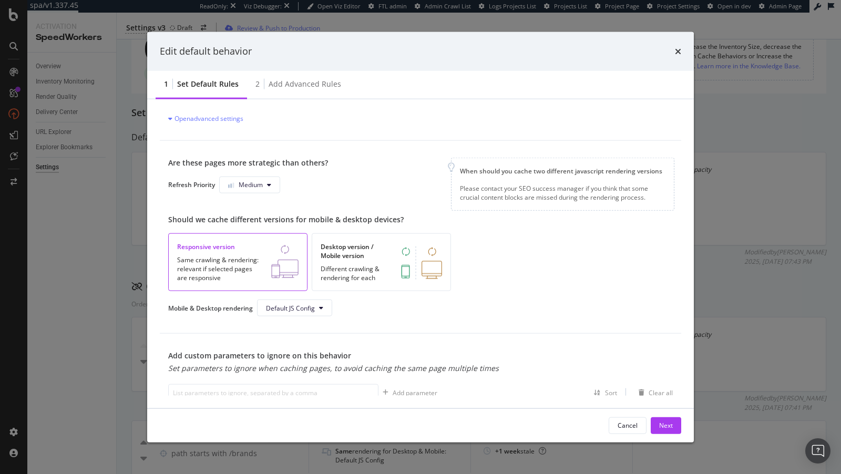
scroll to position [272, 0]
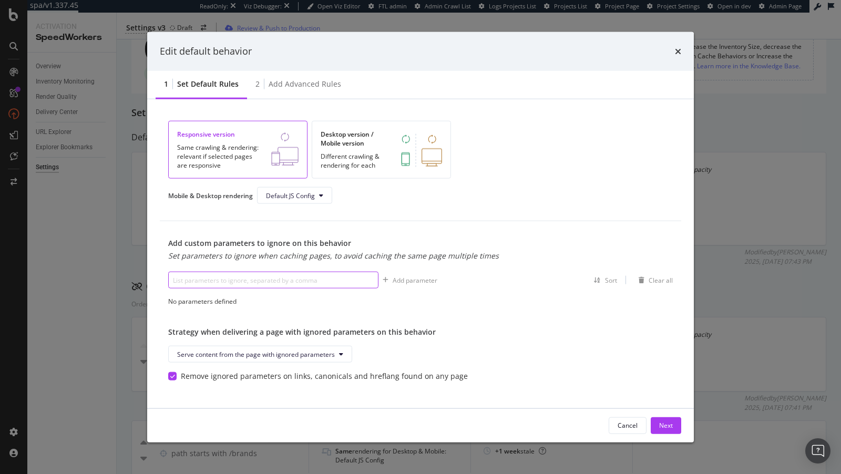
click at [290, 274] on input "modal" at bounding box center [273, 280] width 210 height 17
paste input "breadcrumb"
type input "breadcrumb"
click at [411, 275] on div "Add parameter" at bounding box center [415, 279] width 45 height 9
click at [660, 431] on div "Next" at bounding box center [666, 425] width 14 height 16
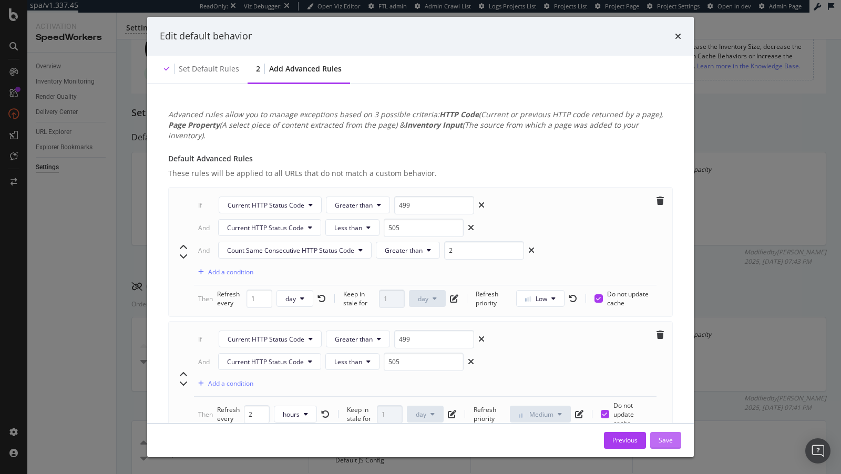
click at [666, 441] on div "Save" at bounding box center [666, 440] width 14 height 9
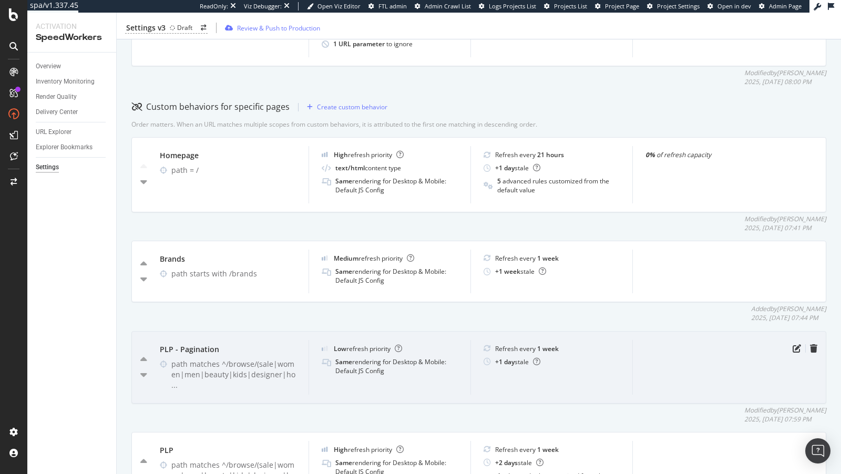
scroll to position [280, 0]
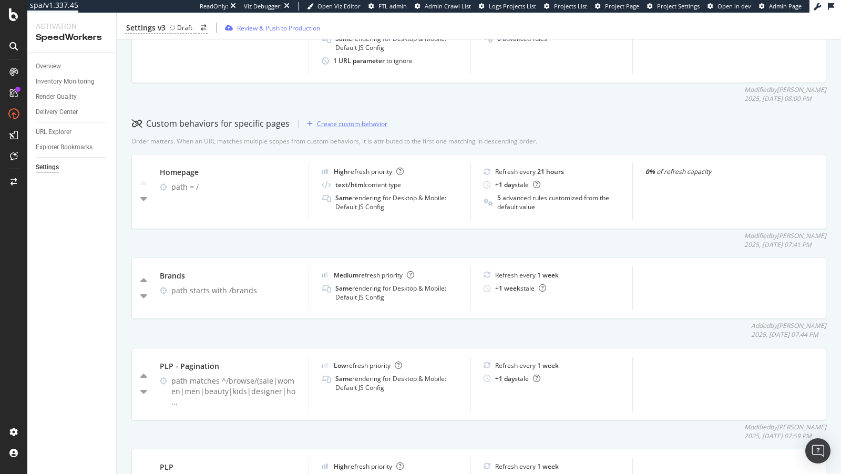
click at [365, 118] on div "Create custom behavior" at bounding box center [345, 124] width 85 height 16
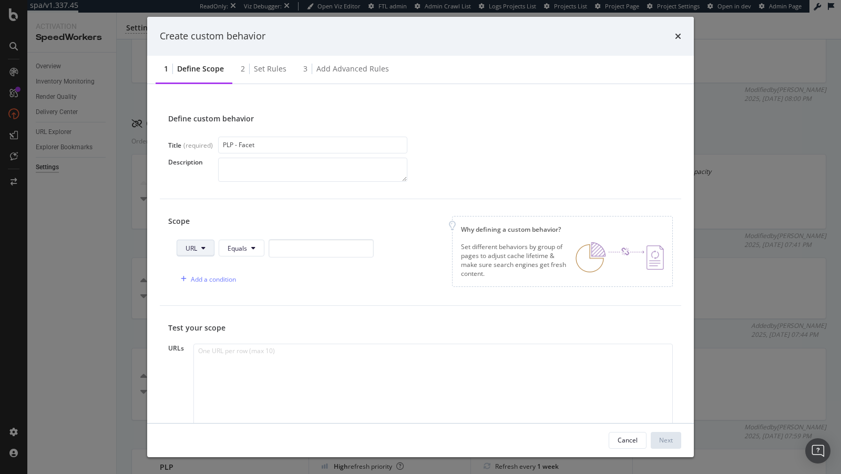
type input "PLP - Facet"
click at [207, 254] on button "URL" at bounding box center [196, 248] width 38 height 17
click at [202, 330] on span "Path" at bounding box center [204, 326] width 37 height 9
click at [253, 250] on icon "modal" at bounding box center [255, 248] width 4 height 6
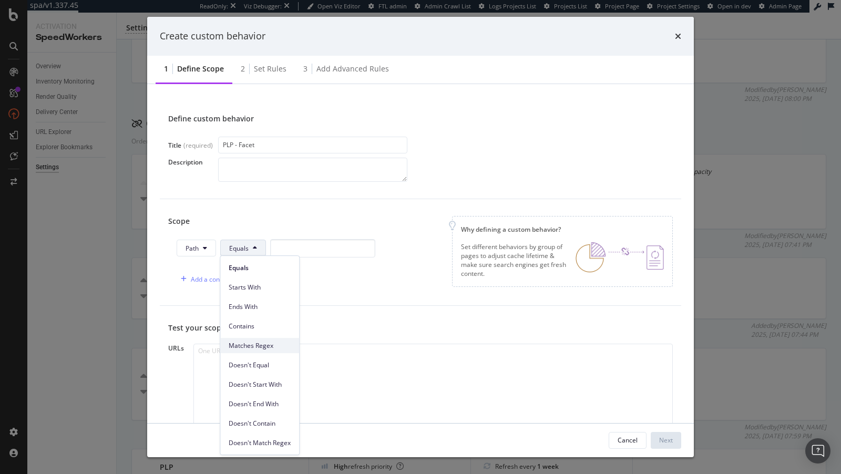
click at [262, 345] on span "Matches Regex" at bounding box center [260, 345] width 62 height 9
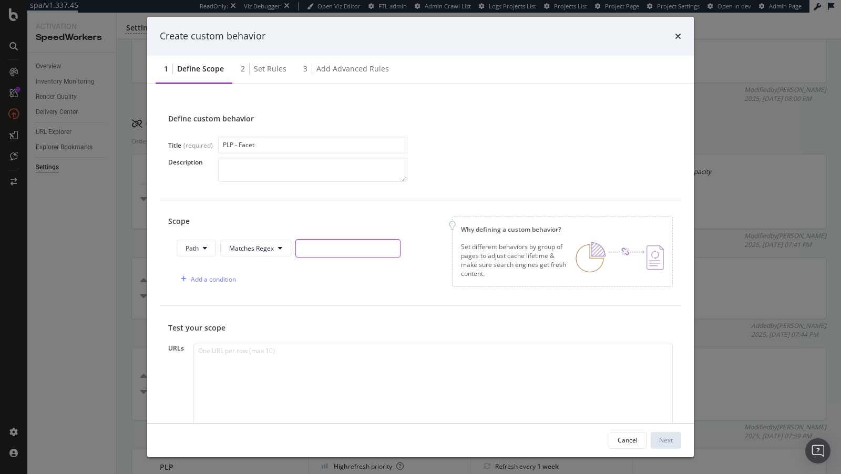
click at [320, 252] on input "modal" at bounding box center [347, 248] width 105 height 18
paste input "breadcrumb"
type input "breadcrumb"
paste input "breadcrumb"
type input "breadcrumb"
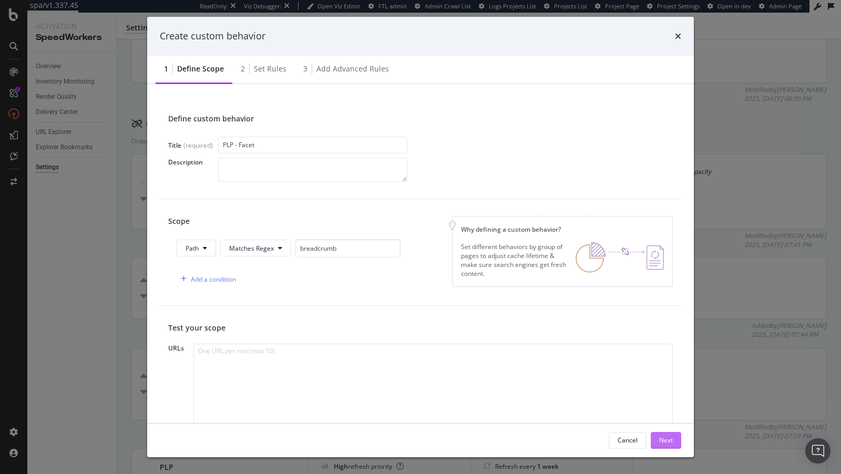
click at [668, 440] on div "Next" at bounding box center [666, 440] width 14 height 9
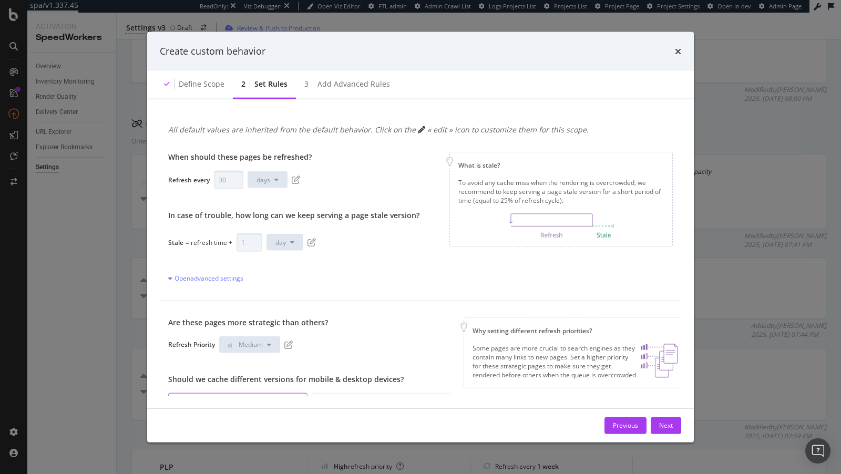
drag, startPoint x: 671, startPoint y: 422, endPoint x: 426, endPoint y: 289, distance: 278.1
click at [429, 292] on div "Create custom behavior Define scope 2 Set rules 3 Add advanced rules All defaul…" at bounding box center [420, 237] width 547 height 411
click at [296, 180] on icon "pen-to-square" at bounding box center [296, 180] width 8 height 8
click at [229, 175] on input "30" at bounding box center [228, 179] width 29 height 18
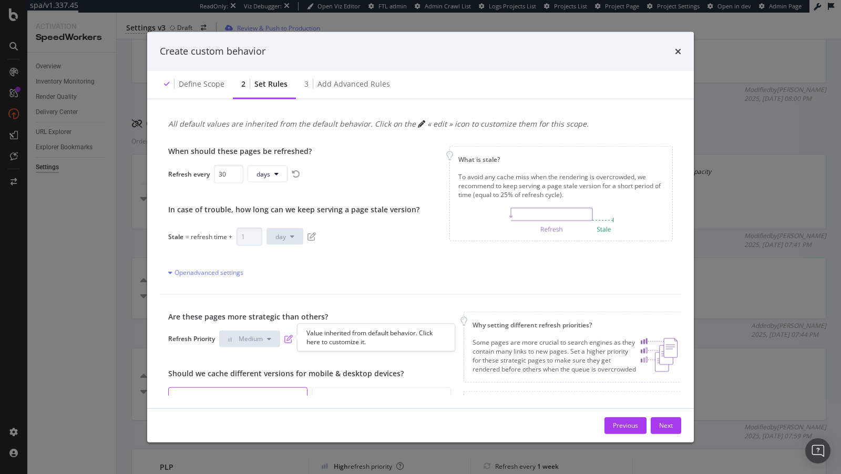
click at [291, 339] on icon "pen-to-square" at bounding box center [288, 338] width 8 height 8
click at [260, 335] on span "Medium" at bounding box center [251, 338] width 24 height 9
click at [238, 362] on span "Low" at bounding box center [241, 358] width 25 height 9
click at [315, 236] on div "Stale = refresh time + 1 day" at bounding box center [293, 236] width 251 height 18
click at [309, 235] on icon "pen-to-square" at bounding box center [312, 236] width 8 height 8
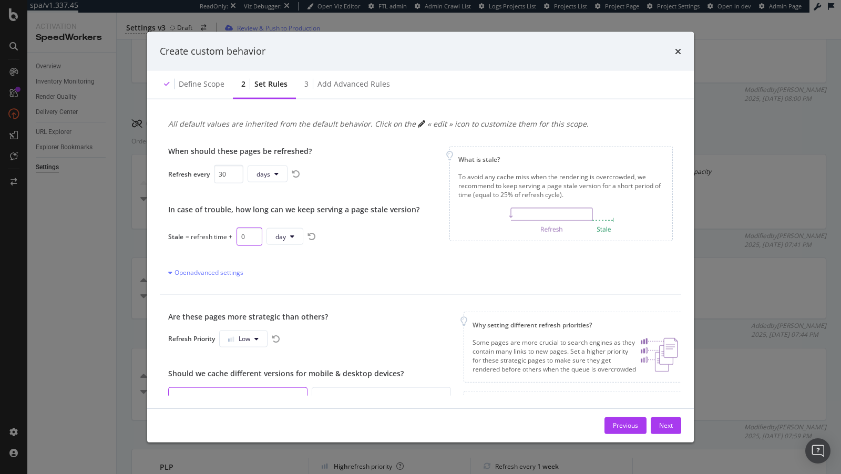
click at [250, 238] on input "0" at bounding box center [250, 236] width 26 height 18
click at [243, 235] on input "0" at bounding box center [250, 236] width 26 height 18
click at [254, 231] on input "1" at bounding box center [250, 236] width 26 height 18
type input "2"
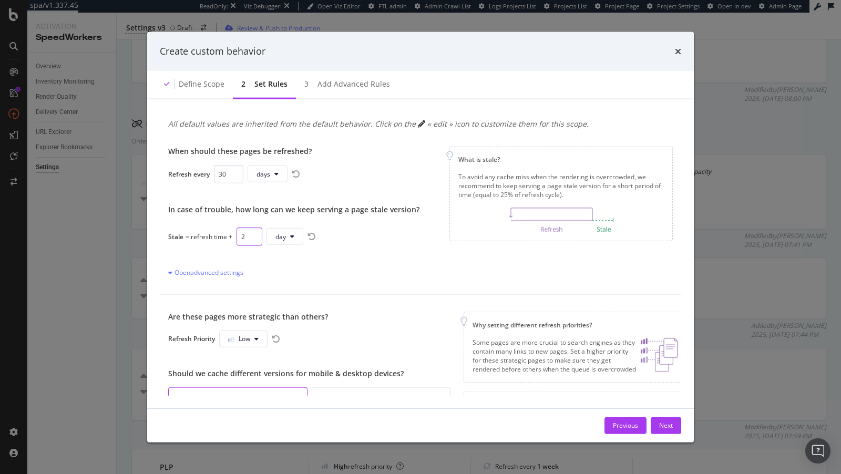
click at [254, 231] on input "2" at bounding box center [250, 236] width 26 height 18
click at [221, 175] on input "30" at bounding box center [228, 174] width 29 height 18
type input "1"
click at [251, 173] on button "day" at bounding box center [262, 174] width 37 height 17
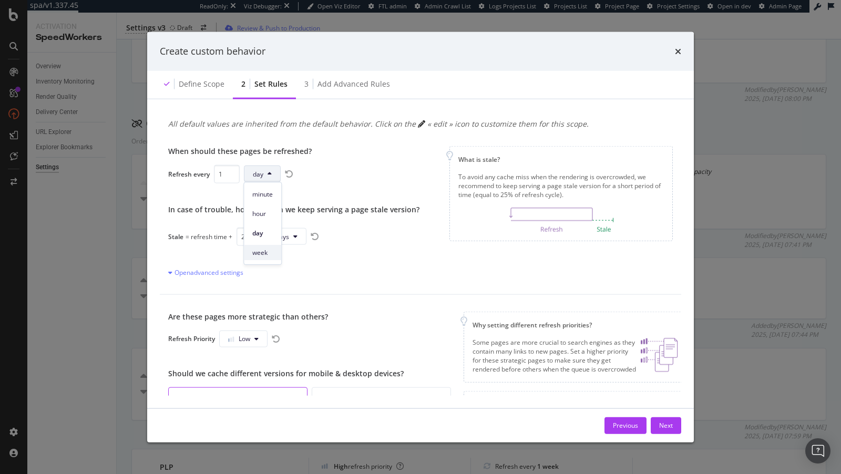
click at [258, 253] on span "week" at bounding box center [262, 252] width 21 height 9
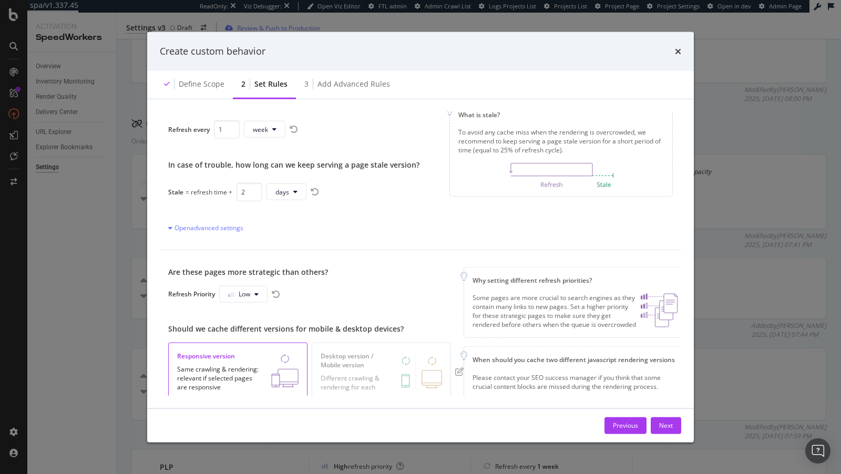
scroll to position [96, 0]
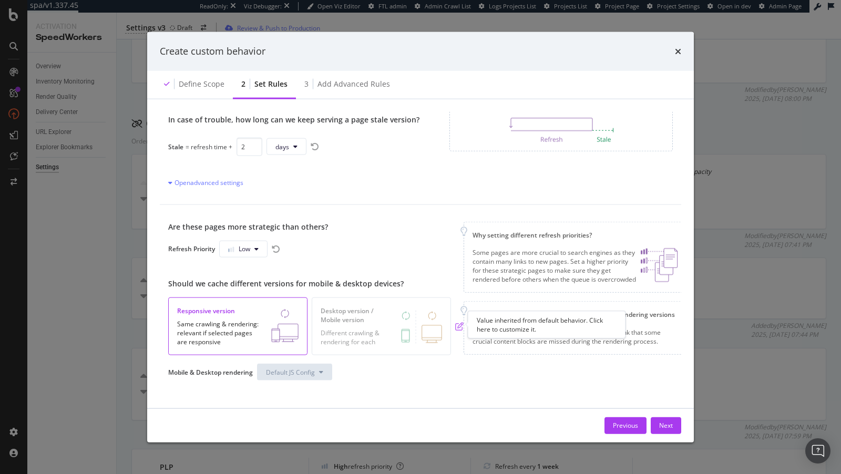
click at [461, 325] on icon "pen-to-square" at bounding box center [459, 326] width 8 height 8
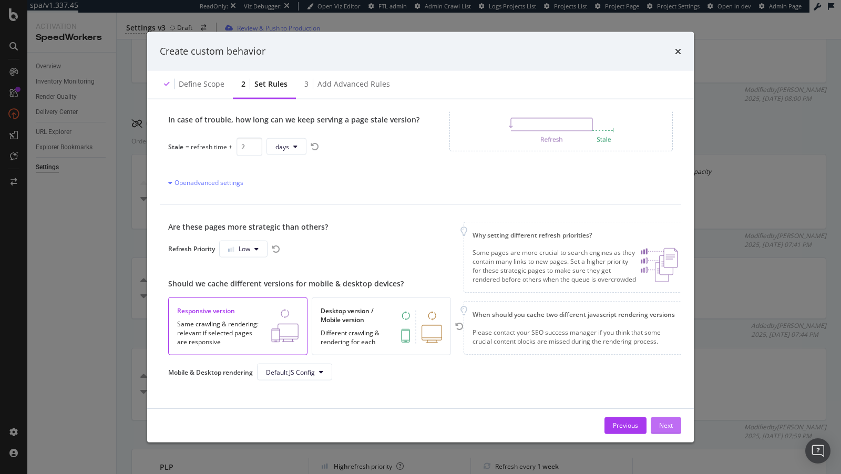
click at [677, 427] on button "Next" at bounding box center [666, 425] width 30 height 17
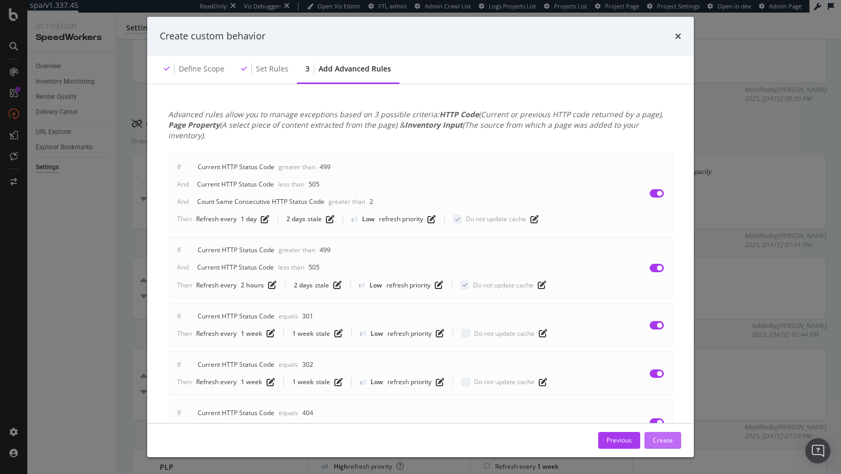
click at [668, 436] on div "Create" at bounding box center [663, 440] width 20 height 9
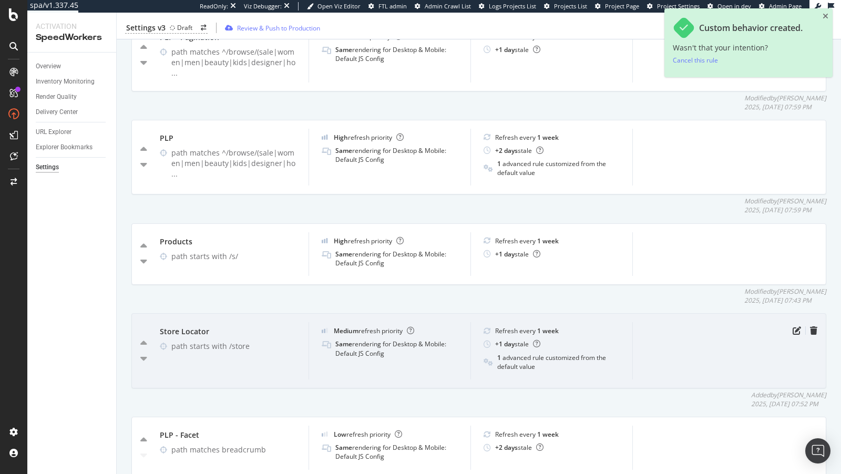
scroll to position [655, 0]
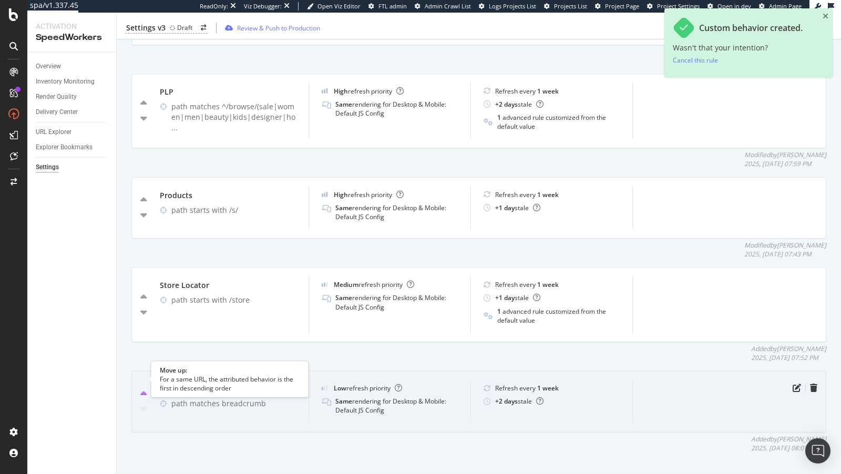
click at [143, 389] on icon "caret-up" at bounding box center [143, 394] width 7 height 11
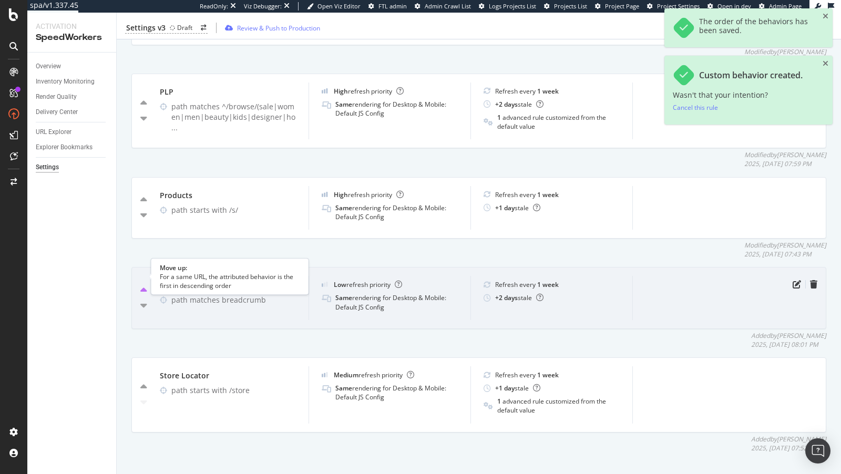
click at [142, 285] on icon "caret-up" at bounding box center [143, 290] width 7 height 11
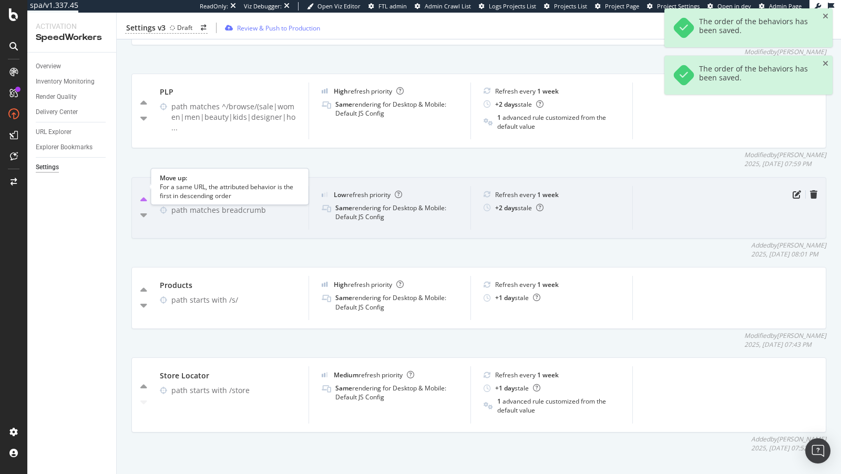
click at [144, 195] on icon "caret-up" at bounding box center [143, 200] width 7 height 11
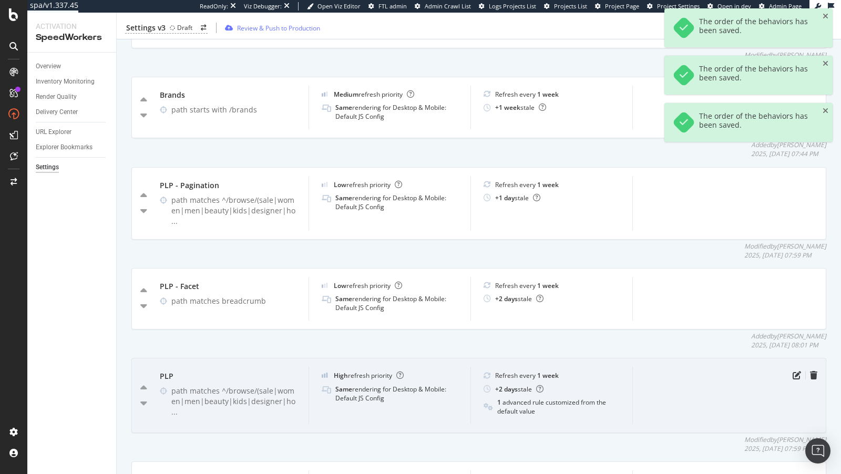
scroll to position [437, 0]
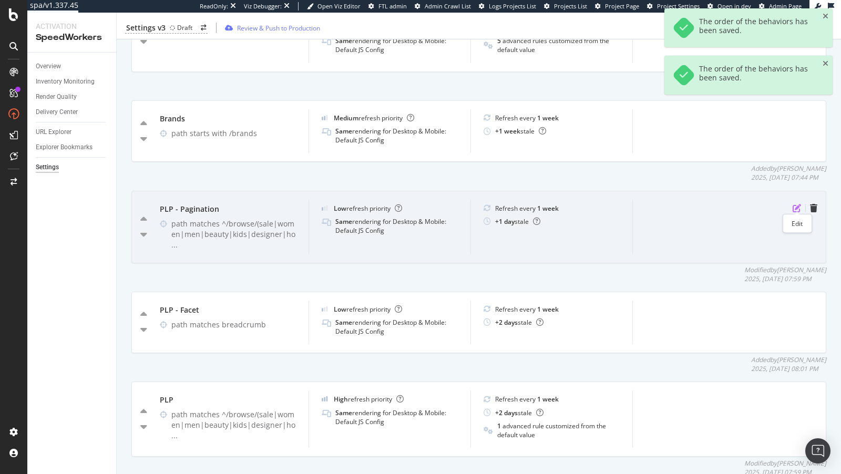
click at [794, 204] on icon "pen-to-square" at bounding box center [797, 208] width 8 height 8
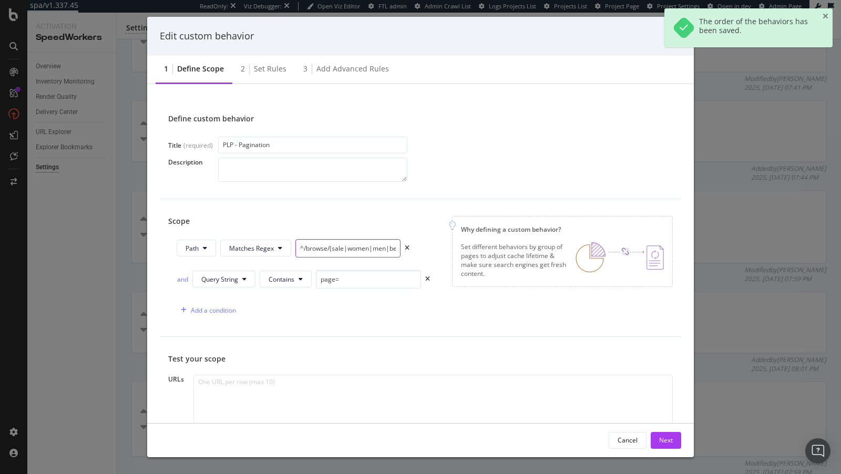
click at [343, 246] on input "^/browse/(sale|women|men|beauty|kids|designer|home|gifts)" at bounding box center [347, 248] width 105 height 18
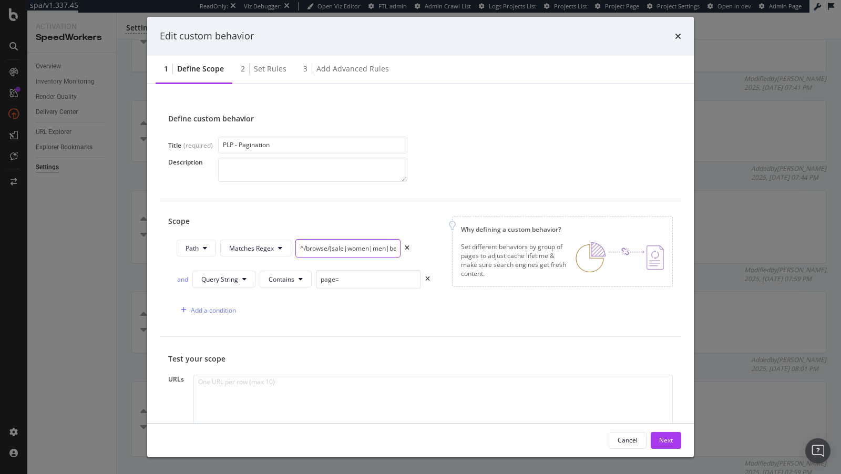
click at [343, 246] on input "^/browse/(sale|women|men|beauty|kids|designer|home|gifts)" at bounding box center [347, 248] width 105 height 18
click at [677, 34] on icon "times" at bounding box center [678, 36] width 6 height 8
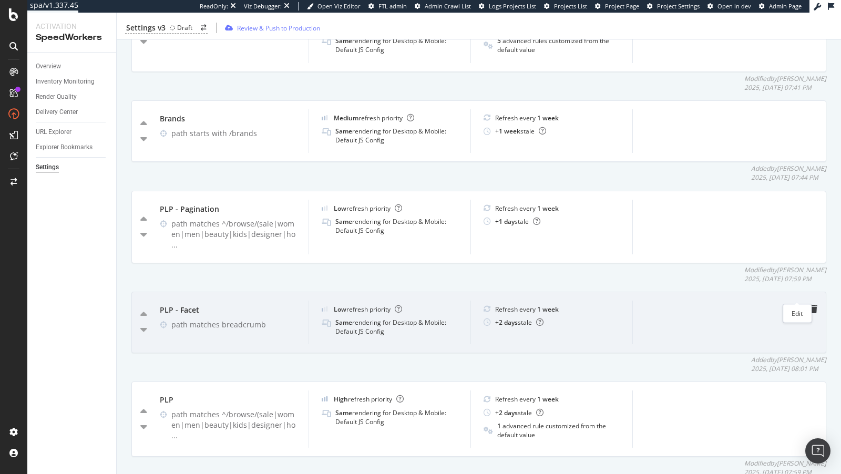
click at [798, 305] on icon "pen-to-square" at bounding box center [797, 309] width 8 height 8
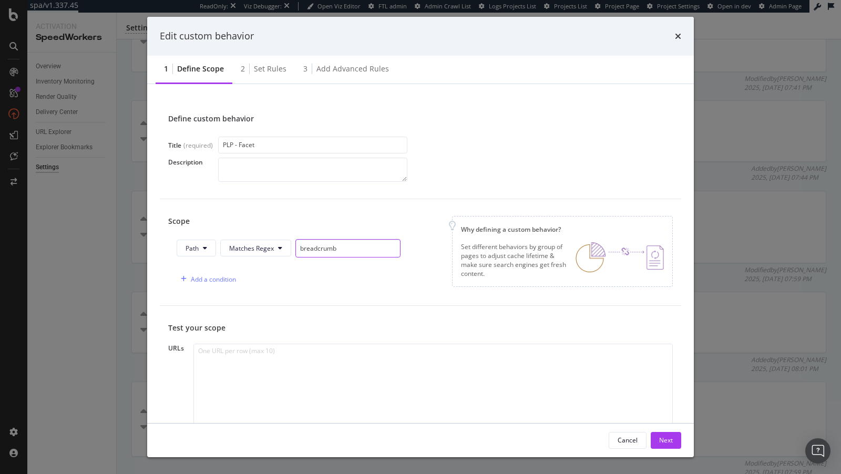
click at [302, 252] on input "breadcrumb" at bounding box center [347, 248] width 105 height 18
paste input "^/browse/(sale|women|men|beauty|kids|designer|home|gifts)"
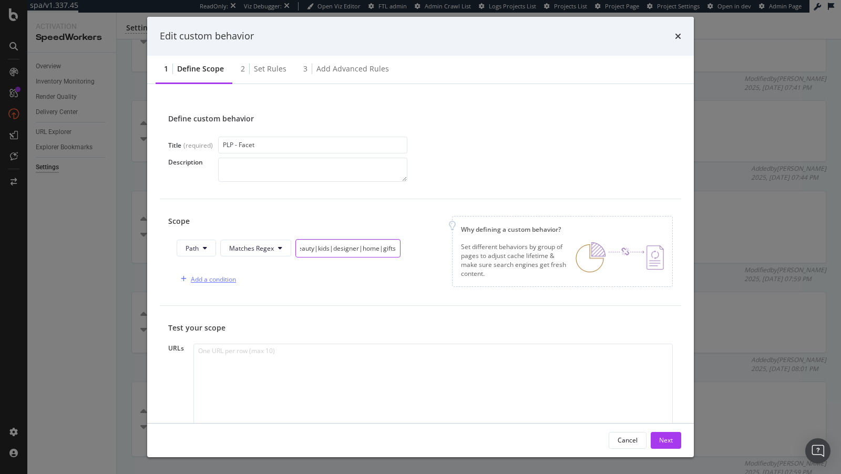
type input "^/browse/(sale|women|men|beauty|kids|designer|home|gifts)"
click at [224, 275] on div "Add a condition" at bounding box center [213, 279] width 45 height 9
click at [200, 278] on button "URL" at bounding box center [211, 279] width 38 height 17
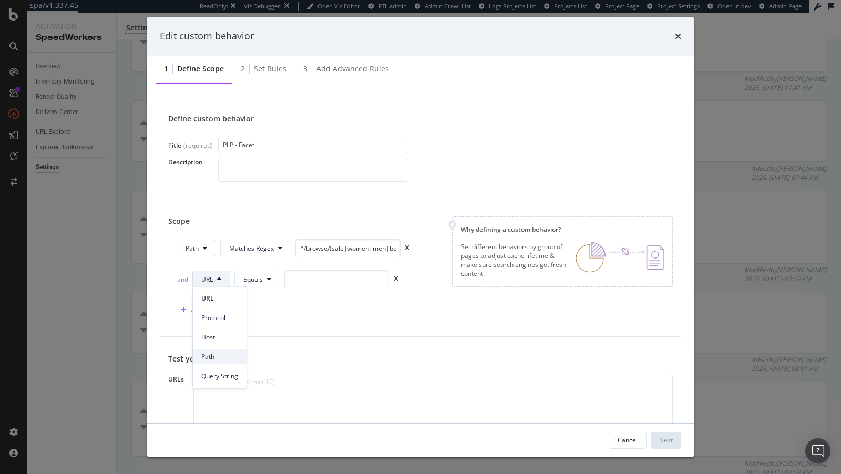
click at [209, 362] on div "Path" at bounding box center [220, 356] width 54 height 15
click at [259, 277] on span "Equals" at bounding box center [254, 279] width 19 height 9
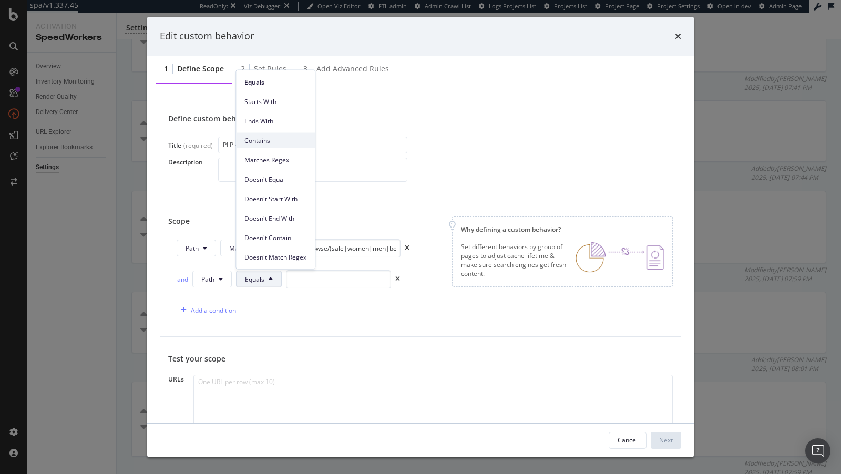
click at [267, 137] on span "Contains" at bounding box center [275, 140] width 62 height 9
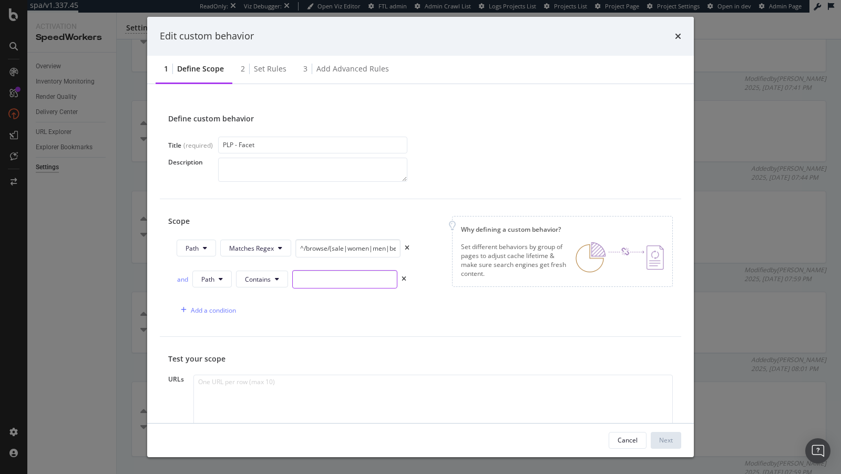
click at [333, 271] on input "modal" at bounding box center [344, 279] width 105 height 18
paste input "filterBy"
type input "filterBy"
click at [207, 283] on button "Path" at bounding box center [211, 279] width 39 height 17
click at [234, 377] on span "Query String" at bounding box center [219, 376] width 37 height 9
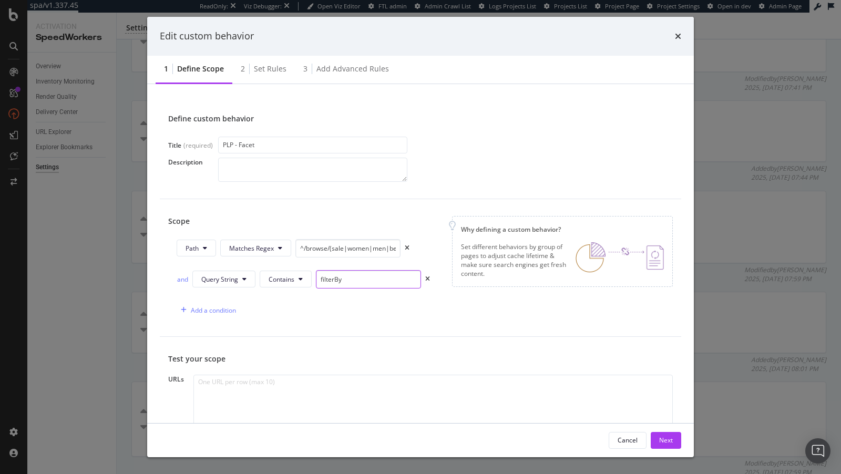
click at [379, 278] on input "filterBy" at bounding box center [368, 279] width 105 height 18
click at [668, 452] on div "Cancel Next" at bounding box center [420, 441] width 547 height 34
click at [672, 437] on div "Next" at bounding box center [666, 440] width 14 height 9
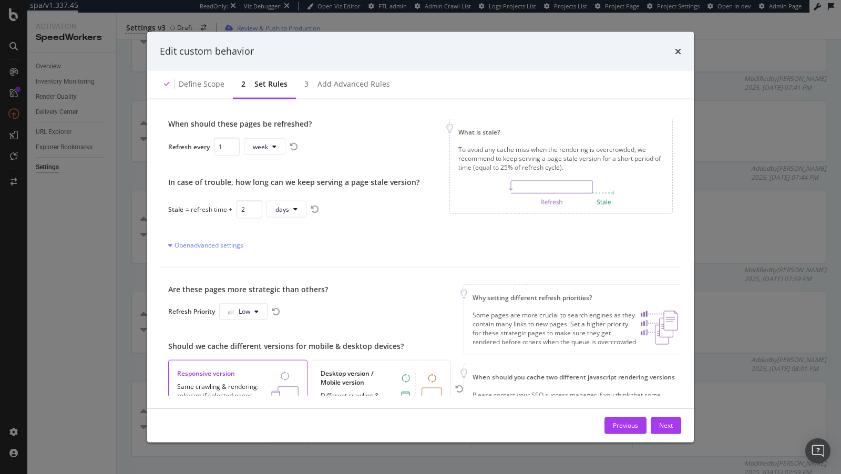
scroll to position [70, 0]
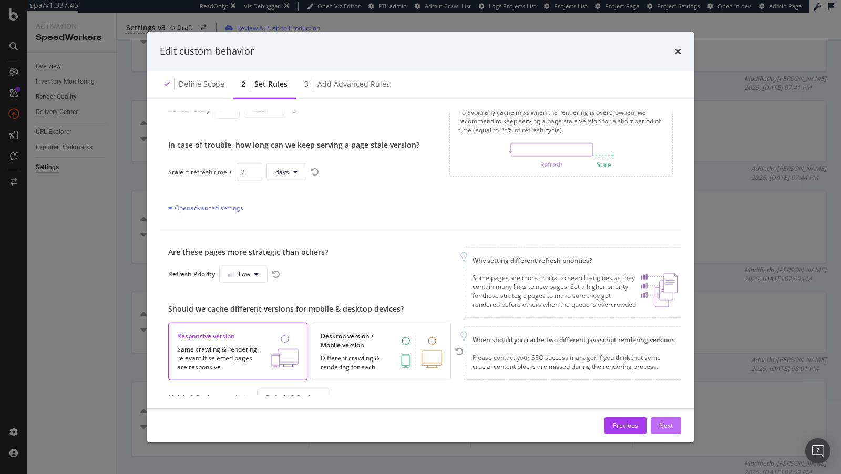
click at [677, 423] on button "Next" at bounding box center [666, 425] width 30 height 17
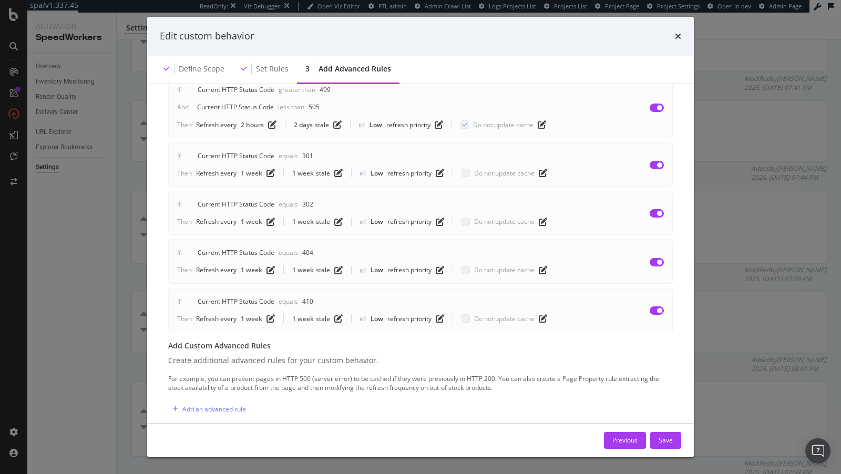
scroll to position [166, 0]
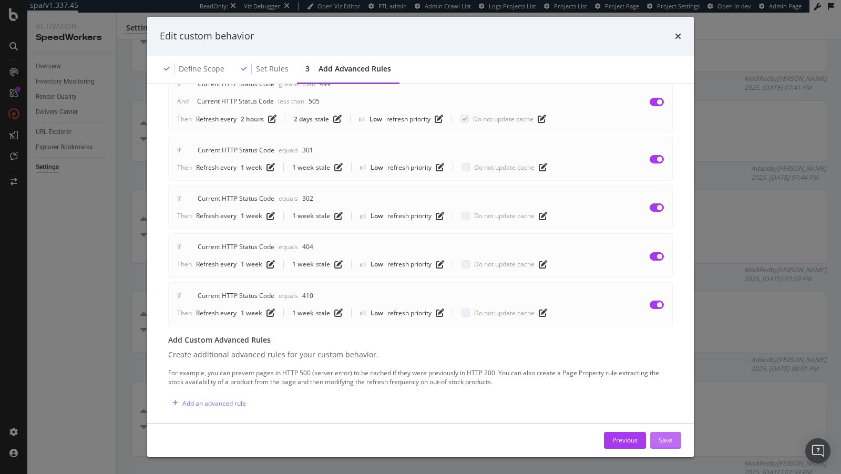
click at [667, 444] on div "Save" at bounding box center [666, 440] width 14 height 9
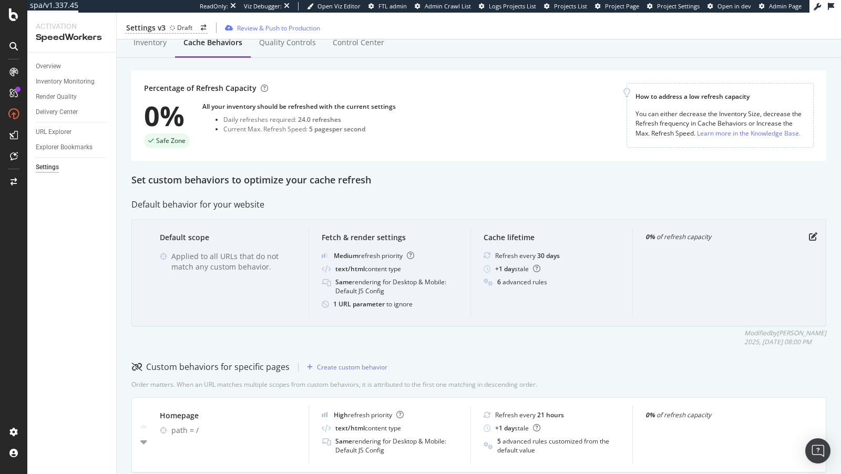
scroll to position [208, 0]
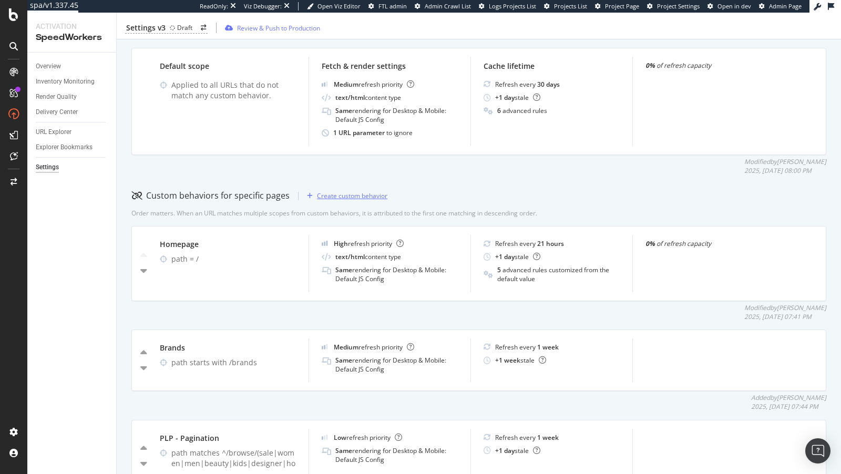
click at [353, 189] on div "Create custom behavior" at bounding box center [345, 196] width 85 height 16
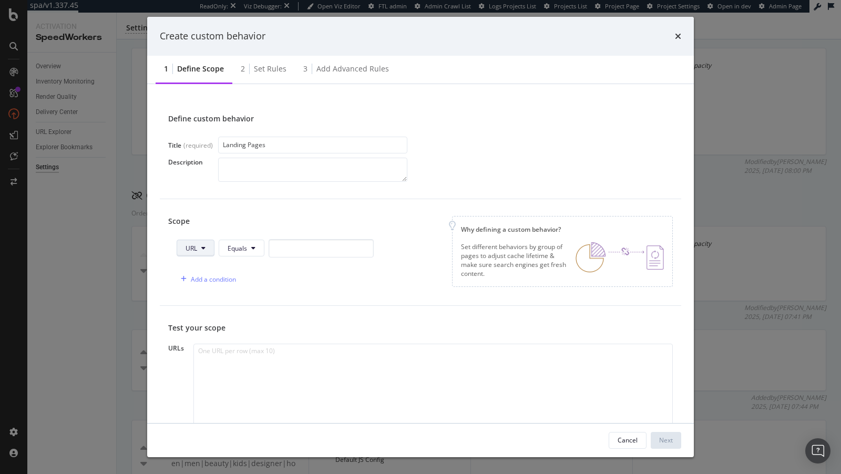
type input "Landing Pages"
click at [193, 253] on button "URL" at bounding box center [196, 248] width 38 height 17
click at [204, 324] on span "Path" at bounding box center [204, 326] width 37 height 9
click at [245, 247] on span "Equals" at bounding box center [238, 248] width 19 height 9
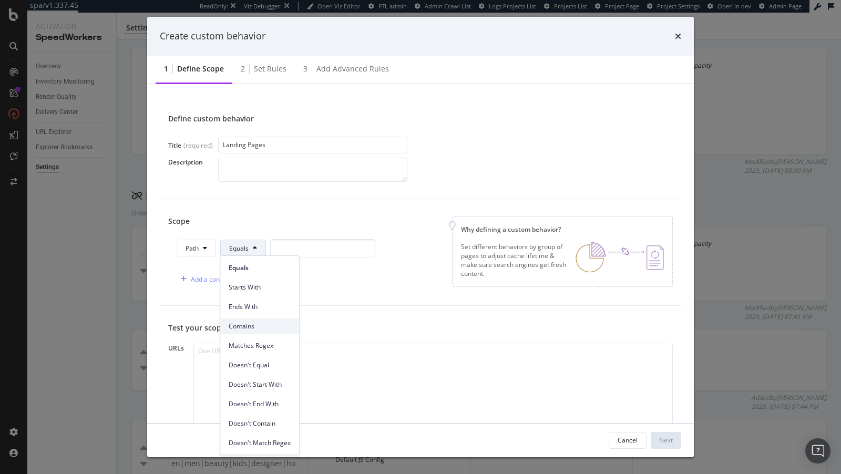
click at [253, 330] on span "Contains" at bounding box center [260, 326] width 62 height 9
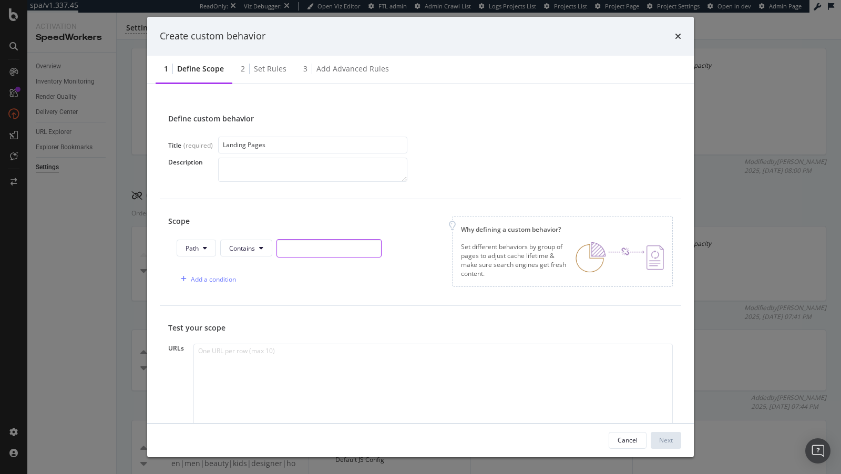
click at [304, 250] on input "modal" at bounding box center [329, 248] width 105 height 18
type input "/browse/"
click at [229, 242] on button "Contains" at bounding box center [246, 248] width 52 height 17
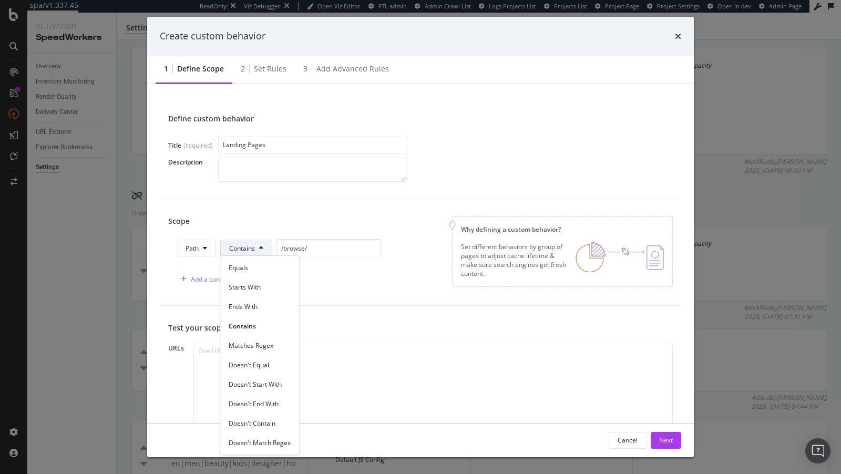
click at [252, 287] on span "Starts With" at bounding box center [260, 287] width 62 height 9
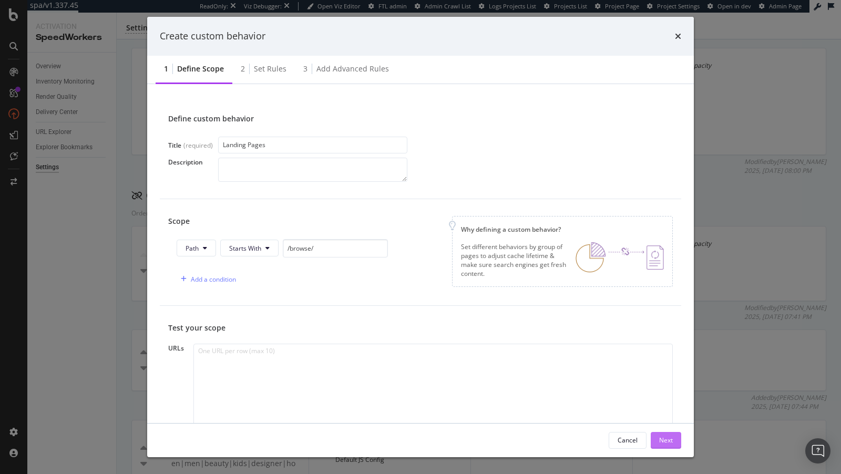
click at [666, 434] on div "Next" at bounding box center [666, 441] width 14 height 16
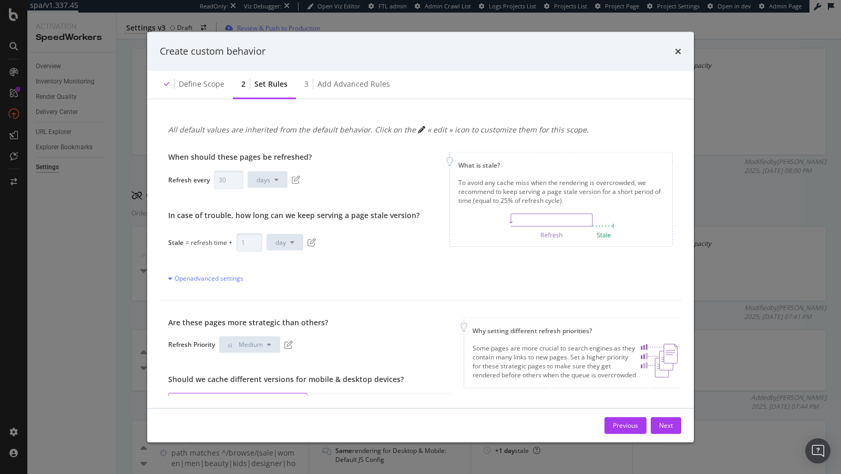
click at [294, 184] on div "Refresh every 30 days" at bounding box center [293, 179] width 251 height 18
click at [295, 174] on div "Refresh every 30 days" at bounding box center [293, 179] width 251 height 18
click at [295, 185] on div "Refresh every 30 days" at bounding box center [293, 179] width 251 height 18
click at [295, 177] on icon "pen-to-square" at bounding box center [296, 180] width 8 height 8
click at [230, 183] on input "29" at bounding box center [228, 179] width 29 height 18
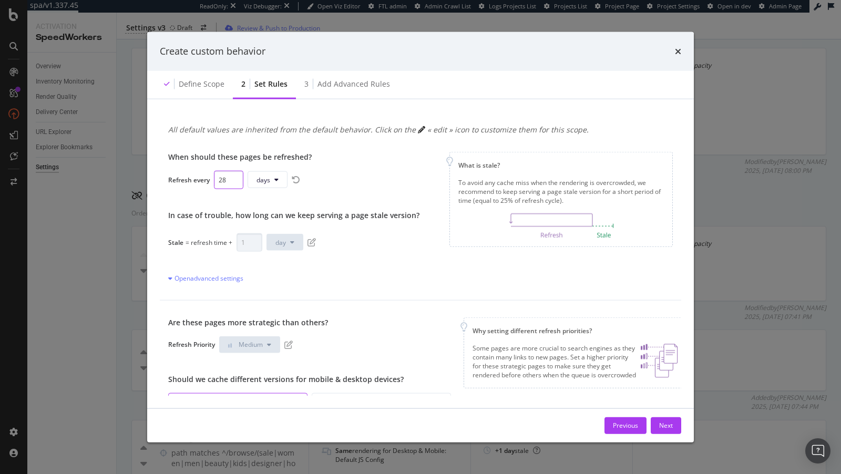
click at [230, 183] on input "28" at bounding box center [228, 179] width 29 height 18
click at [220, 180] on input "28" at bounding box center [228, 179] width 29 height 18
type input "1"
click at [297, 345] on div "Refresh Priority Medium" at bounding box center [315, 344] width 295 height 17
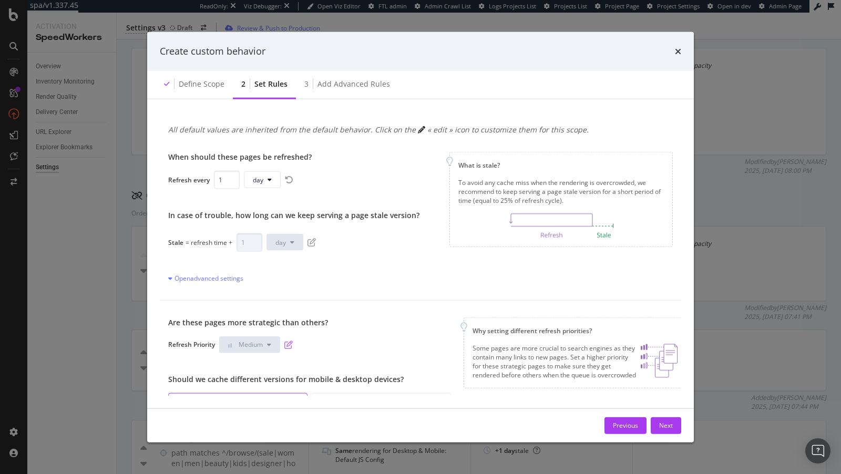
click at [293, 345] on icon "pen-to-square" at bounding box center [288, 344] width 8 height 8
click at [256, 344] on span "Medium" at bounding box center [251, 344] width 24 height 9
click at [244, 360] on span "Low" at bounding box center [241, 364] width 25 height 9
click at [309, 243] on icon "pen-to-square" at bounding box center [312, 242] width 8 height 8
click at [253, 182] on span "day" at bounding box center [258, 179] width 11 height 9
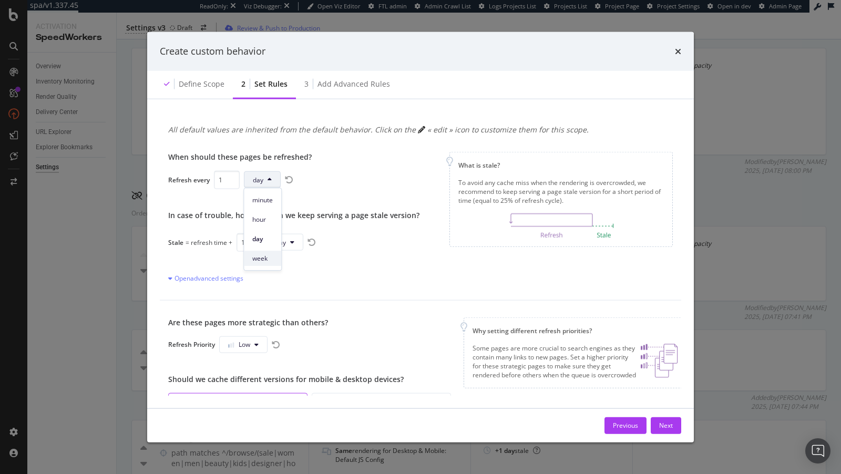
click at [267, 256] on span "week" at bounding box center [262, 258] width 21 height 9
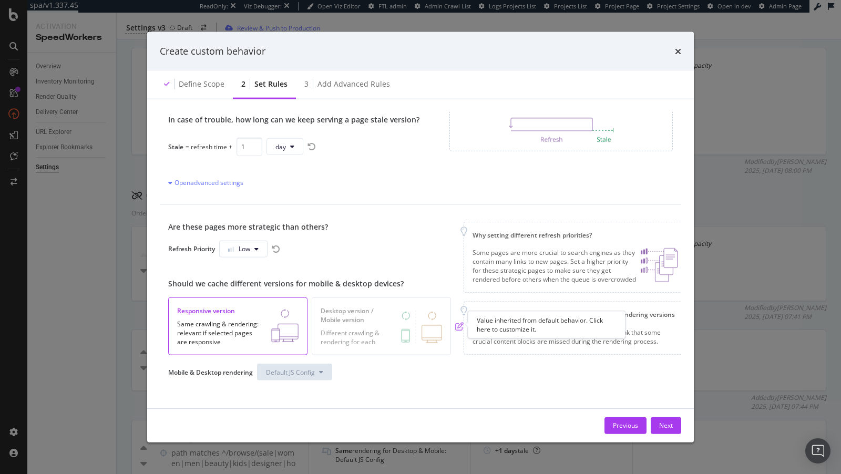
click at [457, 323] on icon "pen-to-square" at bounding box center [459, 326] width 8 height 8
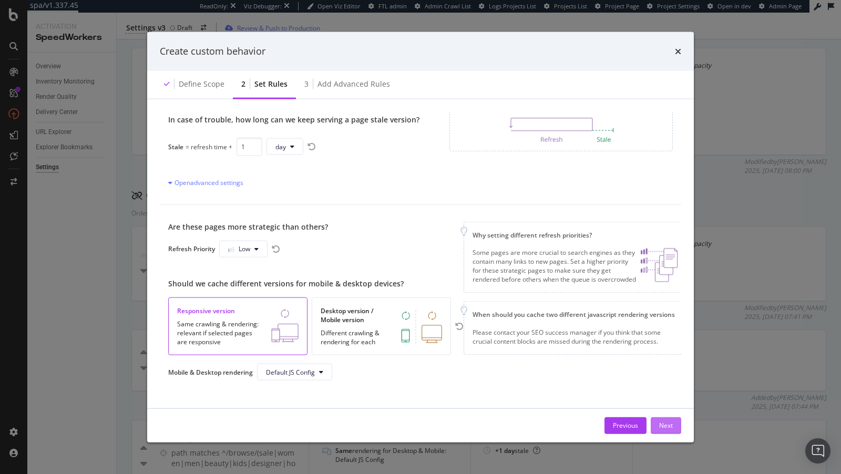
click at [670, 431] on div "Next" at bounding box center [666, 425] width 14 height 16
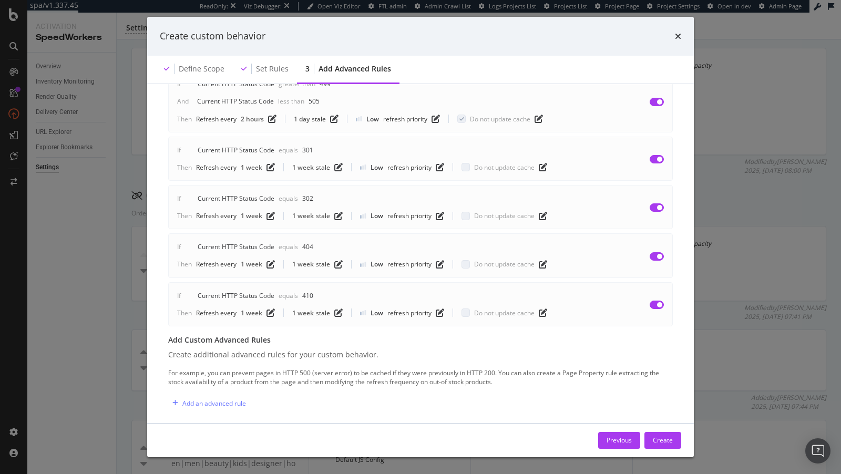
scroll to position [0, 0]
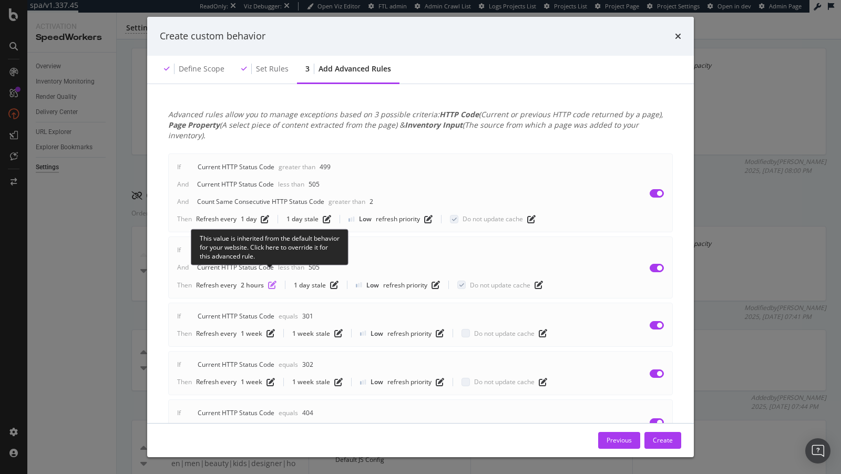
click at [274, 281] on icon "pen-to-square" at bounding box center [272, 285] width 8 height 8
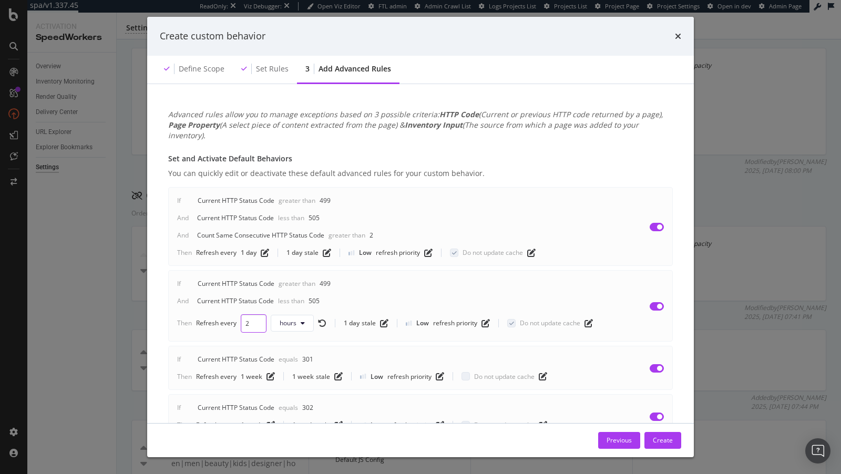
click at [250, 314] on input "2" at bounding box center [254, 323] width 26 height 18
click at [280, 301] on div "If Current HTTP Status Code Greater than 499 And Current HTTP Status Code Less …" at bounding box center [388, 305] width 423 height 53
click at [280, 319] on span "week" at bounding box center [287, 323] width 15 height 9
click at [292, 376] on div "day" at bounding box center [288, 371] width 37 height 15
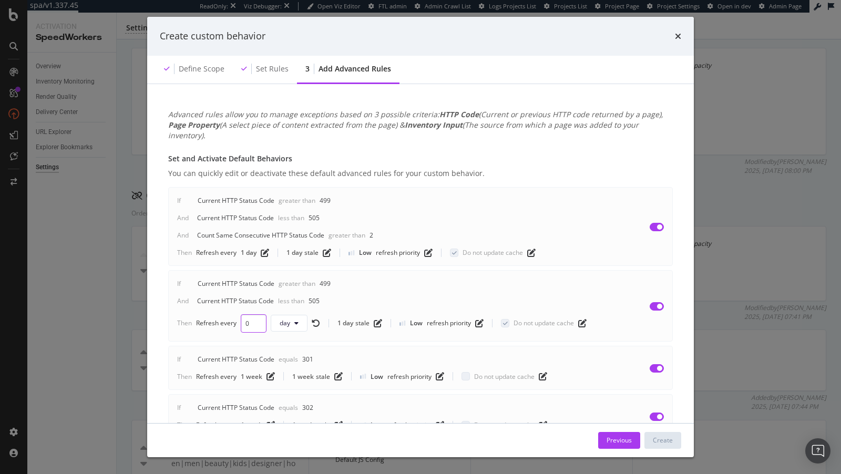
click at [245, 314] on input "0" at bounding box center [254, 323] width 26 height 18
type input "2"
click at [665, 435] on div "Create" at bounding box center [663, 441] width 20 height 16
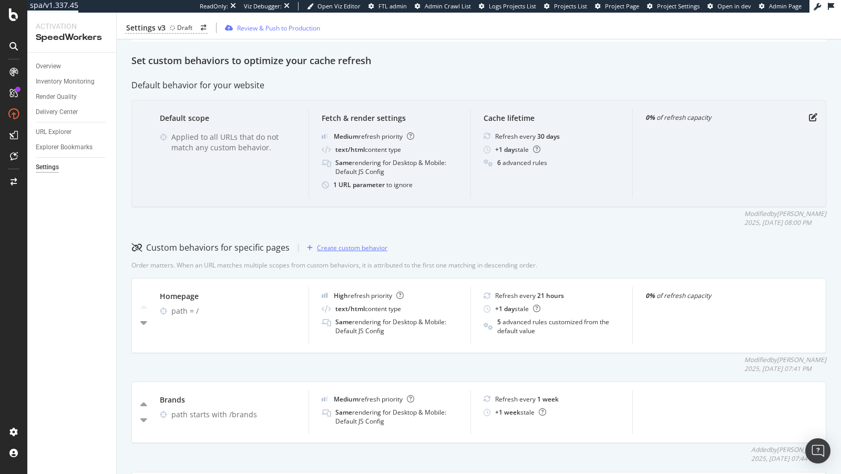
scroll to position [129, 0]
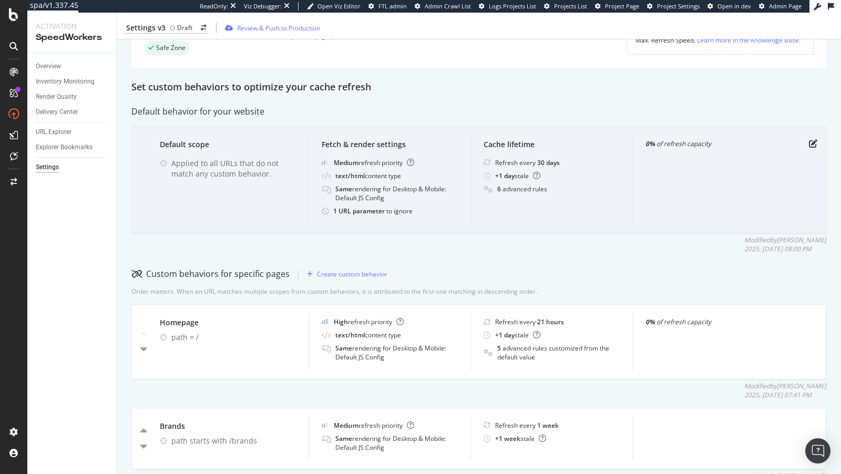
click at [819, 138] on div "Default scope Applied to all URLs that do not match any custom behavior. Fetch …" at bounding box center [478, 179] width 695 height 107
click at [813, 140] on icon "pen-to-square" at bounding box center [813, 143] width 8 height 8
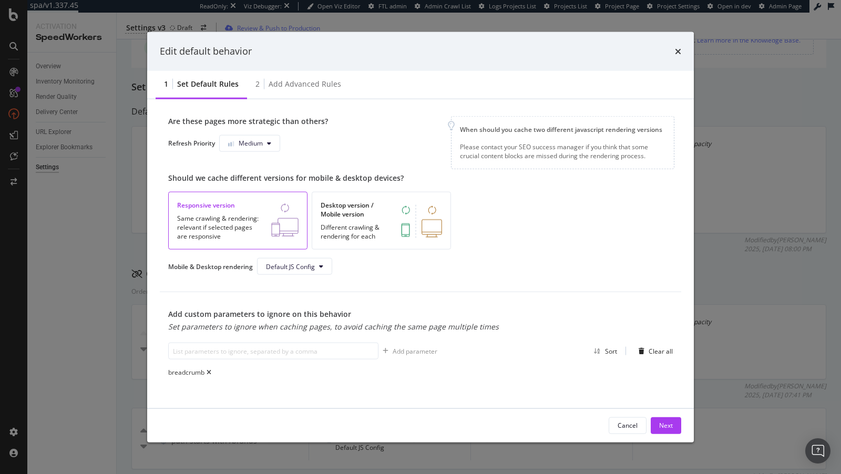
scroll to position [171, 0]
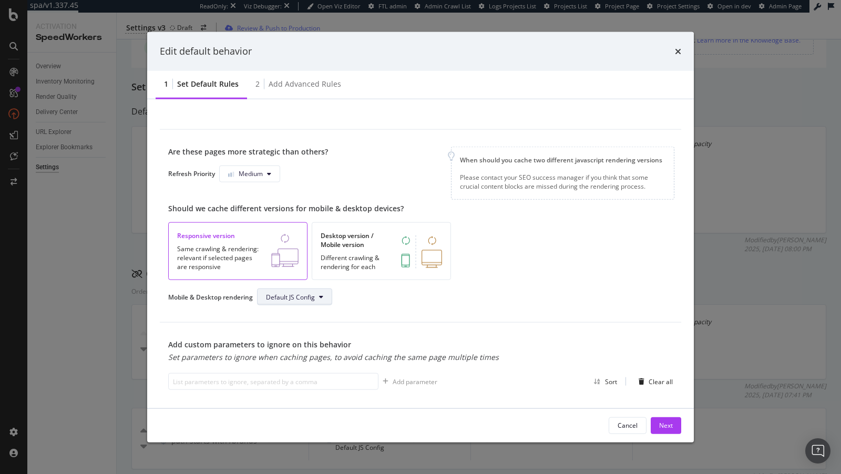
click at [318, 296] on button "Default JS Config" at bounding box center [294, 297] width 75 height 17
click at [393, 309] on div "Are these pages more strategic than others? Refresh Priority Medium Should we c…" at bounding box center [421, 225] width 522 height 193
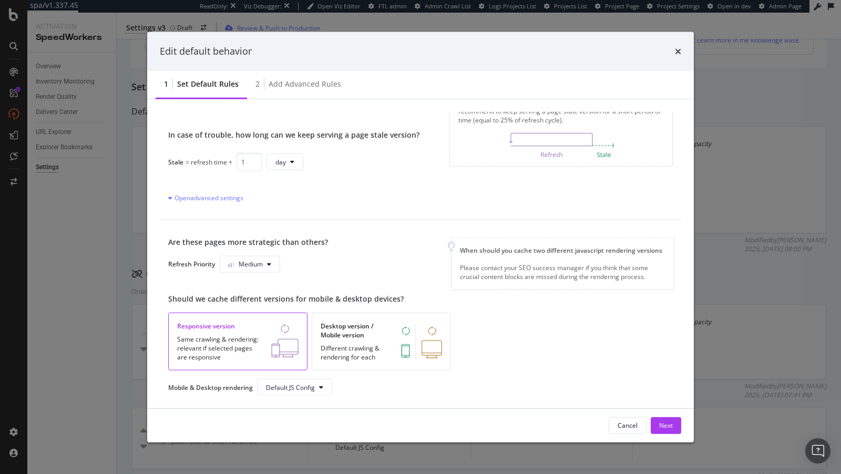
scroll to position [0, 0]
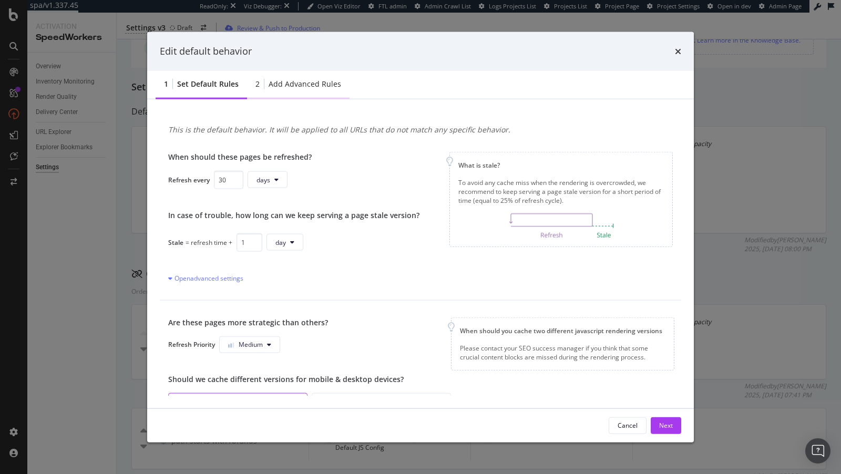
click at [294, 88] on div "Add advanced rules" at bounding box center [305, 83] width 73 height 11
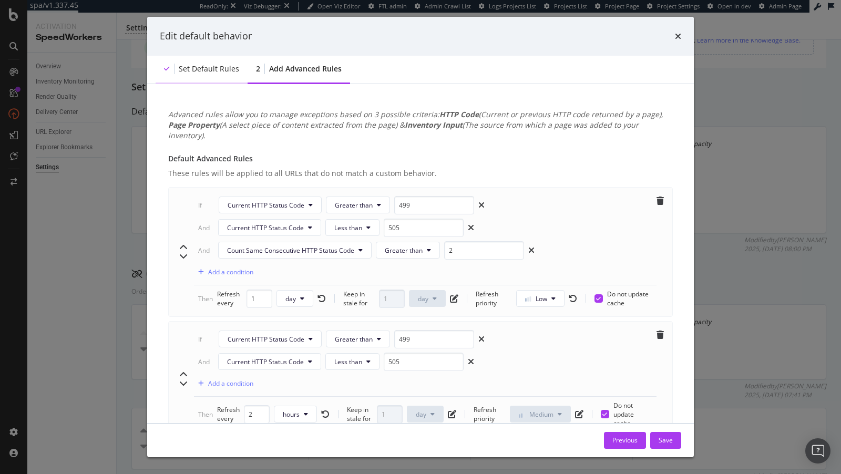
click at [226, 81] on div "Set default rules" at bounding box center [202, 69] width 92 height 29
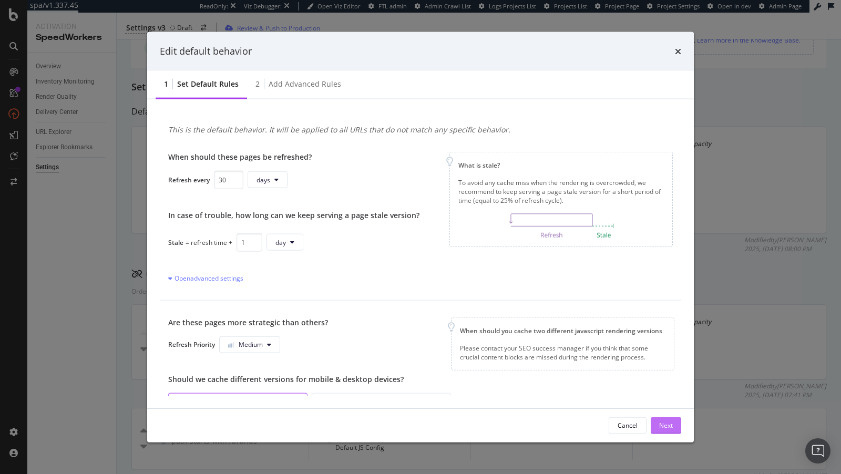
click at [672, 423] on div "Next" at bounding box center [666, 425] width 14 height 9
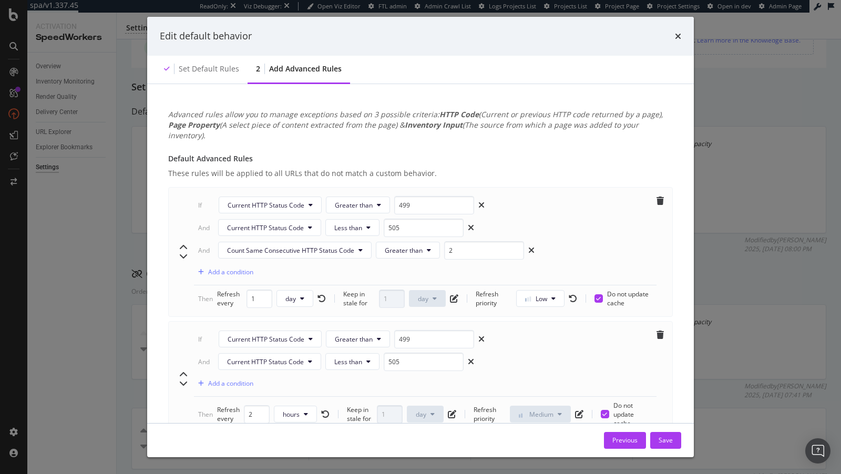
scroll to position [243, 0]
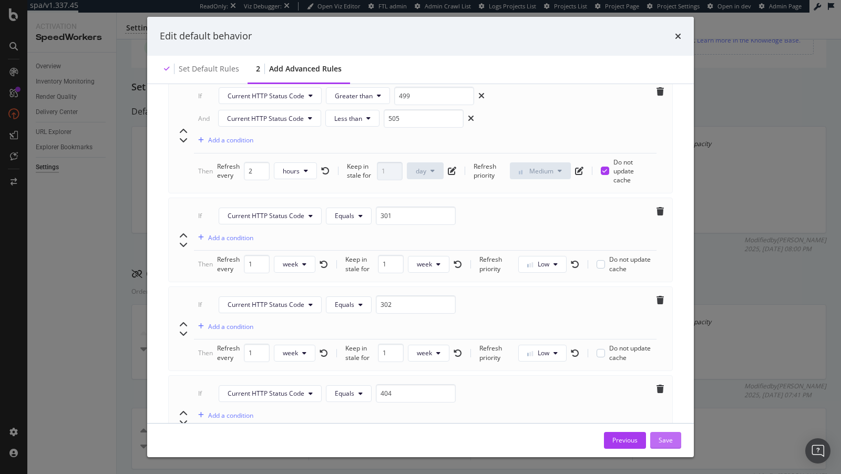
click at [671, 447] on div "Save" at bounding box center [666, 441] width 14 height 16
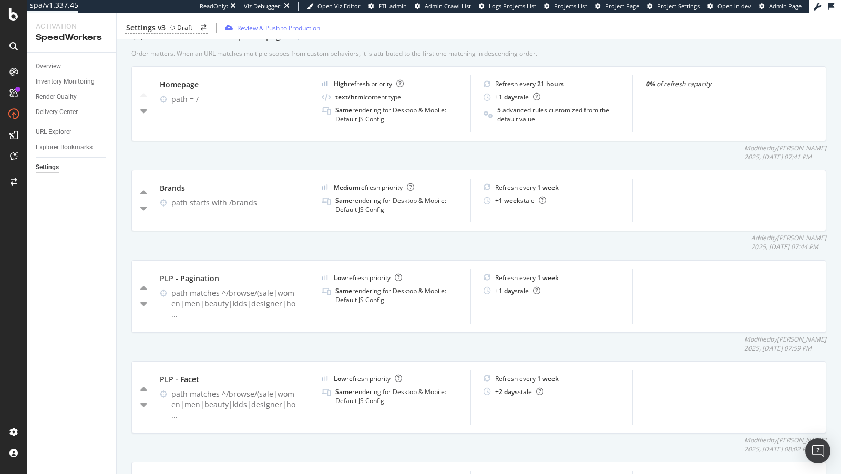
scroll to position [0, 0]
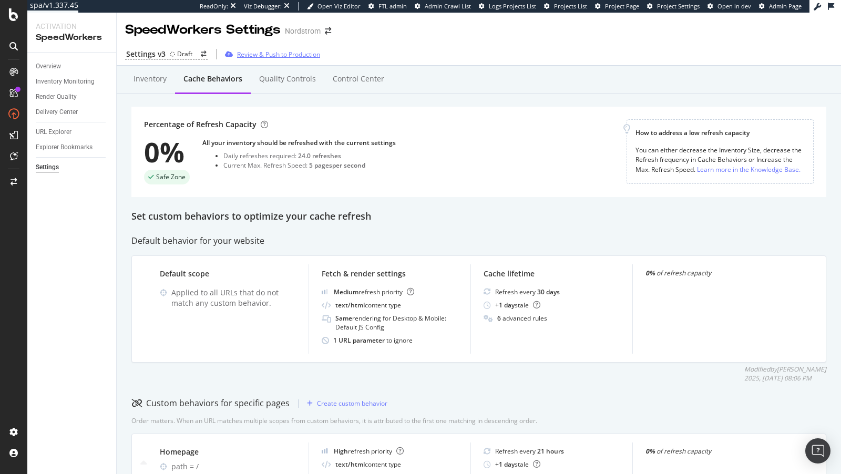
click at [273, 56] on div "Review & Push to Production" at bounding box center [278, 54] width 83 height 9
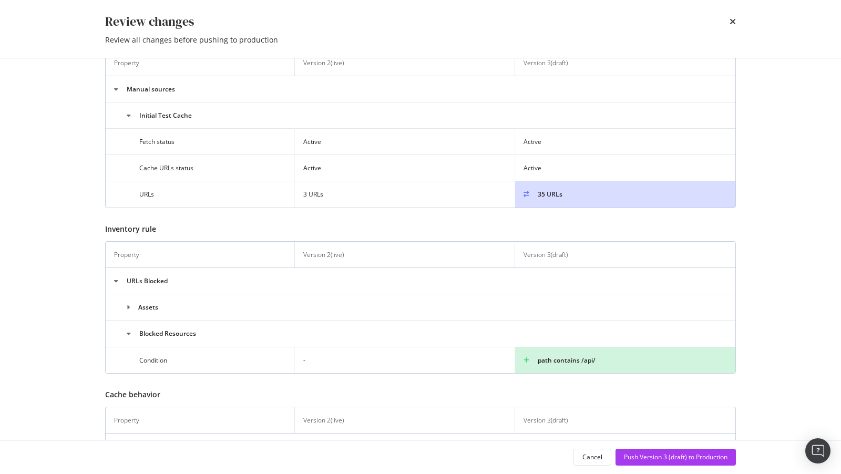
scroll to position [349, 0]
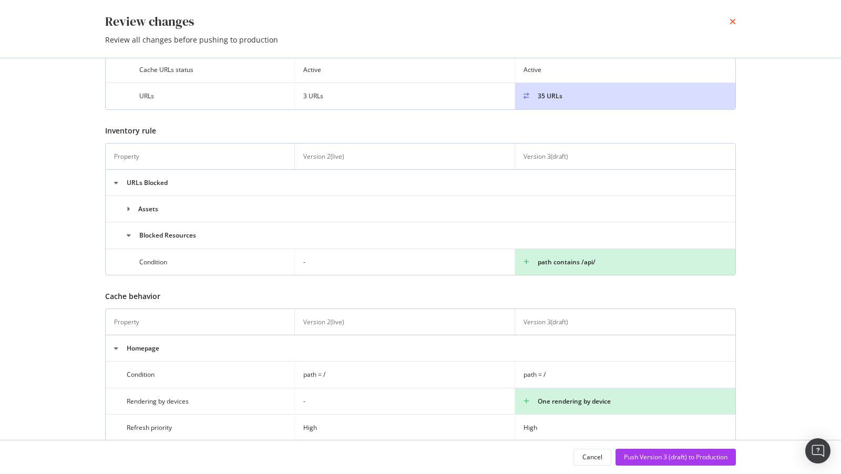
click at [733, 21] on icon "times" at bounding box center [733, 21] width 6 height 8
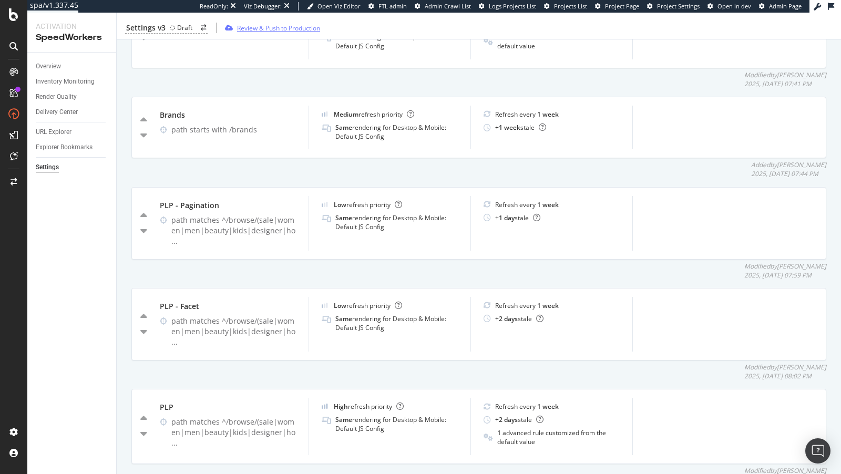
scroll to position [0, 0]
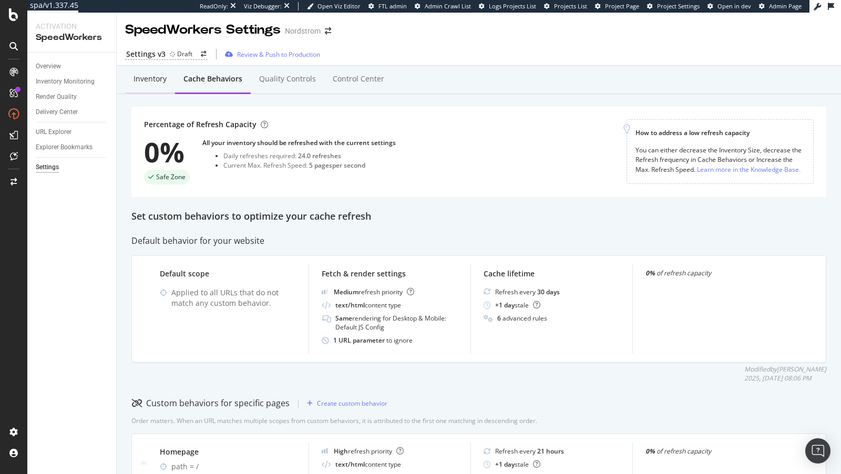
click at [157, 84] on div "Inventory" at bounding box center [150, 79] width 50 height 29
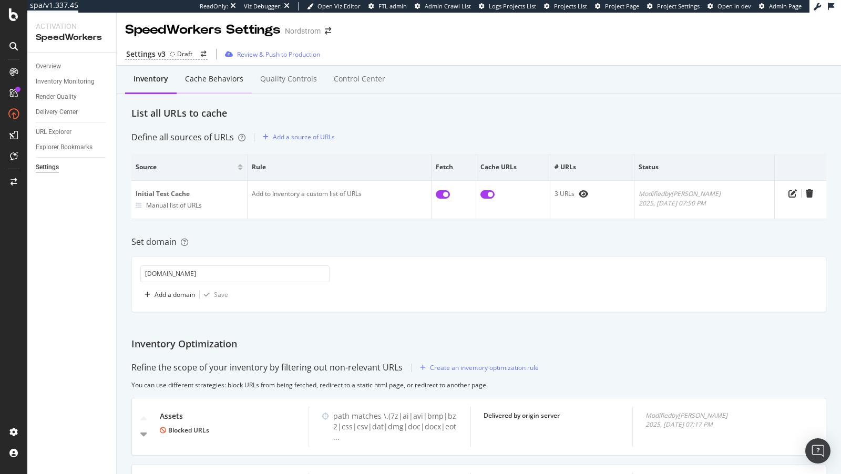
click at [222, 79] on div "Cache behaviors" at bounding box center [214, 79] width 58 height 11
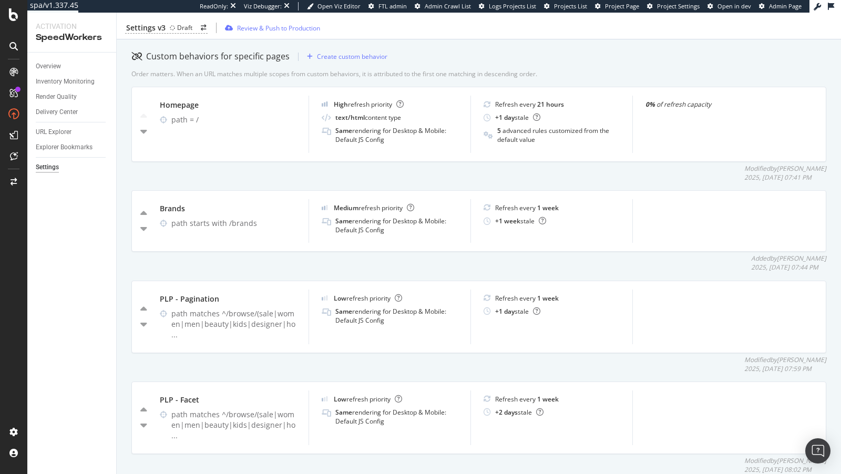
scroll to position [338, 0]
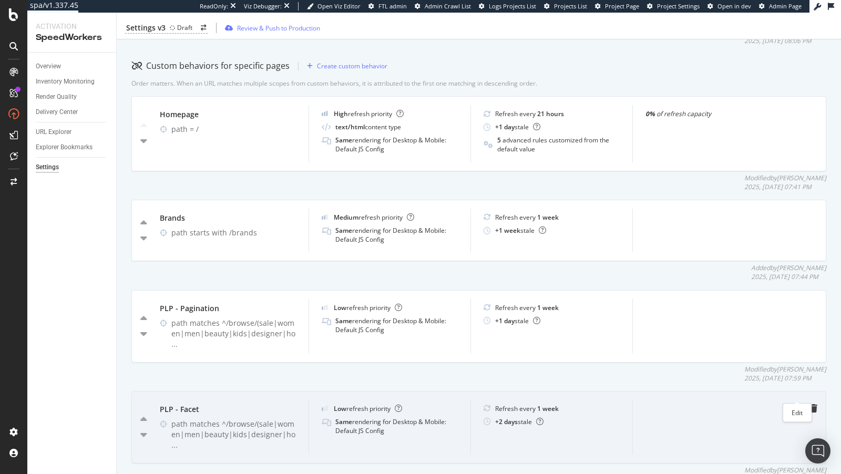
click at [799, 404] on icon "pen-to-square" at bounding box center [797, 408] width 8 height 8
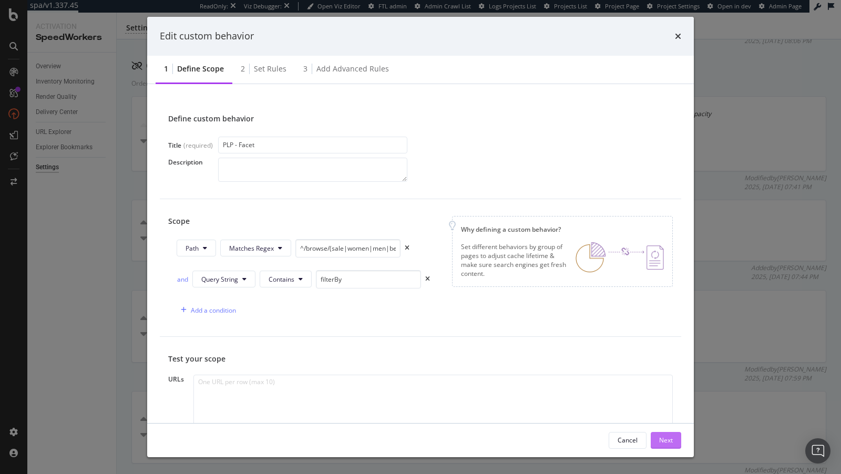
click at [667, 441] on div "Next" at bounding box center [666, 440] width 14 height 9
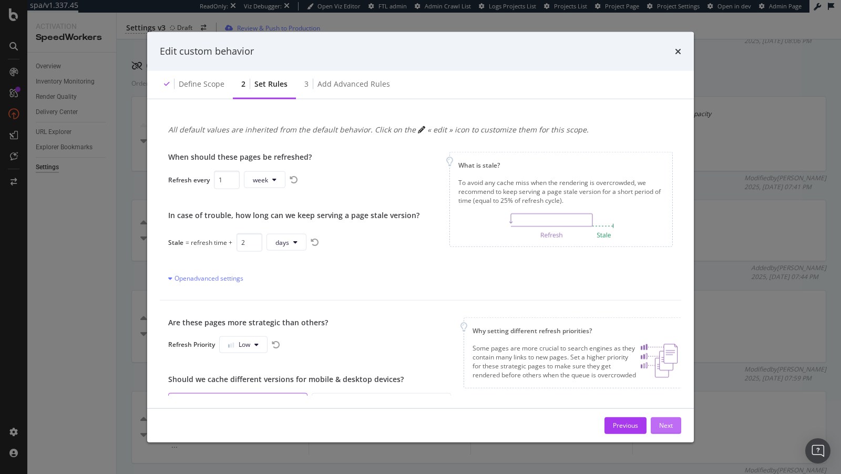
click at [670, 426] on div "Next" at bounding box center [666, 425] width 14 height 9
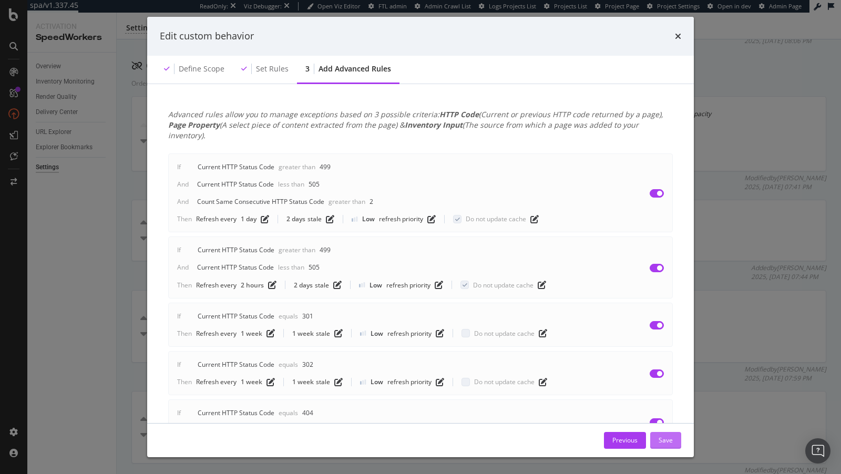
click at [665, 439] on div "Save" at bounding box center [666, 440] width 14 height 9
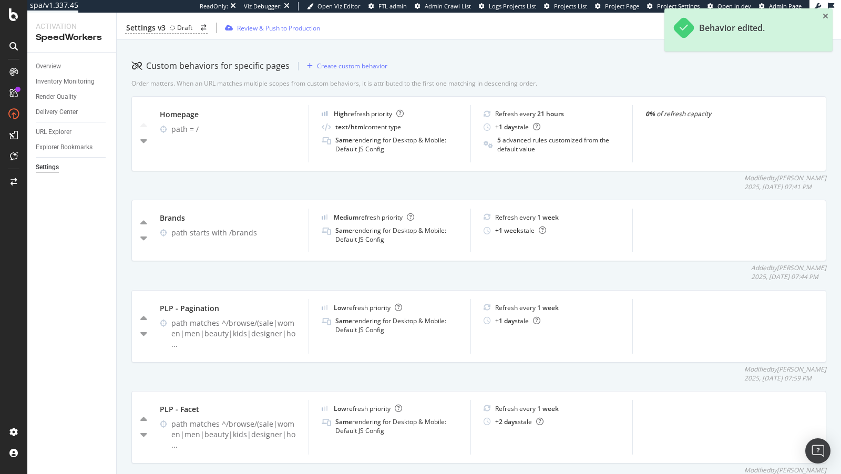
scroll to position [0, 0]
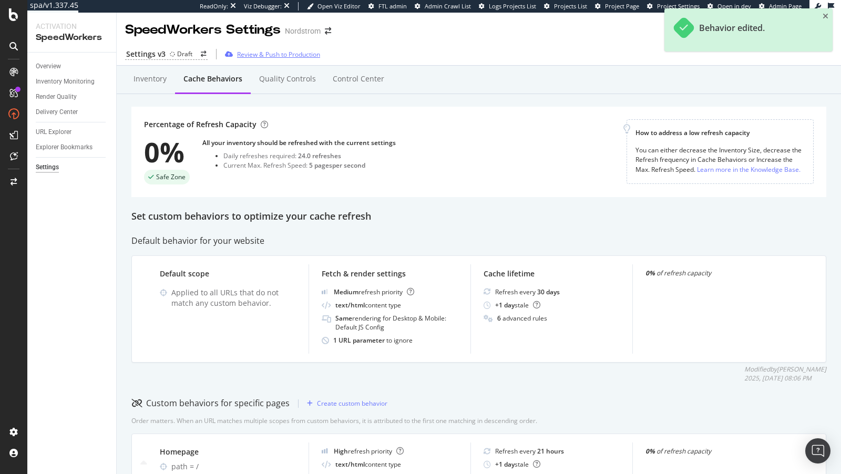
click at [251, 52] on div "Review & Push to Production" at bounding box center [278, 54] width 83 height 9
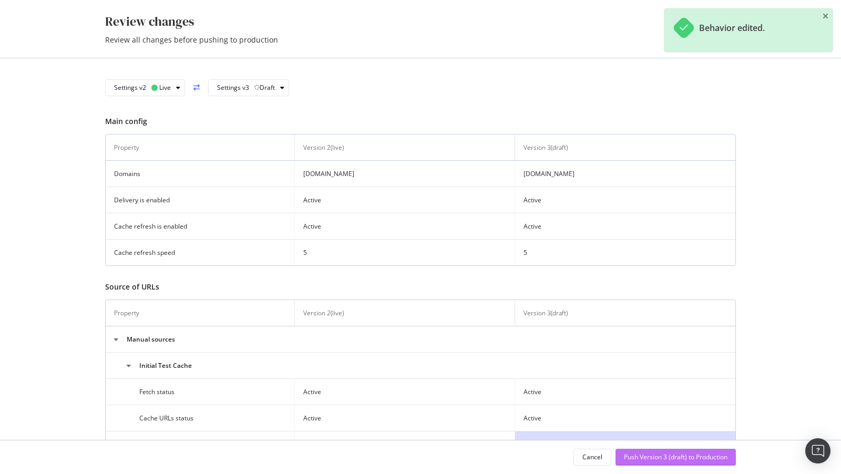
click at [645, 456] on div "Push Version 3 (draft) to Production" at bounding box center [676, 457] width 104 height 9
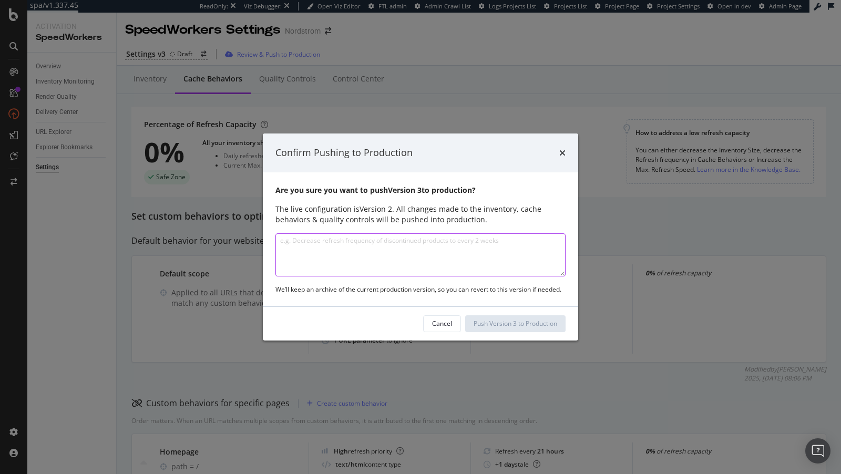
click at [401, 235] on textarea "modal" at bounding box center [420, 254] width 290 height 43
paste textarea "added a list of 30 URLs to the inventory source added IORs added a very basic J…"
click at [280, 243] on textarea "added a list of 30 URLs to the inventory source added IORs added a very basic J…" at bounding box center [420, 254] width 290 height 43
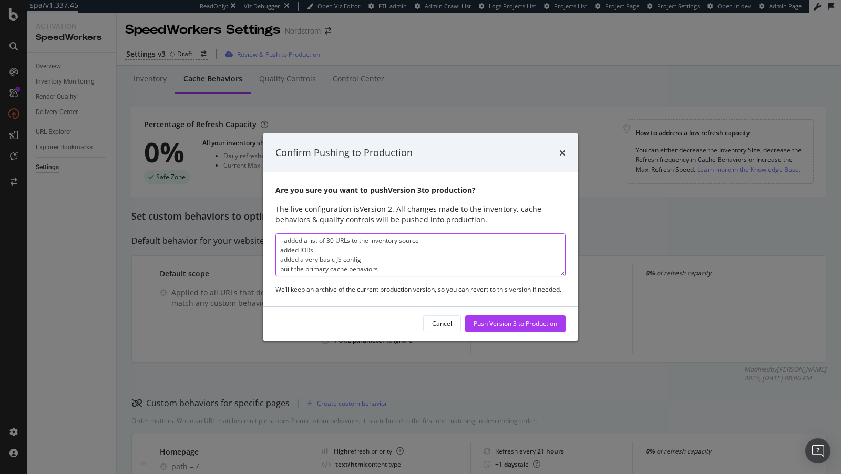
click at [278, 250] on textarea "- added a list of 30 URLs to the inventory source added IORs added a very basic…" at bounding box center [420, 254] width 290 height 43
click at [277, 262] on textarea "- added a list of 30 URLs to the inventory source - added IORs added a very bas…" at bounding box center [420, 254] width 290 height 43
drag, startPoint x: 373, startPoint y: 259, endPoint x: 203, endPoint y: 259, distance: 170.3
click at [203, 259] on div "Confirm Pushing to Production Are you sure you want to push Version 3 to produc…" at bounding box center [420, 237] width 841 height 474
click at [328, 254] on textarea "- added a list of 30 URLs to the inventory source - added IORs - added a very b…" at bounding box center [420, 254] width 290 height 43
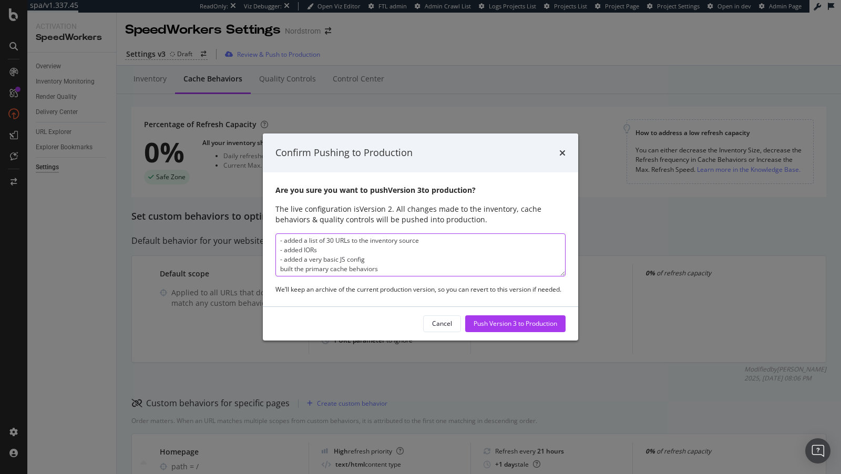
drag, startPoint x: 377, startPoint y: 256, endPoint x: 267, endPoint y: 258, distance: 109.9
click at [267, 258] on div "Are you sure you want to push Version 3 to production? The live configuration i…" at bounding box center [420, 239] width 315 height 134
click at [278, 238] on textarea "- added a list of 30 URLs to the inventory source - added IORs built the primar…" at bounding box center [420, 254] width 290 height 43
click at [304, 236] on textarea "- added a list of 30 URLs to the inventory source - added IORs built the primar…" at bounding box center [420, 254] width 290 height 43
paste textarea "- added a very basic JS config"
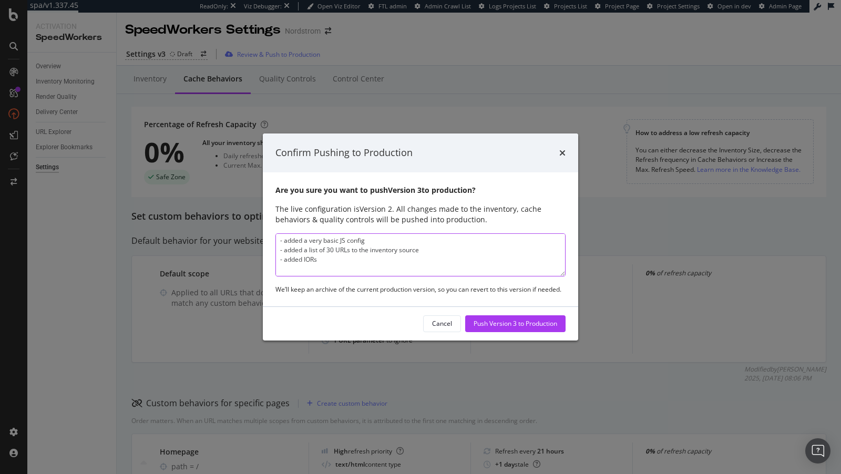
click at [311, 242] on textarea "- added a very basic JS config - added a list of 30 URLs to the inventory sourc…" at bounding box center [420, 254] width 290 height 43
click at [302, 251] on textarea "- added basic JS config - added a list of 30 URLs to the inventory source - add…" at bounding box center [420, 254] width 290 height 43
drag, startPoint x: 285, startPoint y: 253, endPoint x: 370, endPoint y: 254, distance: 84.7
click at [370, 254] on textarea "- added basic JS config - added a list of 30 URLs to the inventory source - add…" at bounding box center [420, 254] width 290 height 43
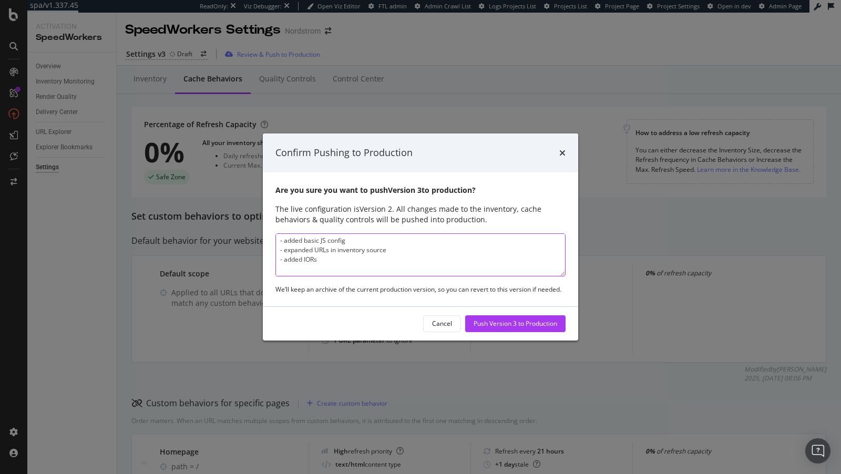
click at [332, 265] on textarea "- added basic JS config - expanded URLs in inventory source - added IORs built …" at bounding box center [420, 254] width 290 height 43
click at [332, 257] on textarea "- added basic JS config - expanded URLs in inventory source - added IORs built …" at bounding box center [420, 254] width 290 height 43
type textarea "- added basic JS config - expanded URLs in inventory source - added IORs - crea…"
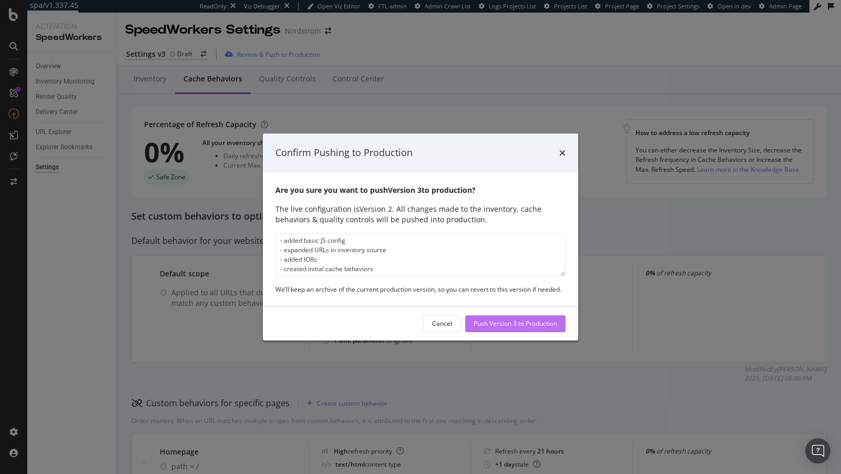
click at [512, 325] on div "Push Version 3 to Production" at bounding box center [516, 323] width 84 height 9
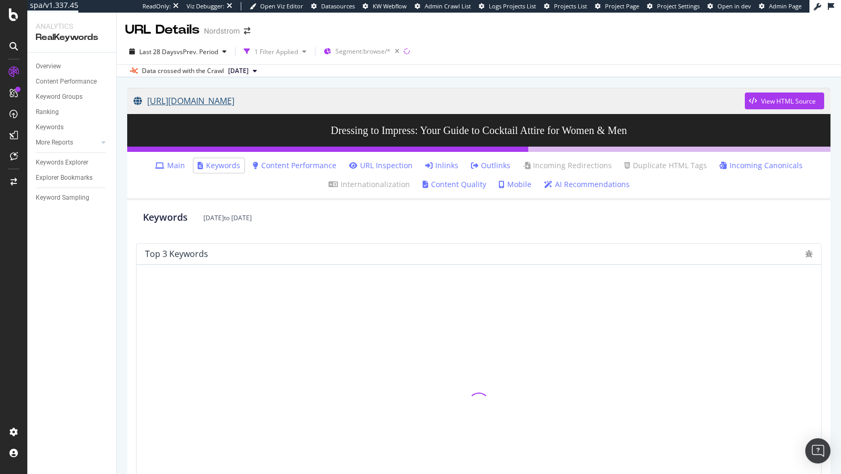
click at [318, 103] on link "[URL][DOMAIN_NAME]" at bounding box center [439, 101] width 611 height 26
